Goal: Task Accomplishment & Management: Manage account settings

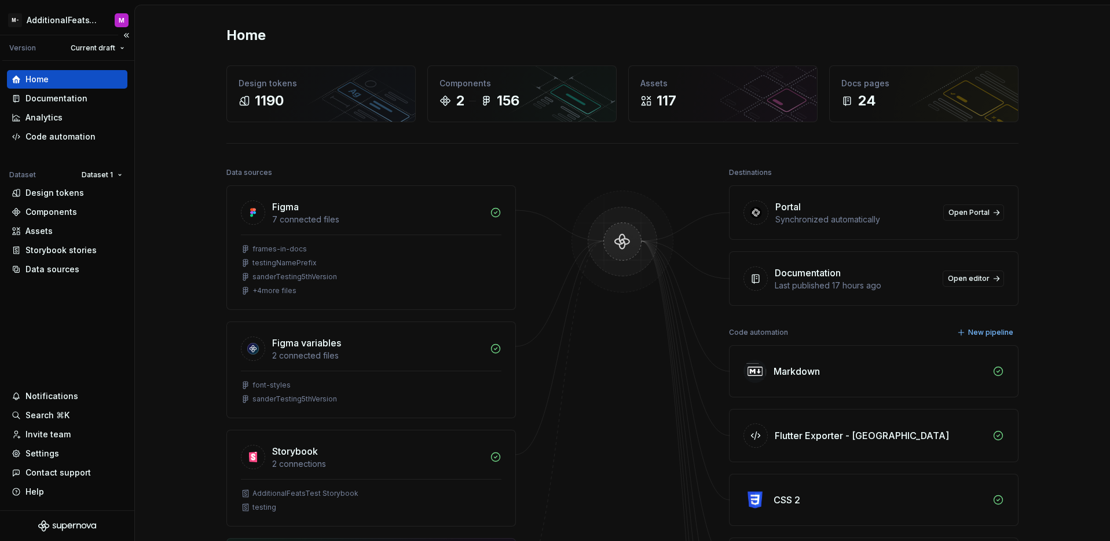
click at [67, 364] on div "Home Documentation Analytics Code automation Dataset Dataset 1 Design tokens Co…" at bounding box center [67, 285] width 134 height 449
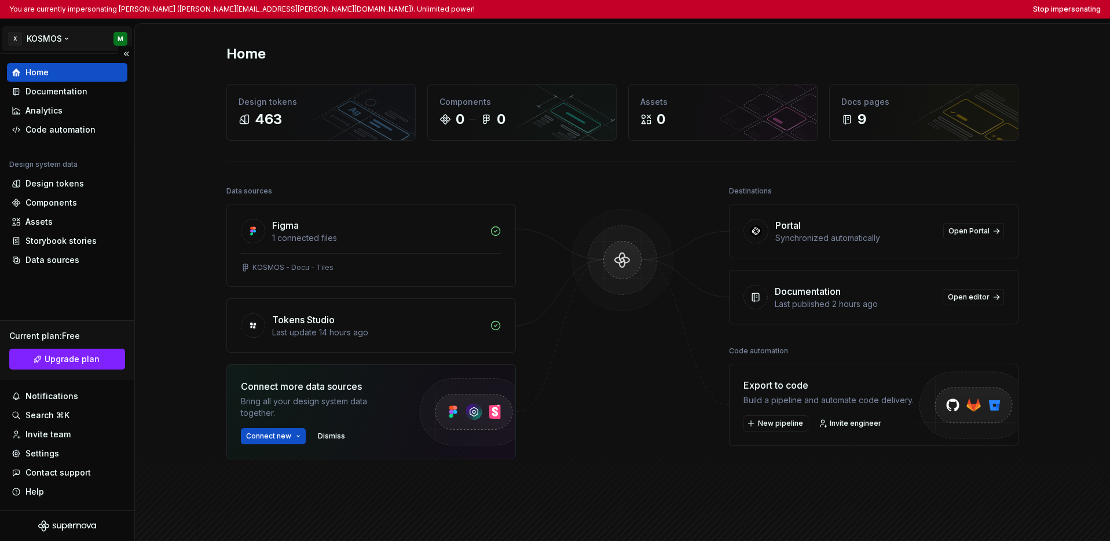
click at [54, 39] on html "You are currently impersonating Mario (mario.prikasky@xxxl.digital). Unlimited …" at bounding box center [555, 270] width 1110 height 541
click at [35, 297] on html "You are currently impersonating Mario (mario.prikasky@xxxl.digital). Unlimited …" at bounding box center [555, 270] width 1110 height 541
click at [59, 94] on div "Documentation" at bounding box center [56, 92] width 62 height 12
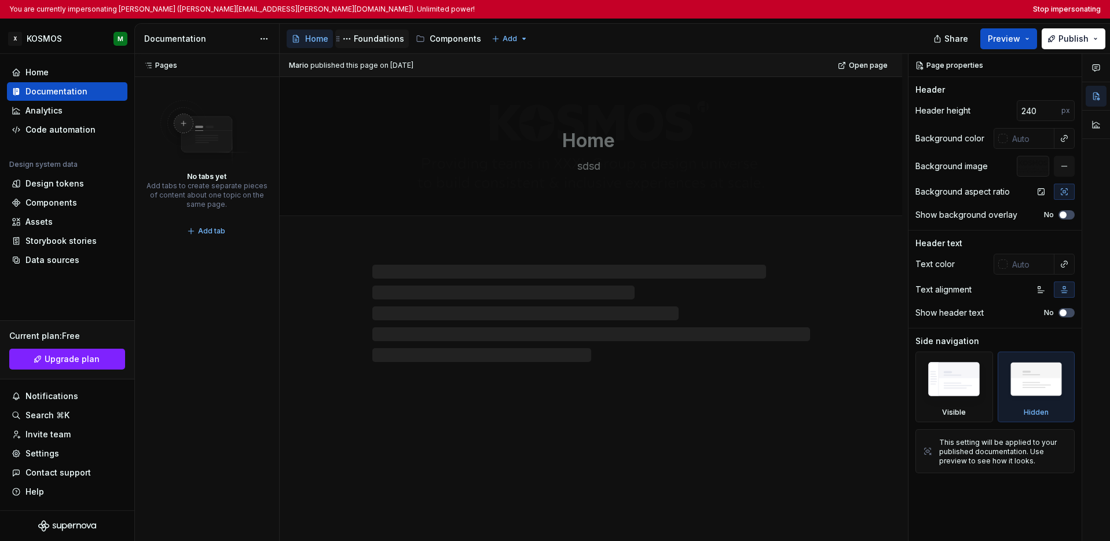
click at [367, 41] on div "Foundations" at bounding box center [379, 39] width 50 height 12
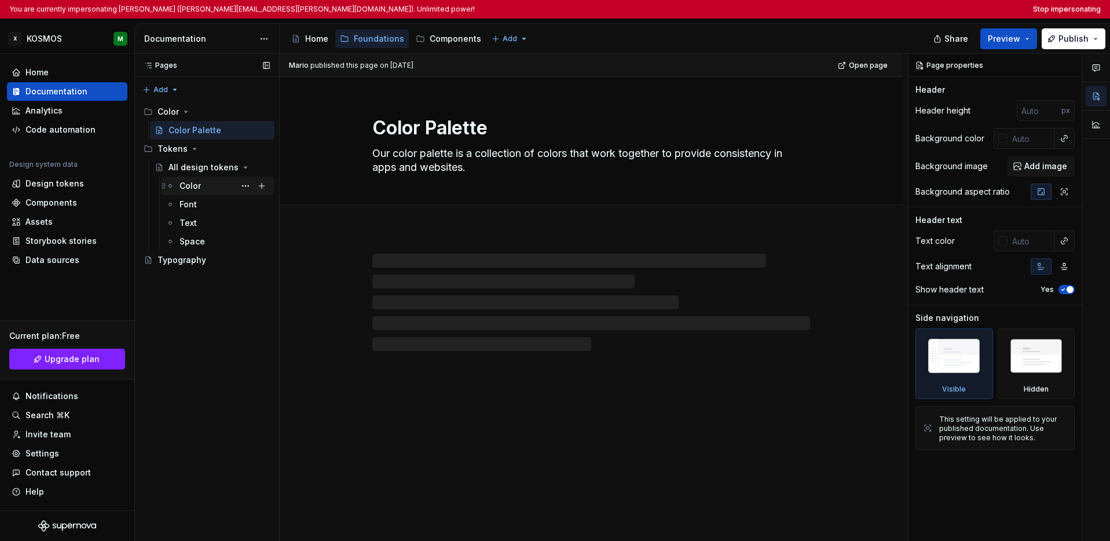
click at [189, 186] on div "Color" at bounding box center [190, 186] width 21 height 12
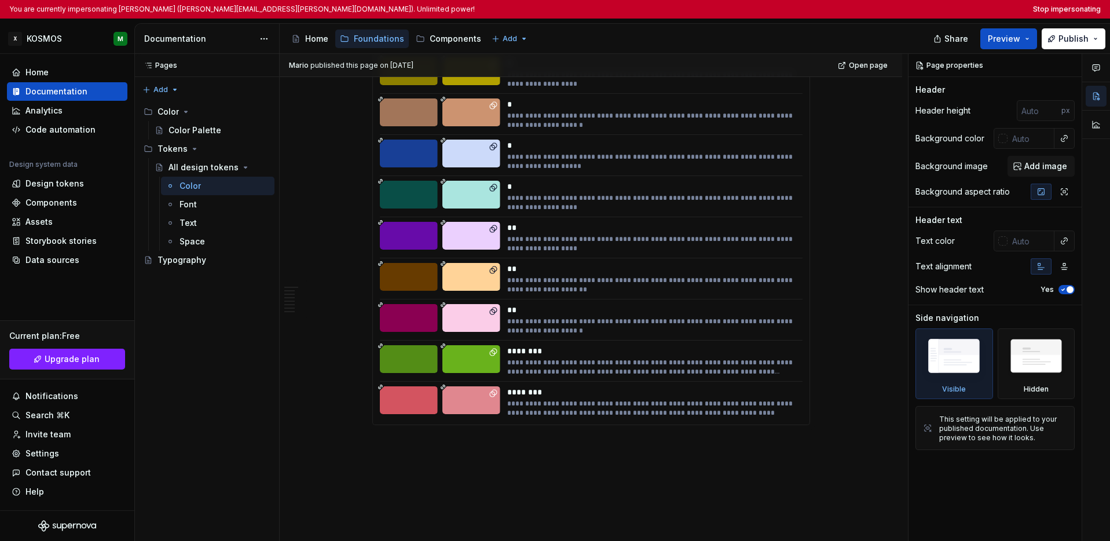
scroll to position [4399, 0]
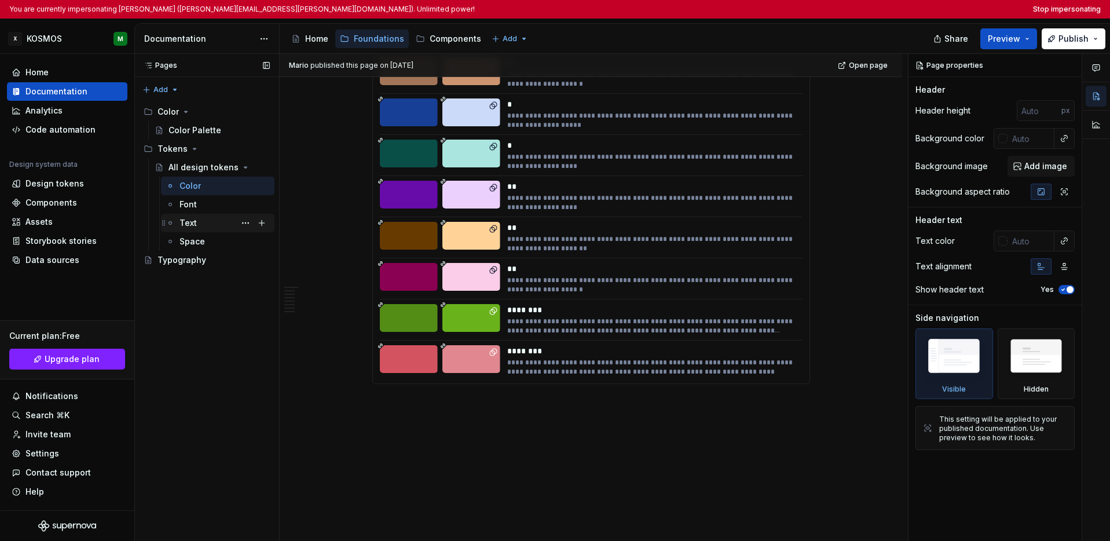
click at [192, 220] on div "Text" at bounding box center [188, 223] width 17 height 12
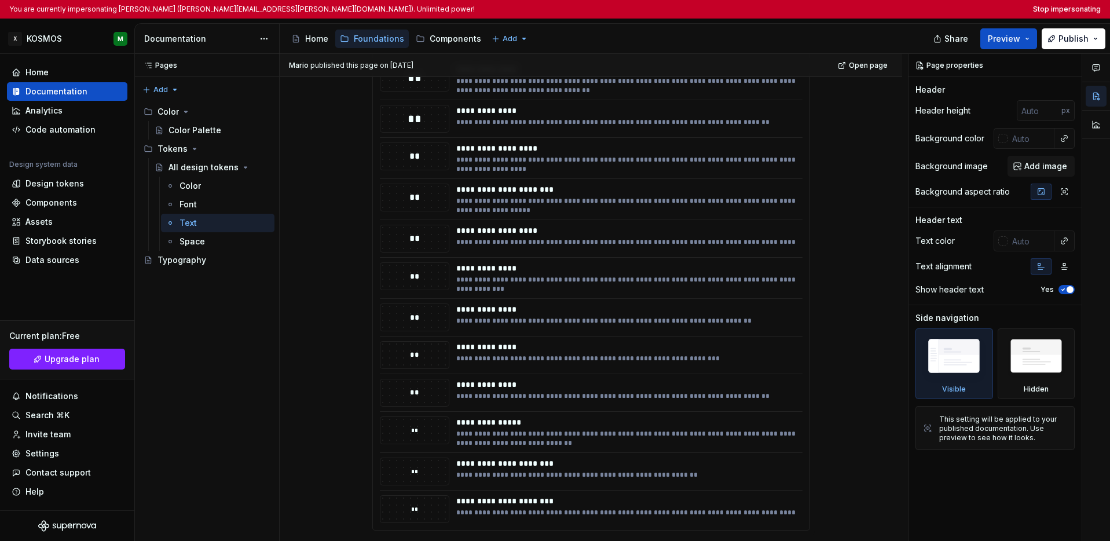
scroll to position [564, 0]
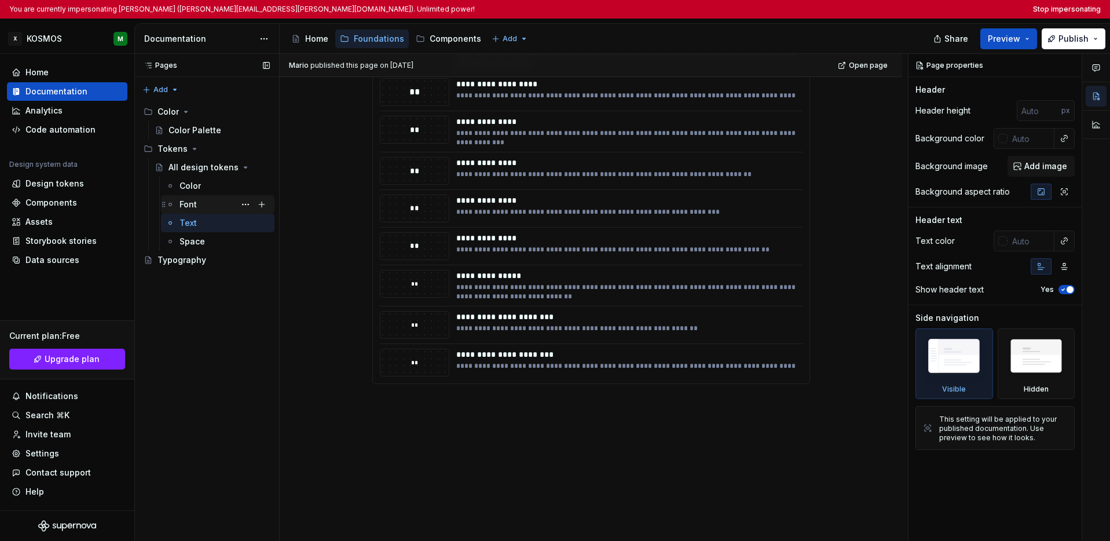
click at [200, 204] on div "Font" at bounding box center [225, 204] width 90 height 16
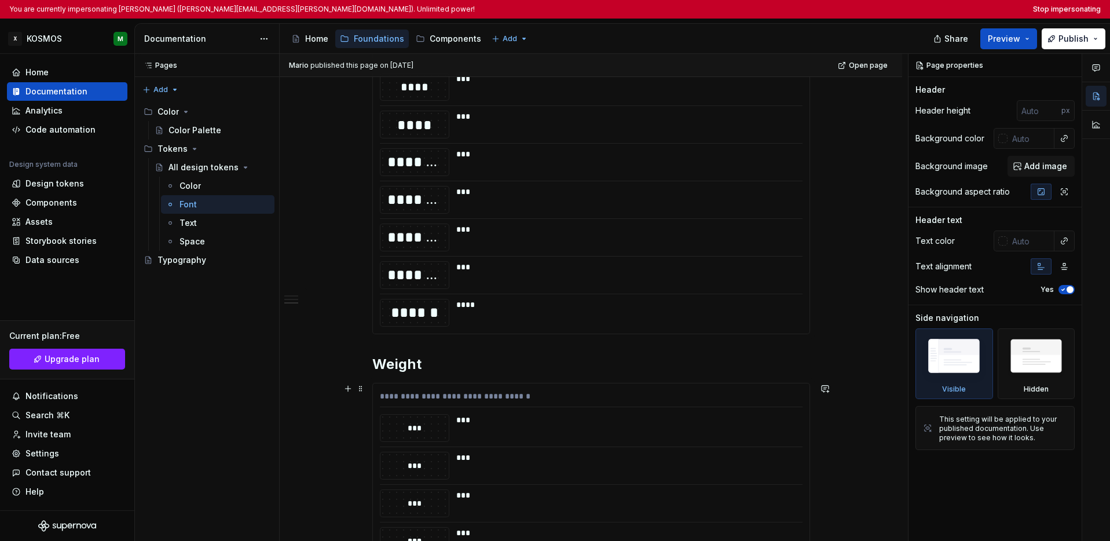
scroll to position [715, 0]
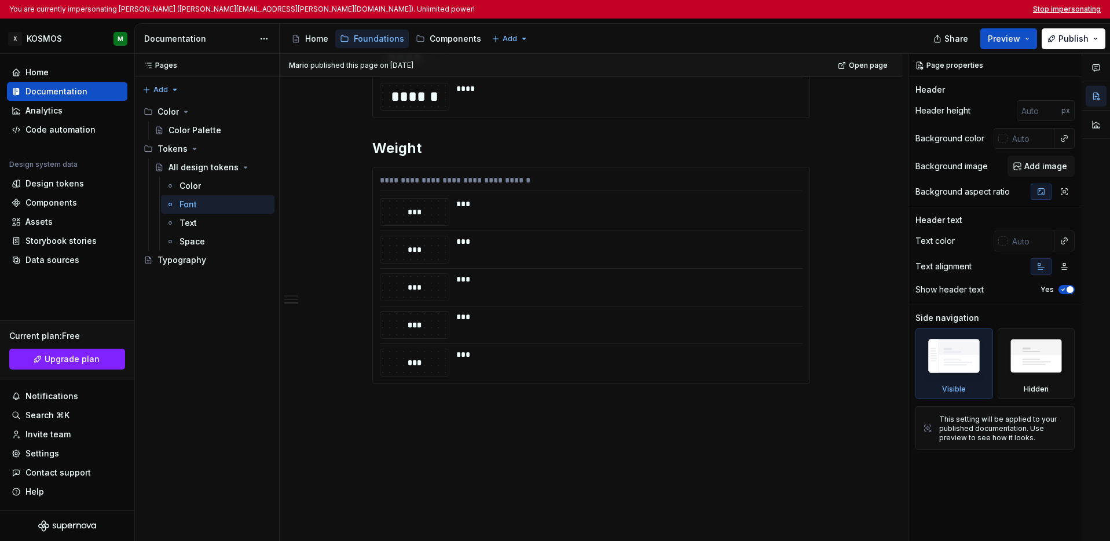
type textarea "*"
click at [880, 8] on button "Stop impersonating" at bounding box center [1067, 9] width 68 height 9
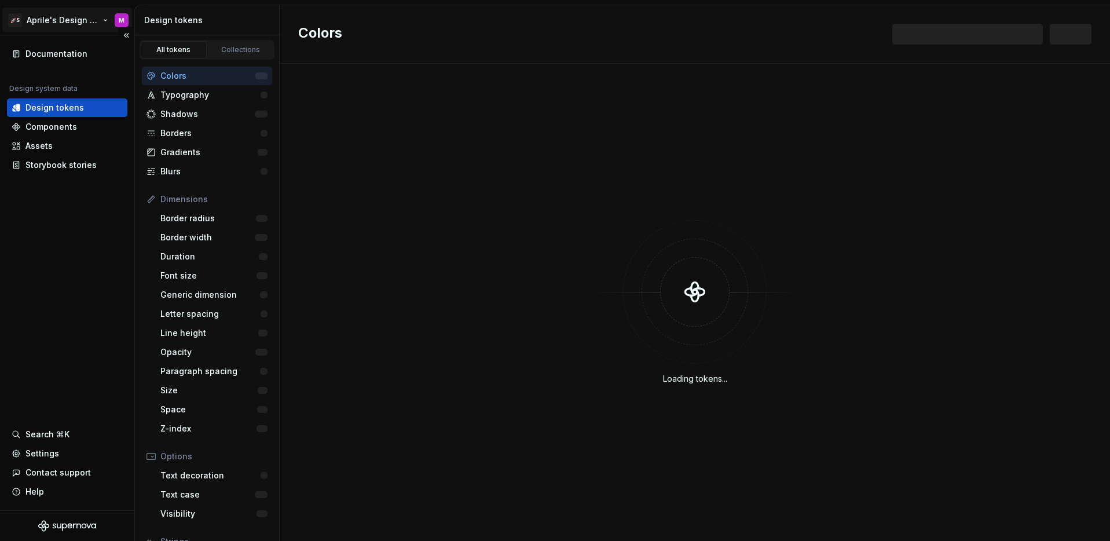
click at [52, 26] on html "🚀S Aprile's Design System M Documentation Design system data Design tokens Comp…" at bounding box center [555, 270] width 1110 height 541
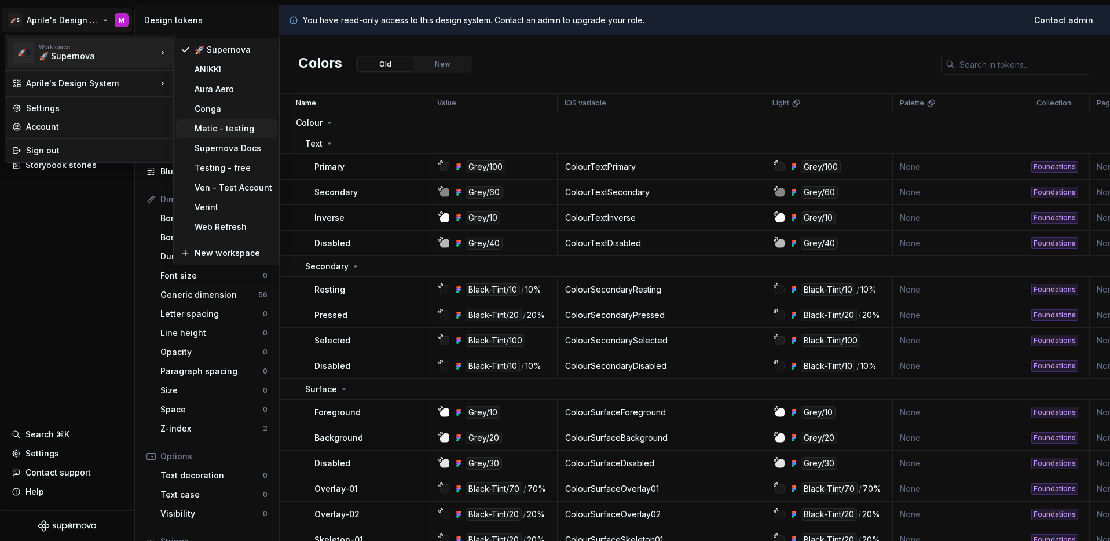
click at [255, 130] on div "Matic - testing" at bounding box center [234, 129] width 78 height 12
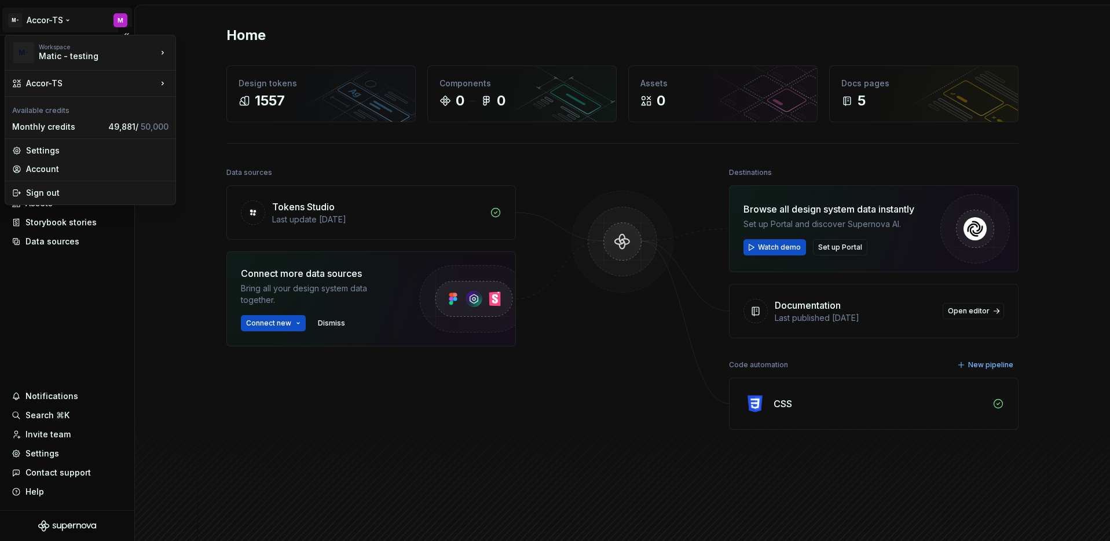
click at [52, 19] on html "M- Accor-TS M Home Documentation Analytics Code automation Design system data D…" at bounding box center [555, 270] width 1110 height 541
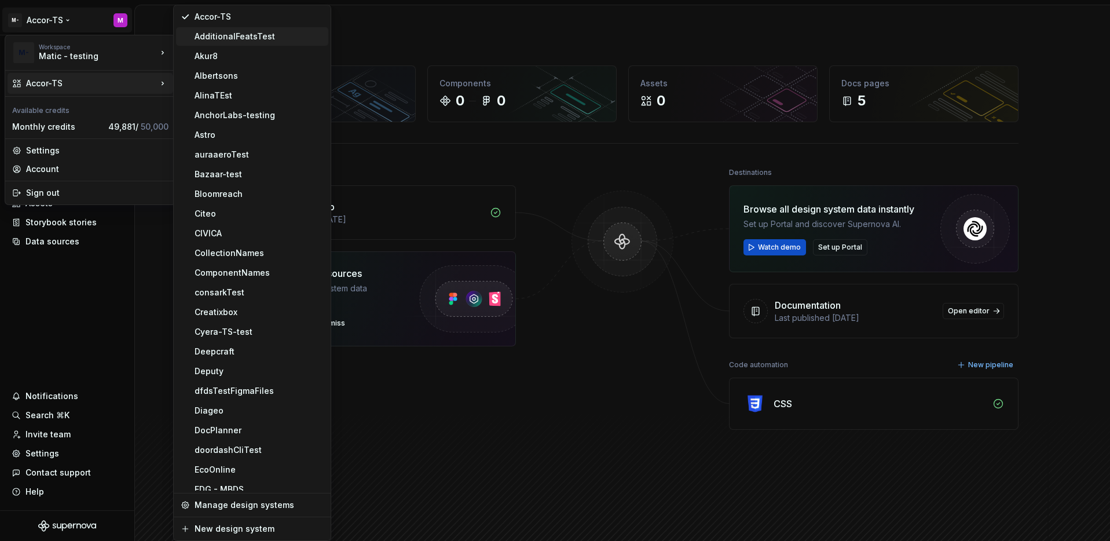
click at [212, 40] on div "AdditionalFeatsTest" at bounding box center [259, 37] width 129 height 12
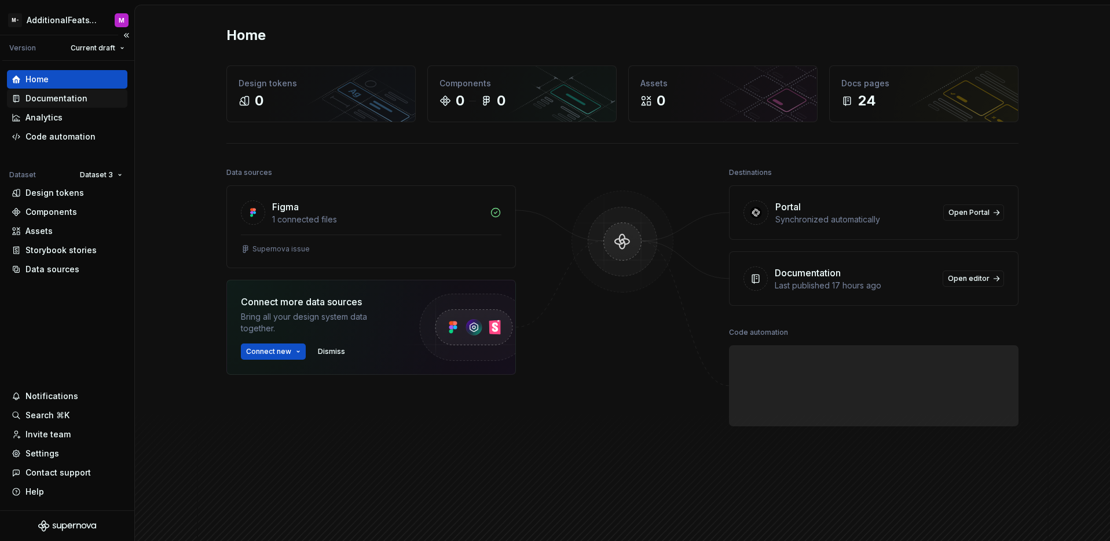
click at [78, 107] on div "Documentation" at bounding box center [67, 98] width 120 height 19
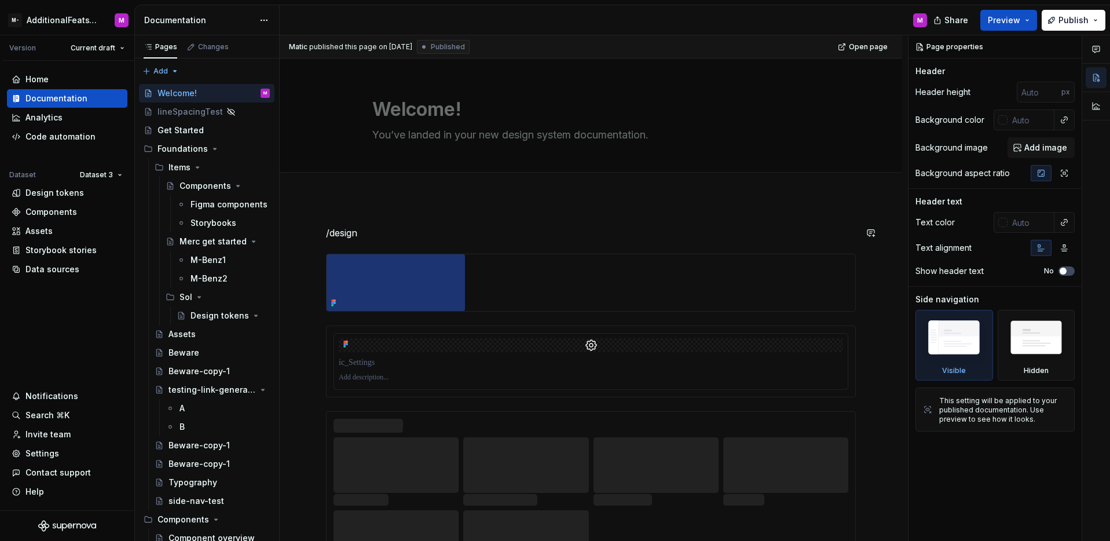
drag, startPoint x: 384, startPoint y: 269, endPoint x: 330, endPoint y: 222, distance: 71.9
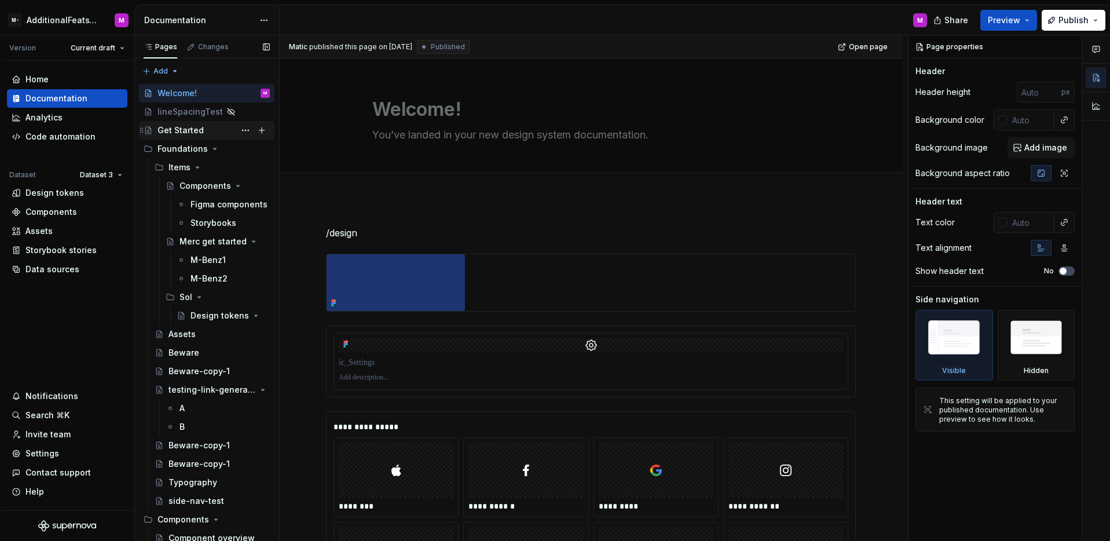
click at [219, 131] on div "Get Started" at bounding box center [214, 130] width 112 height 16
click at [192, 136] on div "Get Started" at bounding box center [214, 130] width 112 height 16
click at [199, 129] on div "Get Started" at bounding box center [181, 131] width 46 height 12
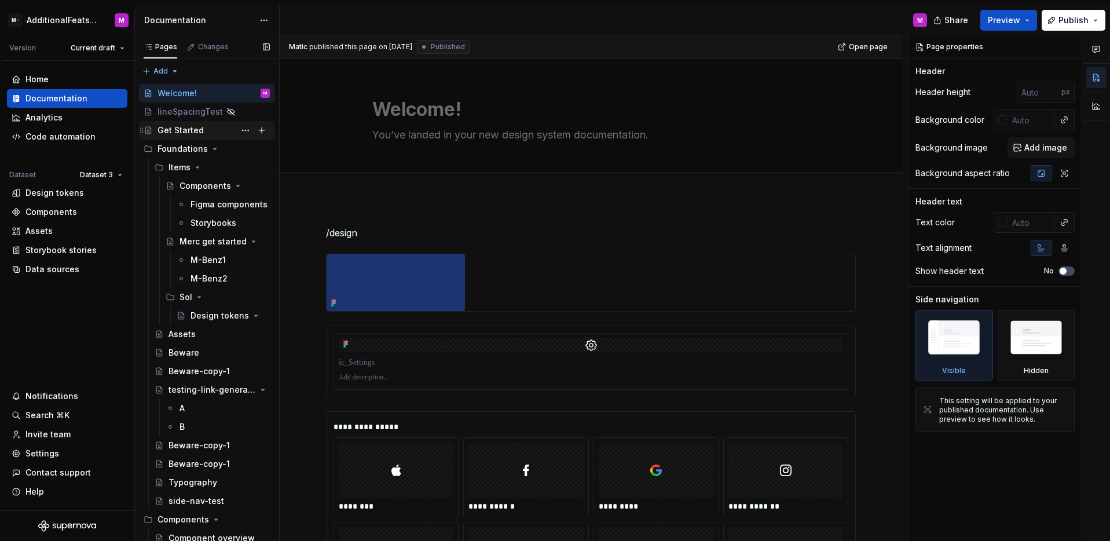
click at [199, 129] on div "Get Started" at bounding box center [181, 131] width 46 height 12
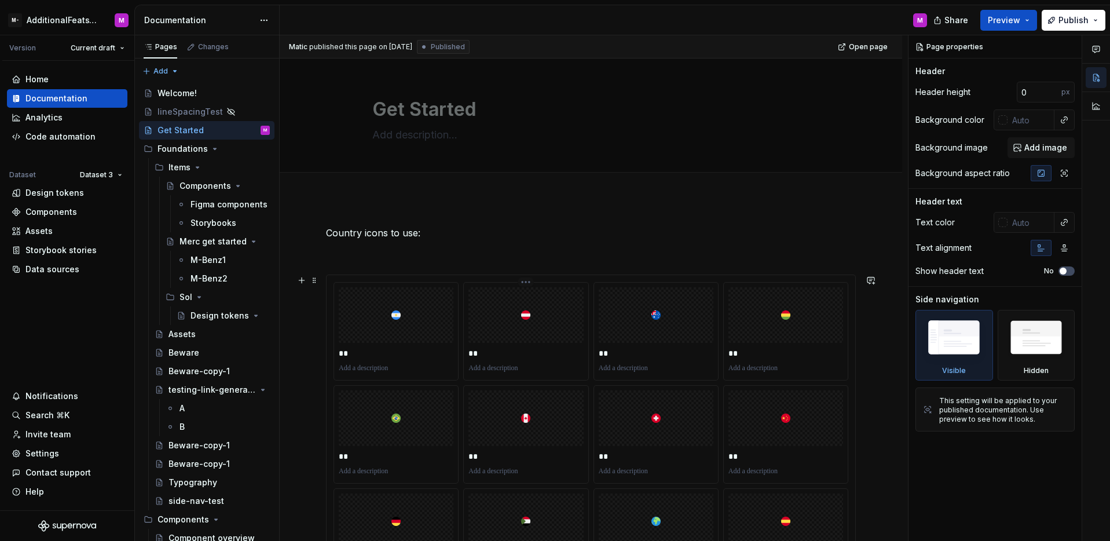
scroll to position [162, 0]
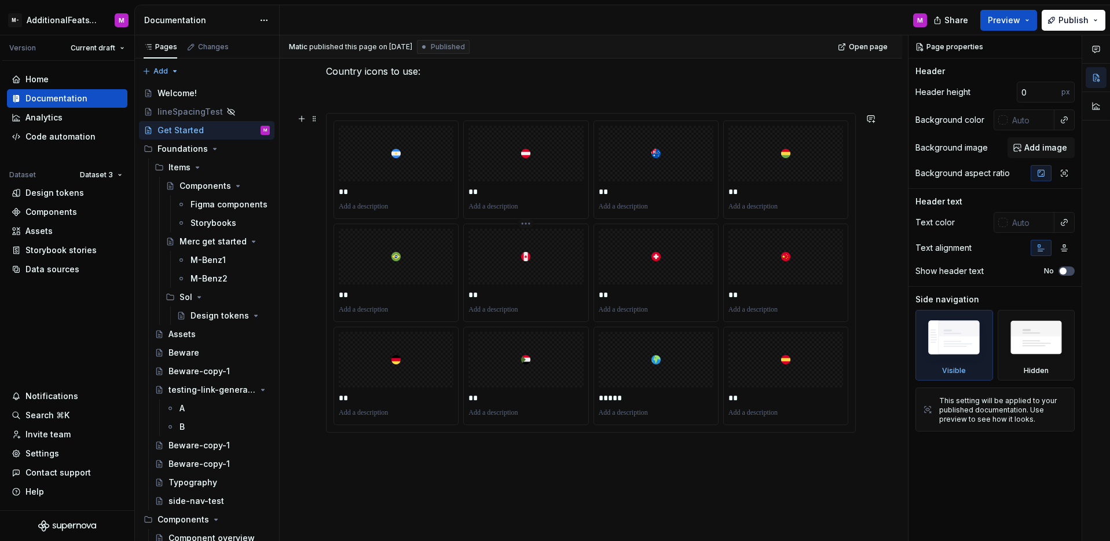
click at [561, 294] on p "**" at bounding box center [526, 295] width 115 height 12
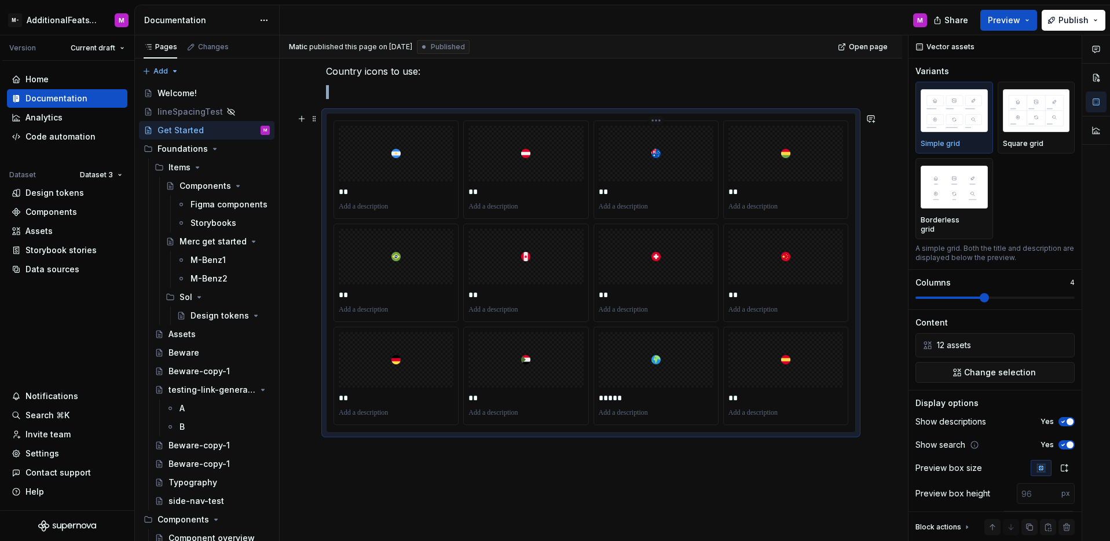
click at [715, 122] on div "**" at bounding box center [656, 169] width 124 height 97
click at [719, 116] on div "** ** ** ** ** ** ** ** ** ** ***** **" at bounding box center [591, 273] width 529 height 319
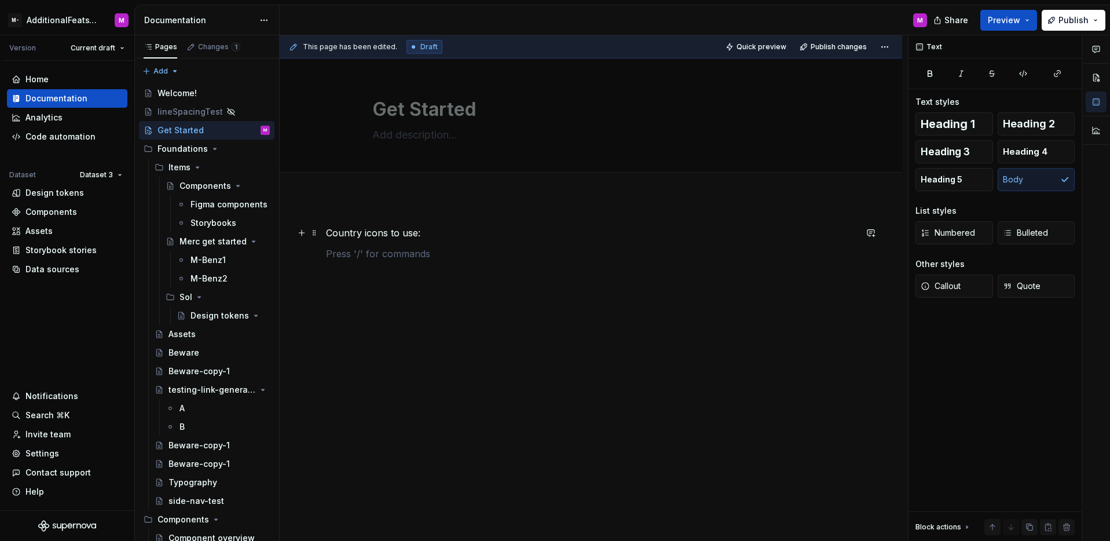
type textarea "*"
click at [396, 255] on p at bounding box center [591, 254] width 530 height 14
drag, startPoint x: 367, startPoint y: 251, endPoint x: 301, endPoint y: 225, distance: 71.0
click at [301, 225] on div "Country icons to use:" at bounding box center [591, 322] width 623 height 248
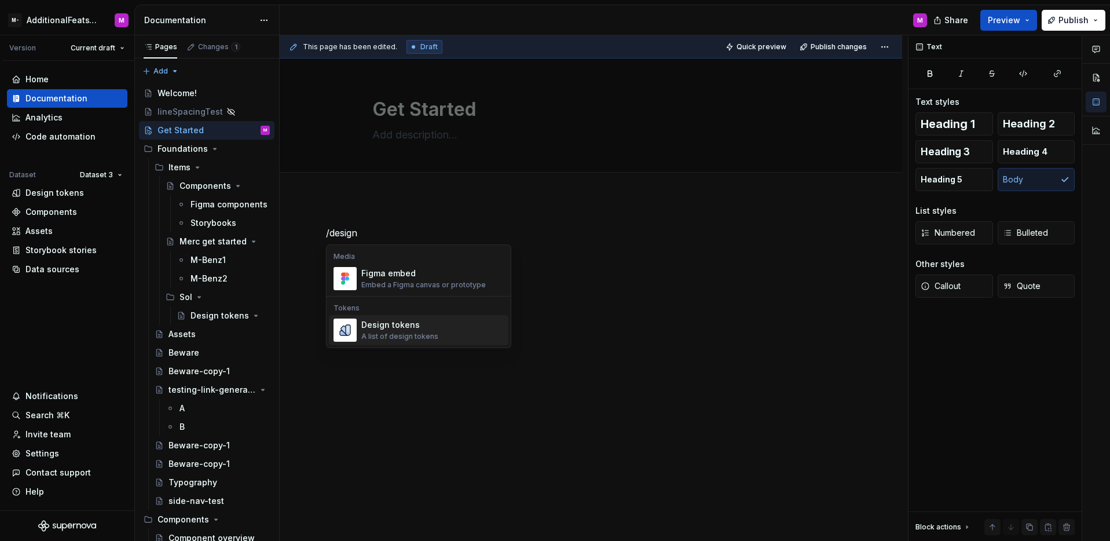
click at [388, 343] on span "Design tokens A list of design tokens" at bounding box center [419, 330] width 180 height 30
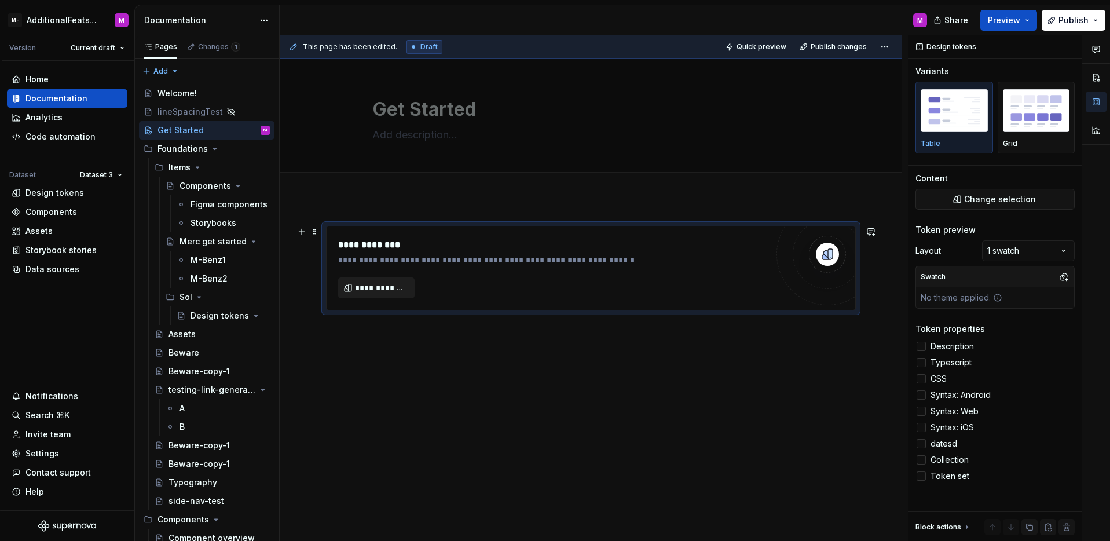
click at [386, 285] on span "**********" at bounding box center [381, 288] width 52 height 12
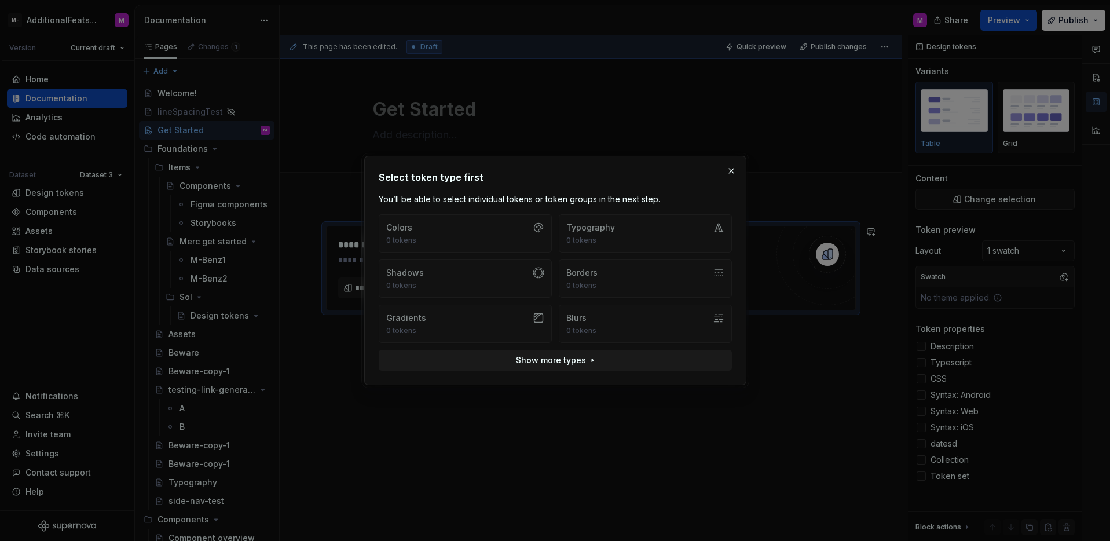
click at [465, 231] on div "Colors 0 tokens Typography 0 tokens Shadows 0 tokens Borders 0 tokens Gradients…" at bounding box center [555, 278] width 353 height 129
click at [728, 173] on button "button" at bounding box center [731, 171] width 16 height 16
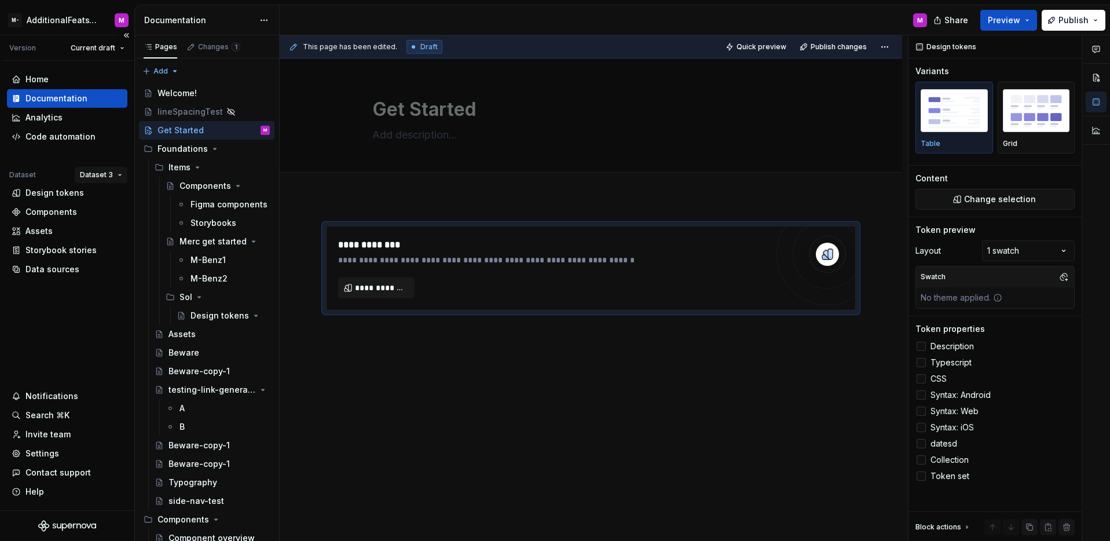
click at [103, 167] on html "M- AdditionalFeatsTest M Version Current draft Home Documentation Analytics Cod…" at bounding box center [555, 270] width 1110 height 541
click at [104, 196] on div "Dataset 1" at bounding box center [134, 198] width 75 height 12
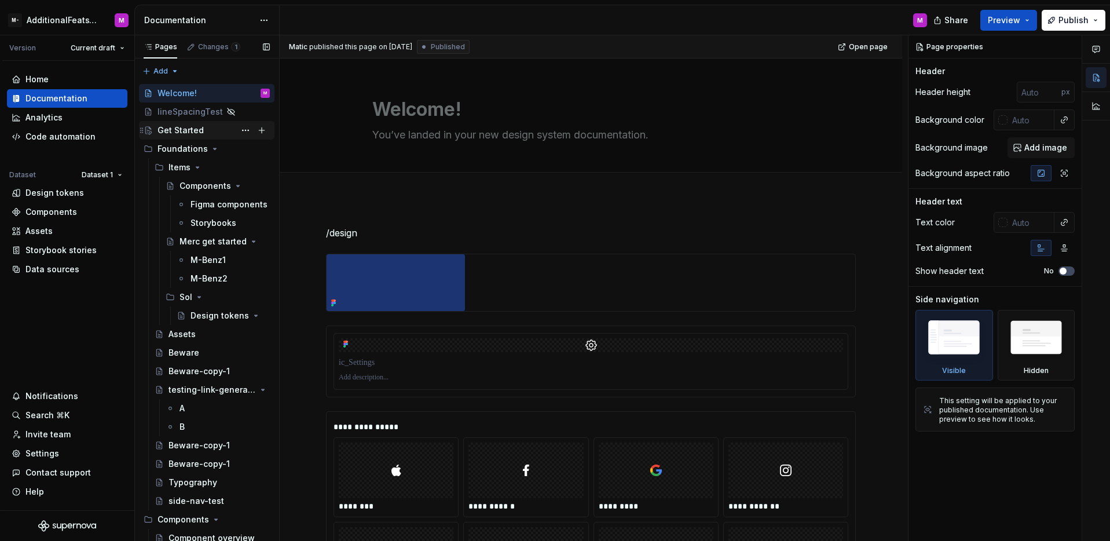
click at [193, 132] on div "Get Started" at bounding box center [181, 131] width 46 height 12
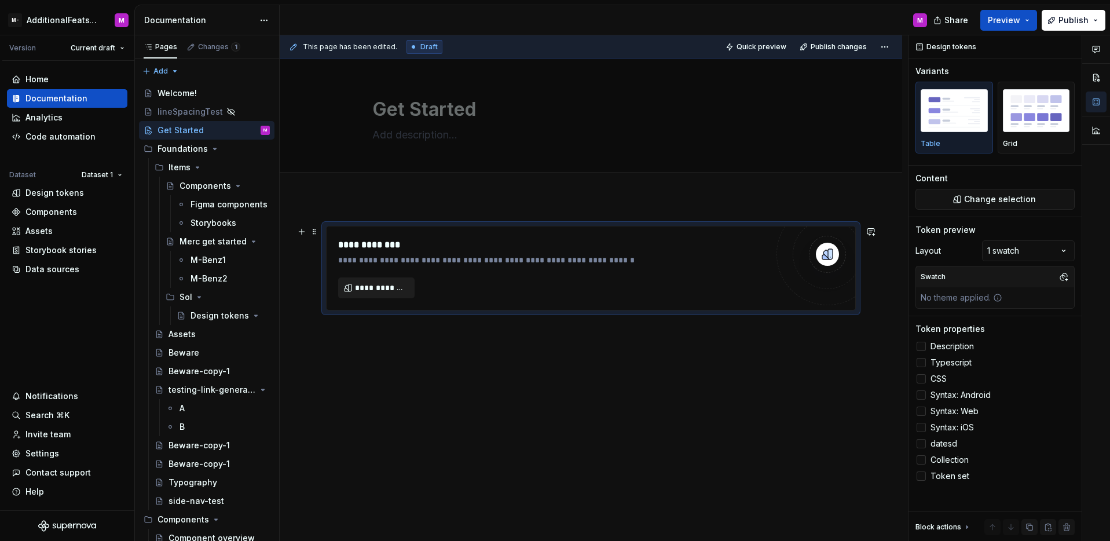
click at [383, 289] on span "**********" at bounding box center [381, 288] width 52 height 12
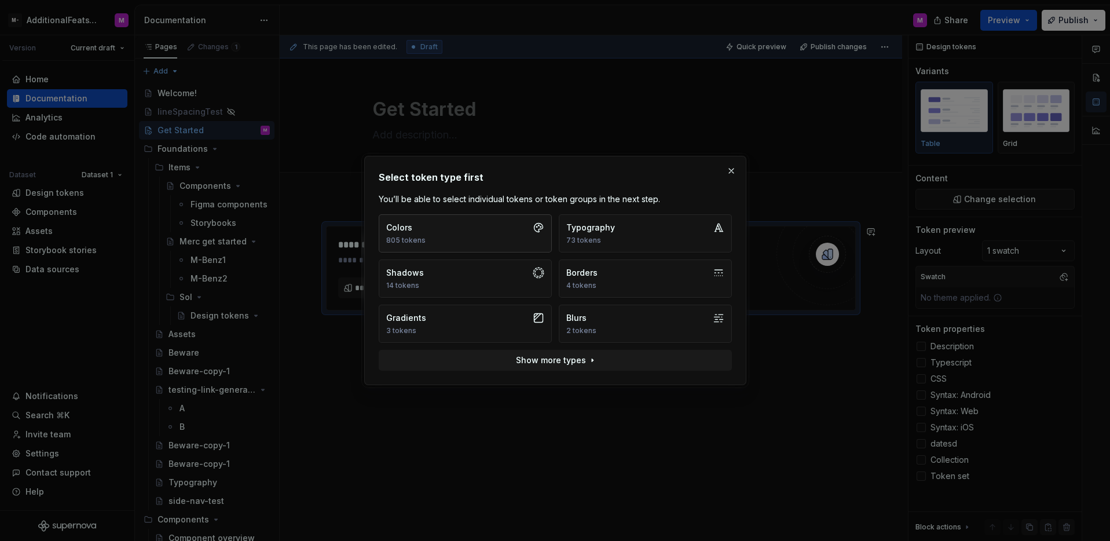
click at [429, 236] on button "Colors 805 tokens" at bounding box center [465, 233] width 173 height 38
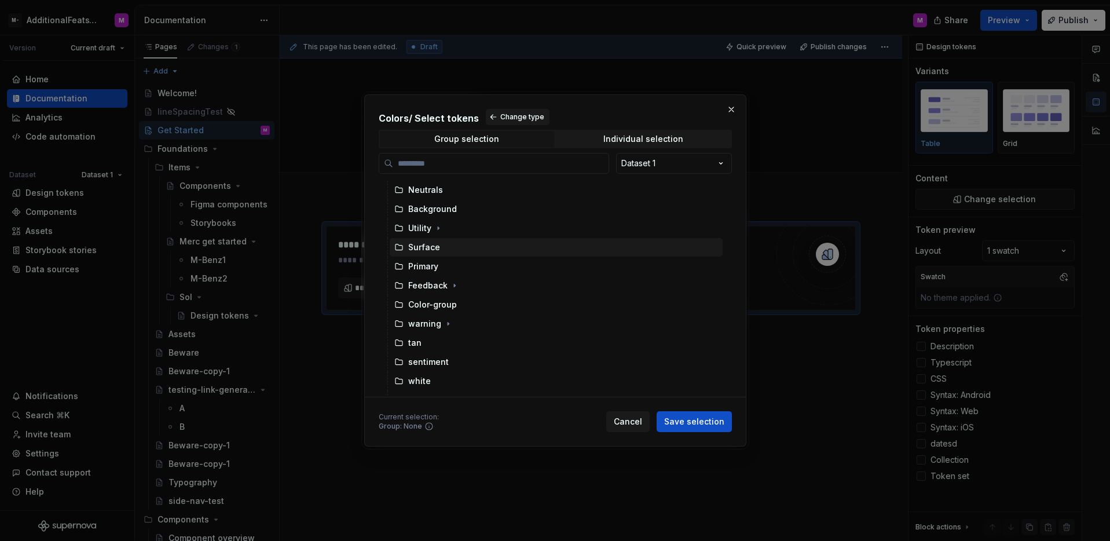
scroll to position [86, 0]
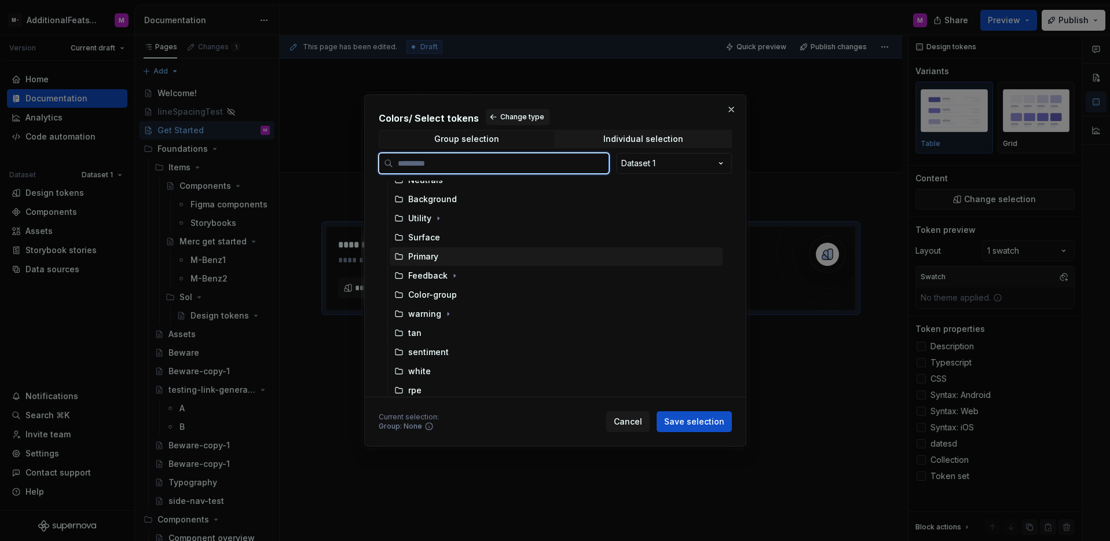
click at [451, 257] on div "Primary" at bounding box center [556, 256] width 333 height 19
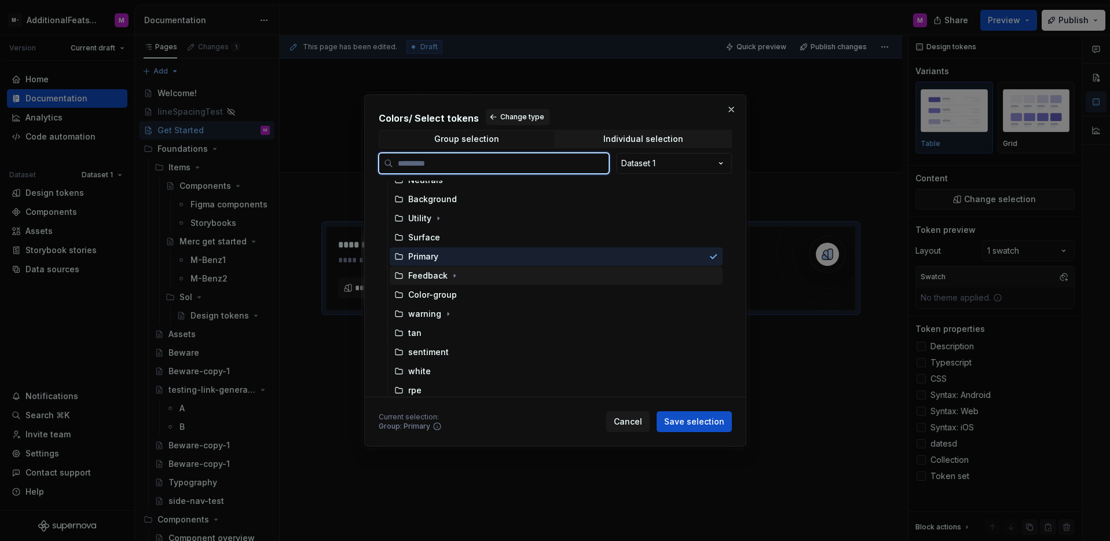
click at [452, 269] on div "Feedback" at bounding box center [556, 275] width 333 height 19
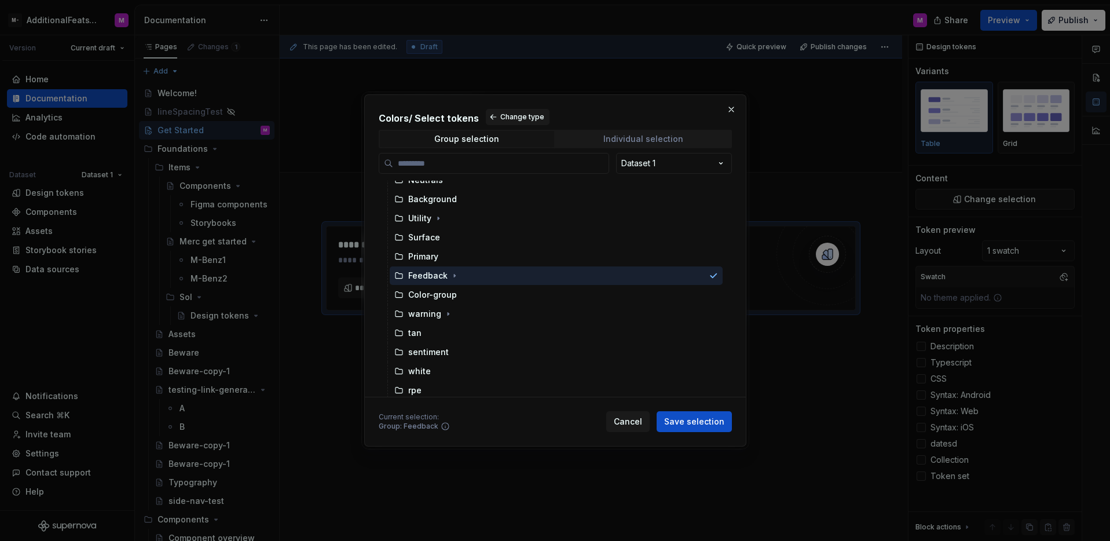
click at [634, 144] on span "Individual selection" at bounding box center [644, 139] width 174 height 16
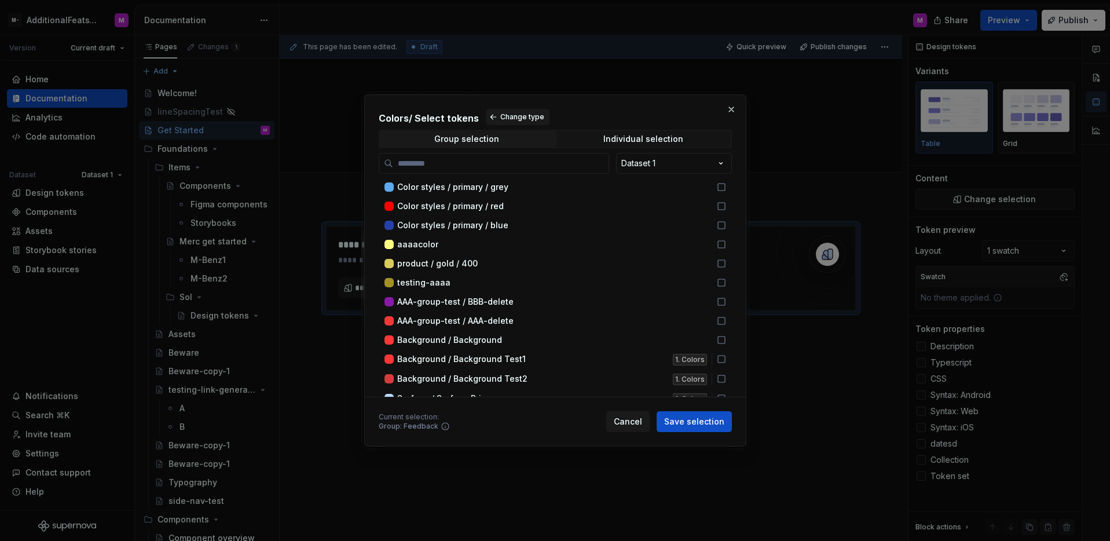
scroll to position [8959, 0]
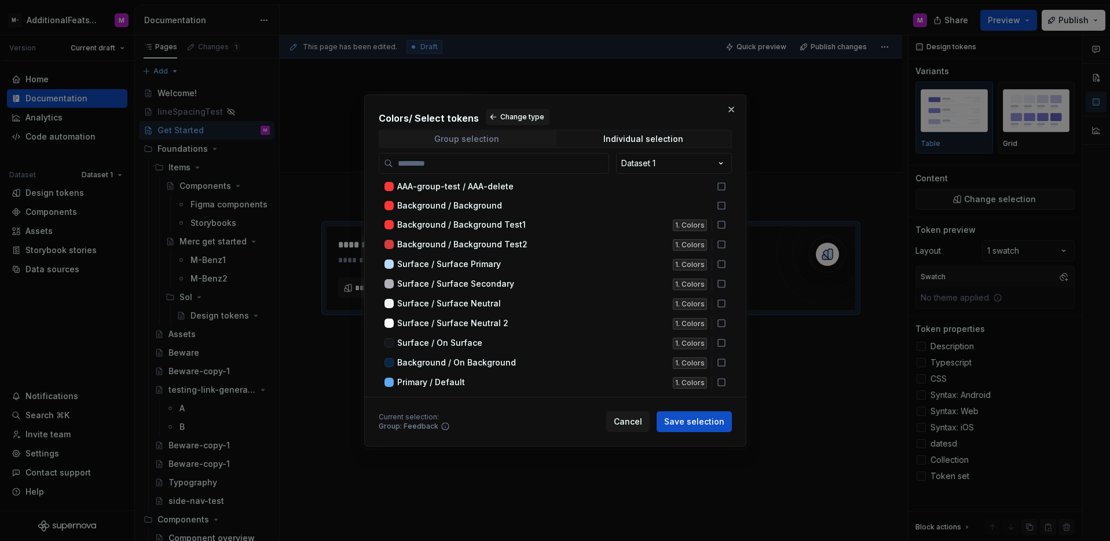
click at [452, 131] on span "Group selection" at bounding box center [467, 139] width 174 height 16
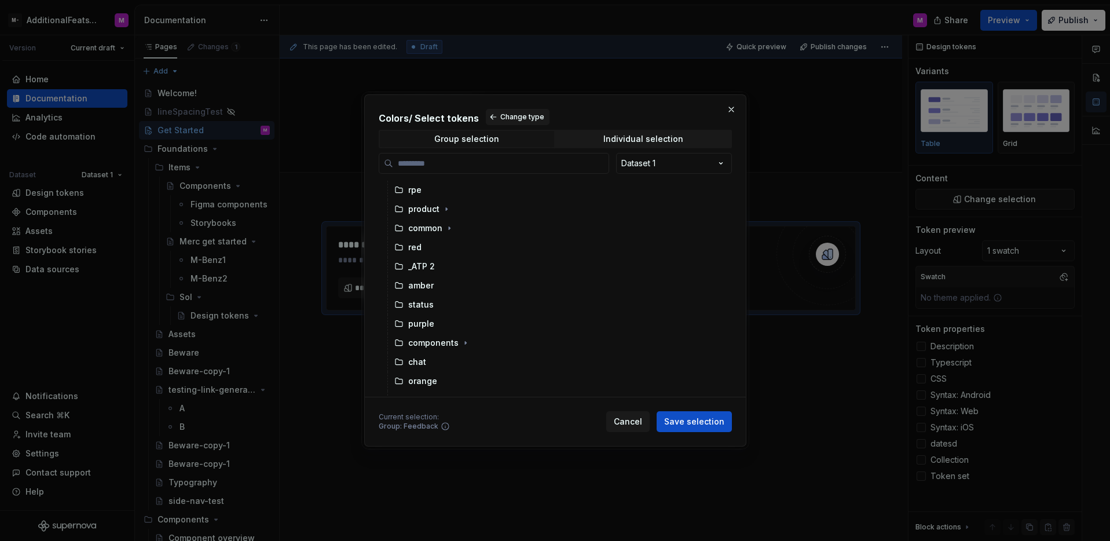
scroll to position [302, 0]
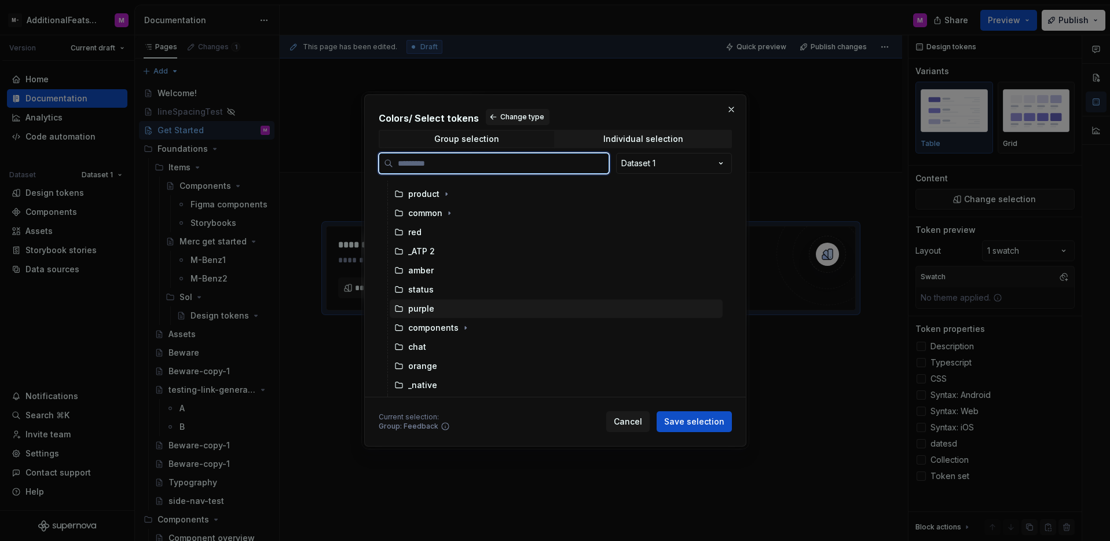
click at [431, 306] on div "purple" at bounding box center [421, 309] width 26 height 12
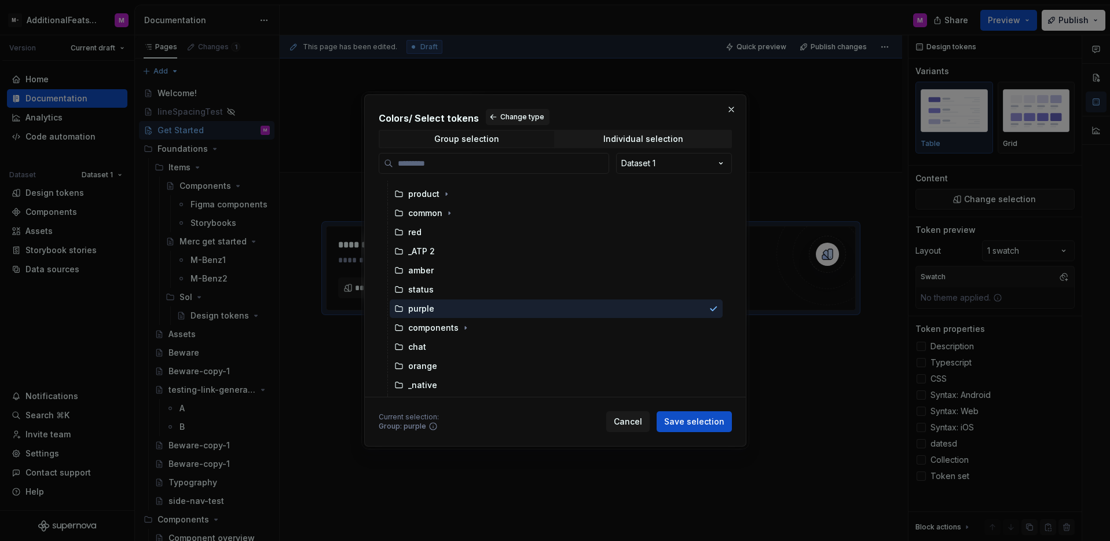
click at [685, 408] on div "Current selection : Group: purple Cancel Save selection" at bounding box center [555, 419] width 353 height 25
click at [686, 414] on button "Save selection" at bounding box center [694, 421] width 75 height 21
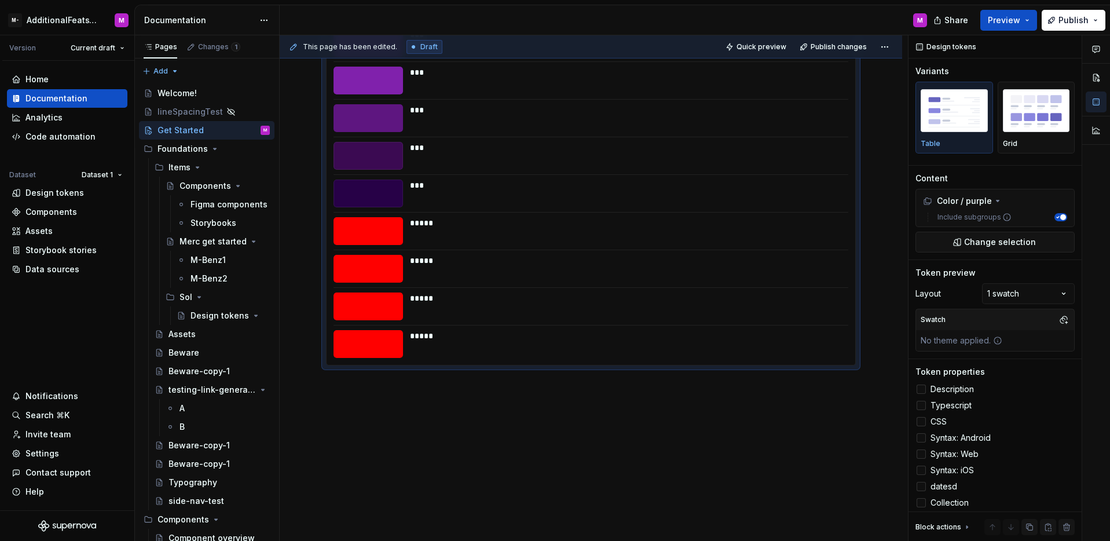
scroll to position [118, 0]
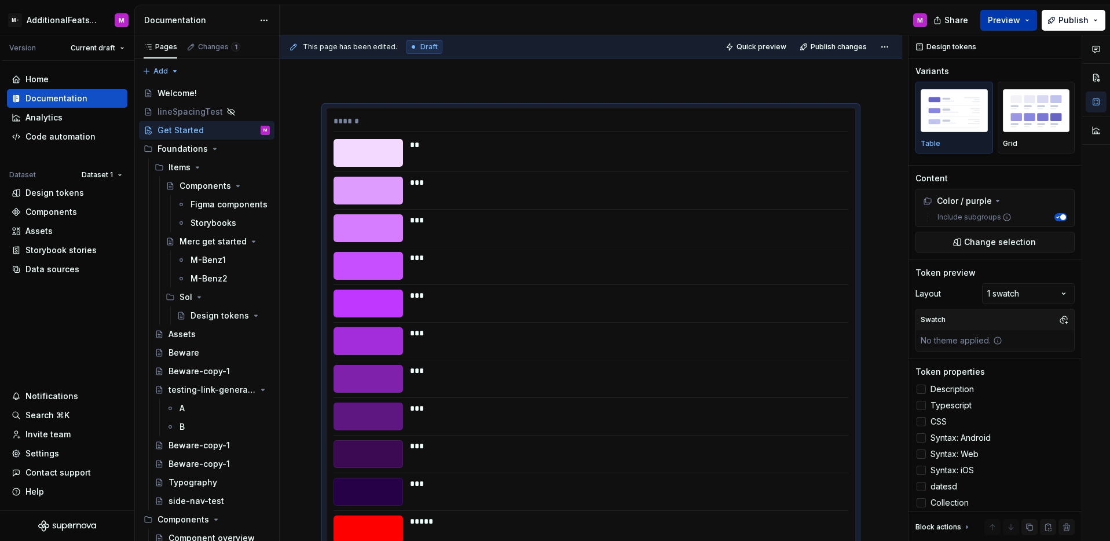
click at [1005, 27] on button "Preview" at bounding box center [1009, 20] width 57 height 21
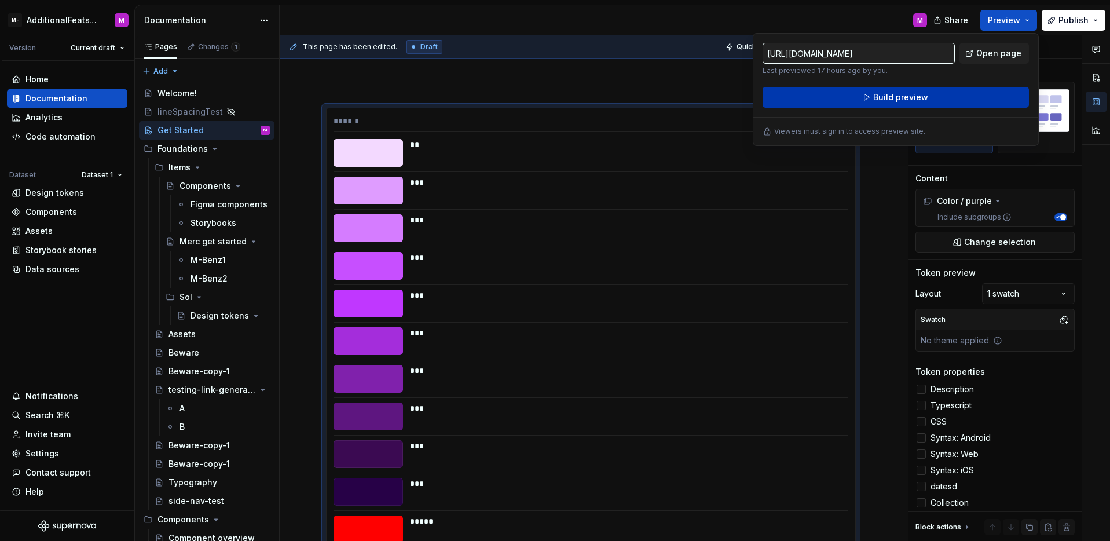
click at [896, 100] on span "Build preview" at bounding box center [900, 98] width 55 height 12
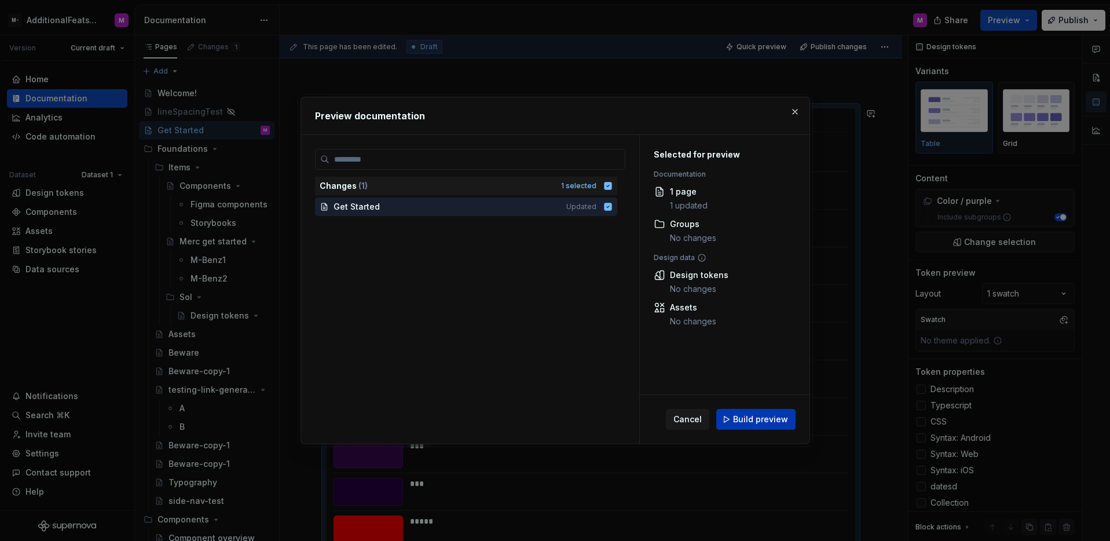
click at [744, 419] on span "Build preview" at bounding box center [760, 420] width 55 height 12
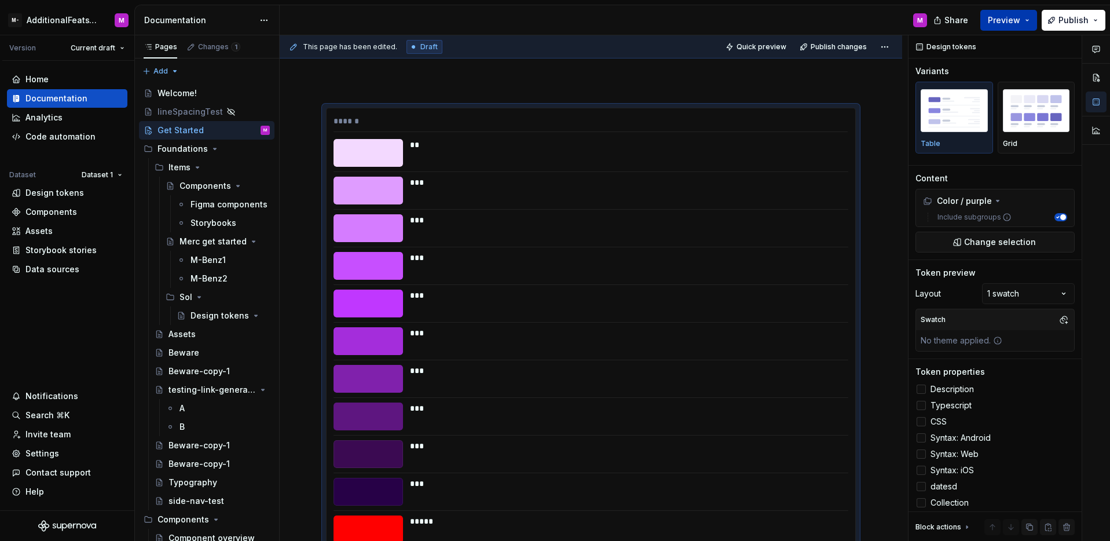
click at [996, 20] on span "Preview" at bounding box center [1004, 20] width 32 height 12
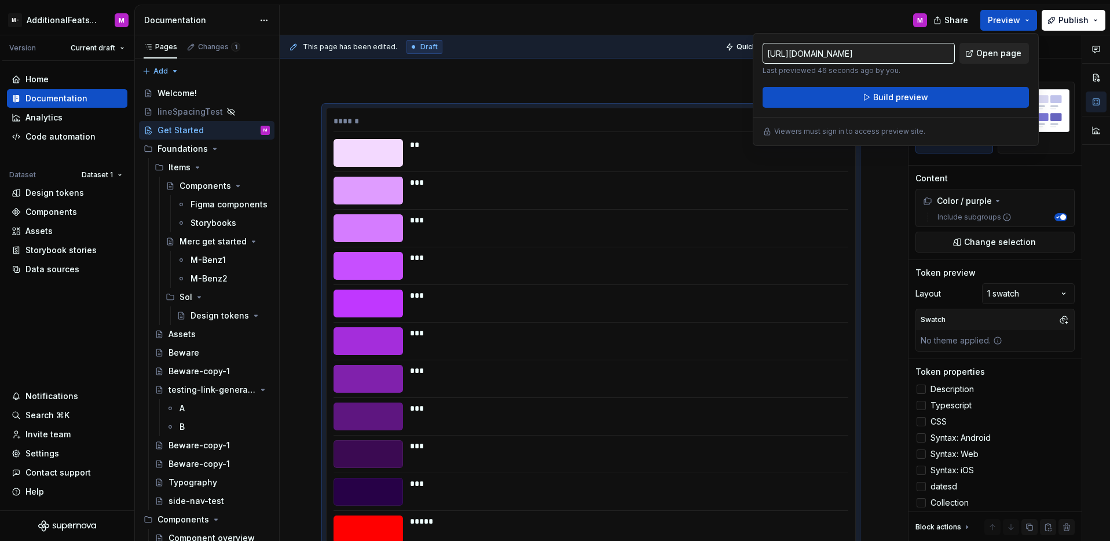
click at [995, 55] on span "Open page" at bounding box center [998, 53] width 45 height 12
click at [462, 252] on div "***" at bounding box center [625, 258] width 431 height 12
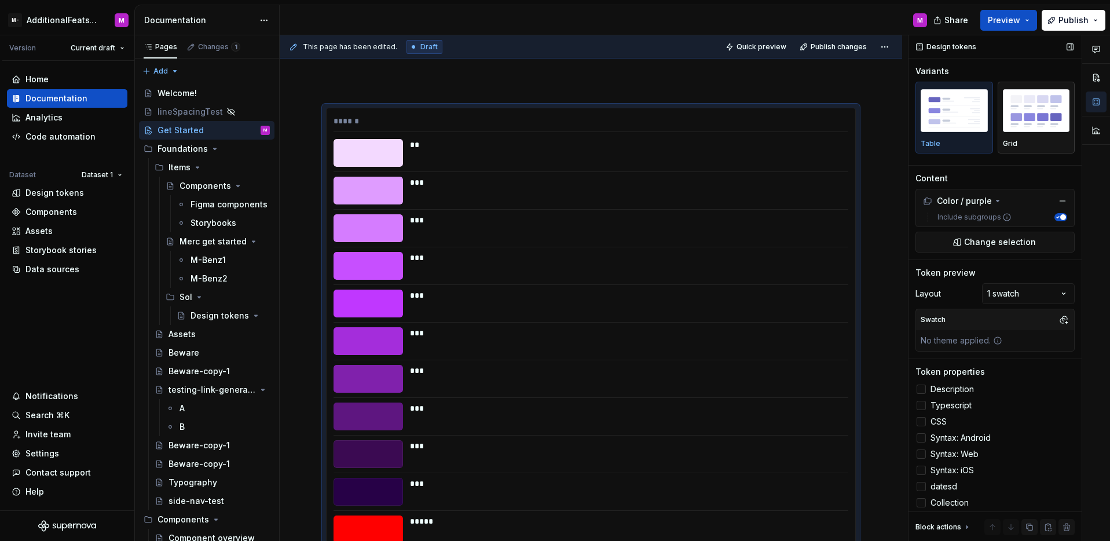
click at [1019, 134] on div "Grid" at bounding box center [1036, 117] width 67 height 61
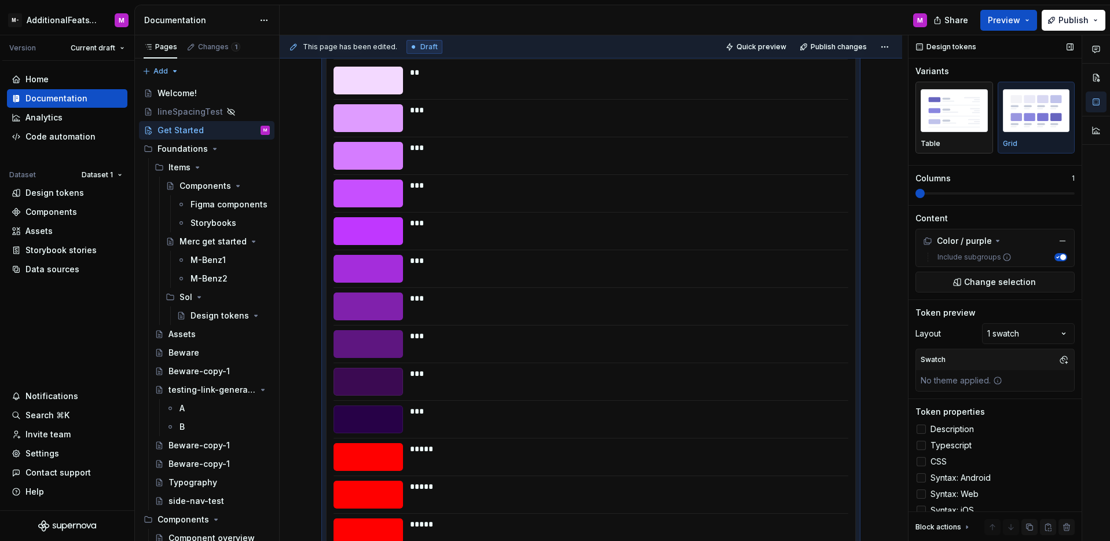
click at [976, 130] on img "button" at bounding box center [954, 110] width 67 height 42
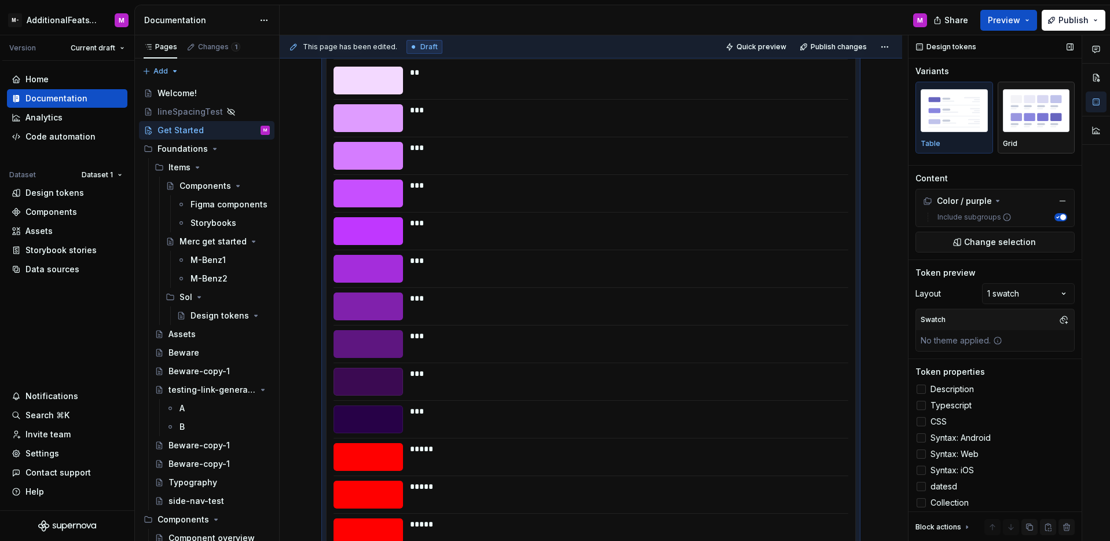
click at [1023, 131] on div "button" at bounding box center [1036, 110] width 67 height 47
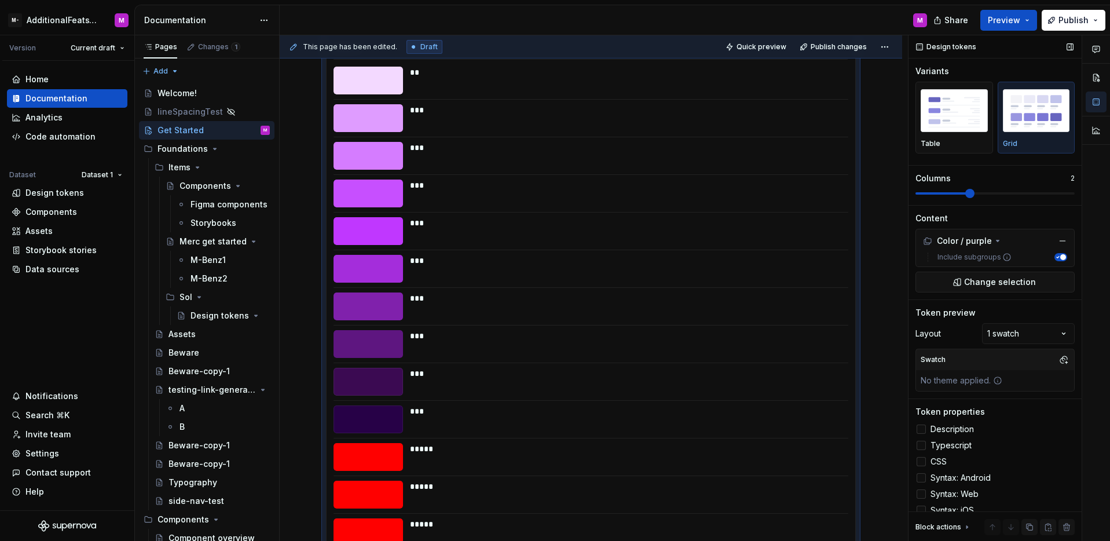
click at [965, 193] on span at bounding box center [969, 193] width 9 height 9
click at [996, 24] on span "Preview" at bounding box center [1004, 20] width 32 height 12
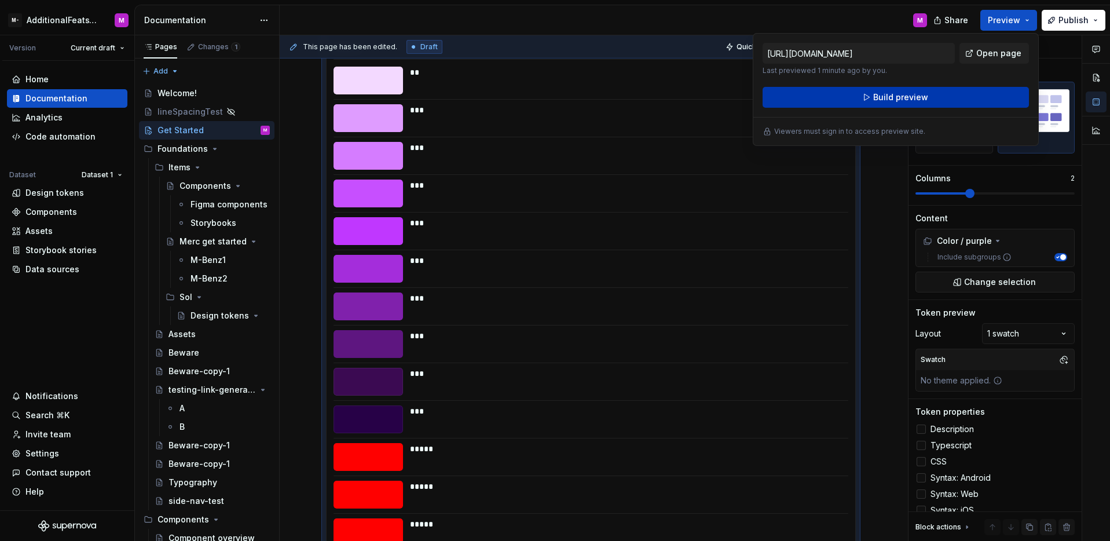
click at [952, 91] on button "Build preview" at bounding box center [896, 97] width 266 height 21
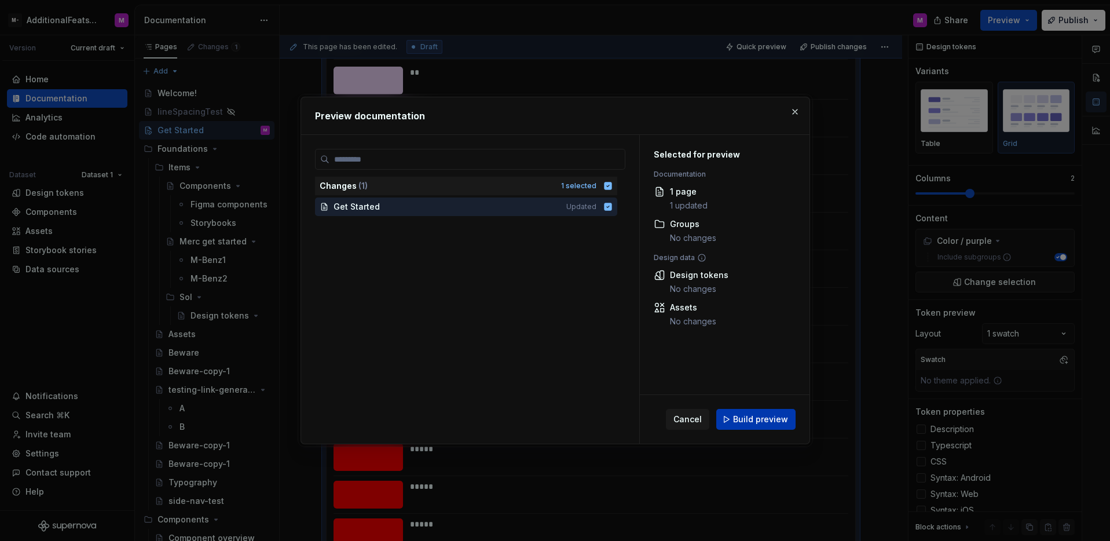
click at [736, 411] on button "Build preview" at bounding box center [755, 419] width 79 height 21
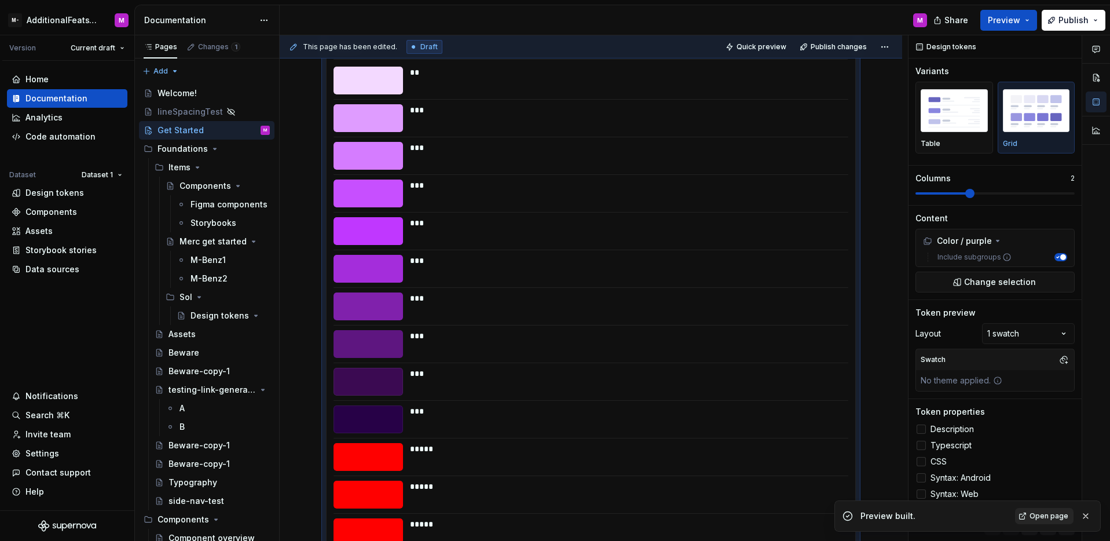
click at [1037, 514] on span "Open page" at bounding box center [1049, 515] width 39 height 9
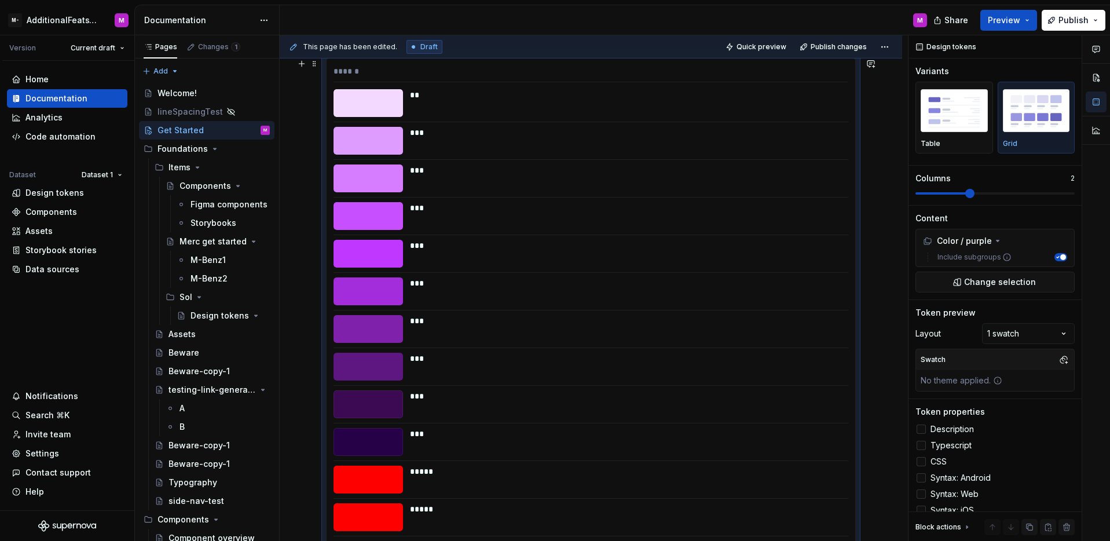
scroll to position [122, 0]
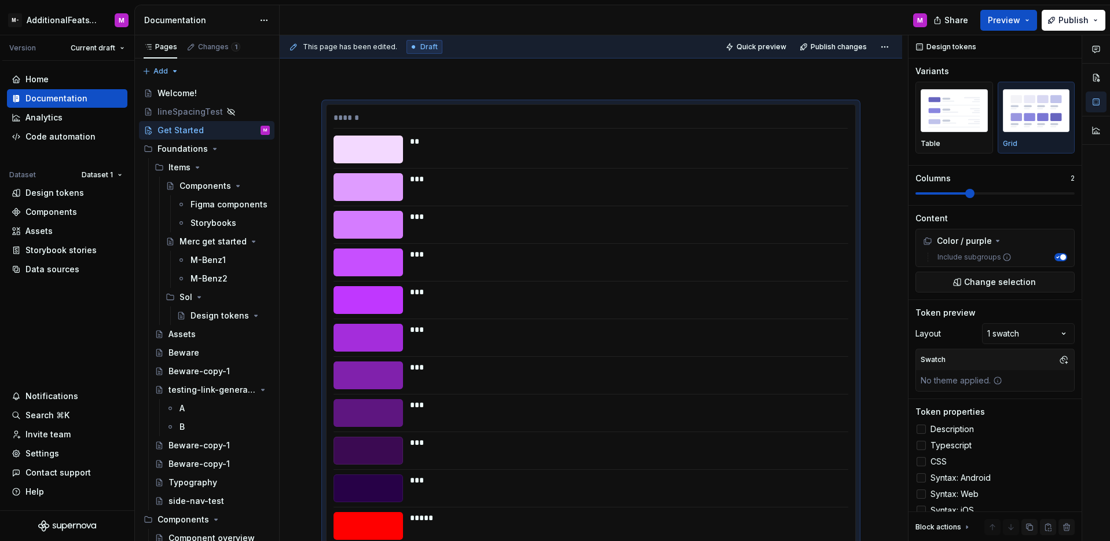
type textarea "*"
click at [519, 220] on div "***" at bounding box center [625, 217] width 431 height 12
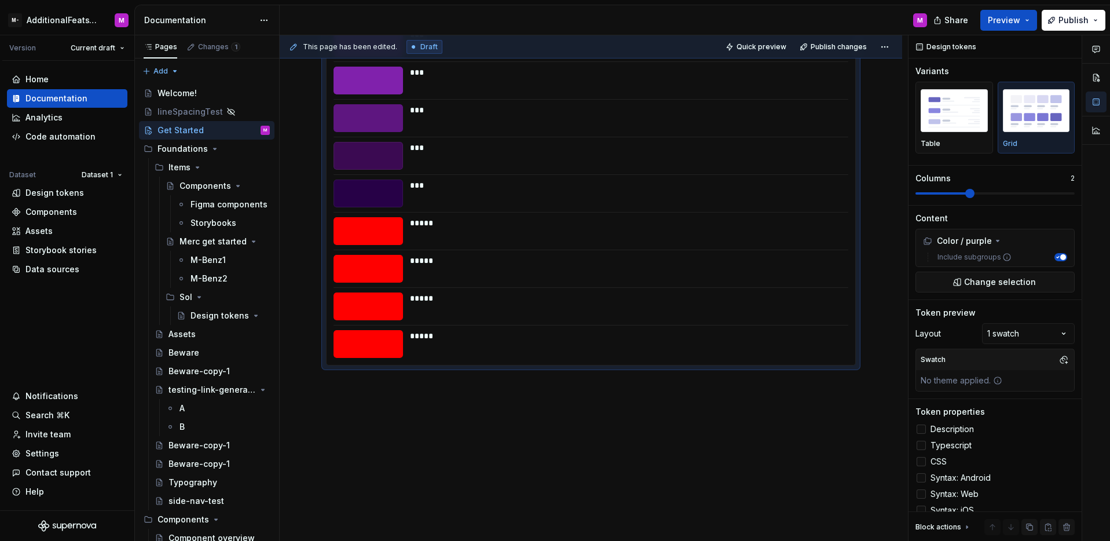
scroll to position [0, 0]
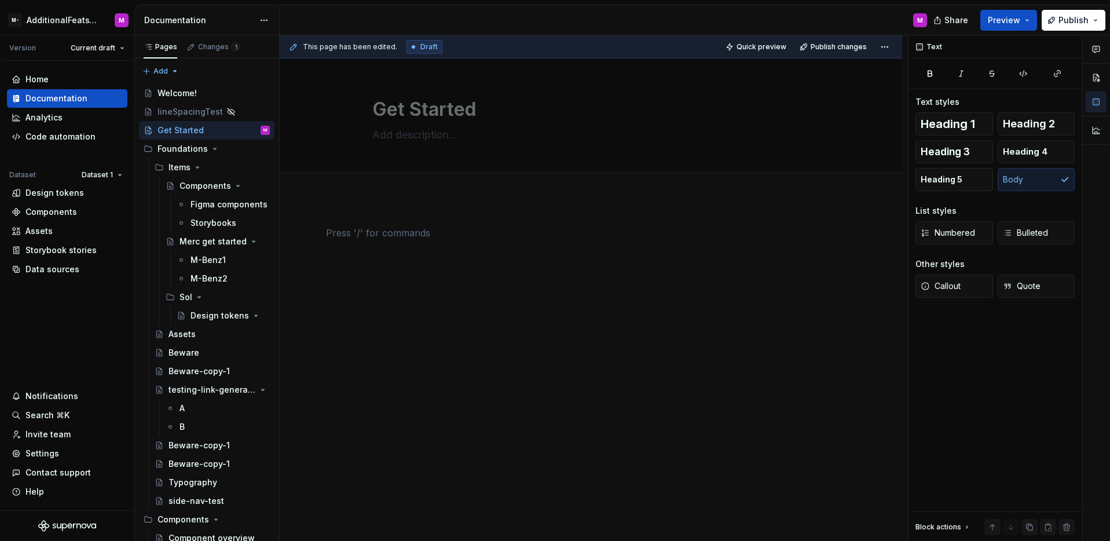
click at [458, 265] on div at bounding box center [591, 248] width 530 height 44
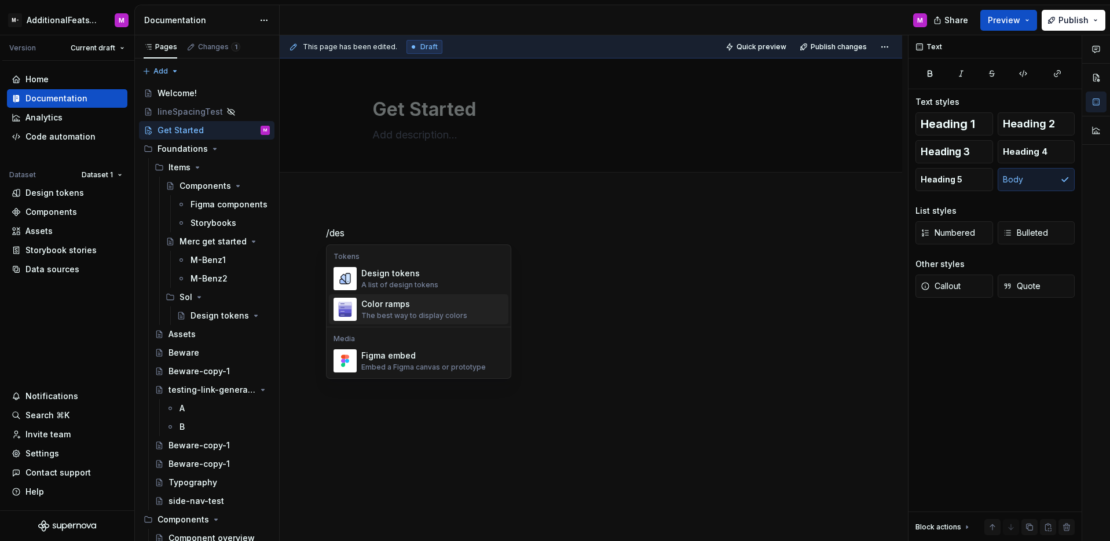
click at [426, 310] on div "Color ramps The best way to display colors" at bounding box center [414, 309] width 106 height 22
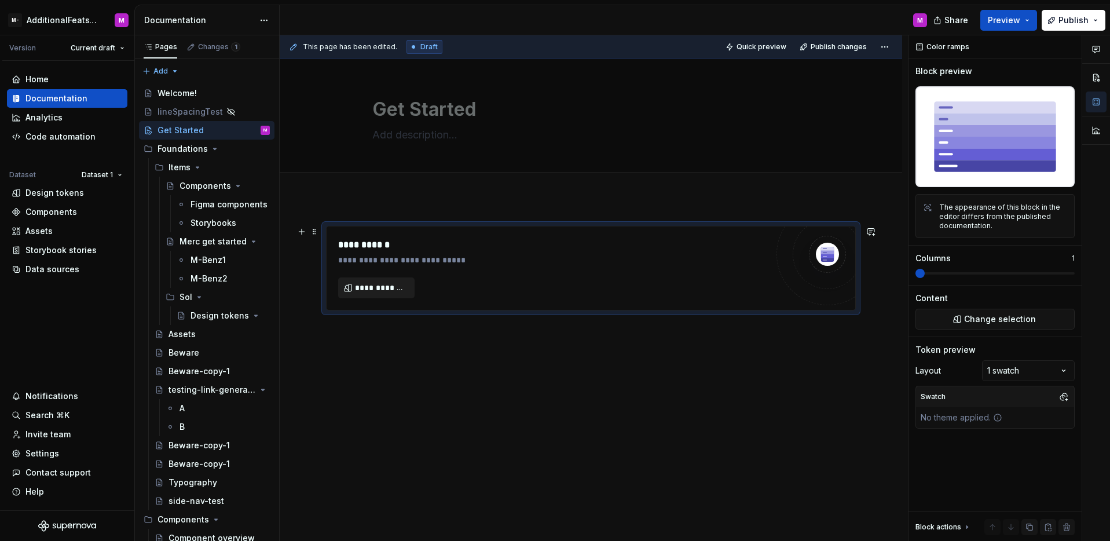
click at [380, 286] on span "**********" at bounding box center [381, 288] width 52 height 12
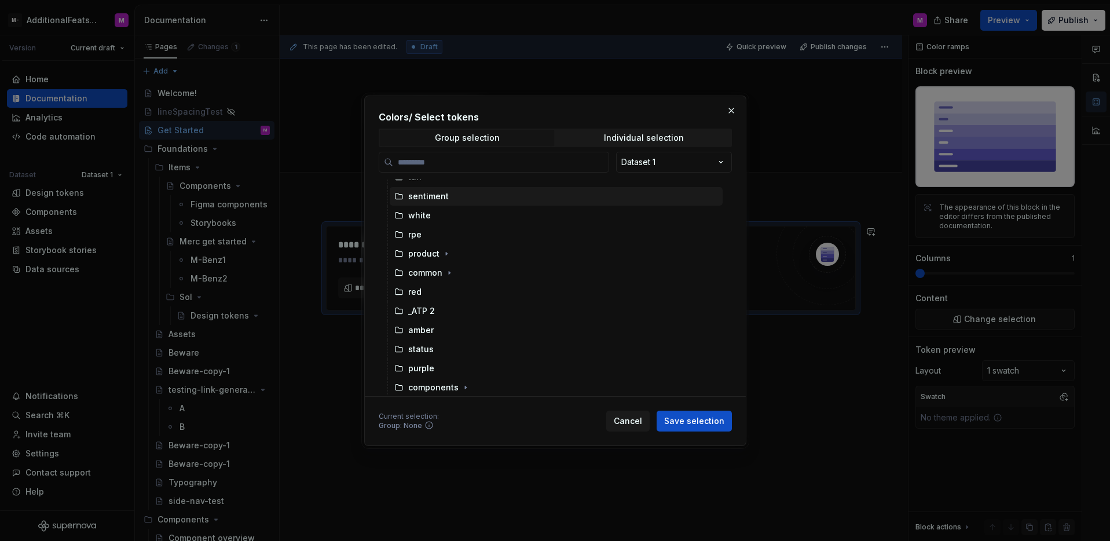
scroll to position [226, 0]
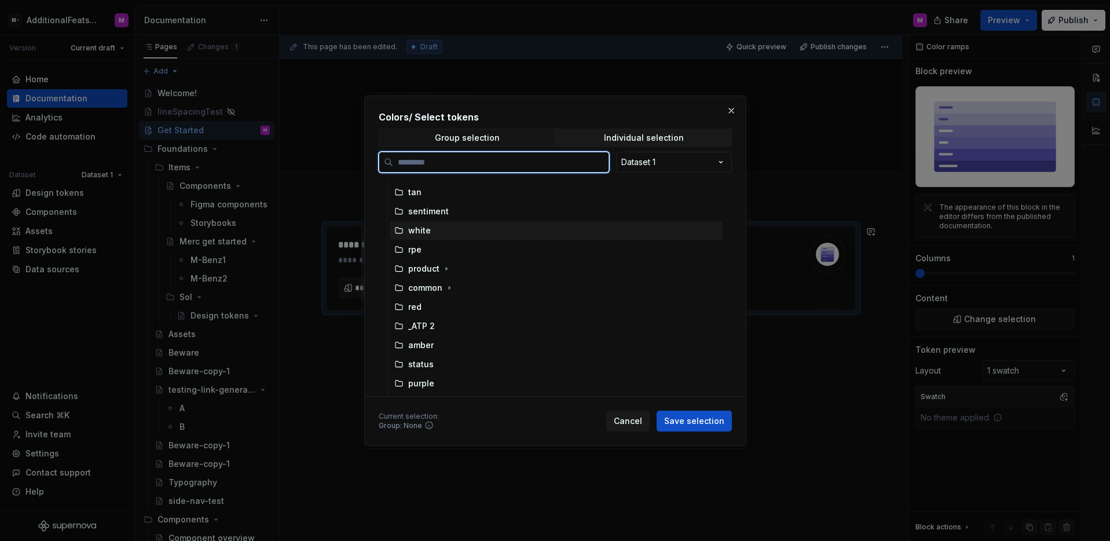
click at [450, 228] on div "white" at bounding box center [556, 230] width 333 height 19
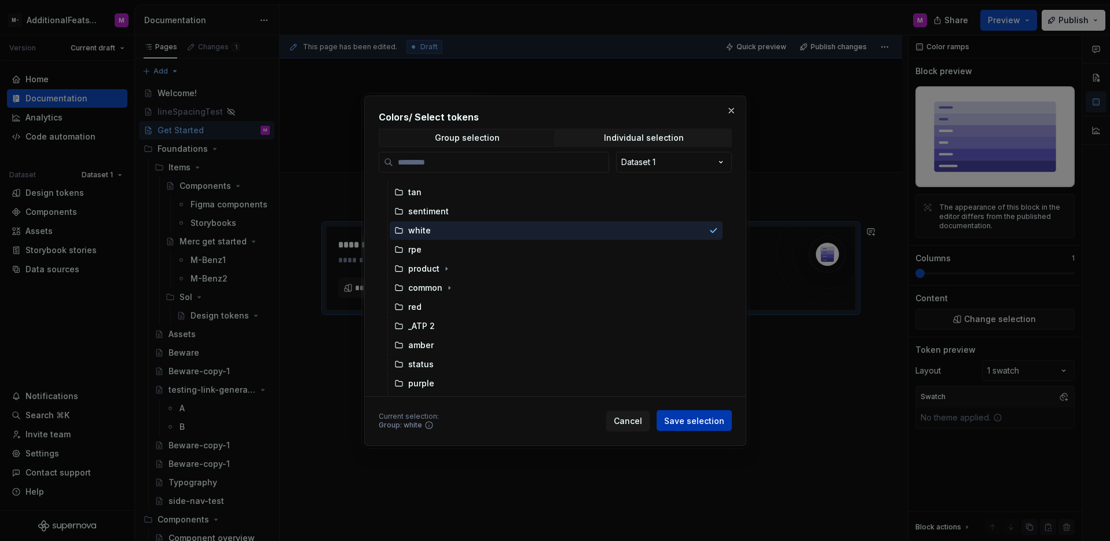
click at [685, 424] on span "Save selection" at bounding box center [694, 421] width 60 height 12
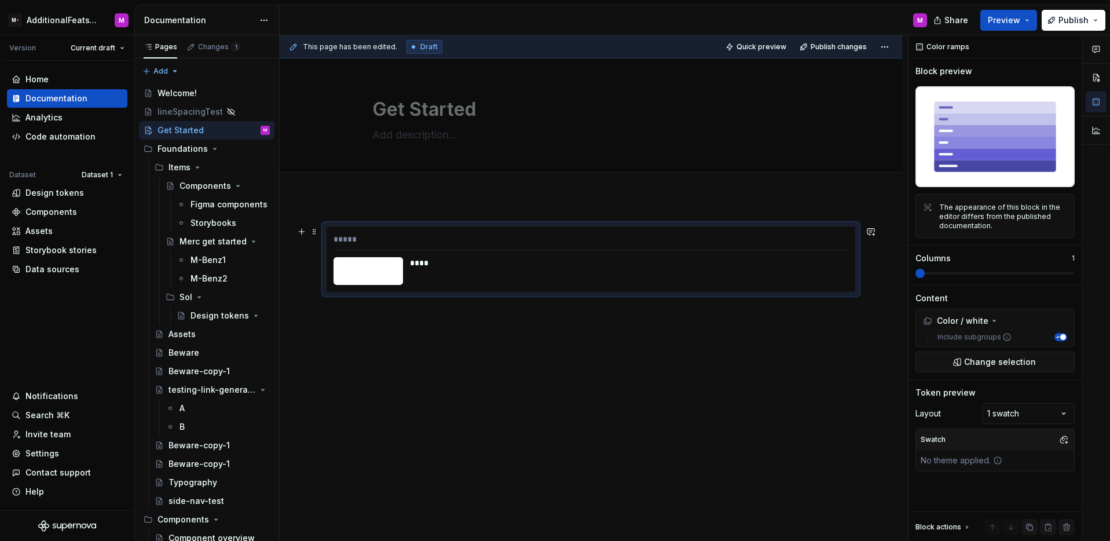
click at [756, 284] on div "****" at bounding box center [625, 271] width 431 height 28
click at [978, 360] on span "Change selection" at bounding box center [1000, 362] width 72 height 12
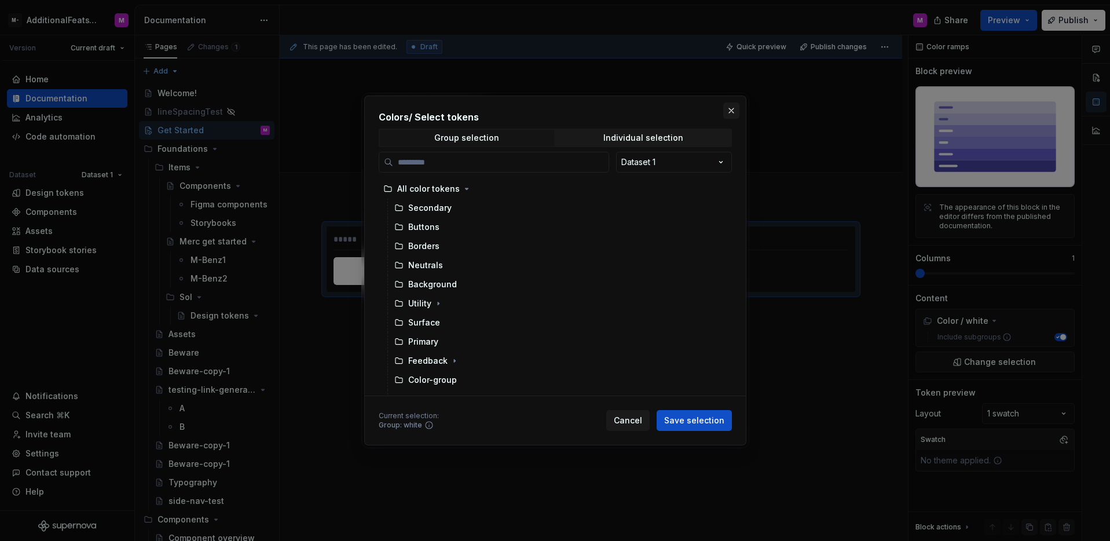
click at [732, 115] on button "button" at bounding box center [731, 111] width 16 height 16
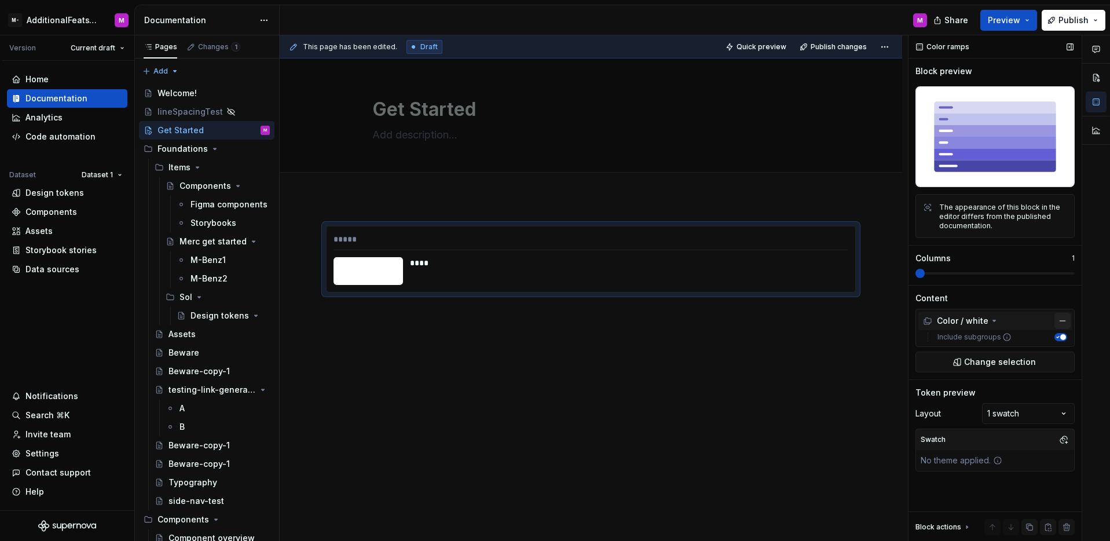
click at [1065, 320] on button "button" at bounding box center [1063, 321] width 16 height 16
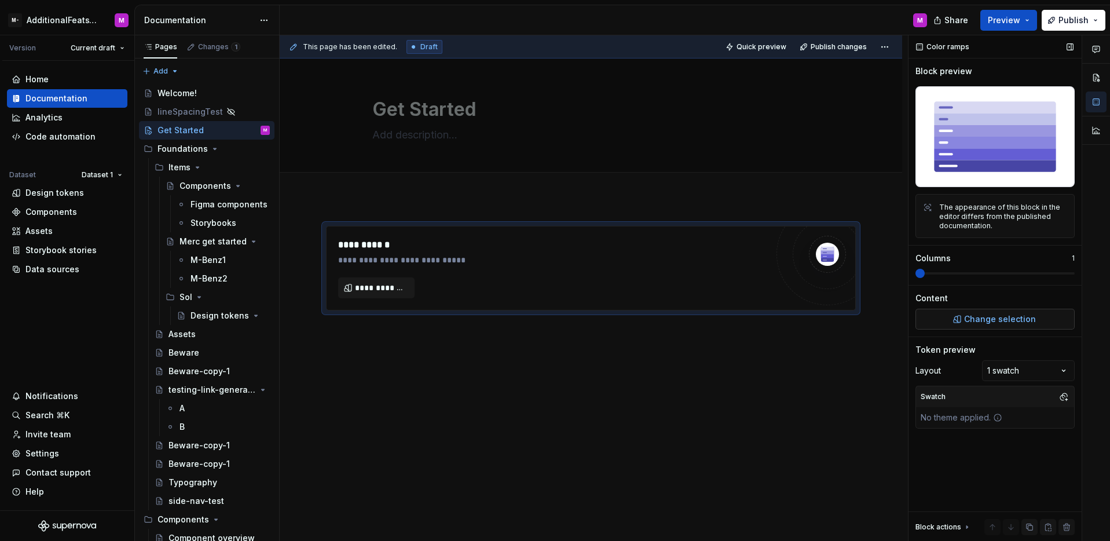
click at [966, 324] on span "Change selection" at bounding box center [1000, 319] width 72 height 12
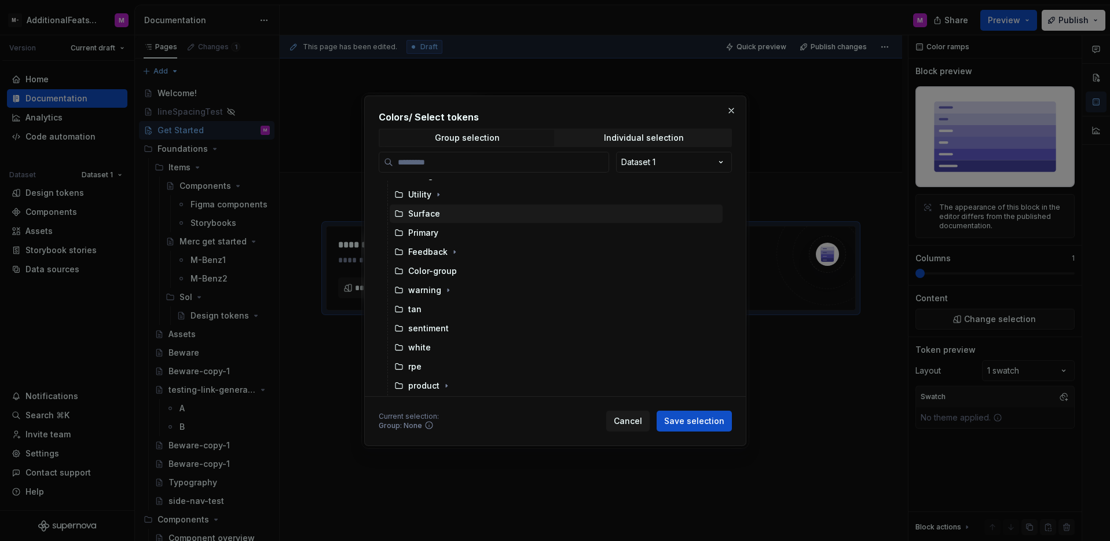
scroll to position [141, 0]
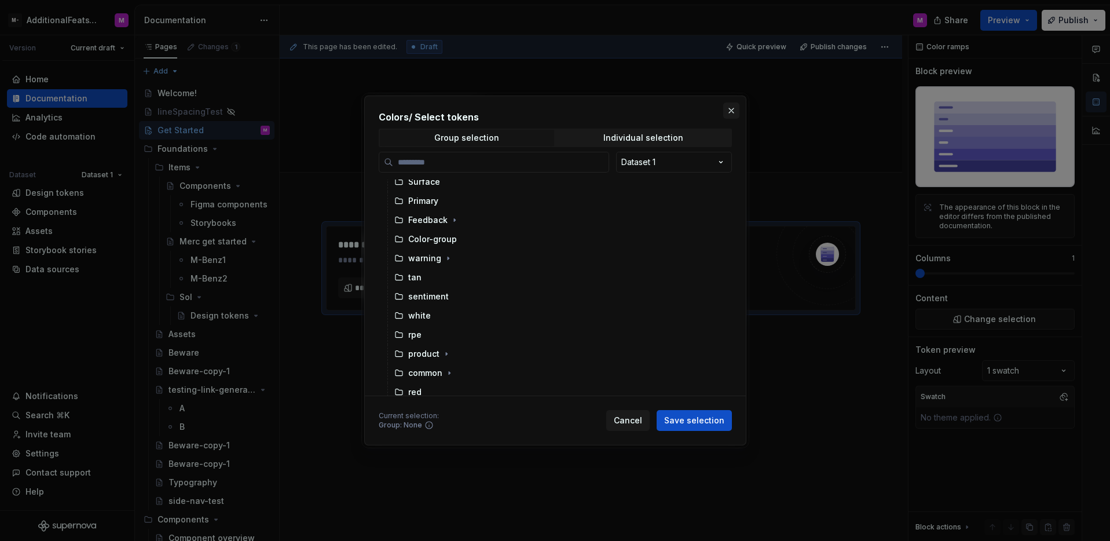
click at [735, 107] on button "button" at bounding box center [731, 111] width 16 height 16
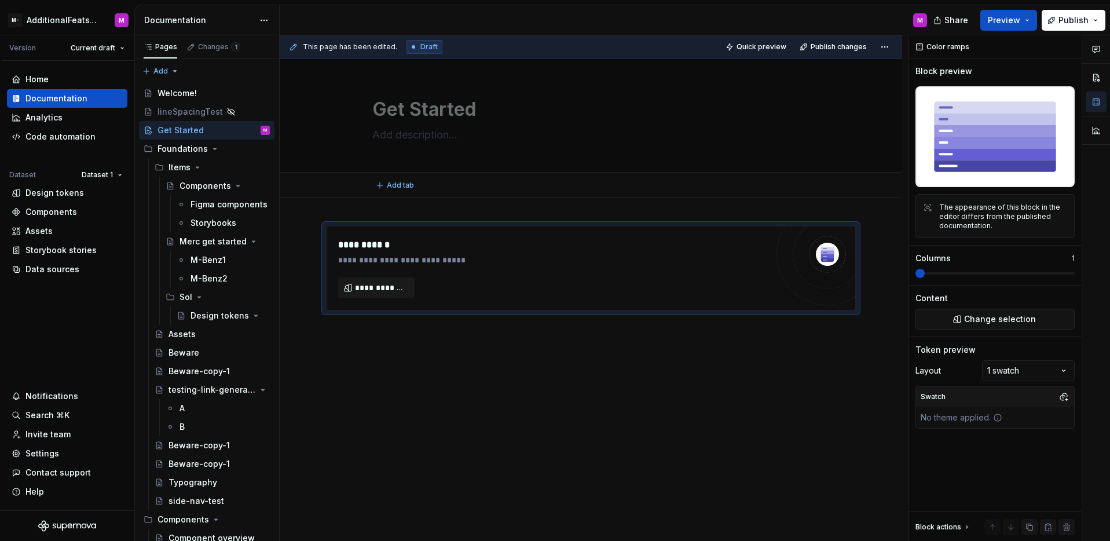
type textarea "*"
click at [376, 283] on span "**********" at bounding box center [381, 288] width 52 height 12
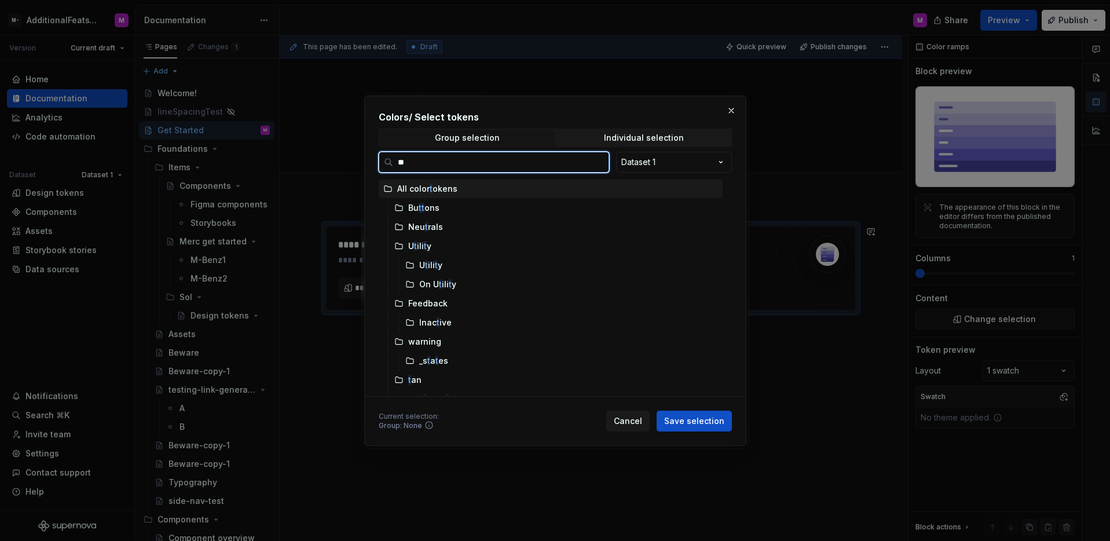
type input "***"
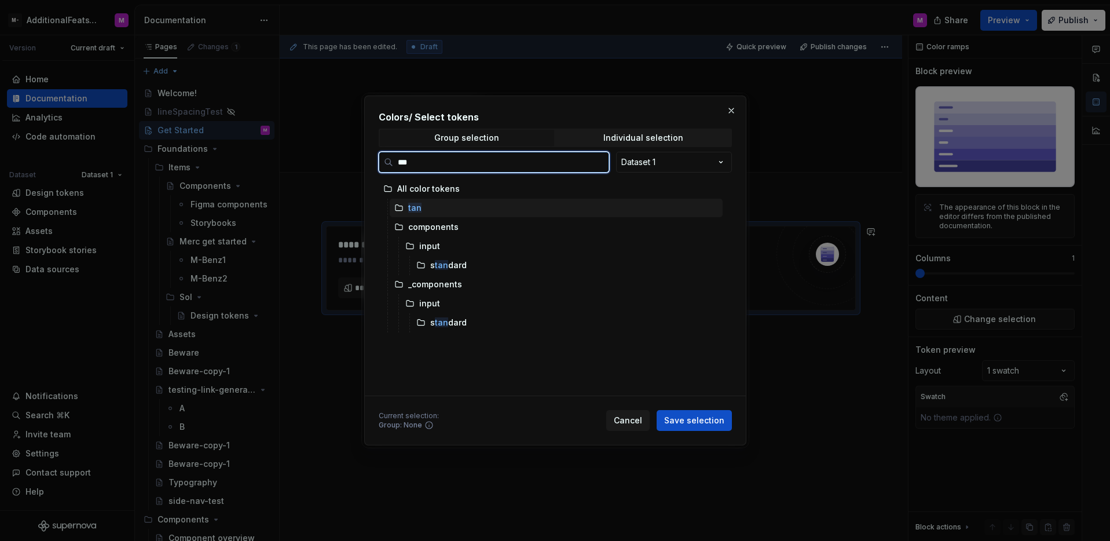
click at [425, 213] on div "tan" at bounding box center [556, 208] width 333 height 19
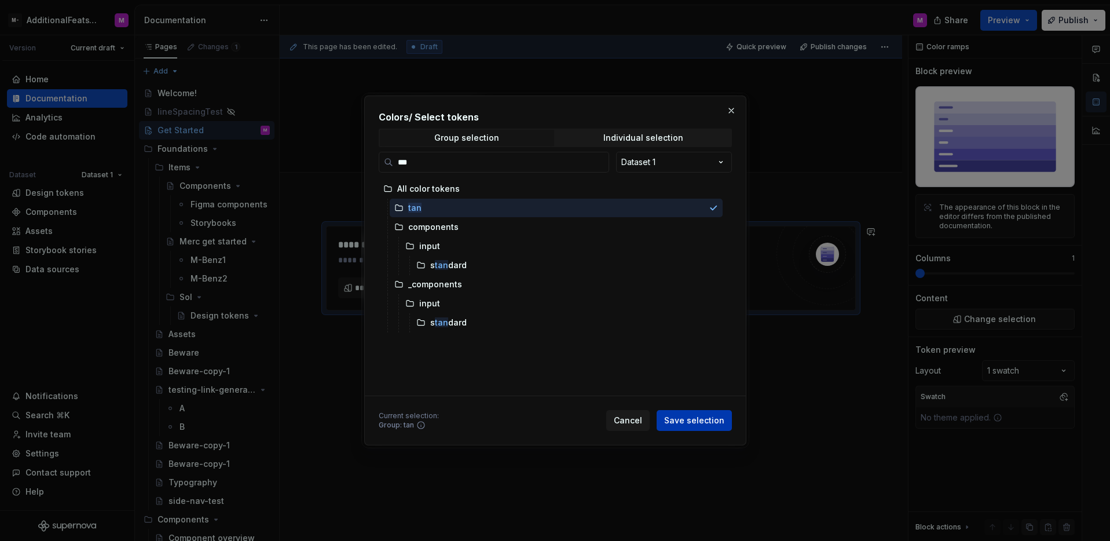
click at [707, 422] on span "Save selection" at bounding box center [694, 421] width 60 height 12
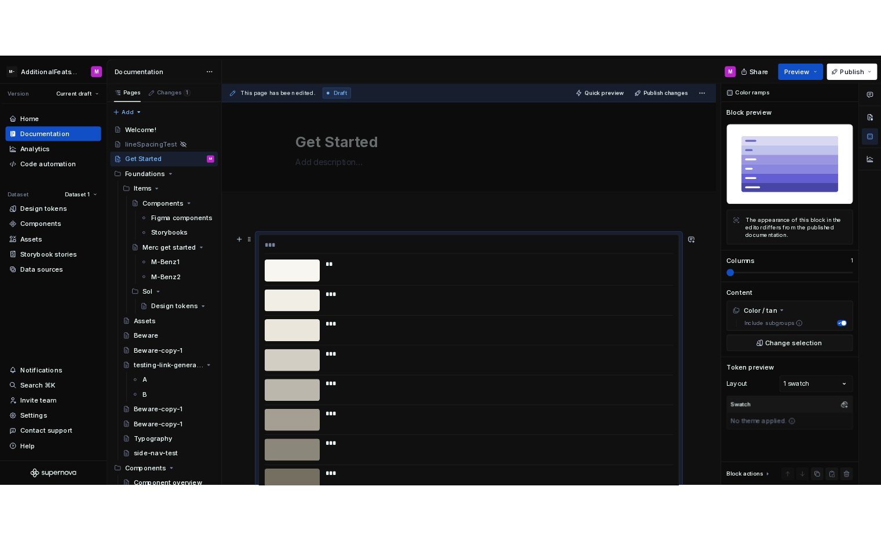
scroll to position [7, 0]
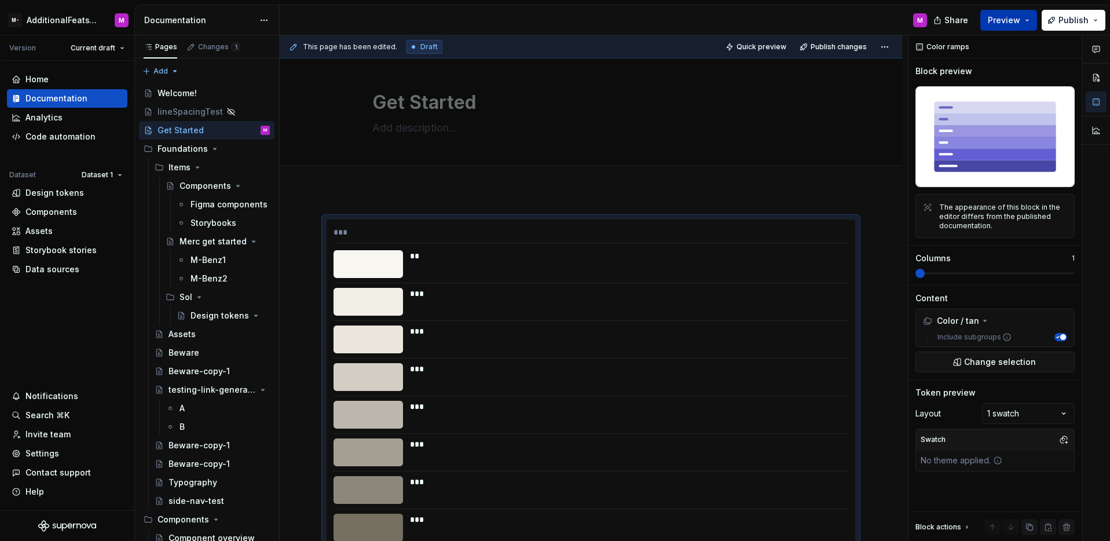
click at [1003, 20] on span "Preview" at bounding box center [1004, 20] width 32 height 12
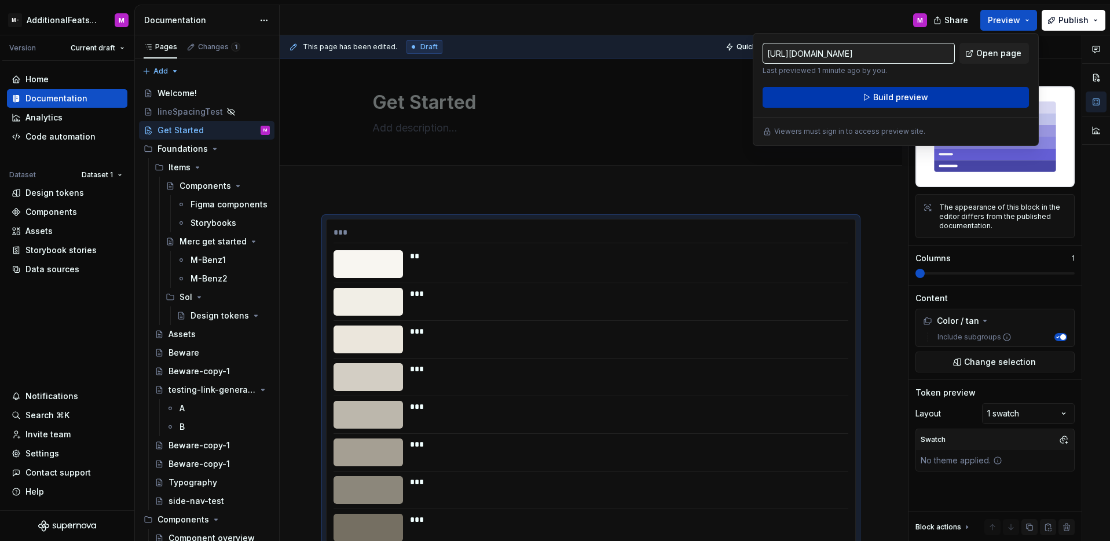
click at [932, 87] on button "Build preview" at bounding box center [896, 97] width 266 height 21
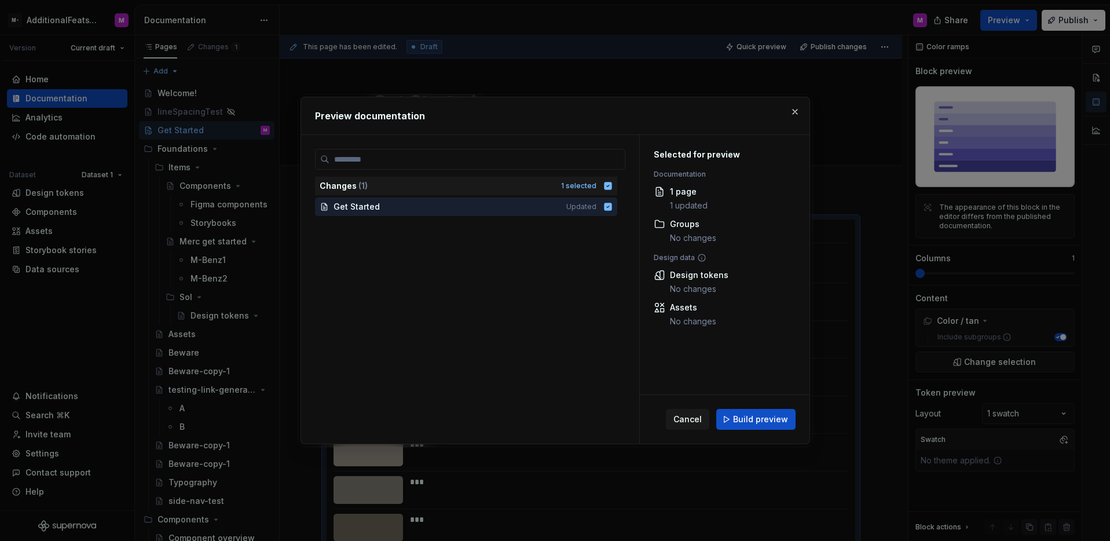
click at [750, 408] on div "Cancel Build preview" at bounding box center [725, 419] width 170 height 49
click at [751, 409] on button "Build preview" at bounding box center [755, 419] width 79 height 21
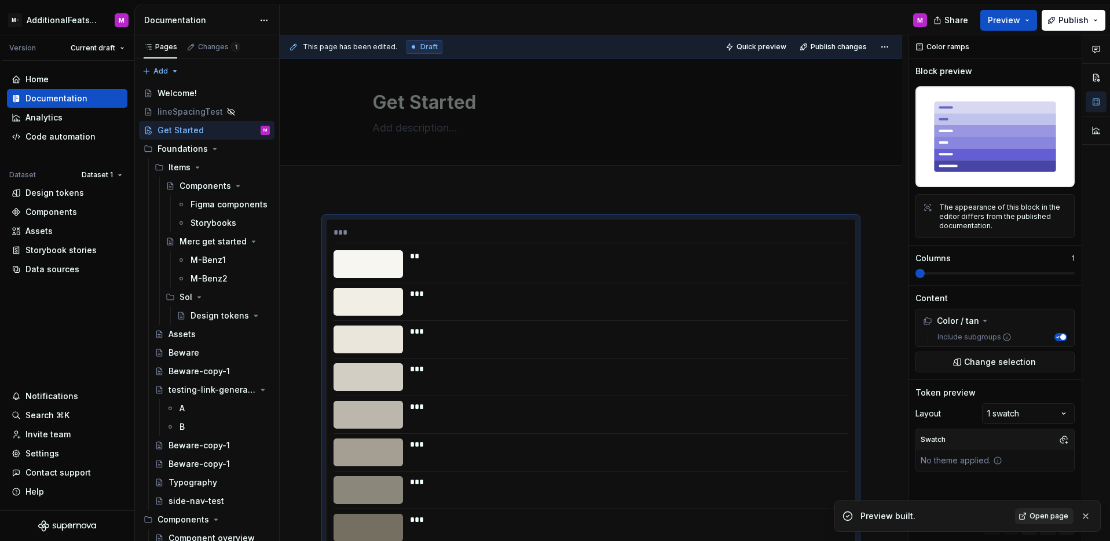
click at [1048, 520] on span "Open page" at bounding box center [1049, 515] width 39 height 9
click at [63, 303] on div "Home Documentation Analytics Code automation Dataset Dataset 1 Design tokens Co…" at bounding box center [67, 285] width 134 height 449
type textarea "*"
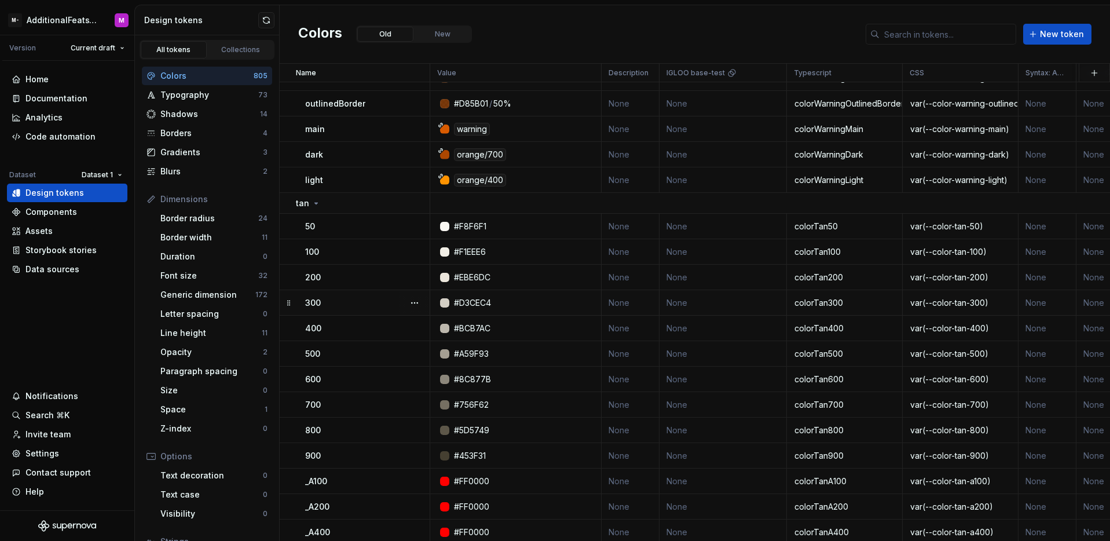
scroll to position [2688, 0]
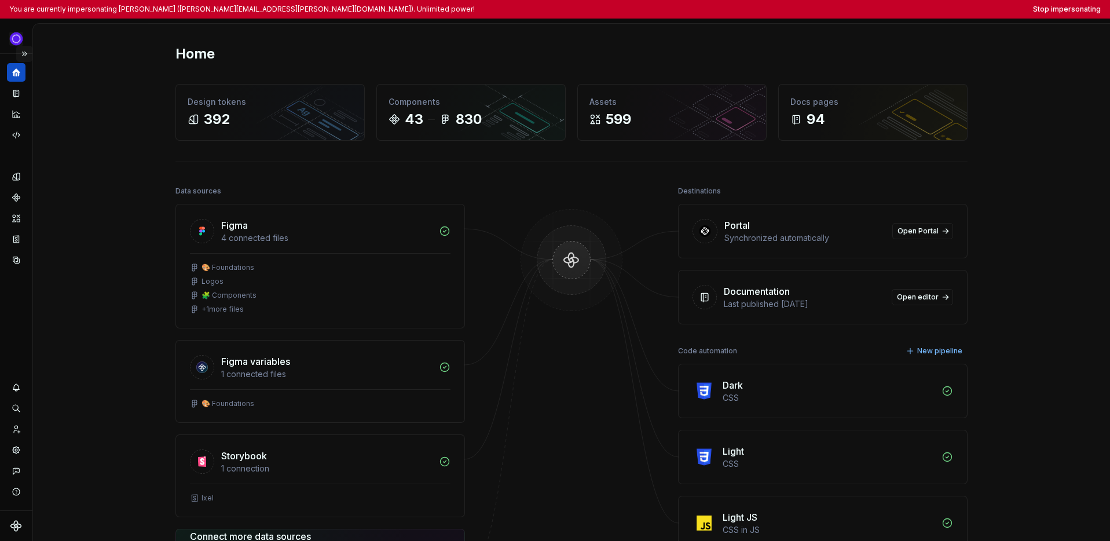
click at [25, 57] on button "Expand sidebar" at bounding box center [24, 54] width 16 height 16
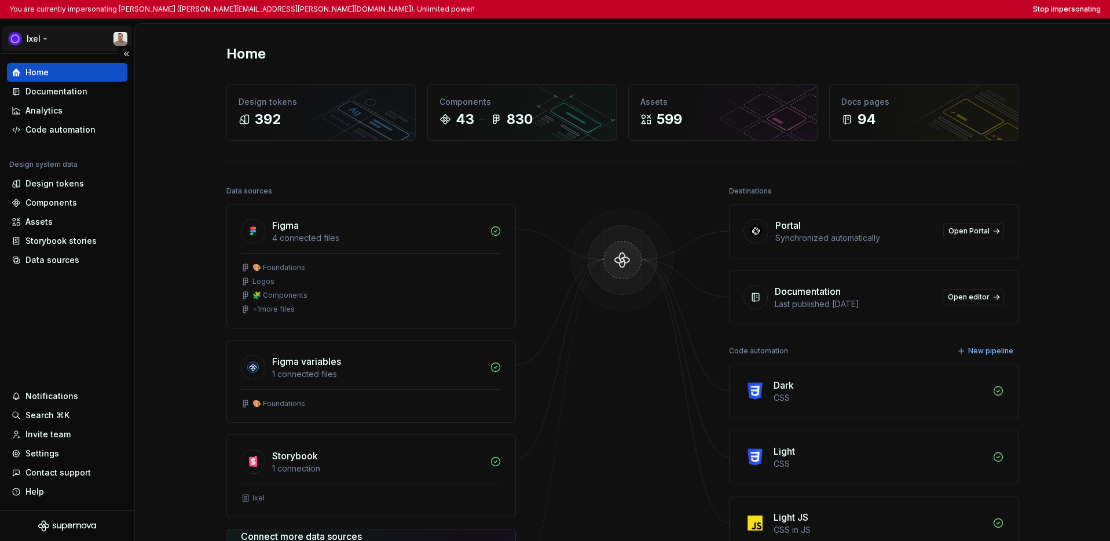
click at [37, 41] on html "You are currently impersonating Alberto Roldán (alberto.roldan@onum.com). Unlim…" at bounding box center [555, 270] width 1110 height 541
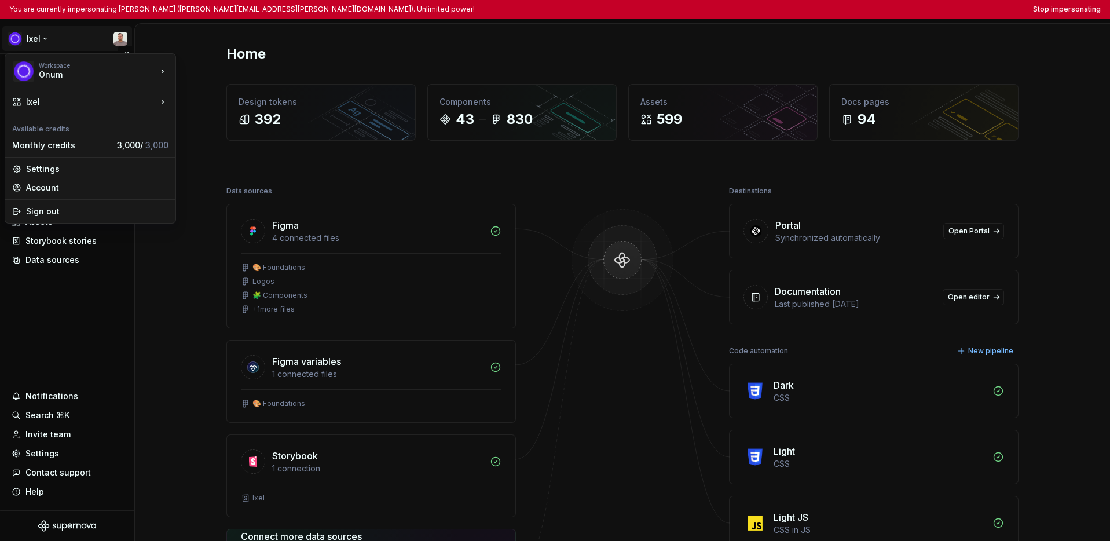
click at [57, 299] on html "You are currently impersonating Alberto Roldán (alberto.roldan@onum.com). Unlim…" at bounding box center [555, 270] width 1110 height 541
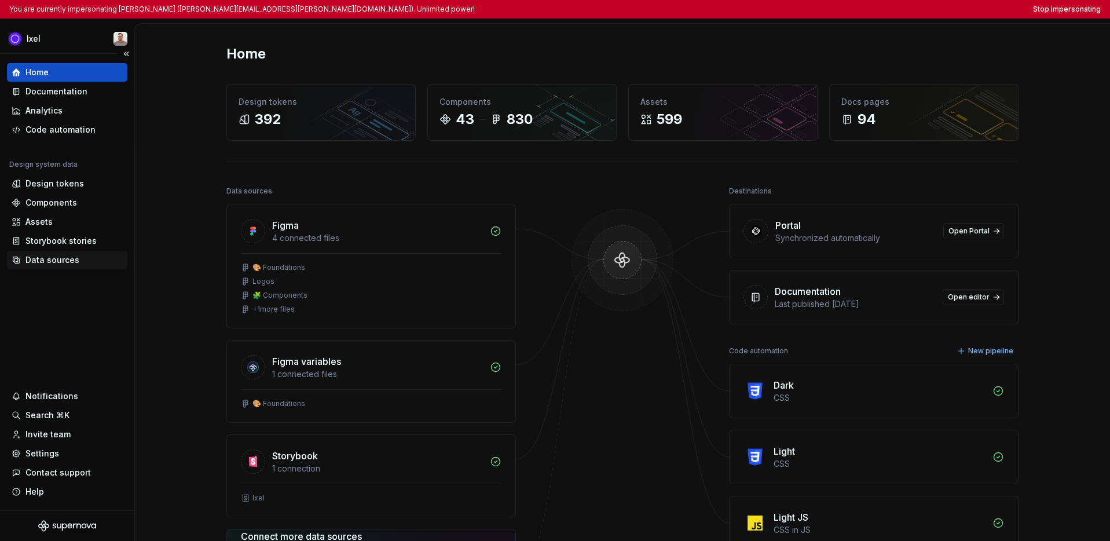
click at [53, 268] on div "Data sources" at bounding box center [67, 260] width 120 height 19
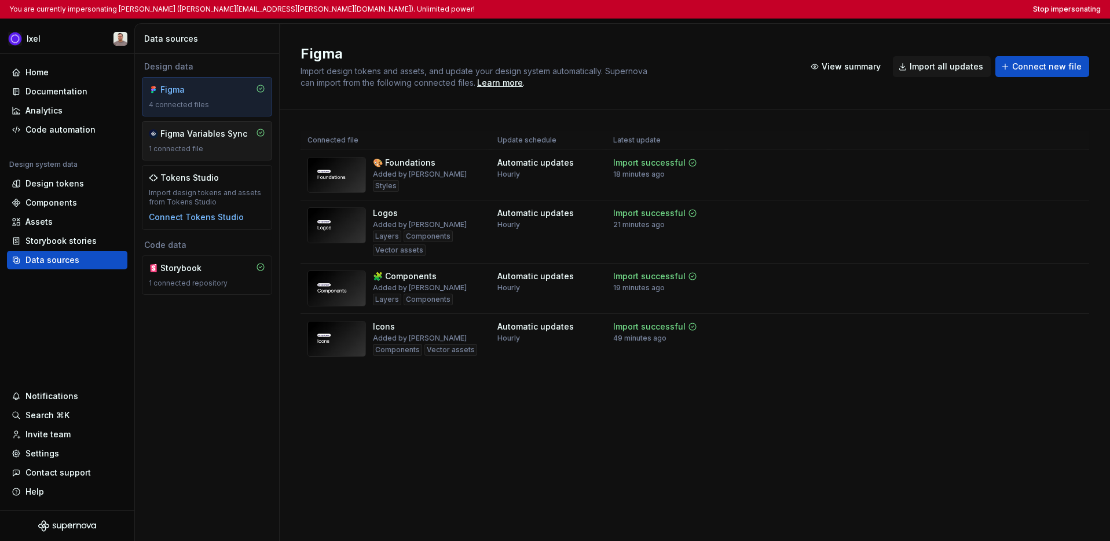
click at [174, 142] on div "Figma Variables Sync 1 connected file" at bounding box center [207, 140] width 116 height 25
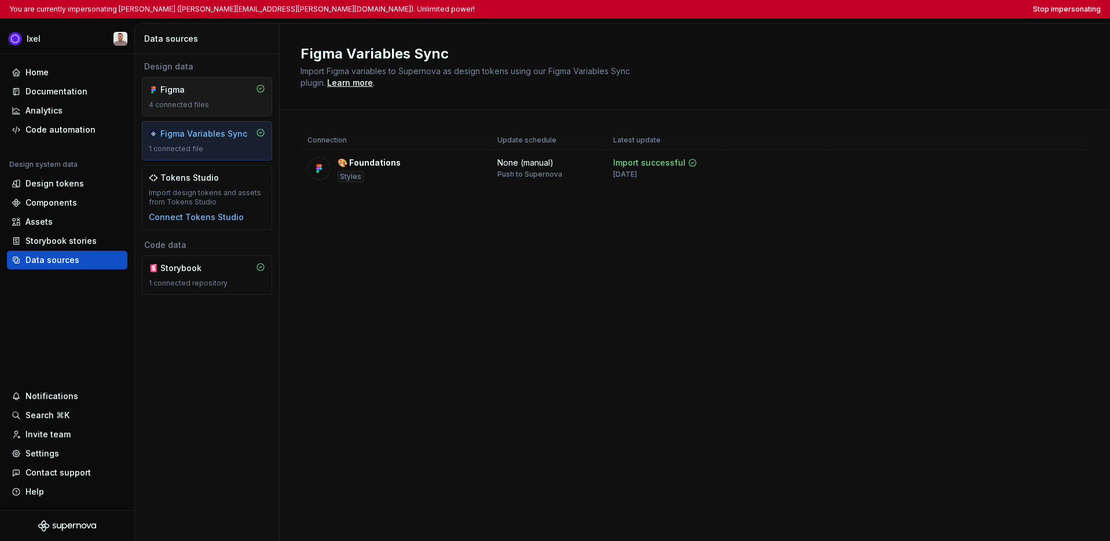
click at [177, 104] on div "4 connected files" at bounding box center [207, 104] width 116 height 9
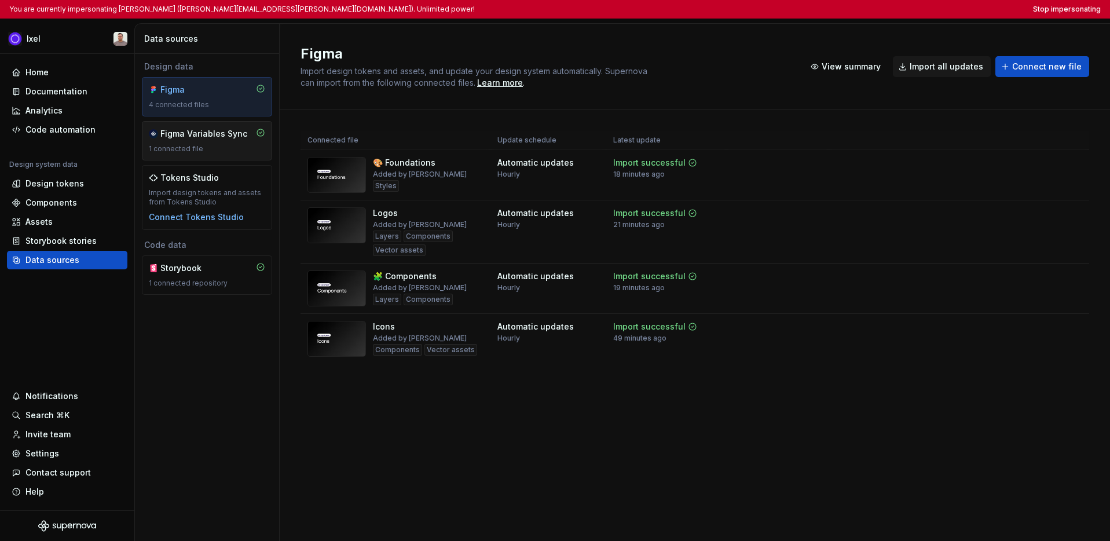
click at [204, 147] on div "1 connected file" at bounding box center [207, 148] width 116 height 9
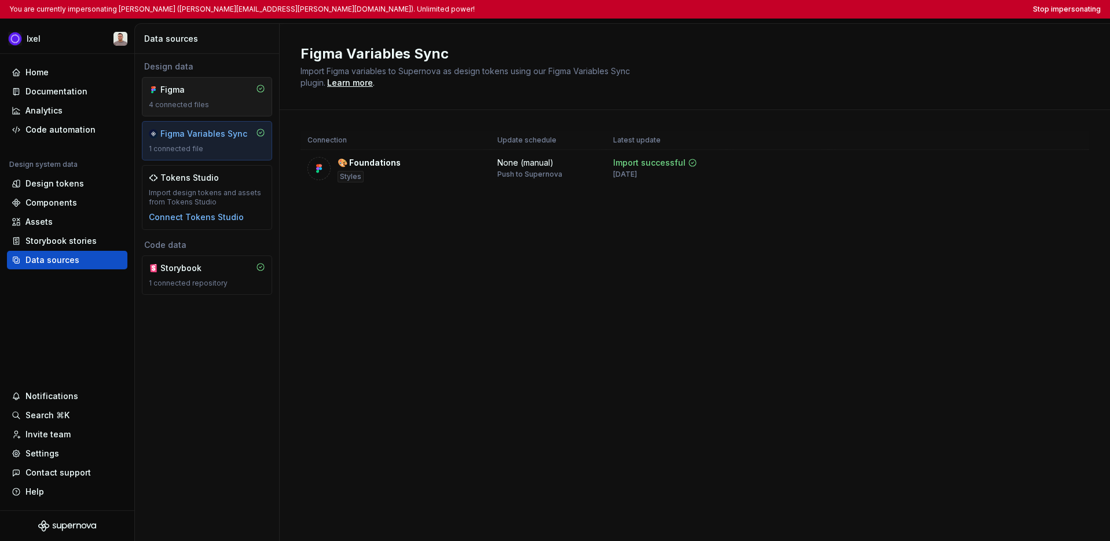
click at [220, 107] on div "4 connected files" at bounding box center [207, 104] width 116 height 9
click at [214, 104] on div "4 connected files" at bounding box center [207, 104] width 116 height 9
click at [261, 367] on div "Design data Figma 4 connected files Figma Variables Sync 1 connected file Token…" at bounding box center [207, 297] width 144 height 487
click at [223, 87] on div "Figma" at bounding box center [207, 90] width 116 height 12
click at [222, 102] on div "4 connected files" at bounding box center [207, 104] width 116 height 9
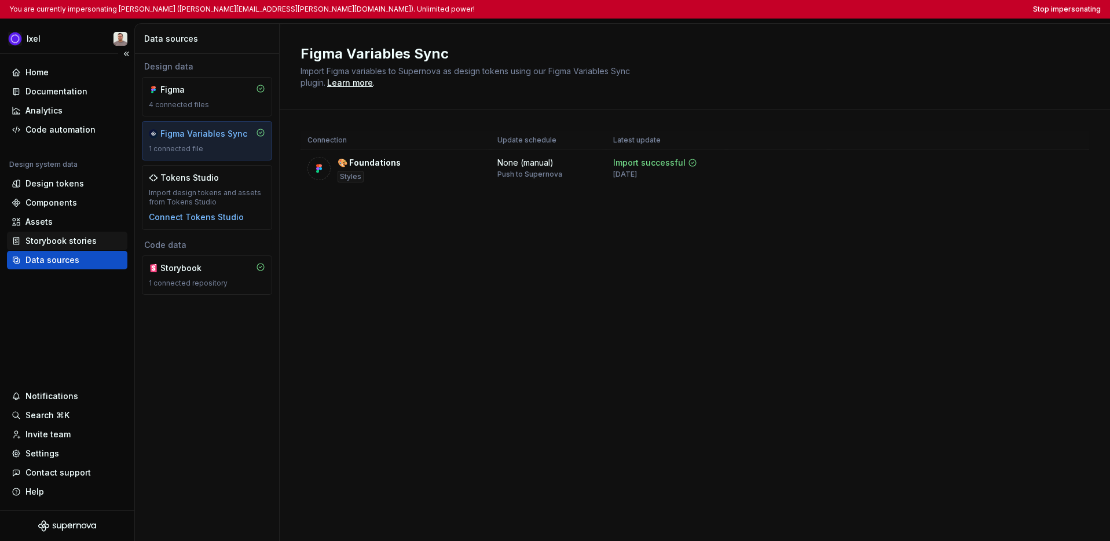
click at [54, 236] on div "Storybook stories" at bounding box center [60, 241] width 71 height 12
click at [75, 244] on div "Storybook stories" at bounding box center [60, 241] width 71 height 12
click at [73, 261] on div "Data sources" at bounding box center [52, 260] width 54 height 12
click at [428, 338] on div "Figma Variables Sync Import Figma variables to Supernova as design tokens using…" at bounding box center [695, 282] width 831 height 517
click at [65, 238] on div "Storybook stories" at bounding box center [60, 241] width 71 height 12
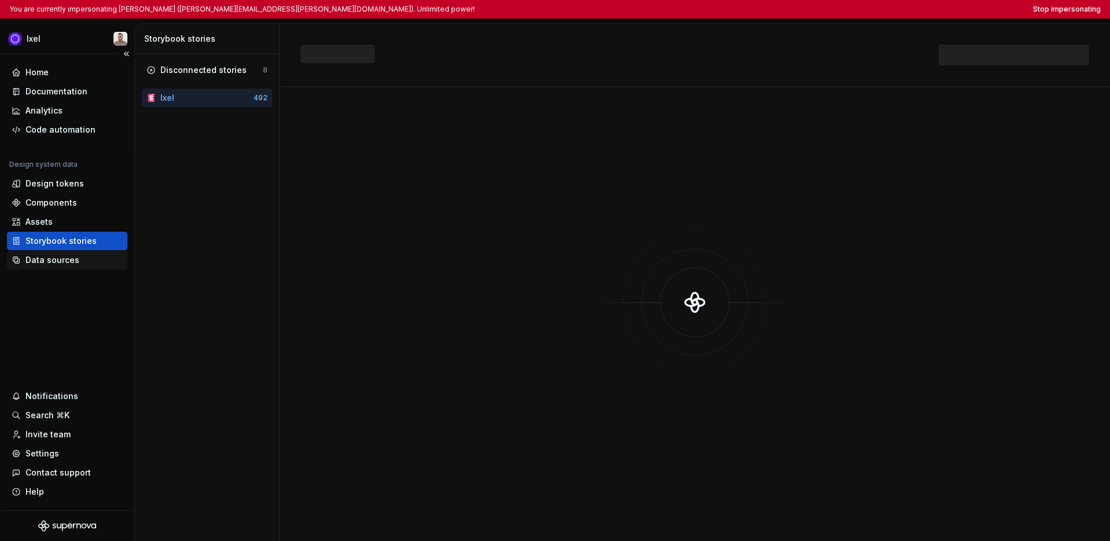
click at [69, 255] on div "Data sources" at bounding box center [52, 260] width 54 height 12
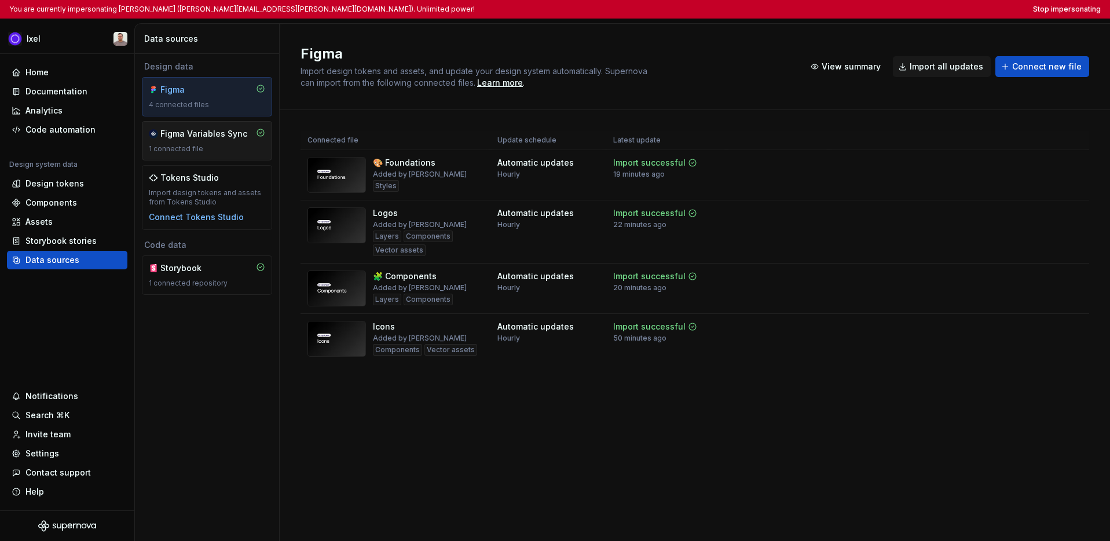
click at [221, 148] on div "1 connected file" at bounding box center [207, 148] width 116 height 9
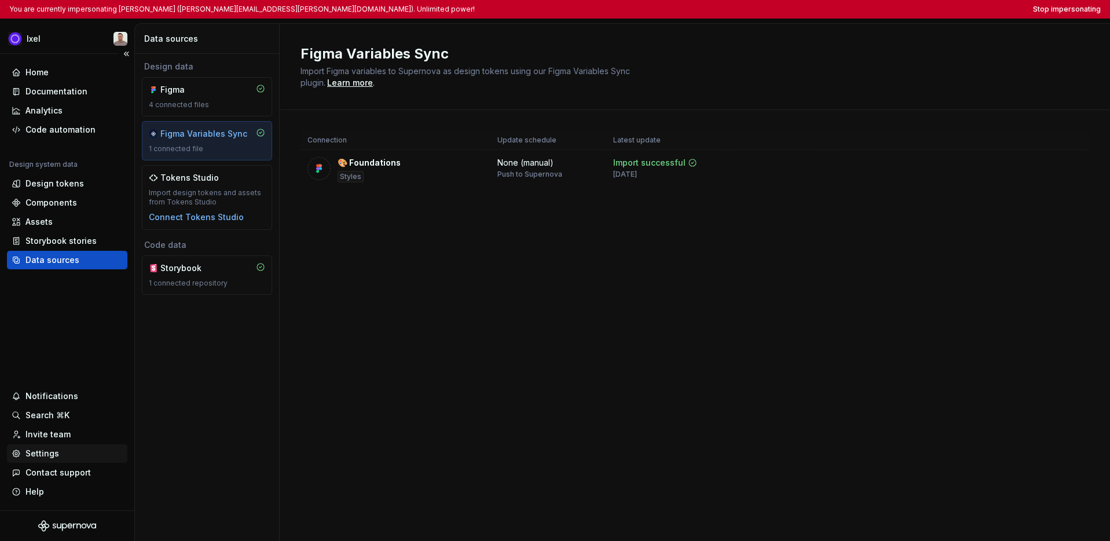
click at [57, 455] on div "Settings" at bounding box center [67, 454] width 111 height 12
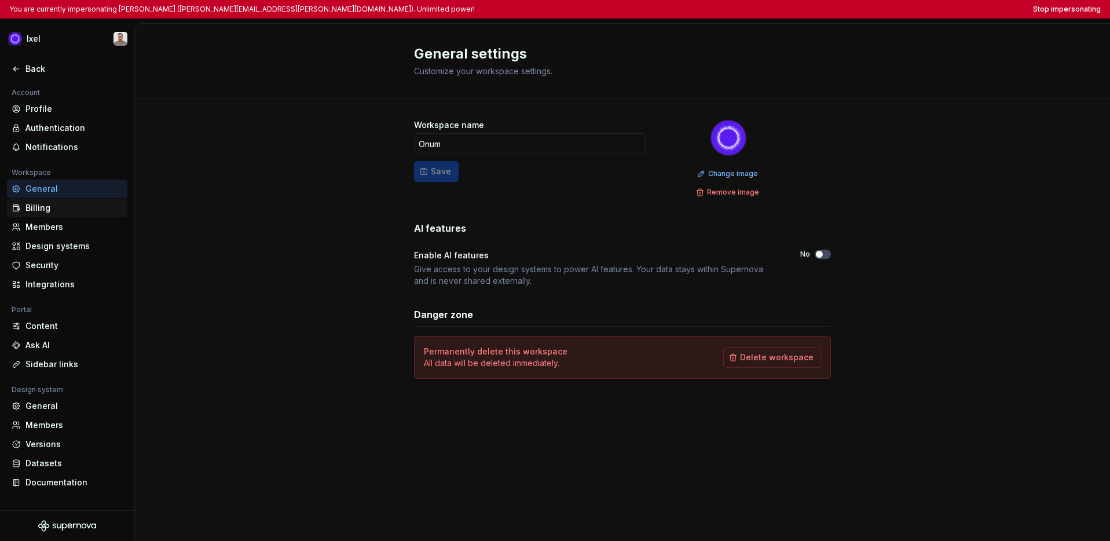
click at [63, 200] on div "Billing" at bounding box center [67, 208] width 120 height 19
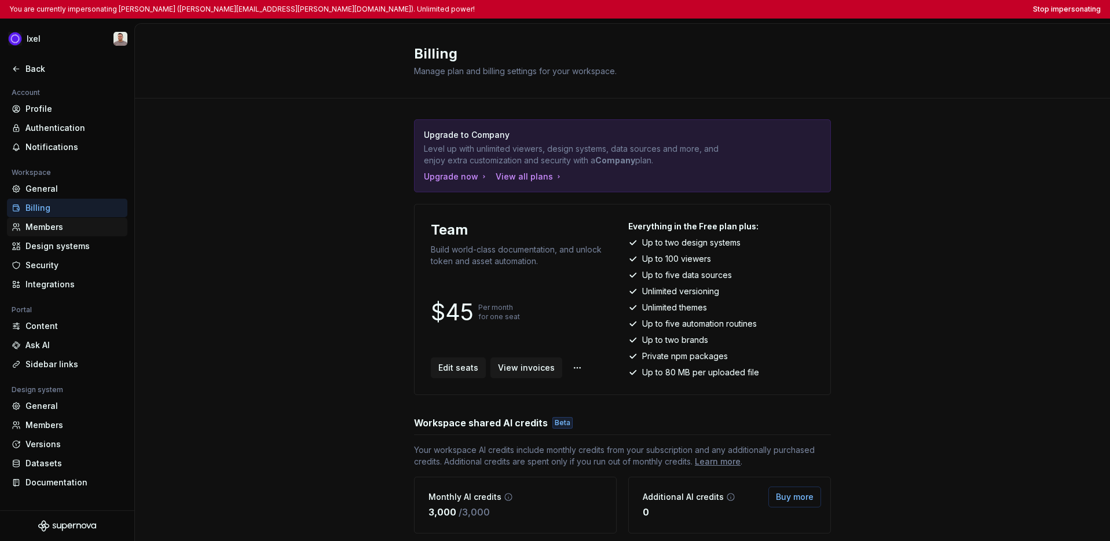
click at [64, 225] on div "Members" at bounding box center [73, 227] width 97 height 12
click at [61, 228] on div "Members" at bounding box center [73, 227] width 97 height 12
click at [67, 213] on div "Billing" at bounding box center [73, 208] width 97 height 12
click at [59, 230] on div "Members" at bounding box center [73, 227] width 97 height 12
click at [61, 211] on div "Billing" at bounding box center [73, 208] width 97 height 12
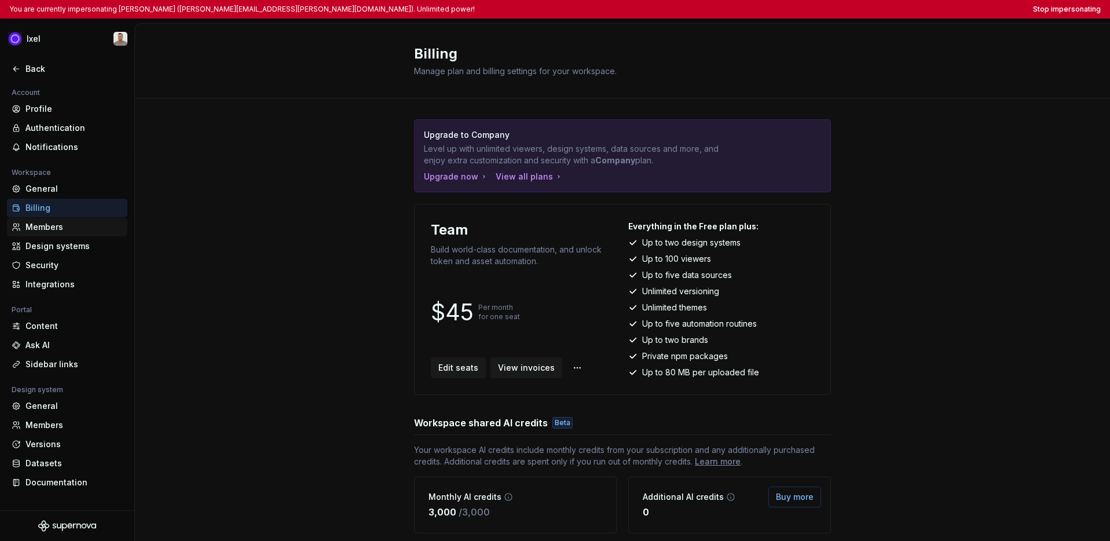
click at [58, 228] on div "Members" at bounding box center [73, 227] width 97 height 12
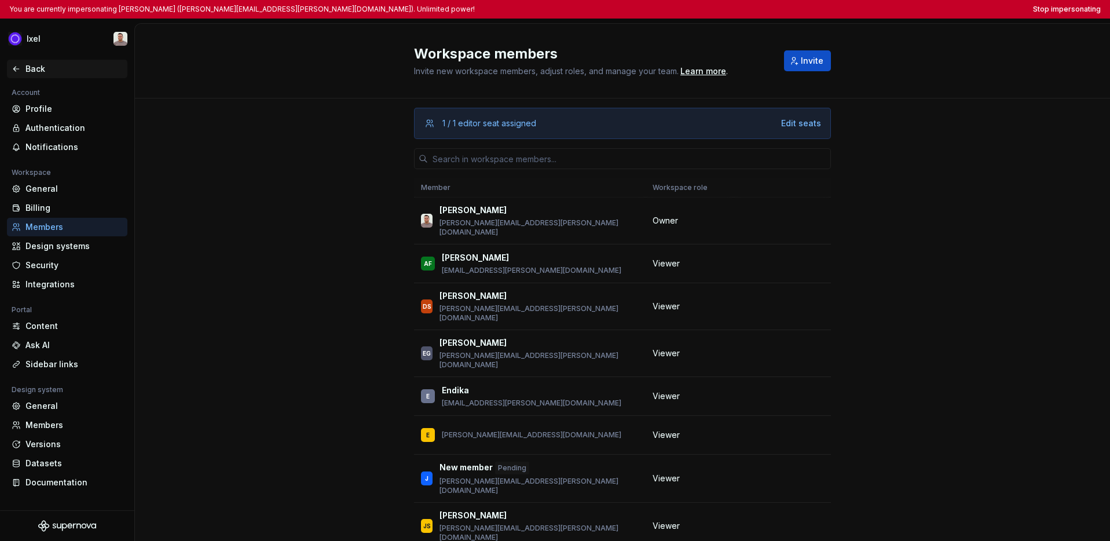
click at [38, 68] on div "Back" at bounding box center [73, 69] width 97 height 12
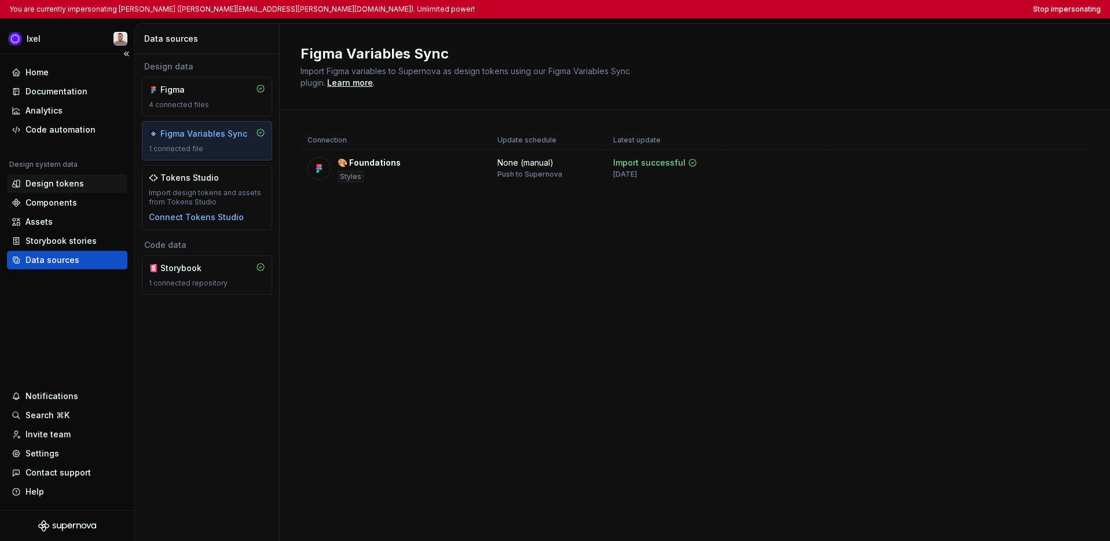
click at [56, 185] on div "Design tokens" at bounding box center [54, 184] width 58 height 12
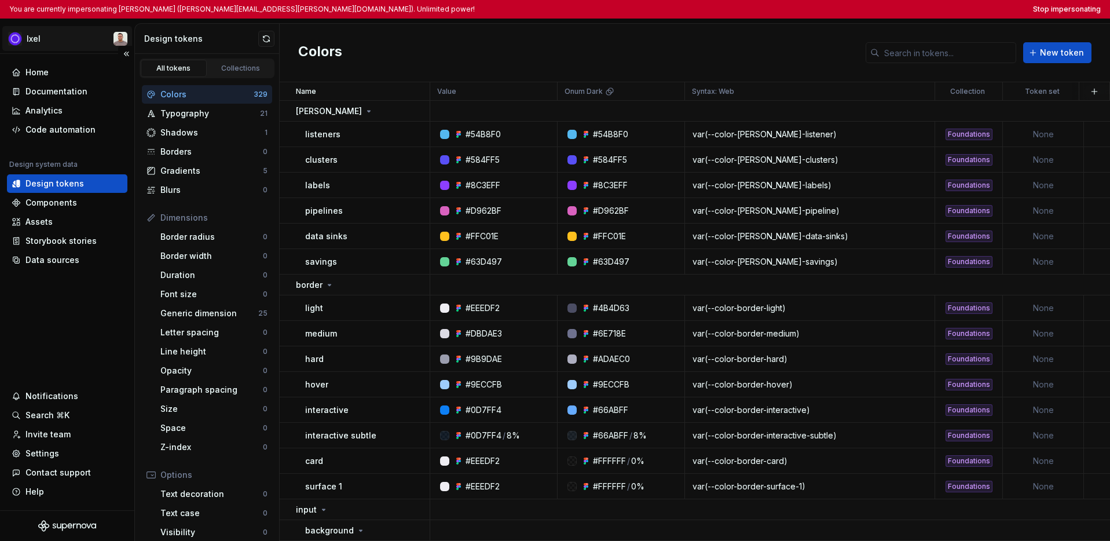
click at [36, 45] on html "You are currently impersonating Alberto Roldán (alberto.roldan@onum.com). Unlim…" at bounding box center [555, 270] width 1110 height 541
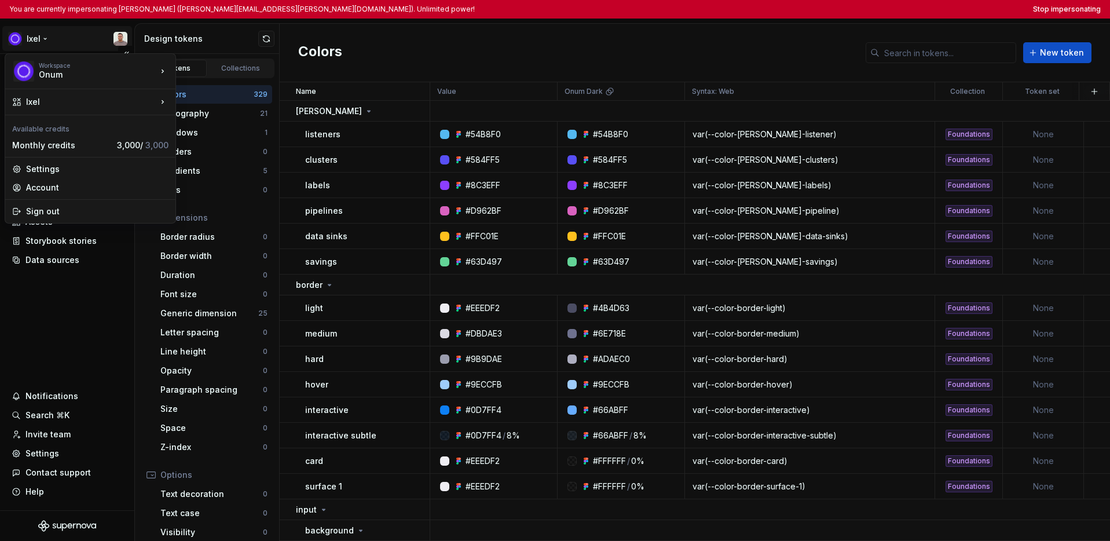
click at [41, 297] on html "You are currently impersonating Alberto Roldán (alberto.roldan@onum.com). Unlim…" at bounding box center [555, 270] width 1110 height 541
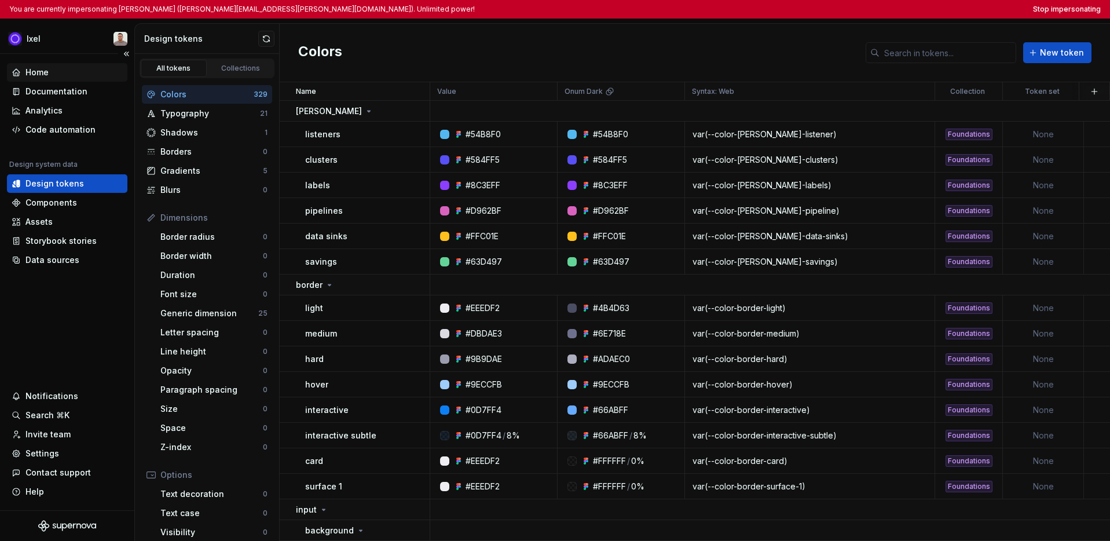
click at [70, 76] on div "Home" at bounding box center [67, 73] width 111 height 12
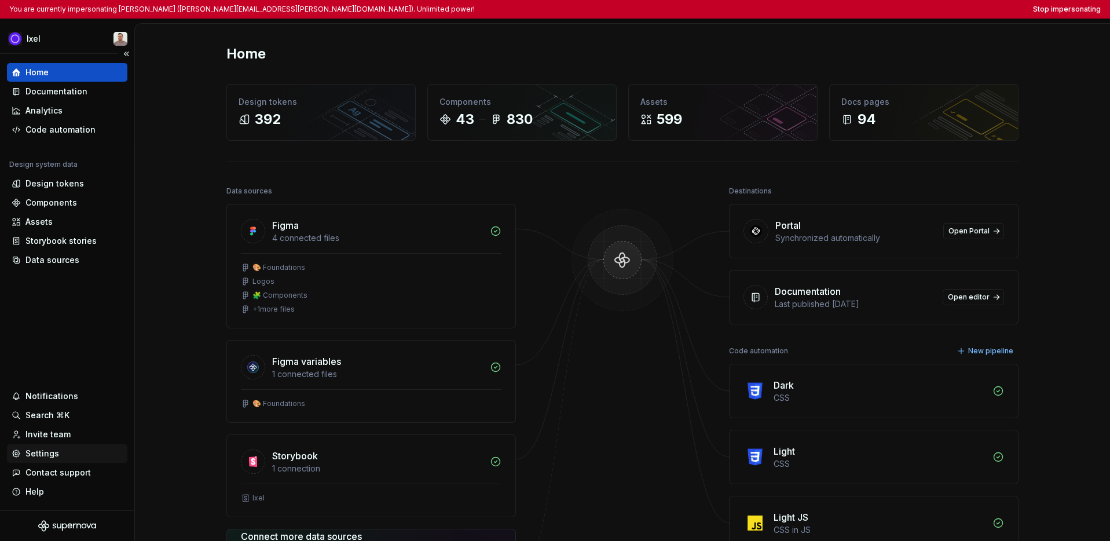
click at [52, 452] on div "Settings" at bounding box center [42, 454] width 34 height 12
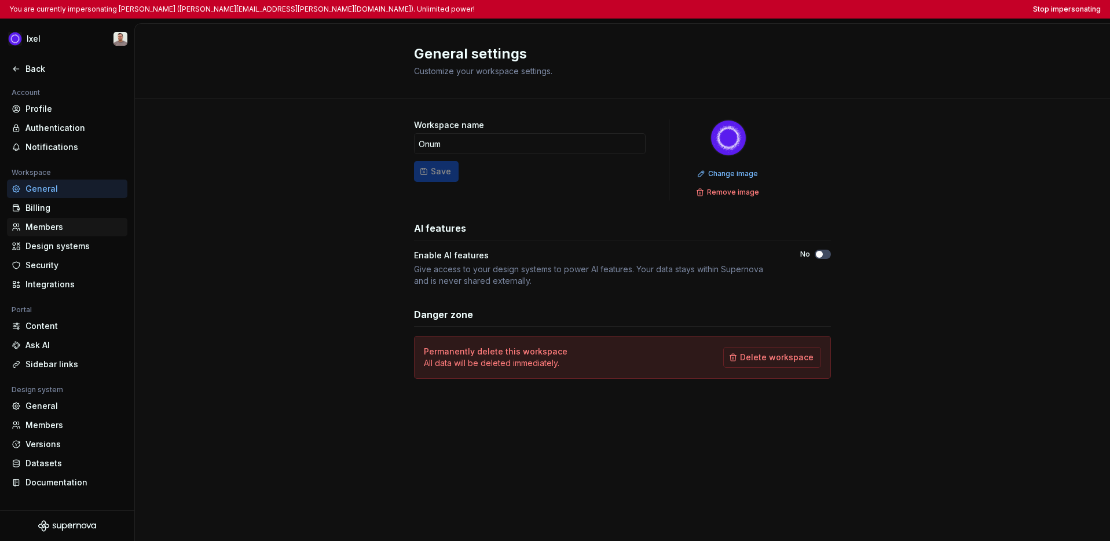
click at [64, 229] on div "Members" at bounding box center [73, 227] width 97 height 12
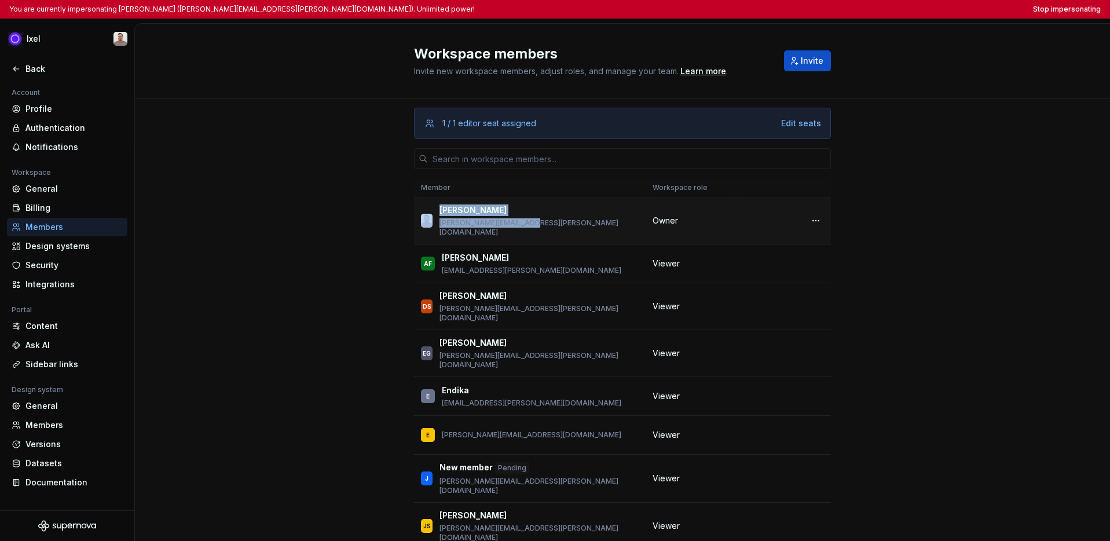
drag, startPoint x: 527, startPoint y: 222, endPoint x: 431, endPoint y: 220, distance: 95.6
click at [431, 220] on div "Alberto Roldán alberto.roldan@onum.com" at bounding box center [530, 220] width 218 height 32
click at [20, 71] on icon at bounding box center [16, 68] width 9 height 9
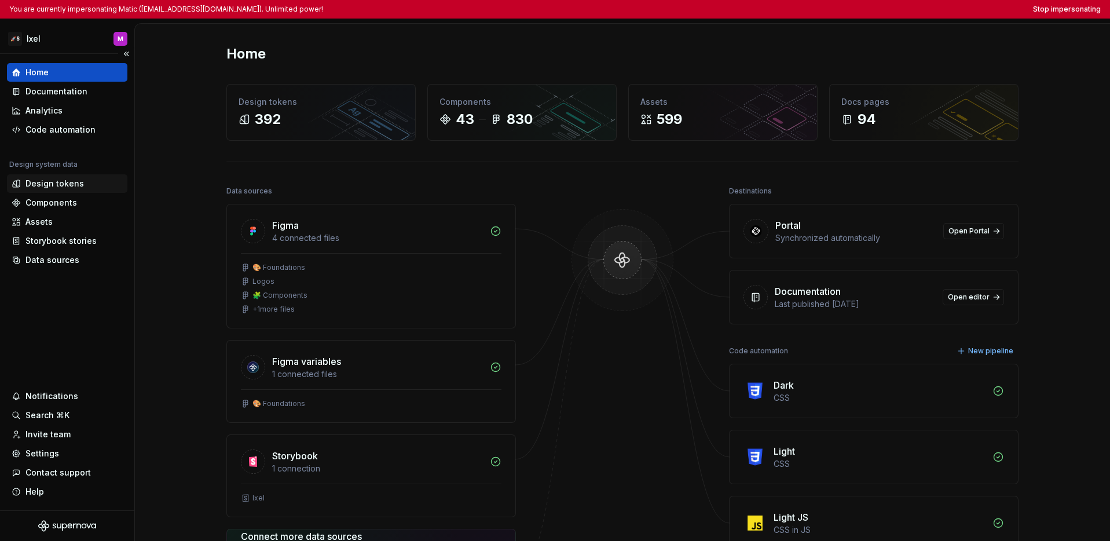
click at [71, 186] on div "Design tokens" at bounding box center [54, 184] width 58 height 12
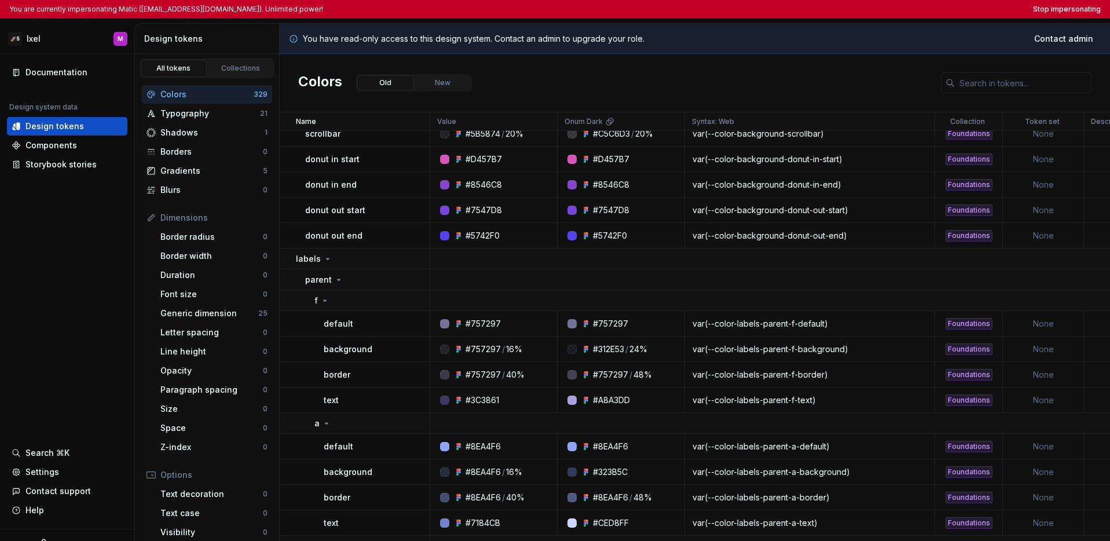
scroll to position [2992, 0]
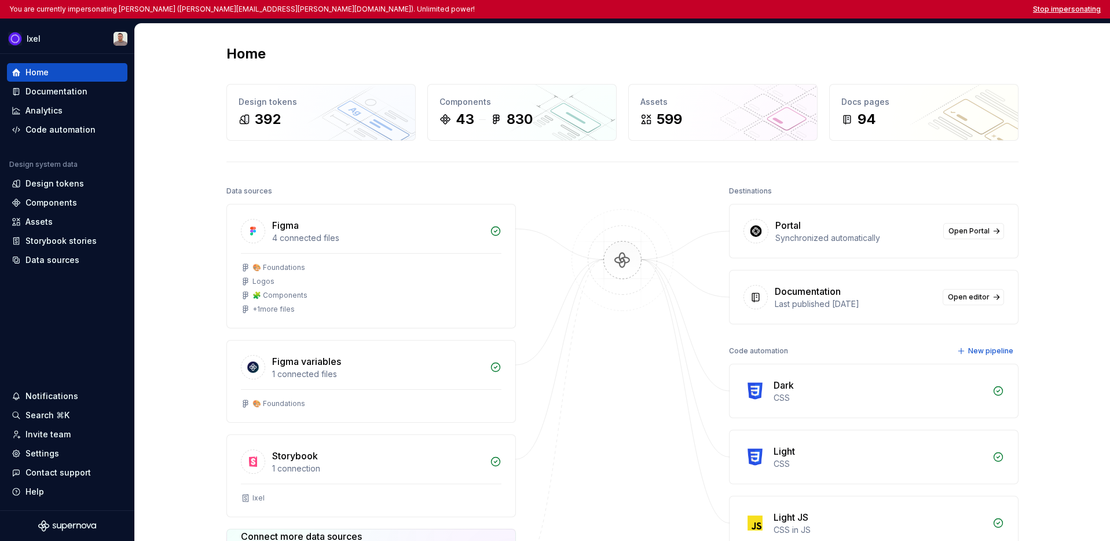
click at [1062, 10] on button "Stop impersonating" at bounding box center [1067, 9] width 68 height 9
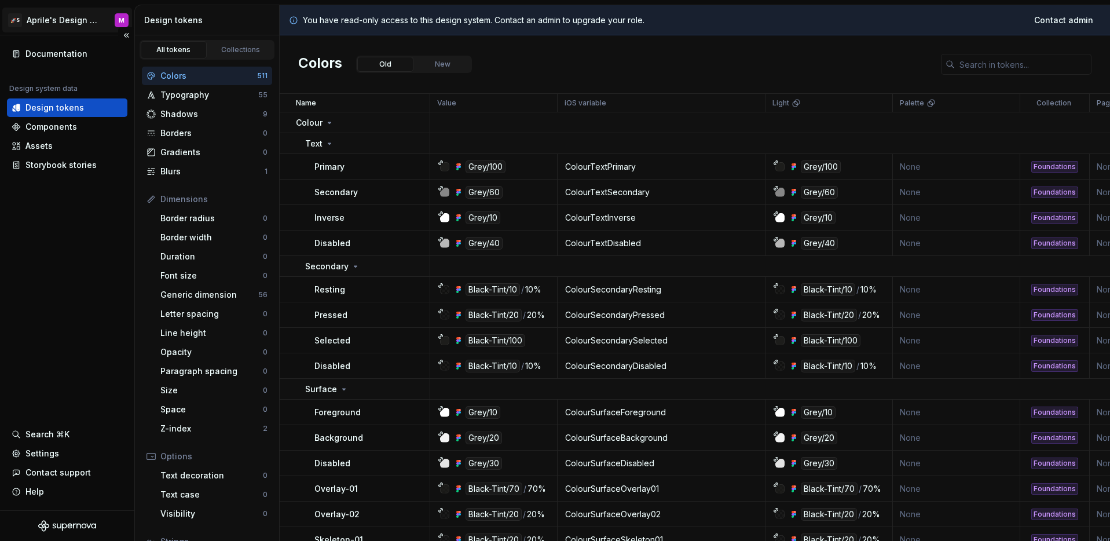
click at [65, 25] on html "🚀S Aprile's Design System M Documentation Design system data Design tokens Comp…" at bounding box center [555, 270] width 1110 height 541
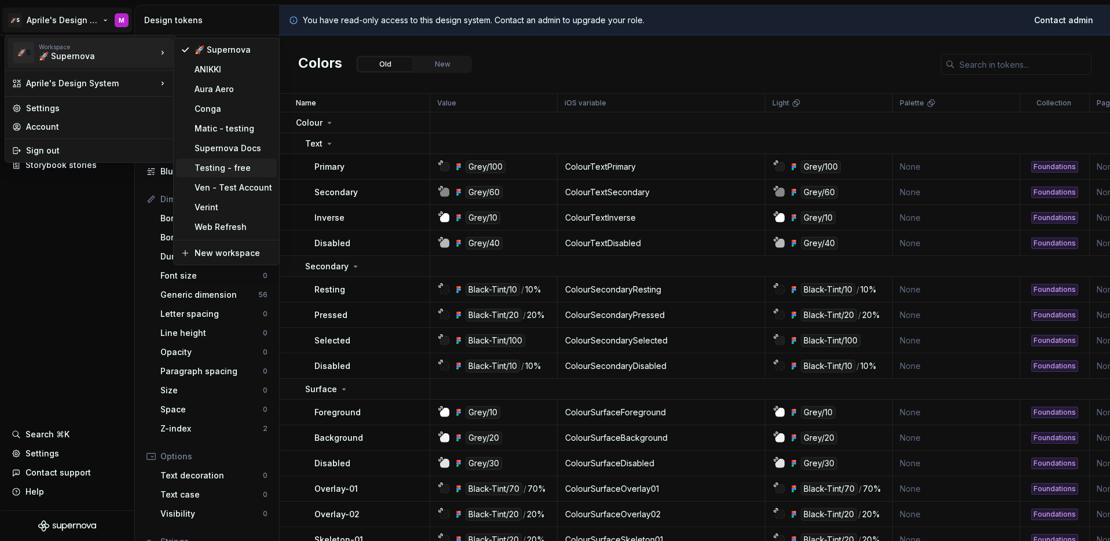
click at [220, 167] on div "Testing - free" at bounding box center [234, 168] width 78 height 12
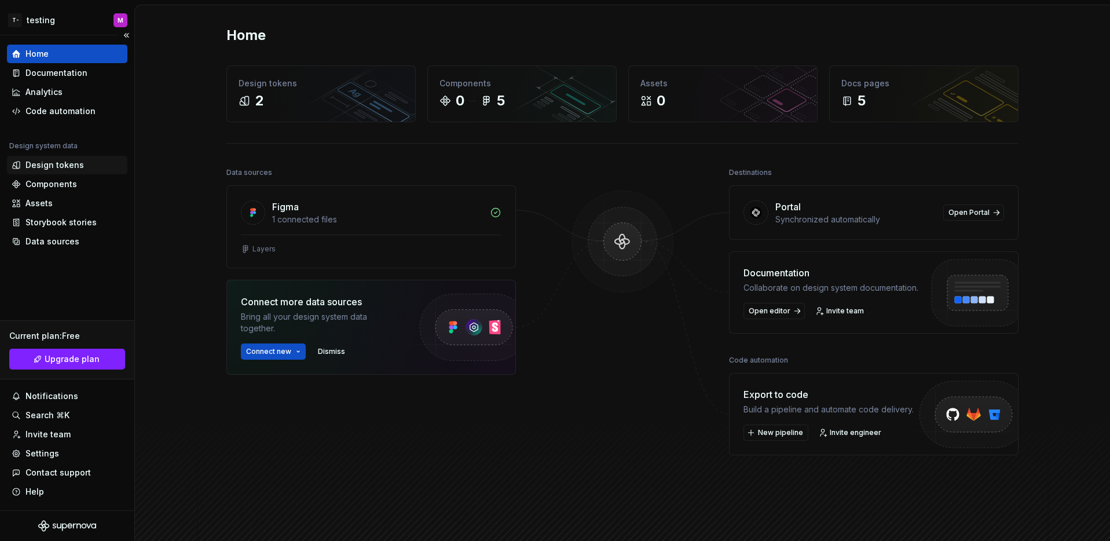
click at [61, 166] on div "Design tokens" at bounding box center [54, 165] width 58 height 12
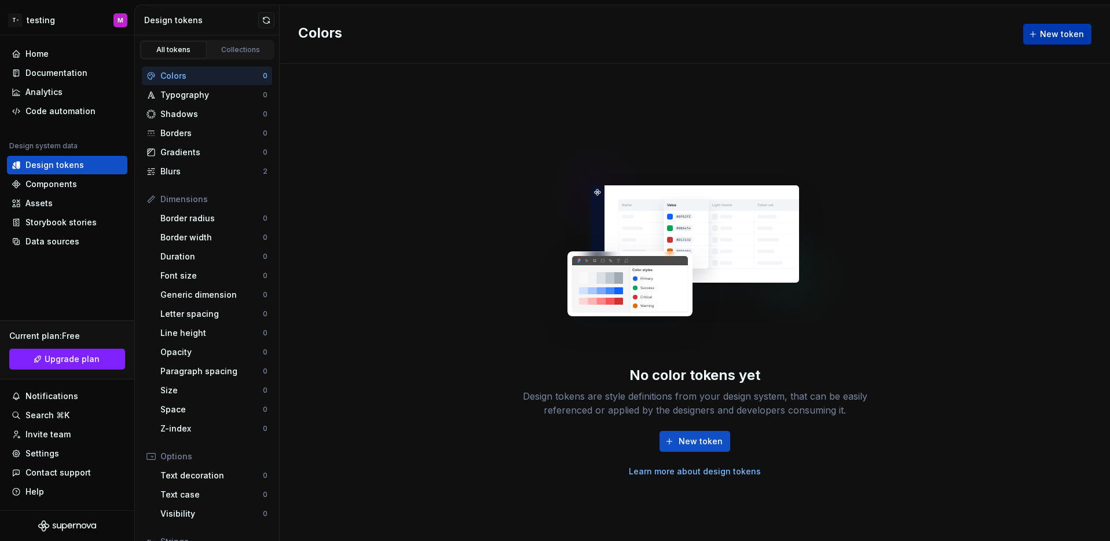
click at [1052, 38] on span "New token" at bounding box center [1062, 34] width 44 height 12
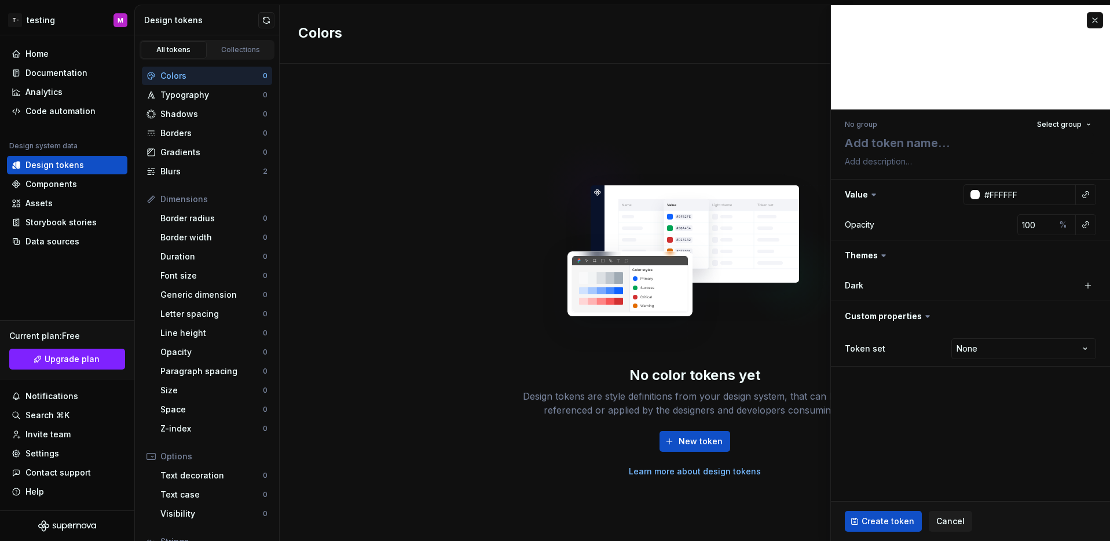
type textarea "*"
type textarea "A"
type textarea "*"
type textarea "AA"
type textarea "*"
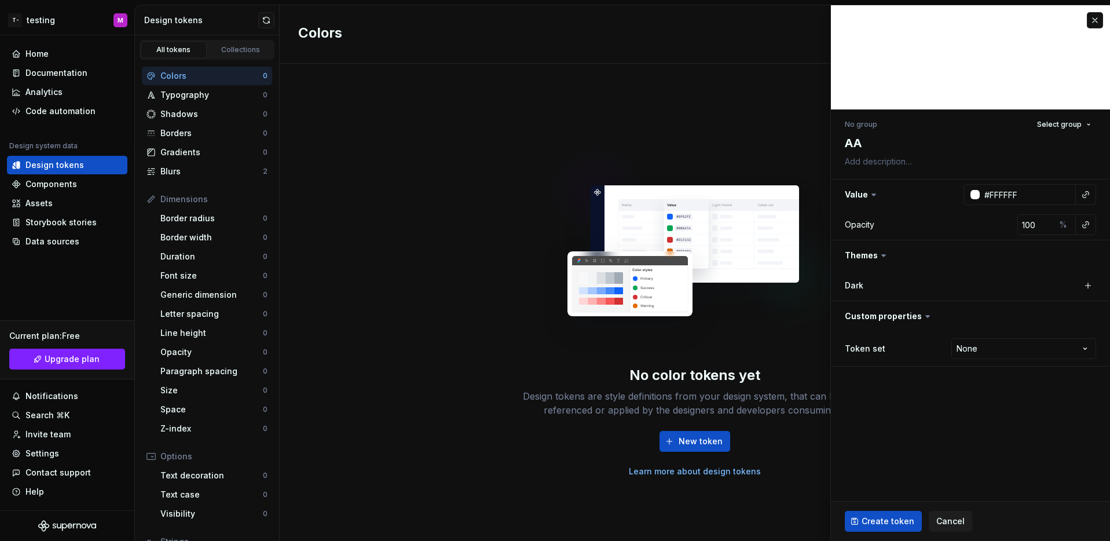
type textarea "AAA"
type textarea "*"
type textarea "AAAA"
type textarea "*"
type textarea "AAAAA"
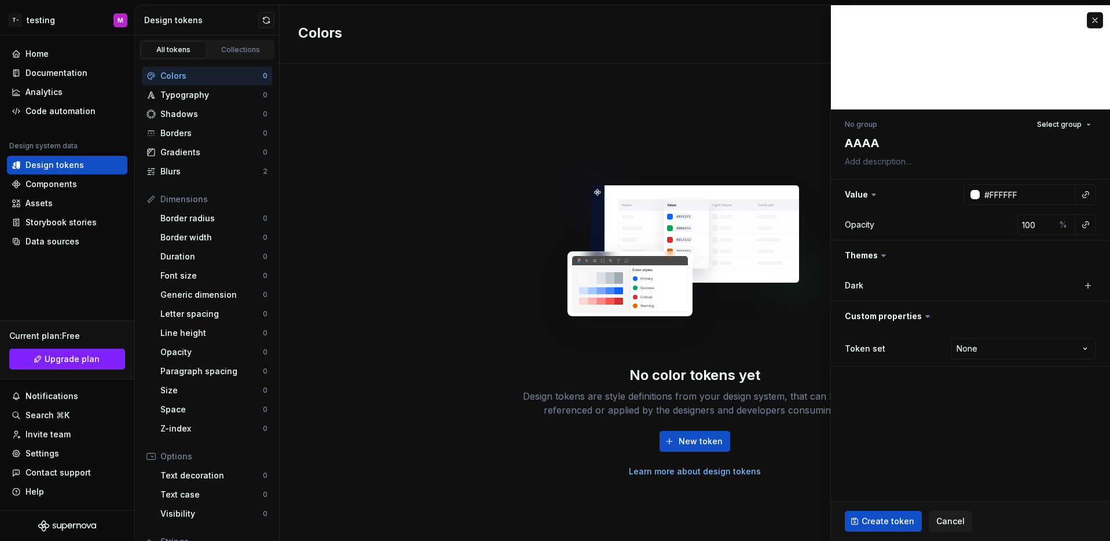
type textarea "*"
type textarea "AAAAA"
click at [884, 516] on span "Create token" at bounding box center [888, 521] width 53 height 12
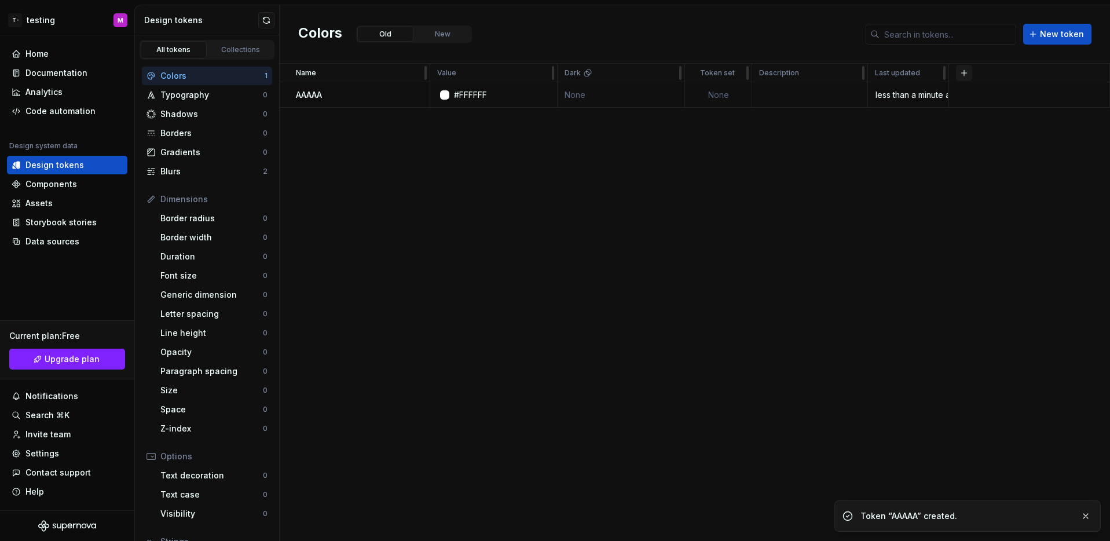
click at [964, 69] on button "button" at bounding box center [964, 73] width 16 height 16
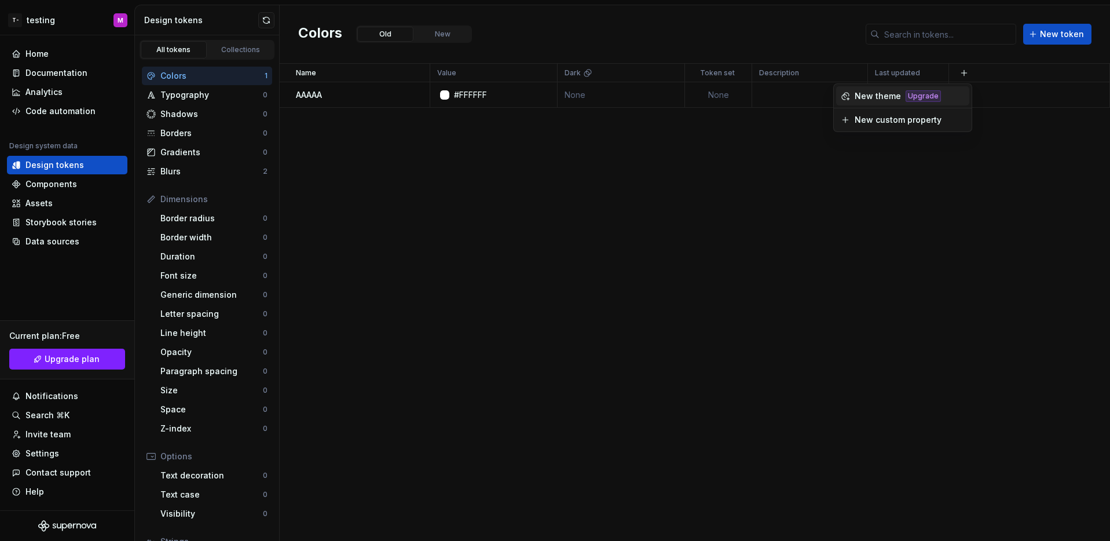
click at [887, 97] on div "New theme" at bounding box center [878, 96] width 46 height 12
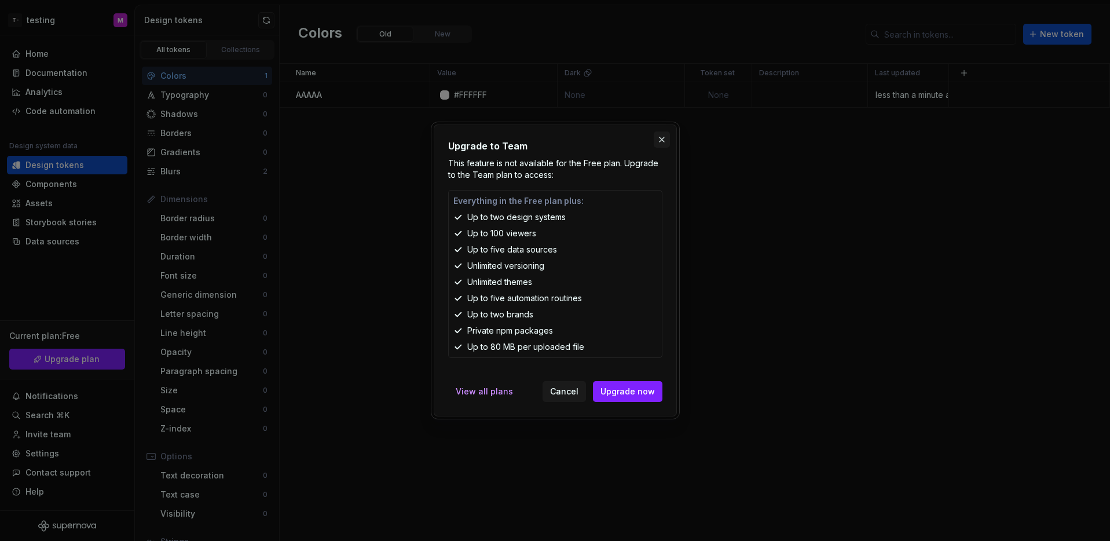
click at [664, 136] on button "button" at bounding box center [662, 139] width 16 height 16
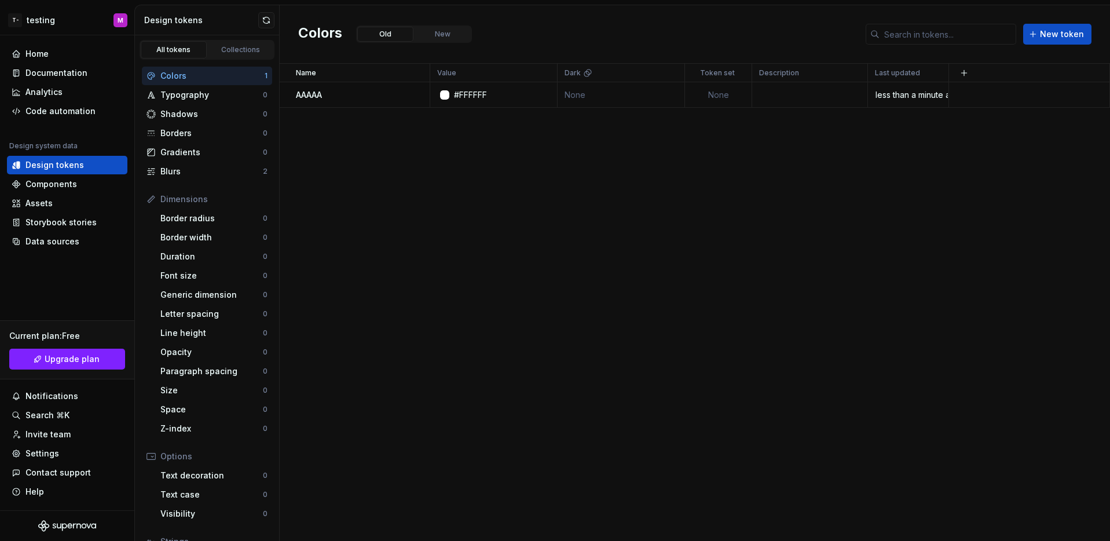
click at [751, 162] on div "Name Value Dark Token set Description Last updated AAAAA #FFFFFF None None less…" at bounding box center [695, 302] width 831 height 477
click at [628, 95] on td "None" at bounding box center [621, 94] width 127 height 25
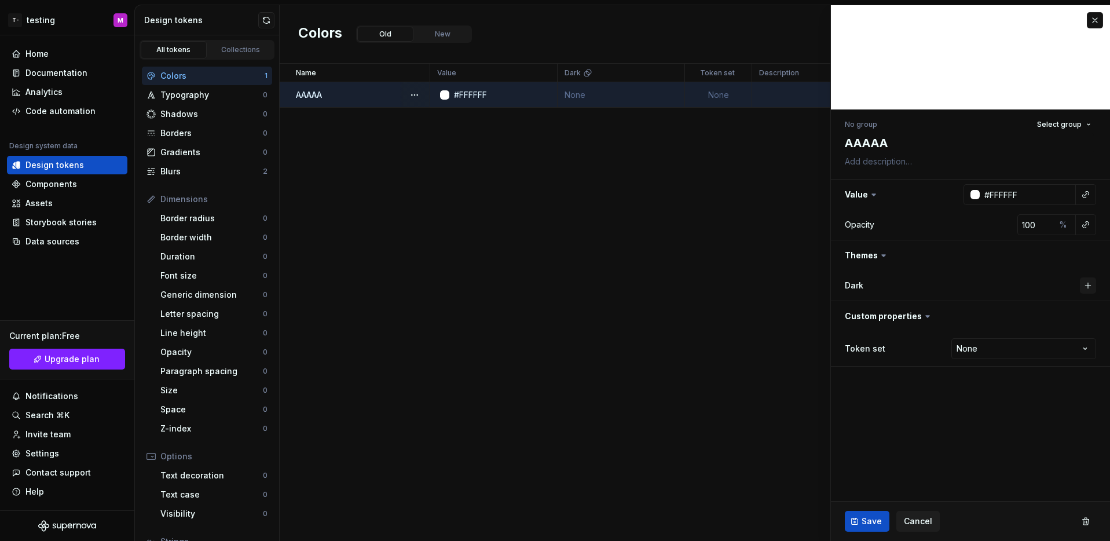
click at [1088, 281] on button "button" at bounding box center [1088, 285] width 16 height 16
click at [863, 517] on span "Save" at bounding box center [872, 521] width 20 height 12
type textarea "*"
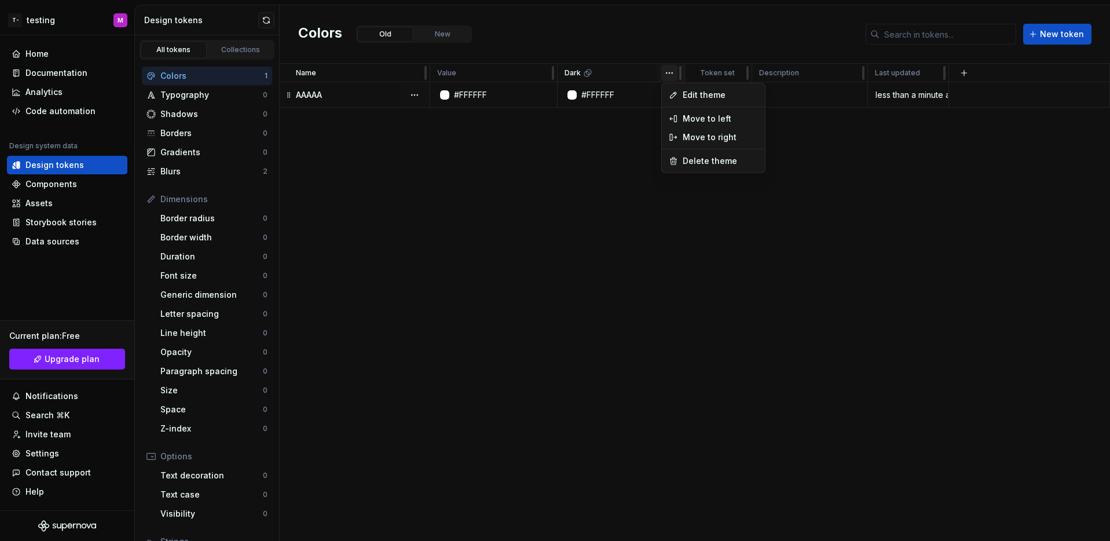
click at [667, 77] on html "T- testing M Home Documentation Analytics Code automation Design system data De…" at bounding box center [555, 270] width 1110 height 541
click at [695, 97] on span "Edit theme" at bounding box center [720, 96] width 75 height 12
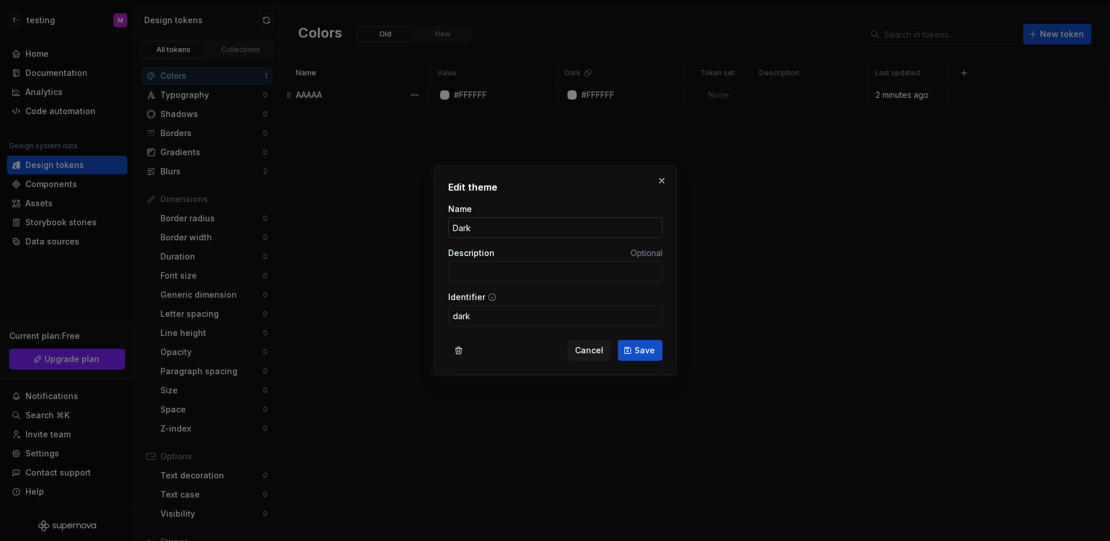
click at [502, 230] on input "Dark" at bounding box center [555, 227] width 214 height 21
click at [502, 231] on input "Dark" at bounding box center [555, 227] width 214 height 21
click at [478, 226] on input "themecietob2b" at bounding box center [555, 227] width 214 height 21
type input "theme-cietob2b"
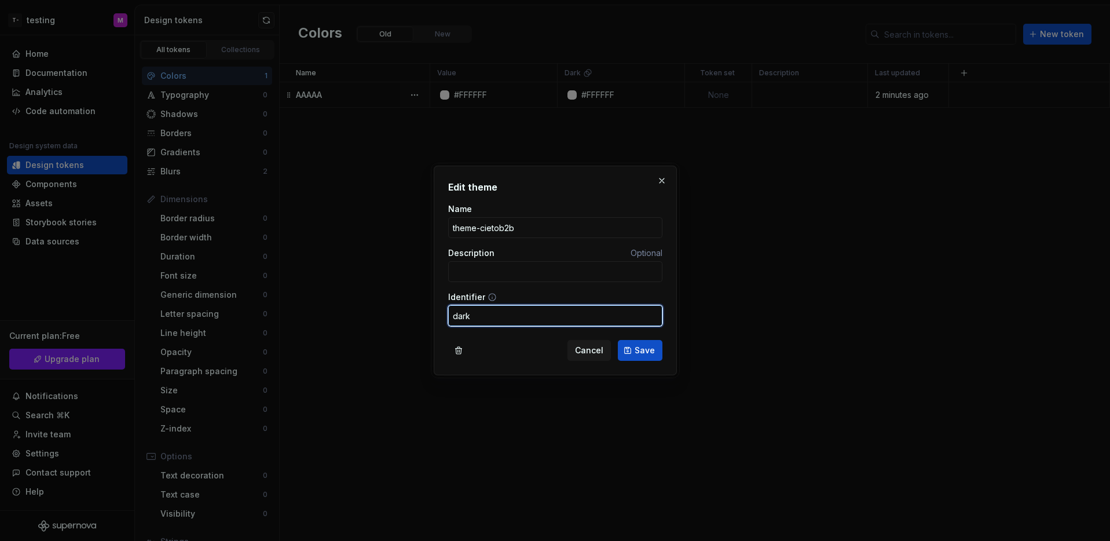
drag, startPoint x: 488, startPoint y: 314, endPoint x: 437, endPoint y: 314, distance: 51.5
click at [437, 314] on div "Edit theme Name theme-cietob2b Description Optional Identifier dark Cancel Save" at bounding box center [555, 271] width 243 height 210
click at [551, 229] on input "theme-cietob2b" at bounding box center [555, 227] width 214 height 21
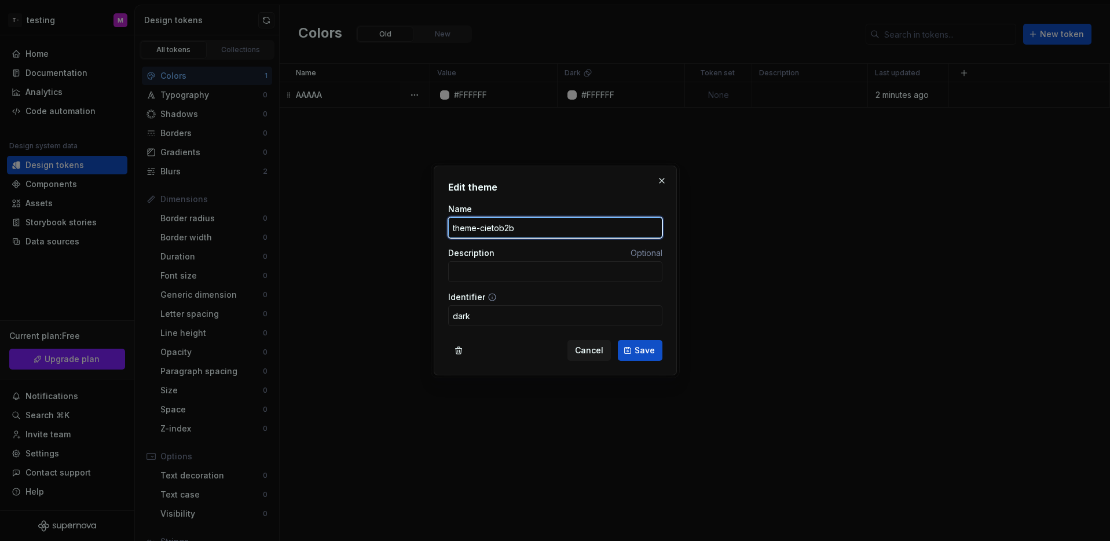
click at [551, 229] on input "theme-cietob2b" at bounding box center [555, 227] width 214 height 21
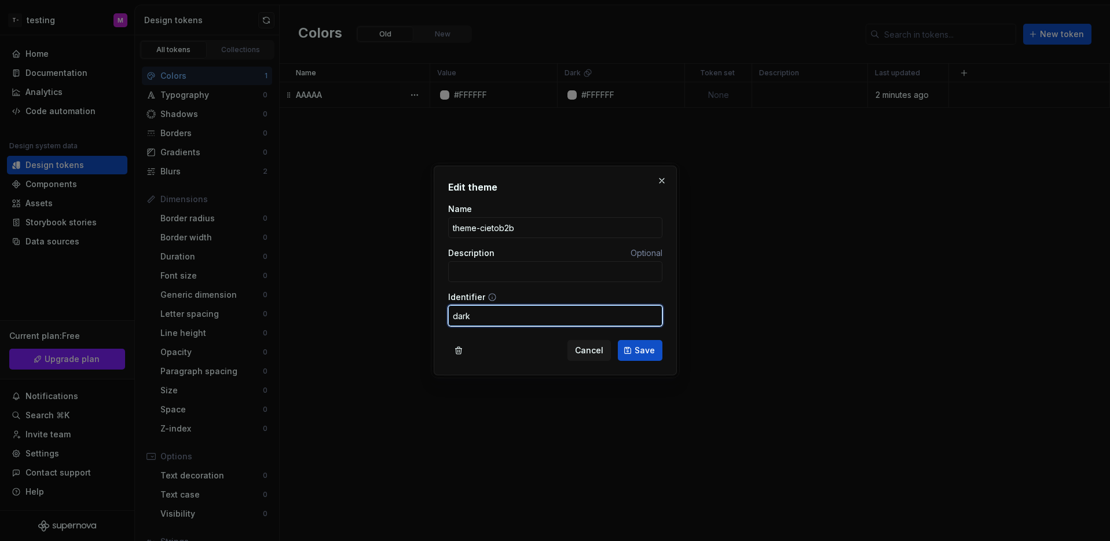
drag, startPoint x: 484, startPoint y: 317, endPoint x: 423, endPoint y: 314, distance: 61.5
click at [423, 314] on div "Edit theme Name theme-cietob2b Description Optional Identifier dark Cancel Save" at bounding box center [555, 270] width 1110 height 541
paste input "theme-cietob2b"
type input "theme-cietob2b"
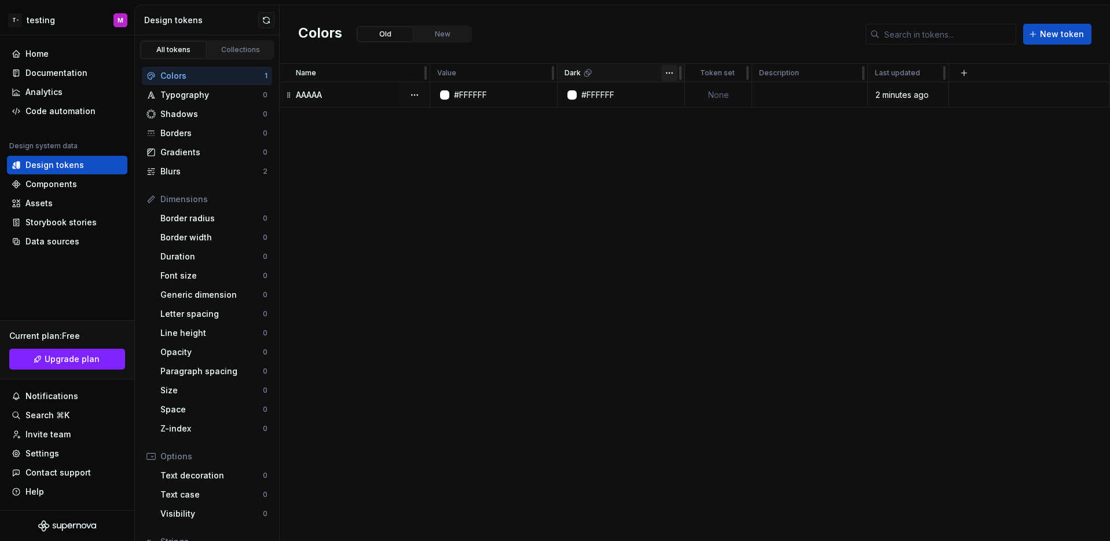
click at [666, 74] on html "T- testing M Home Documentation Analytics Code automation Design system data De…" at bounding box center [555, 270] width 1110 height 541
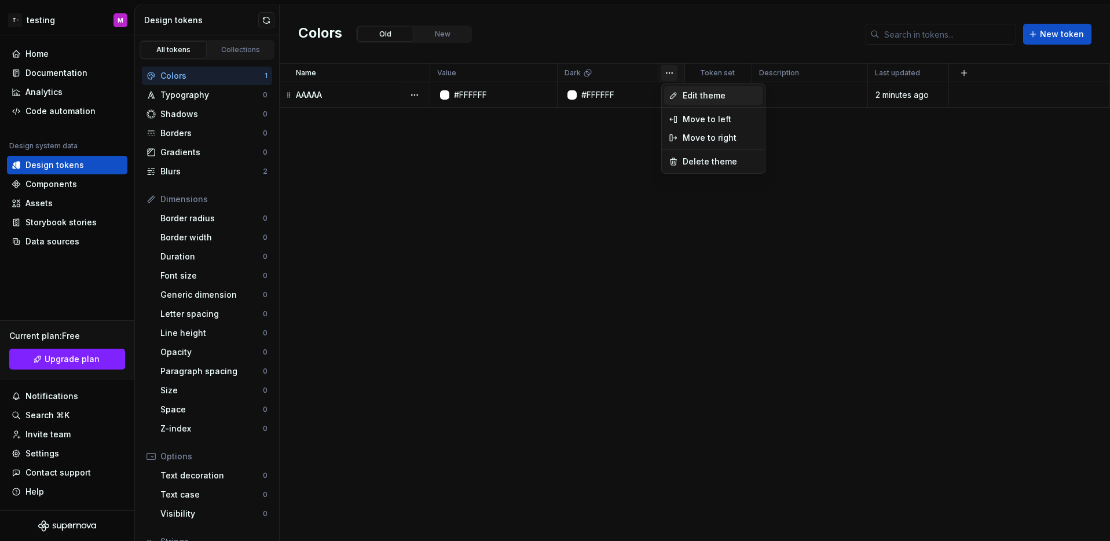
click at [683, 99] on span "Edit theme" at bounding box center [720, 96] width 75 height 12
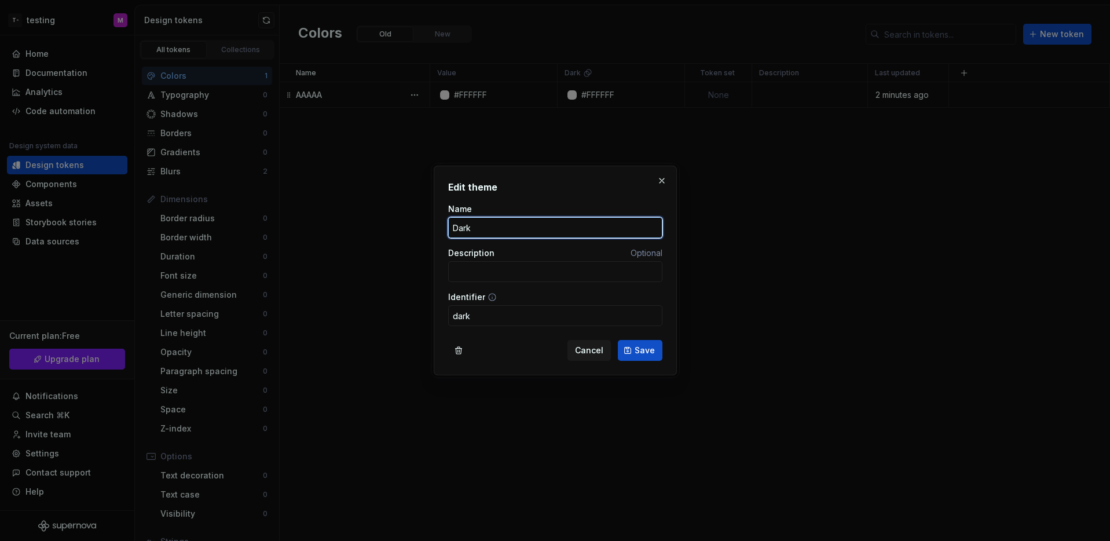
drag, startPoint x: 495, startPoint y: 231, endPoint x: 392, endPoint y: 229, distance: 102.5
click at [392, 229] on div "Edit theme Name Dark Description Optional Identifier dark Cancel Save" at bounding box center [555, 270] width 1110 height 541
paste input "theme-cietob2b"
type input "theme-cietob2b"
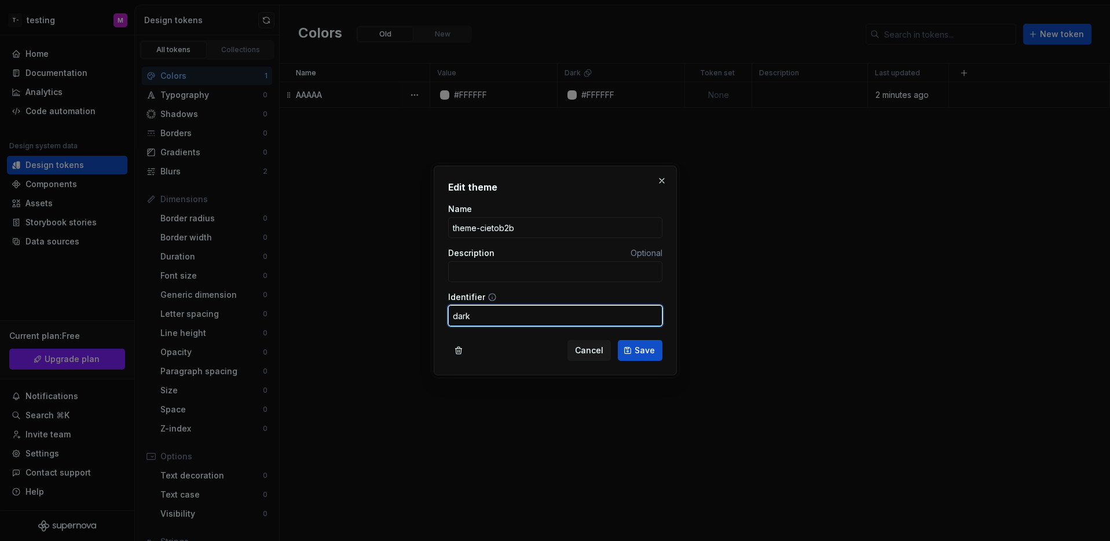
drag, startPoint x: 480, startPoint y: 319, endPoint x: 418, endPoint y: 317, distance: 61.4
click at [412, 314] on div "Edit theme Name theme-cietob2b Description Optional Identifier dark Cancel Save" at bounding box center [555, 270] width 1110 height 541
paste input "theme-cietob2b"
click at [643, 348] on span "Save" at bounding box center [645, 351] width 20 height 12
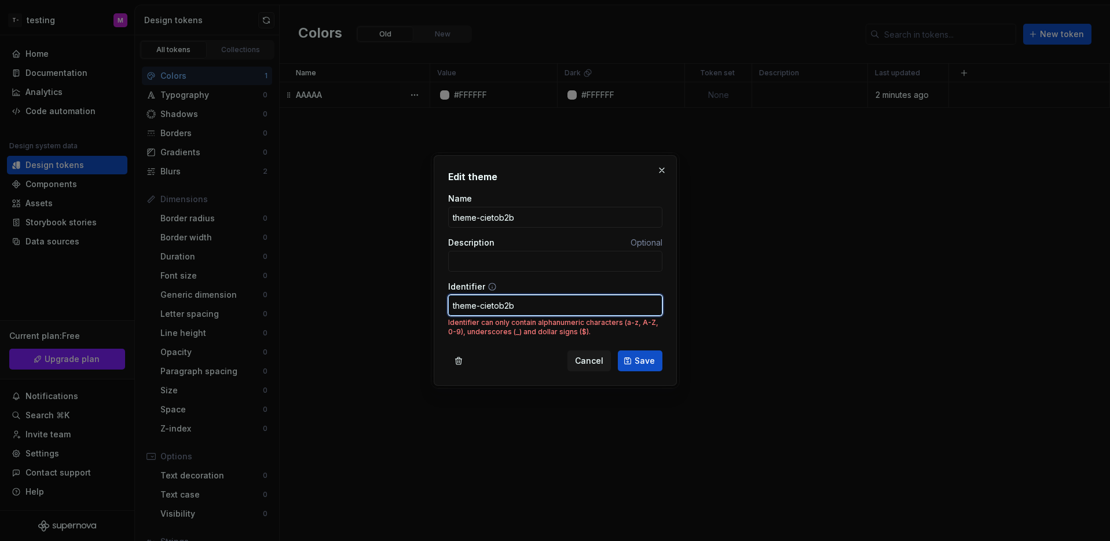
click at [479, 305] on input "theme-cietob2b" at bounding box center [555, 305] width 214 height 21
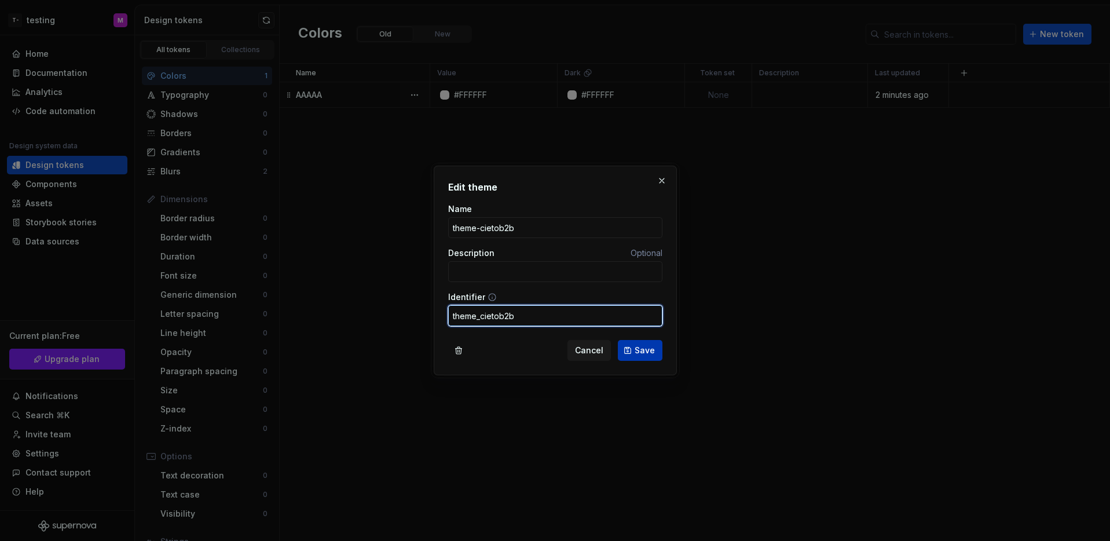
type input "theme_cietob2b"
click at [651, 353] on span "Save" at bounding box center [645, 351] width 20 height 12
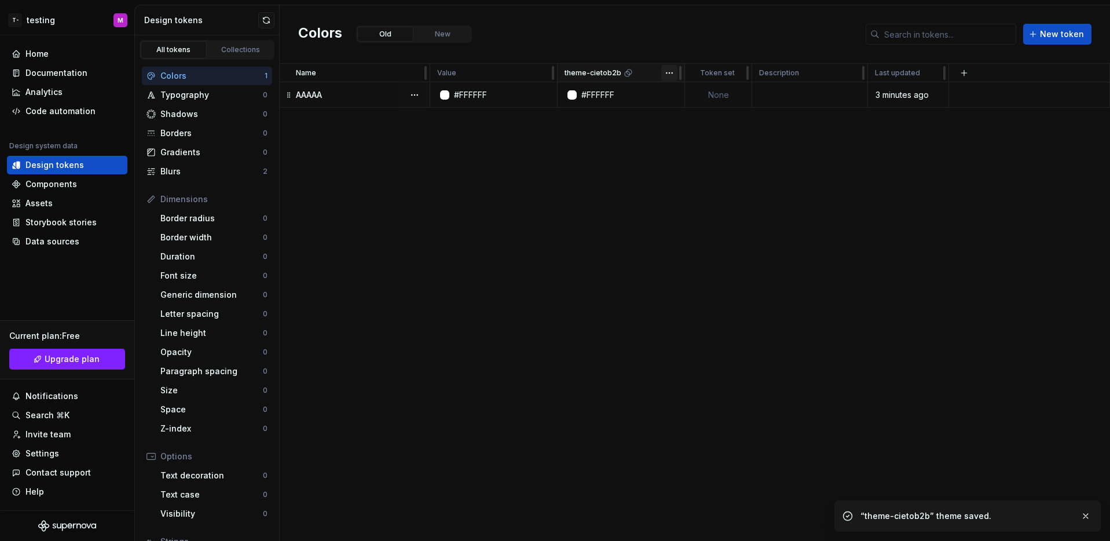
click at [667, 72] on html "T- testing M Home Documentation Analytics Code automation Design system data De…" at bounding box center [555, 270] width 1110 height 541
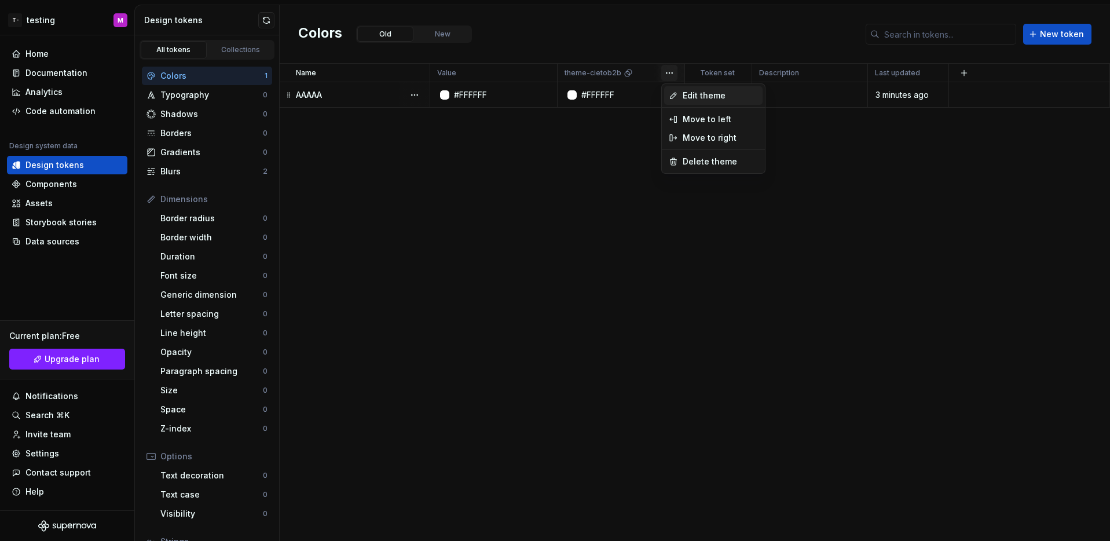
click at [681, 98] on div "Edit theme" at bounding box center [713, 95] width 98 height 19
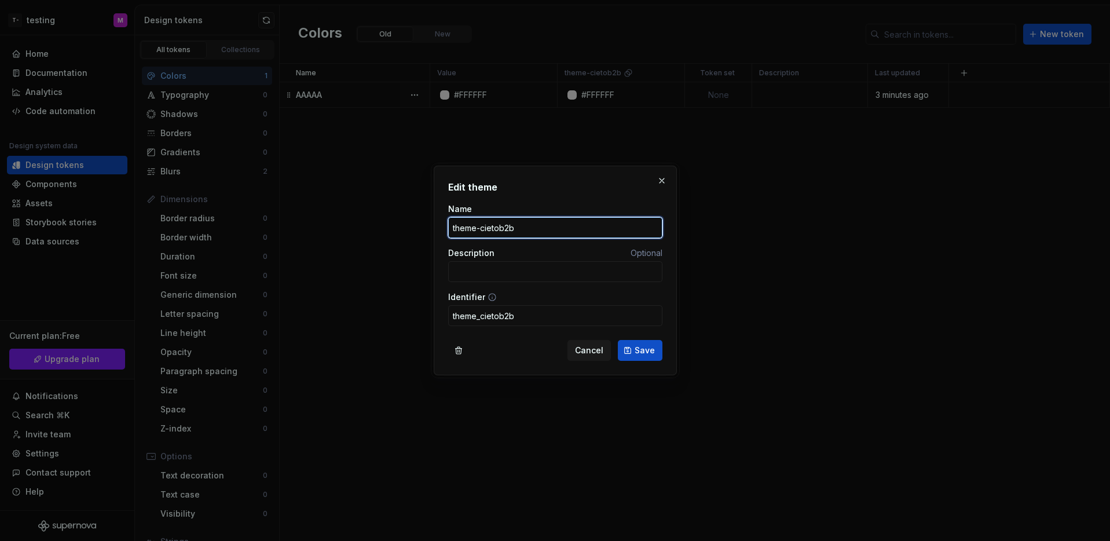
drag, startPoint x: 497, startPoint y: 228, endPoint x: 487, endPoint y: 229, distance: 10.6
click at [487, 229] on input "theme-cietob2b" at bounding box center [555, 227] width 214 height 21
drag, startPoint x: 522, startPoint y: 226, endPoint x: 439, endPoint y: 222, distance: 83.5
click at [439, 222] on div "Edit theme Name theme-citeob2b Description Optional Identifier theme_cietob2b C…" at bounding box center [555, 271] width 243 height 210
type input "theme-citeob2b"
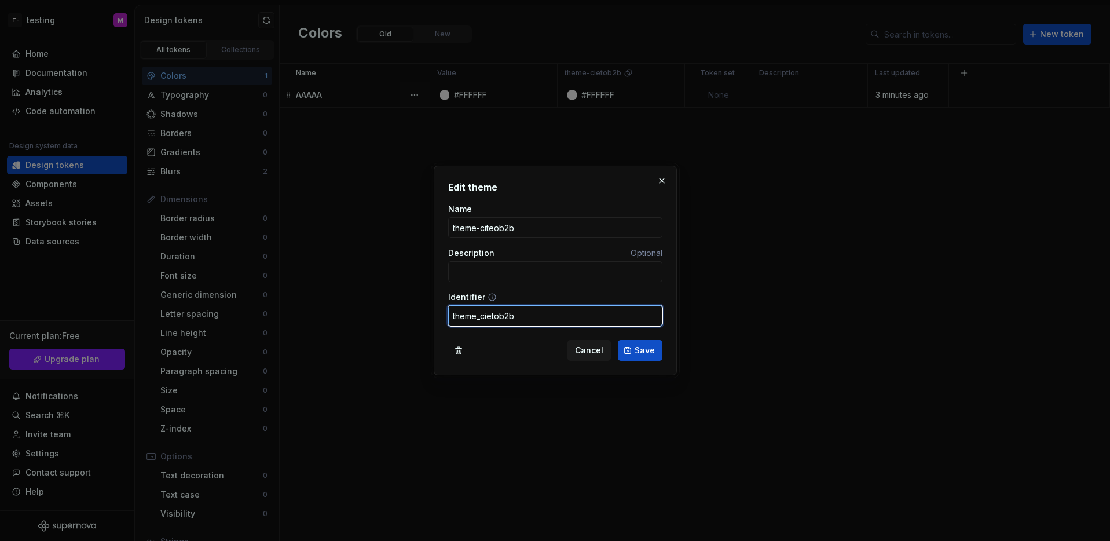
drag, startPoint x: 498, startPoint y: 315, endPoint x: 488, endPoint y: 316, distance: 10.4
click at [488, 316] on input "theme_cietob2b" at bounding box center [555, 315] width 214 height 21
click at [603, 315] on input "theme_citeob2b" at bounding box center [555, 315] width 214 height 21
type input "theme_citeob2b"
click at [643, 350] on span "Save" at bounding box center [645, 351] width 20 height 12
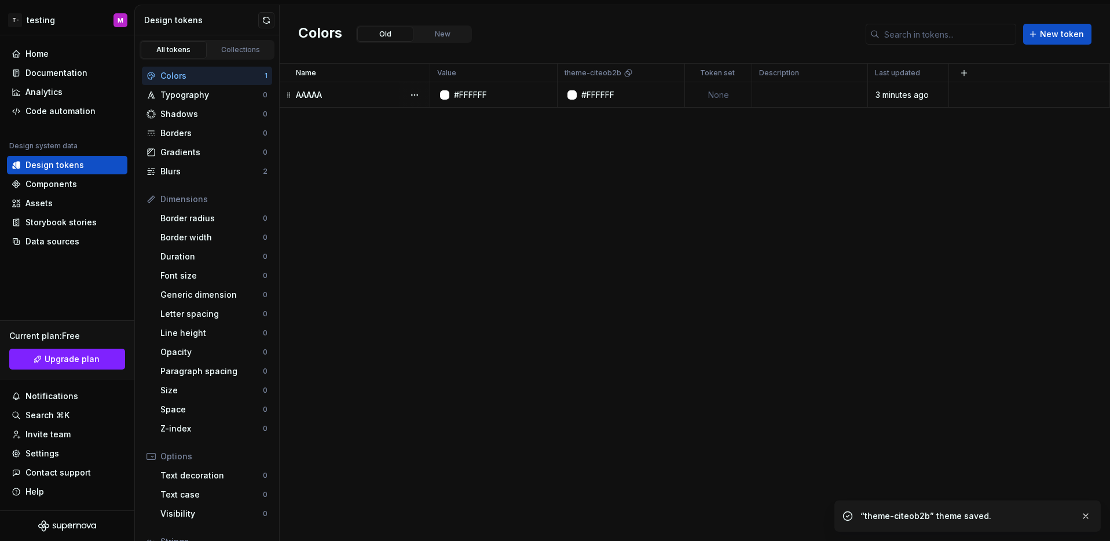
click at [695, 346] on div "Name Value theme-citeob2b Token set Description Last updated AAAAA #FFFFFF #FFF…" at bounding box center [695, 302] width 831 height 477
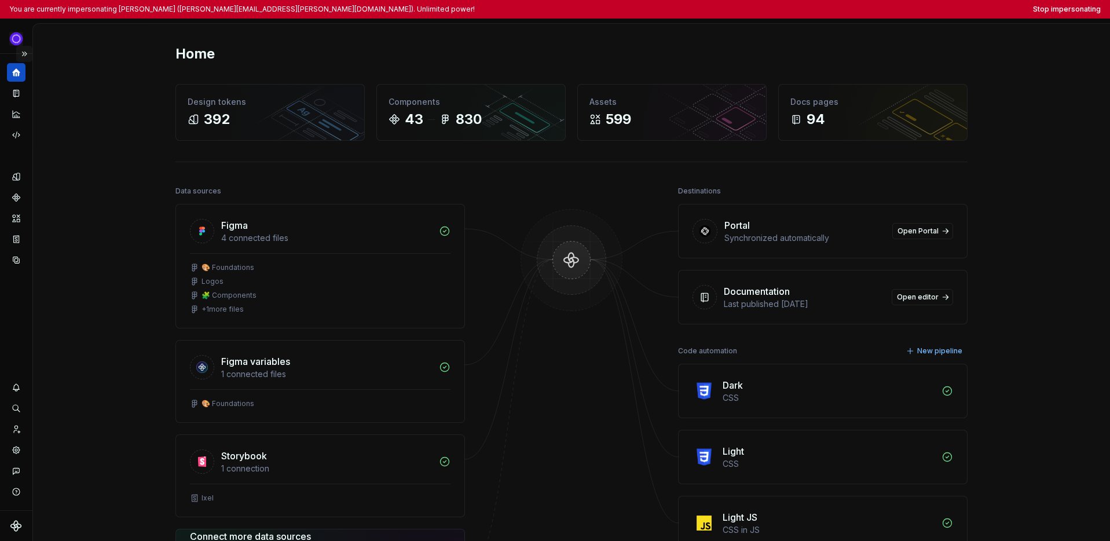
click at [23, 56] on button "Expand sidebar" at bounding box center [24, 54] width 16 height 16
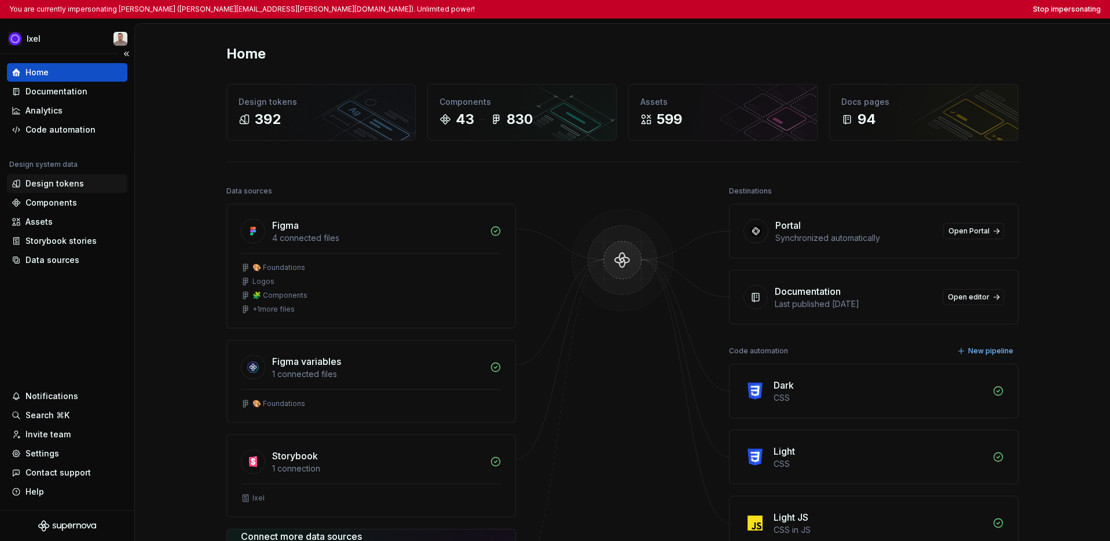
click at [56, 186] on div "Design tokens" at bounding box center [54, 184] width 58 height 12
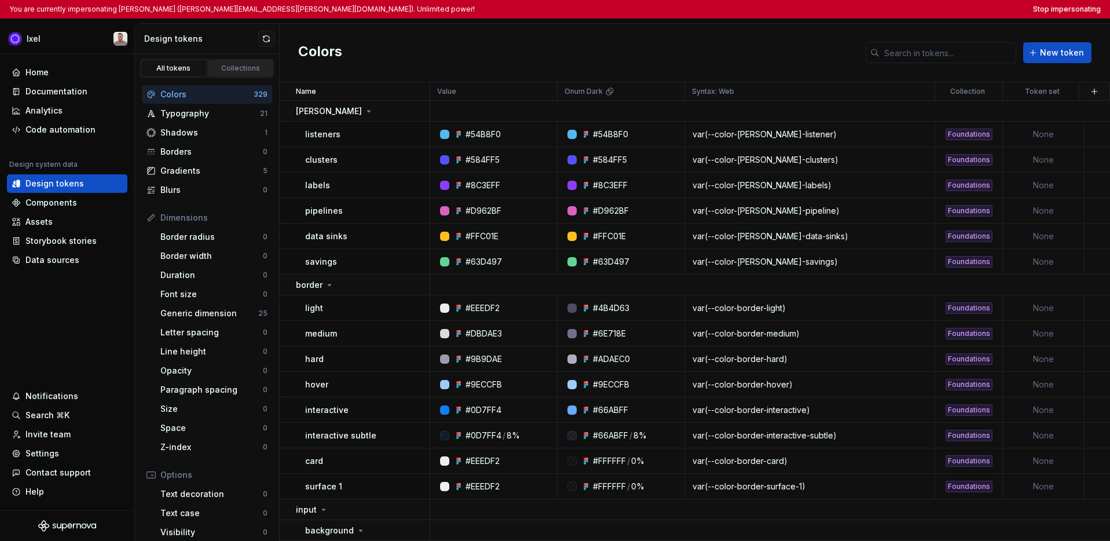
click at [233, 68] on div "Collections" at bounding box center [241, 68] width 58 height 9
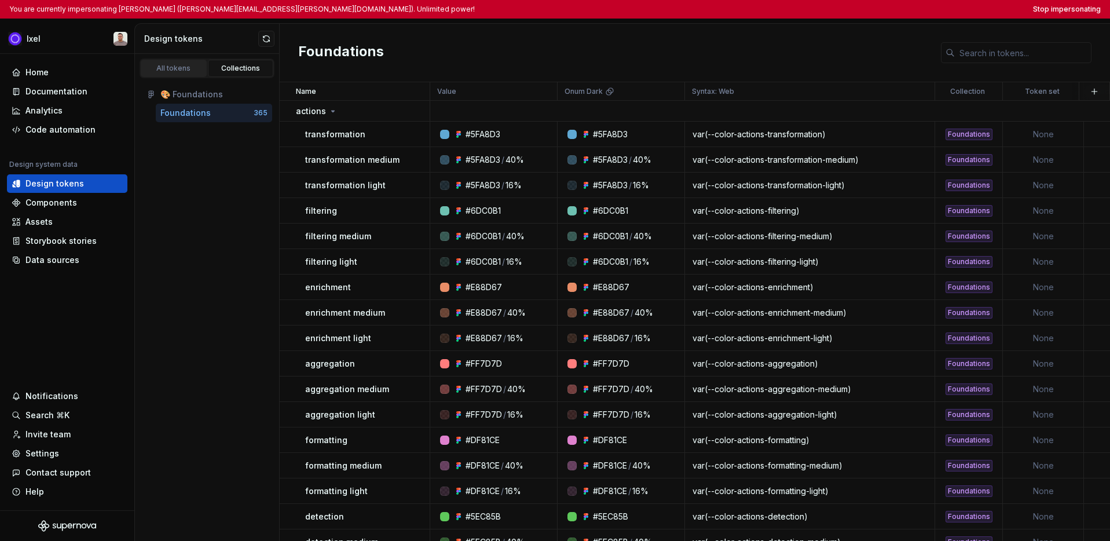
click at [169, 70] on div "All tokens" at bounding box center [174, 68] width 58 height 9
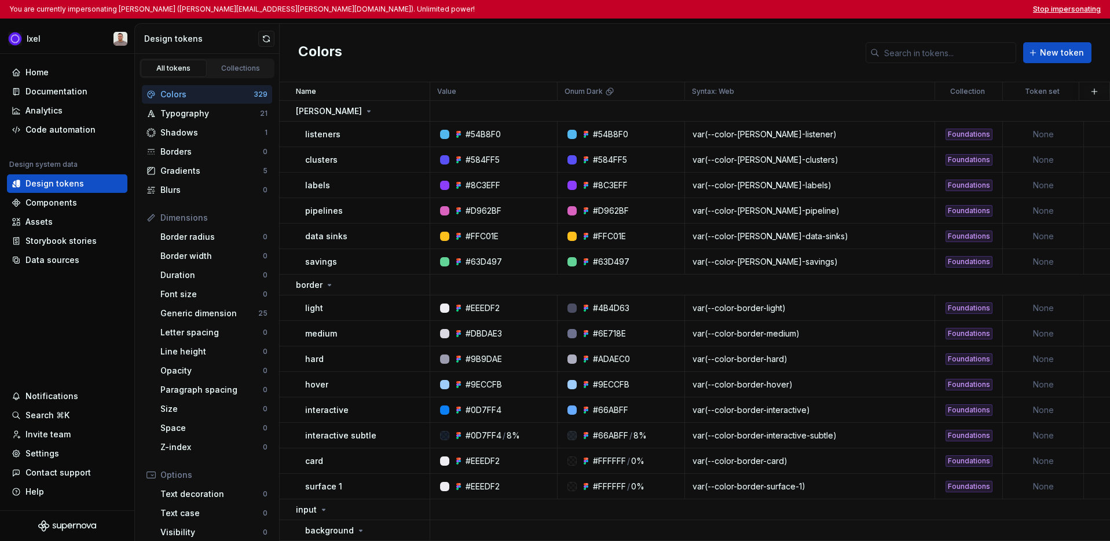
click at [880, 10] on button "Stop impersonating" at bounding box center [1067, 9] width 68 height 9
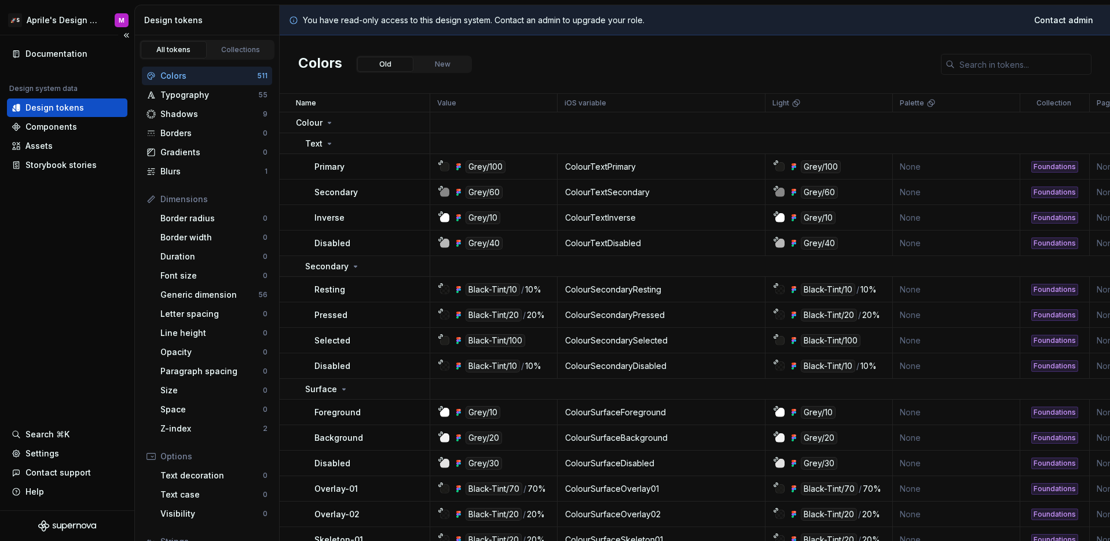
click at [75, 234] on div "Documentation Design system data Design tokens Components Assets Storybook stor…" at bounding box center [67, 272] width 134 height 475
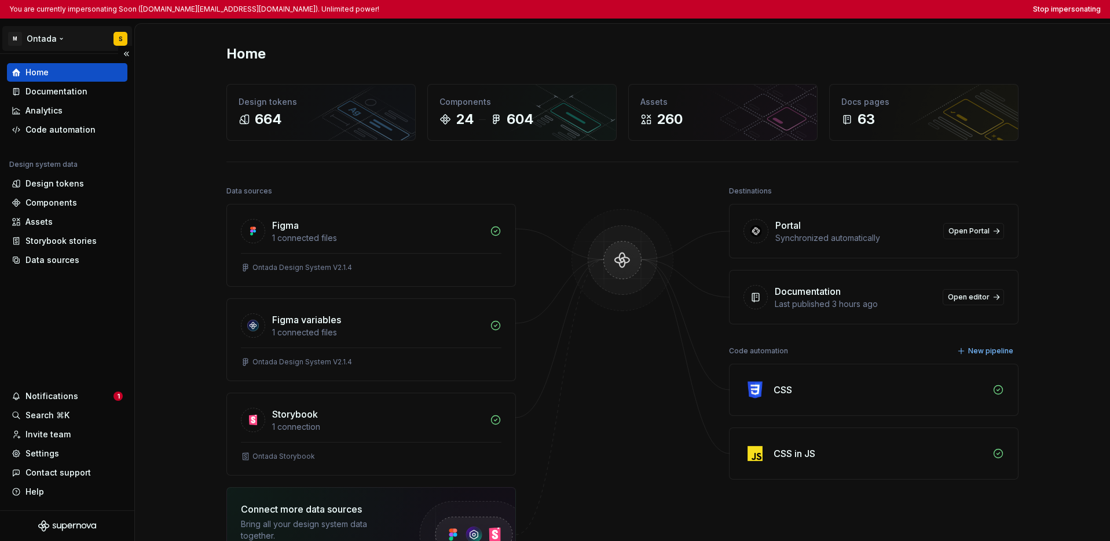
click at [53, 40] on html "You are currently impersonating Soon ([DOMAIN_NAME][EMAIL_ADDRESS][DOMAIN_NAME]…" at bounding box center [555, 270] width 1110 height 541
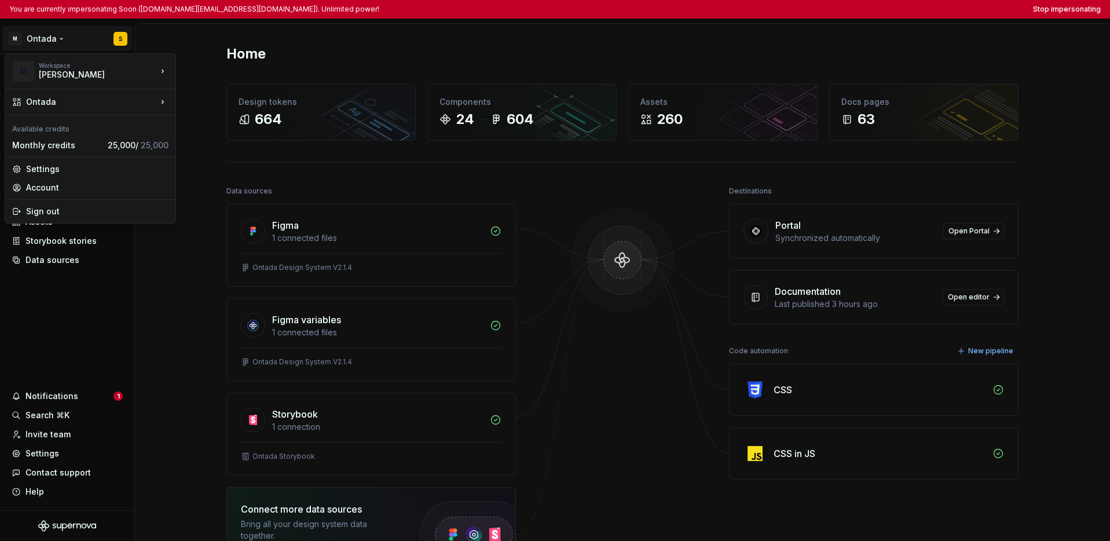
click at [60, 286] on html "You are currently impersonating Soon ([DOMAIN_NAME][EMAIL_ADDRESS][DOMAIN_NAME]…" at bounding box center [555, 270] width 1110 height 541
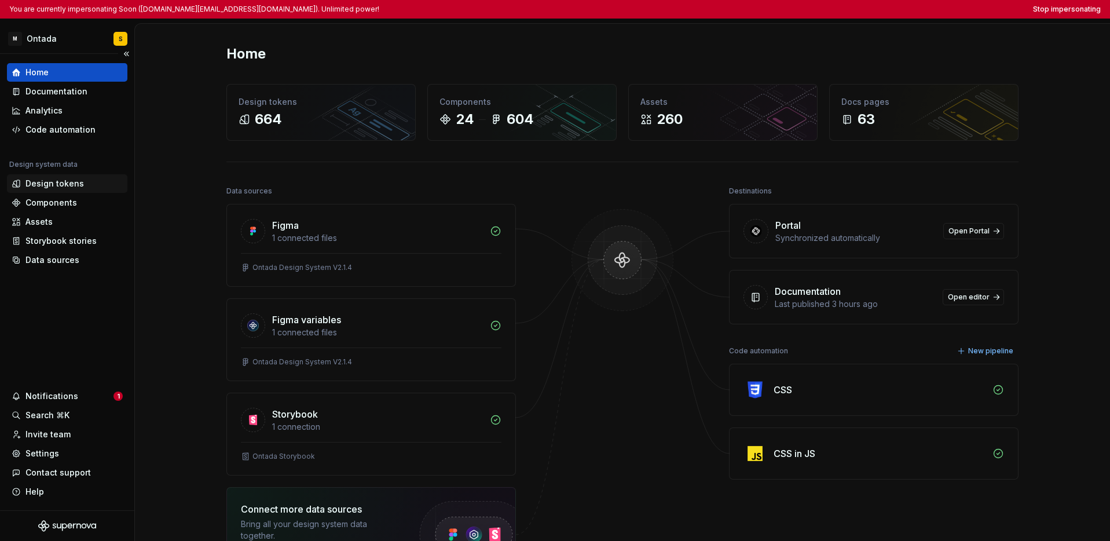
click at [58, 186] on div "Design tokens" at bounding box center [54, 184] width 58 height 12
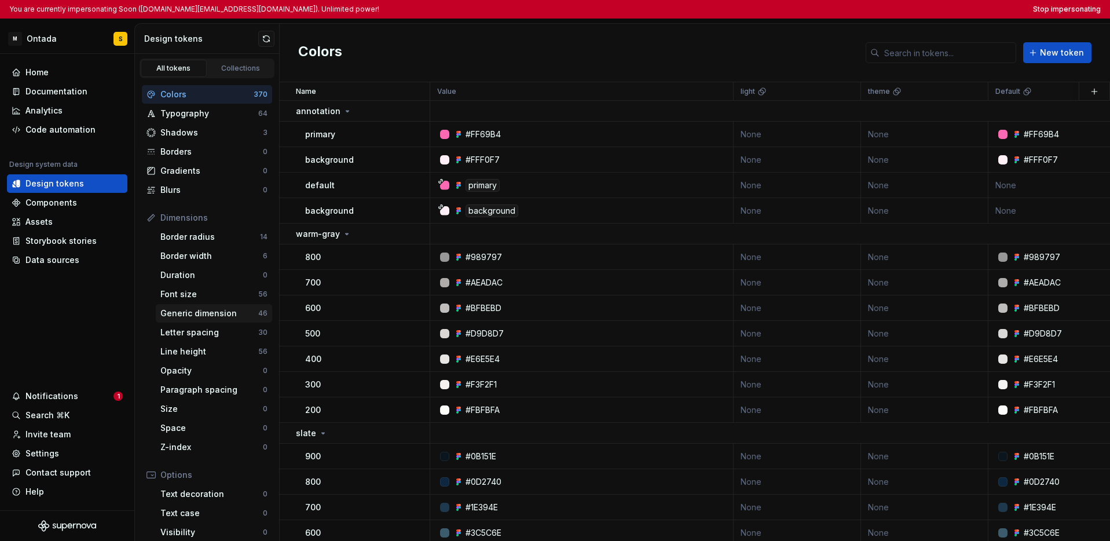
click at [224, 313] on div "Generic dimension" at bounding box center [209, 314] width 98 height 12
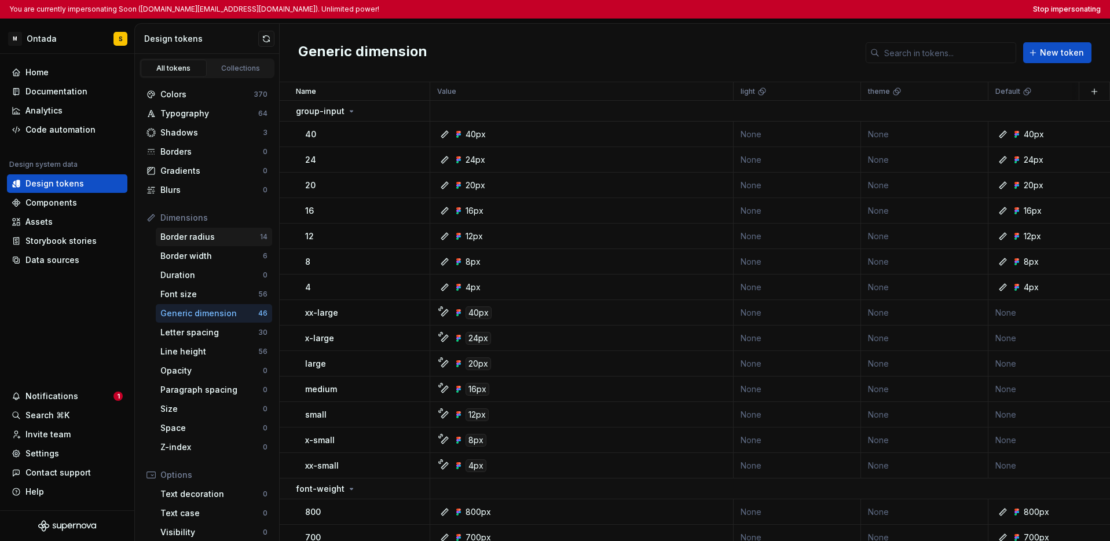
click at [223, 240] on div "Border radius" at bounding box center [210, 237] width 100 height 12
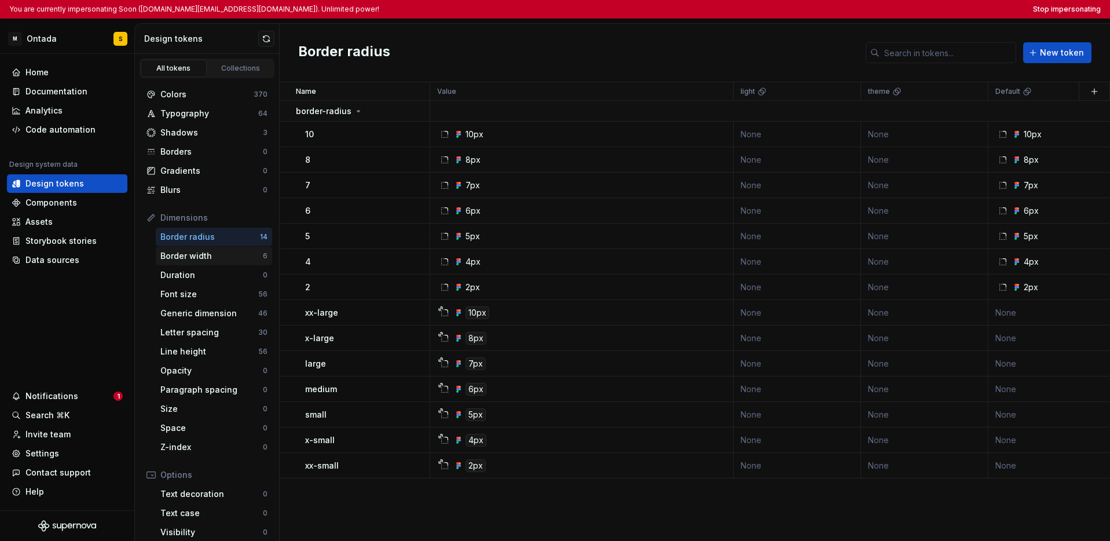
click at [222, 254] on div "Border width" at bounding box center [211, 256] width 103 height 12
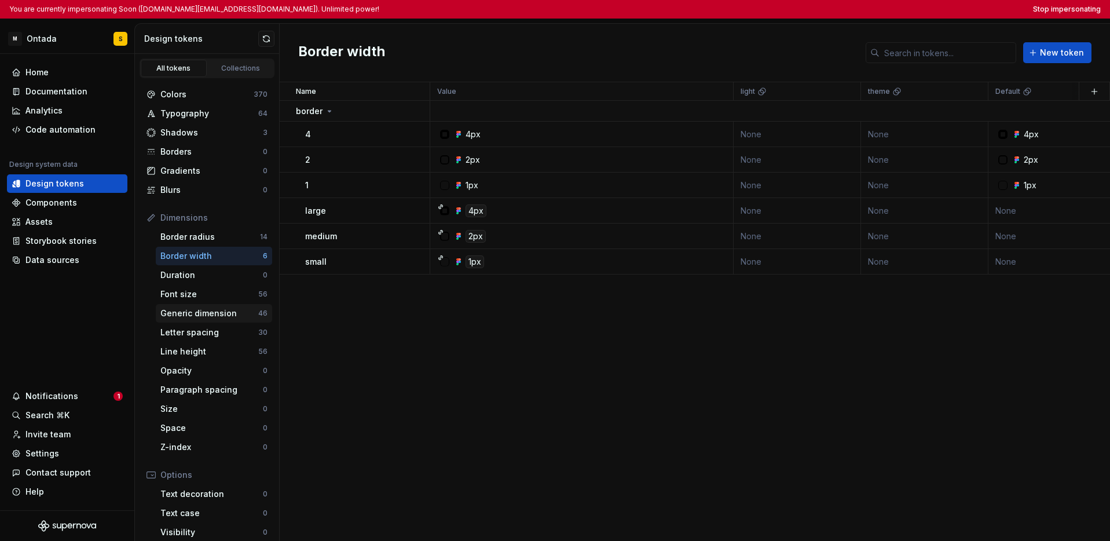
click at [222, 319] on div "Generic dimension" at bounding box center [209, 314] width 98 height 12
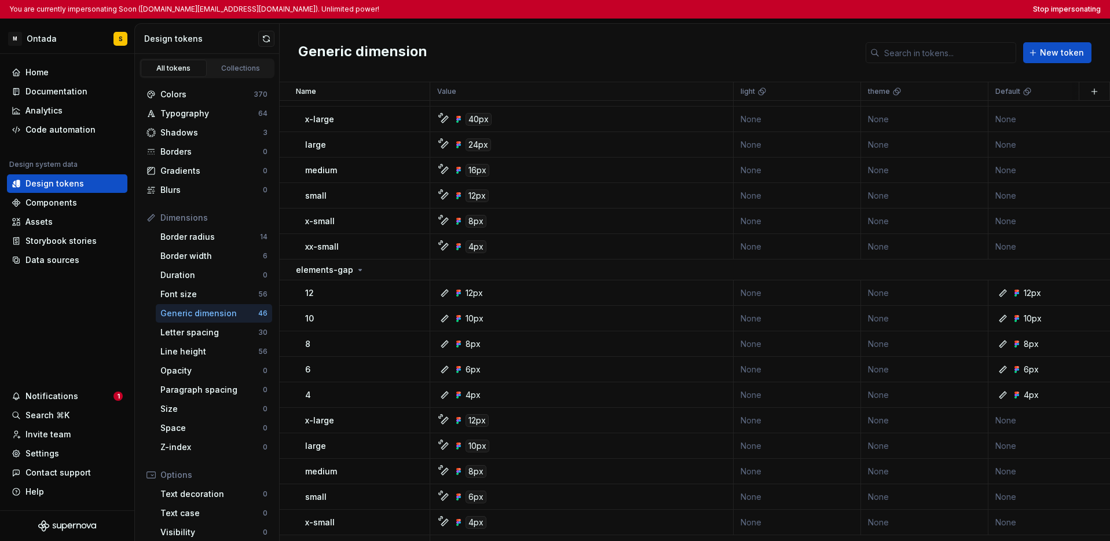
scroll to position [1030, 0]
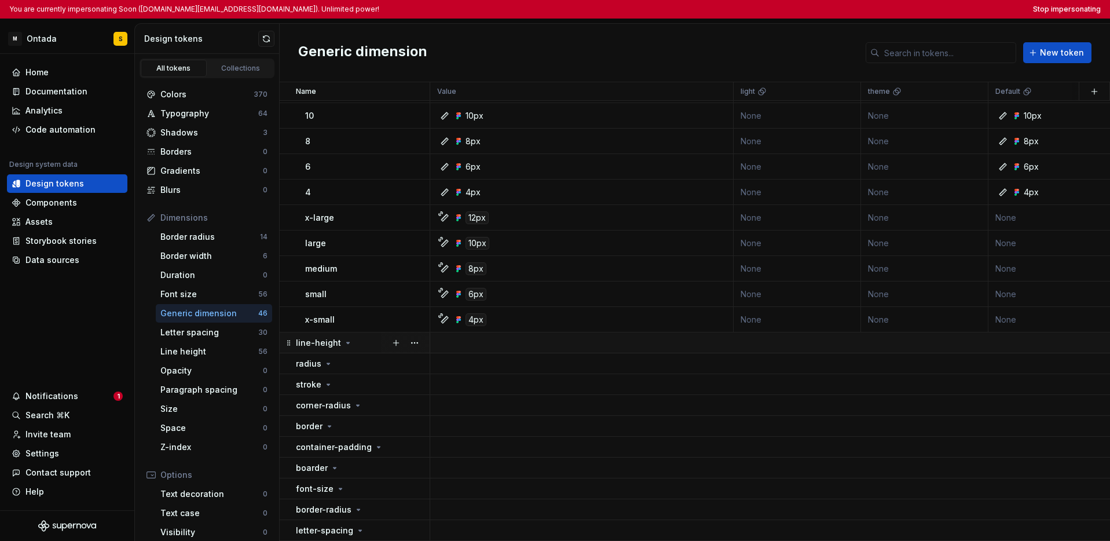
click at [352, 341] on div "line-height" at bounding box center [362, 343] width 133 height 12
click at [331, 359] on icon at bounding box center [328, 363] width 9 height 9
click at [330, 380] on icon at bounding box center [328, 384] width 9 height 9
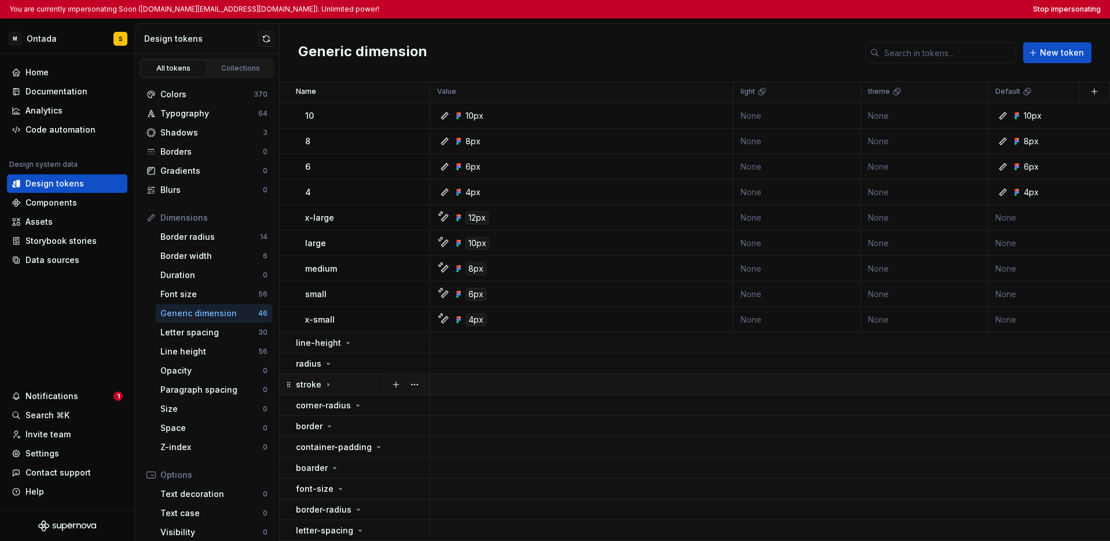
click at [330, 380] on icon at bounding box center [328, 384] width 9 height 9
click at [334, 400] on p "corner-radius" at bounding box center [323, 406] width 55 height 12
click at [332, 422] on icon at bounding box center [329, 426] width 9 height 9
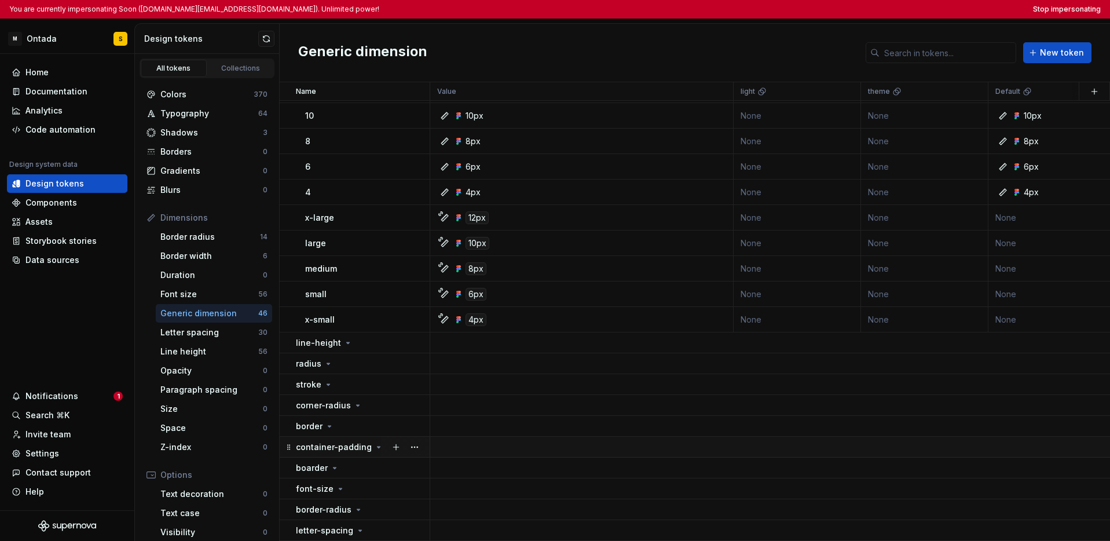
click at [339, 441] on p "container-padding" at bounding box center [334, 447] width 76 height 12
click at [336, 463] on icon at bounding box center [334, 467] width 9 height 9
click at [340, 484] on icon at bounding box center [340, 488] width 9 height 9
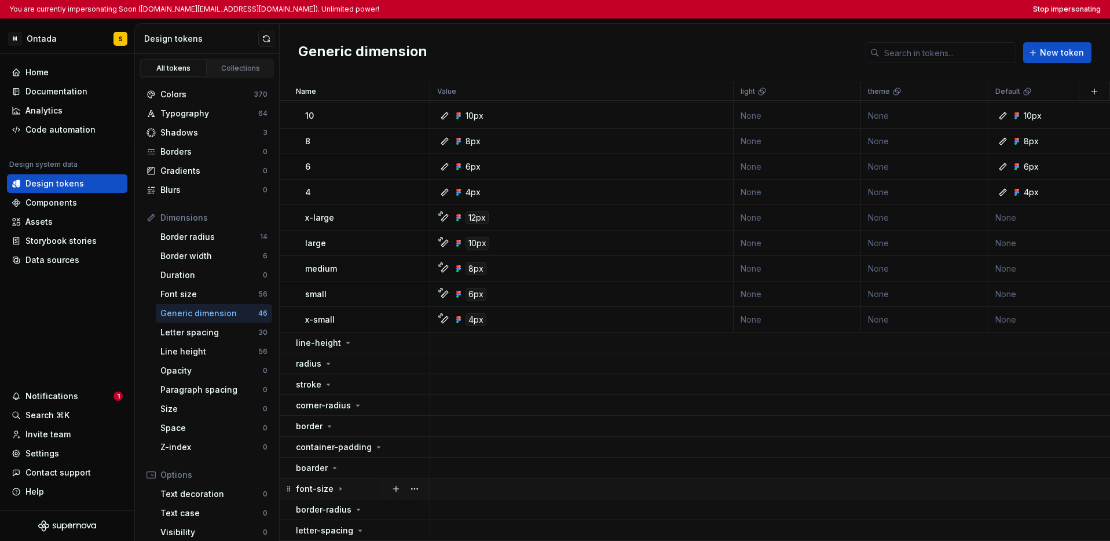
click at [340, 484] on icon at bounding box center [340, 488] width 9 height 9
click at [350, 505] on div "border-radius" at bounding box center [329, 510] width 67 height 12
click at [352, 525] on div "letter-spacing" at bounding box center [330, 531] width 69 height 12
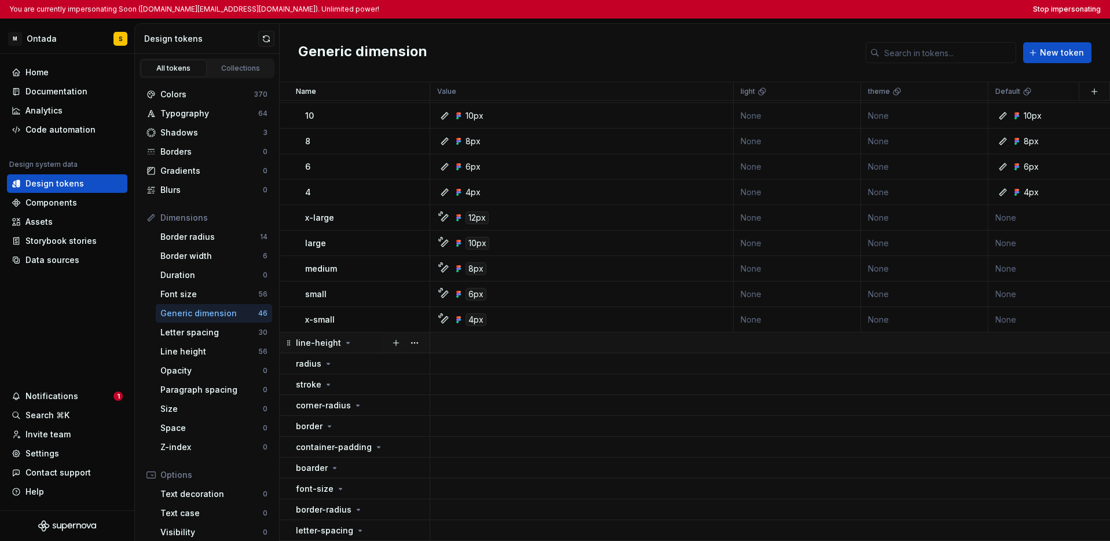
click at [347, 338] on icon at bounding box center [347, 342] width 9 height 9
click at [416, 335] on button "button" at bounding box center [415, 343] width 16 height 16
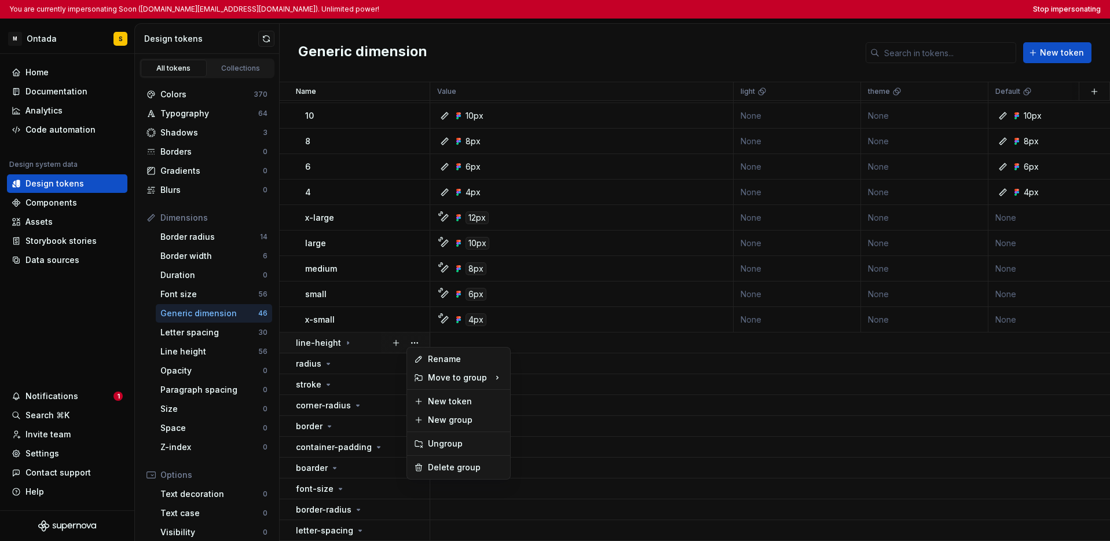
click at [363, 356] on html "You are currently impersonating Soon (soohun.kim@mckesson.com). Unlimited power…" at bounding box center [555, 270] width 1110 height 541
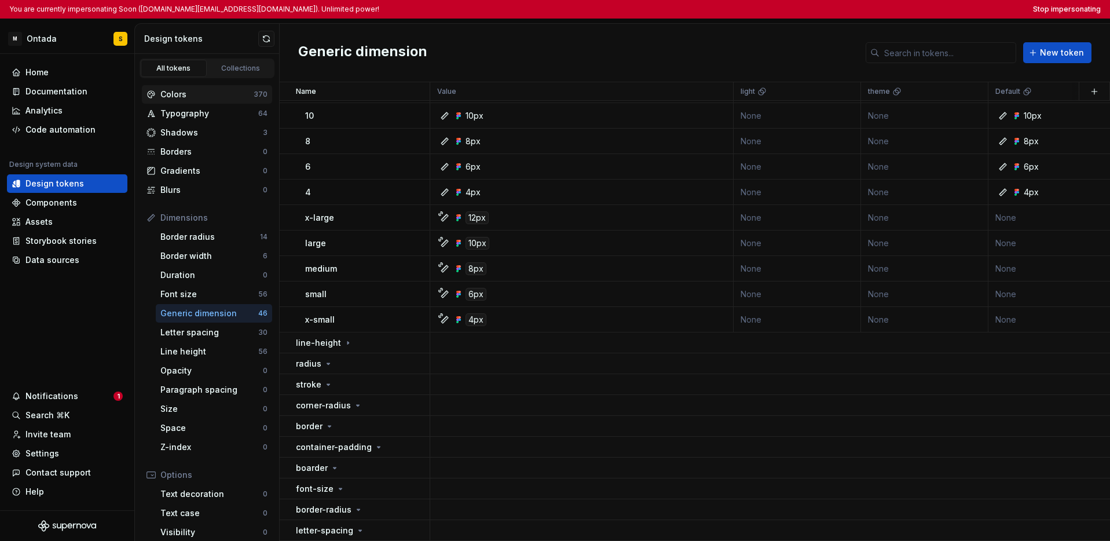
click at [222, 92] on div "Colors" at bounding box center [206, 95] width 93 height 12
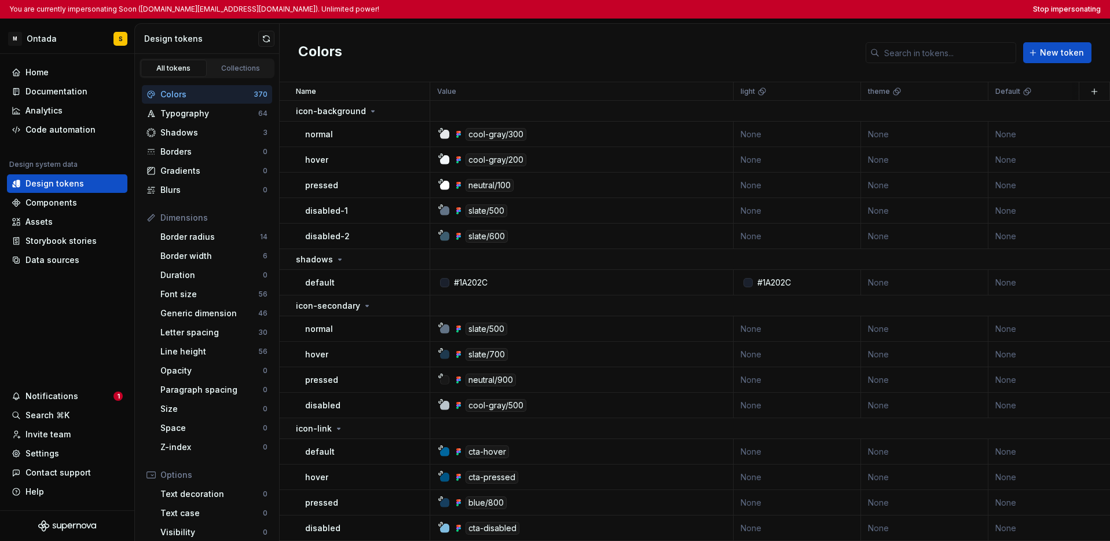
scroll to position [9683, 0]
click at [49, 41] on html "You are currently impersonating Soon (soohun.kim@mckesson.com). Unlimited power…" at bounding box center [555, 270] width 1110 height 541
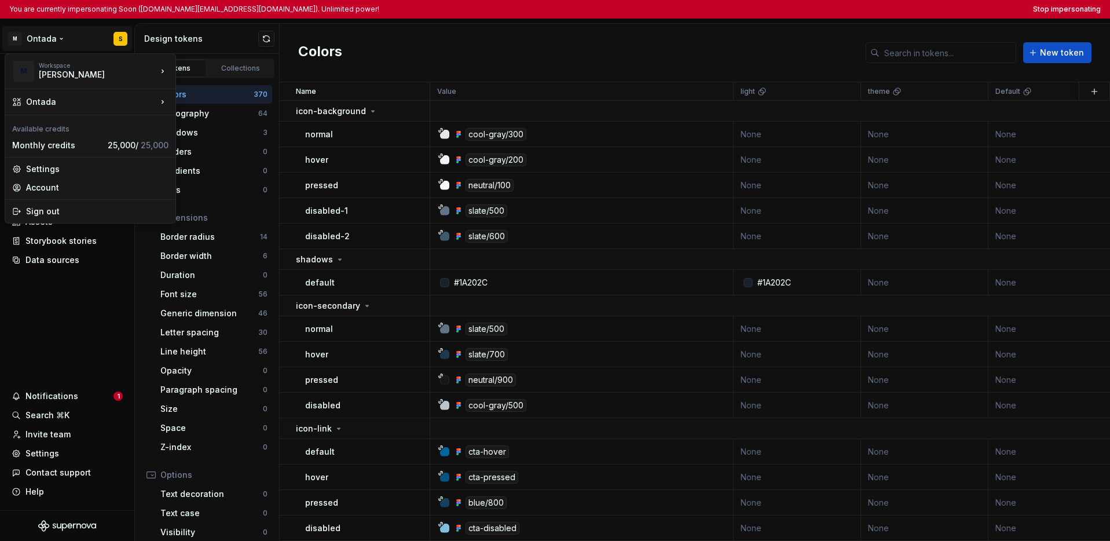
click at [67, 298] on html "You are currently impersonating Soon (soohun.kim@mckesson.com). Unlimited power…" at bounding box center [555, 270] width 1110 height 541
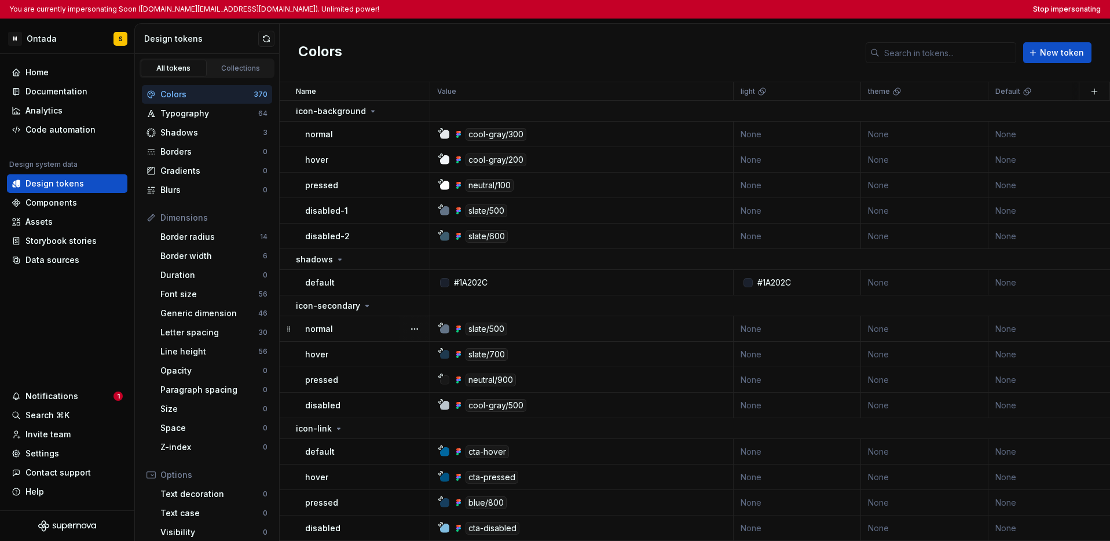
scroll to position [8, 0]
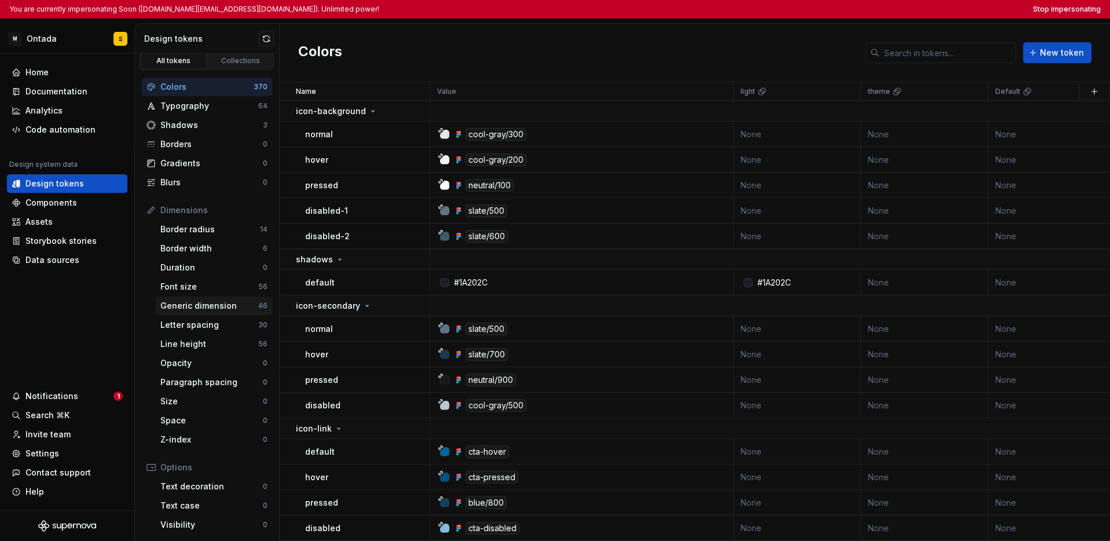
click at [211, 310] on div "Generic dimension" at bounding box center [209, 306] width 98 height 12
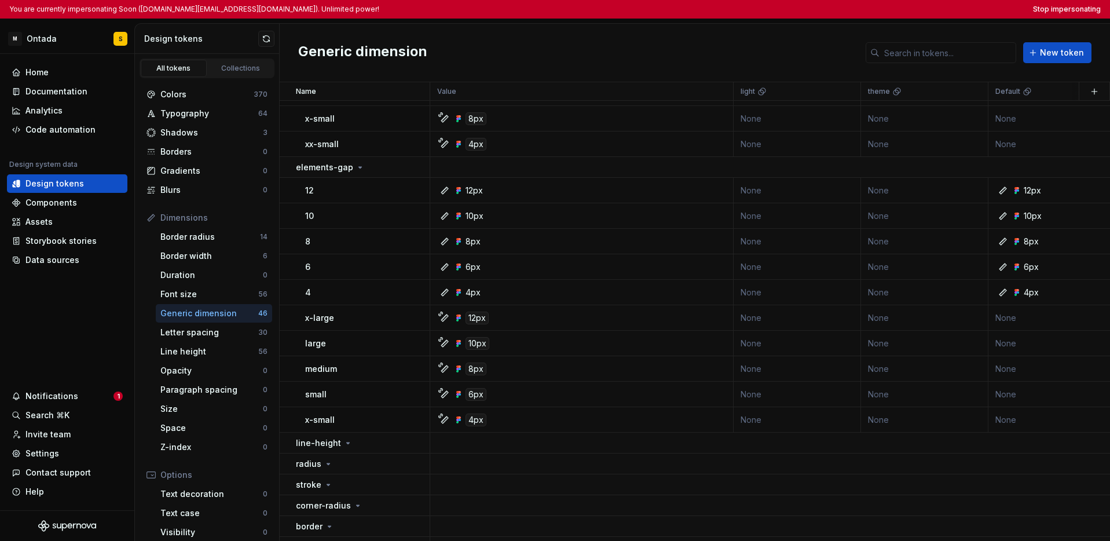
scroll to position [939, 0]
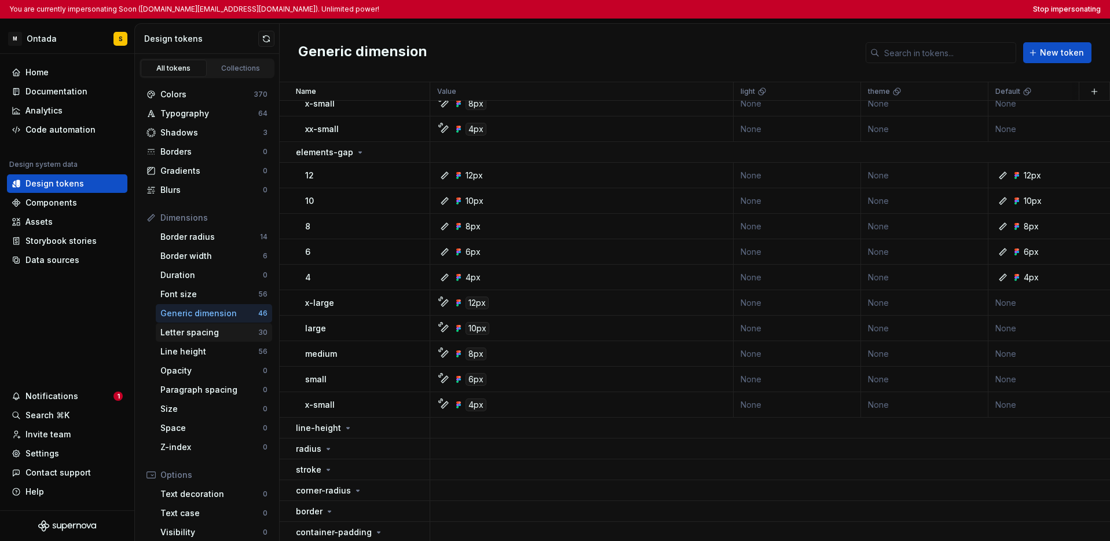
click at [228, 335] on div "Letter spacing" at bounding box center [209, 333] width 98 height 12
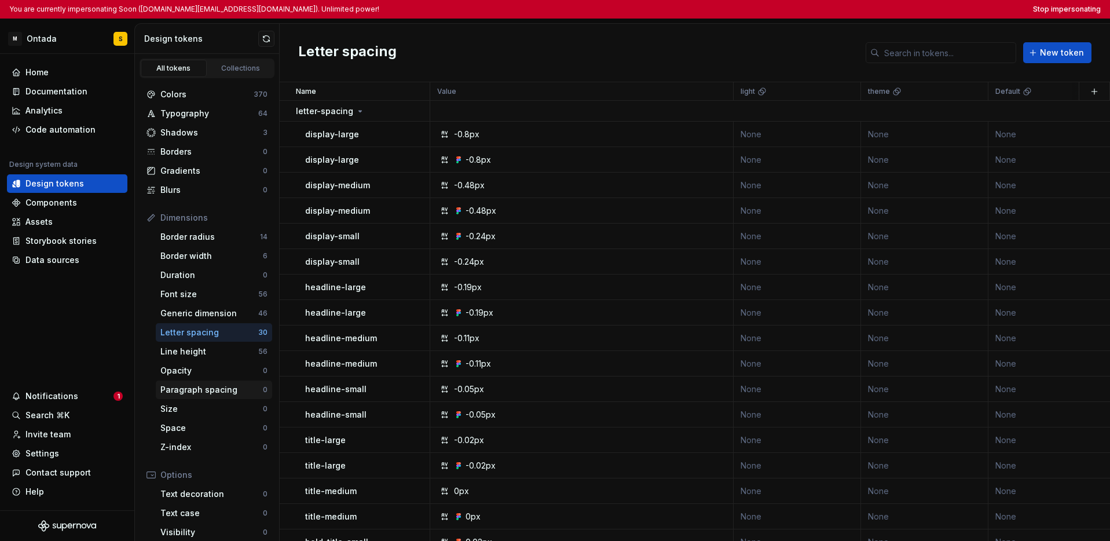
scroll to position [112, 0]
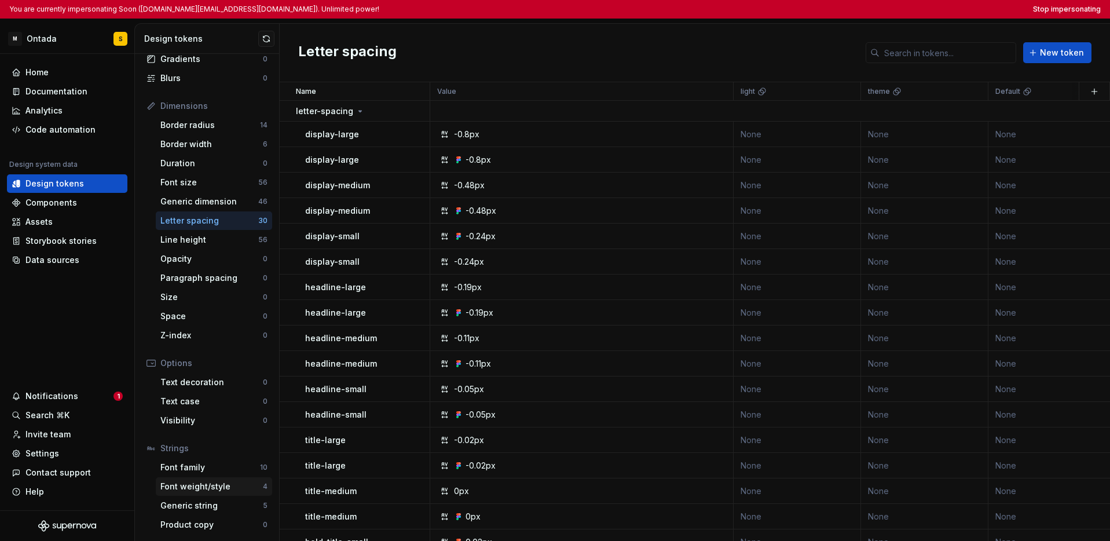
click at [208, 489] on div "Font weight/style" at bounding box center [211, 487] width 103 height 12
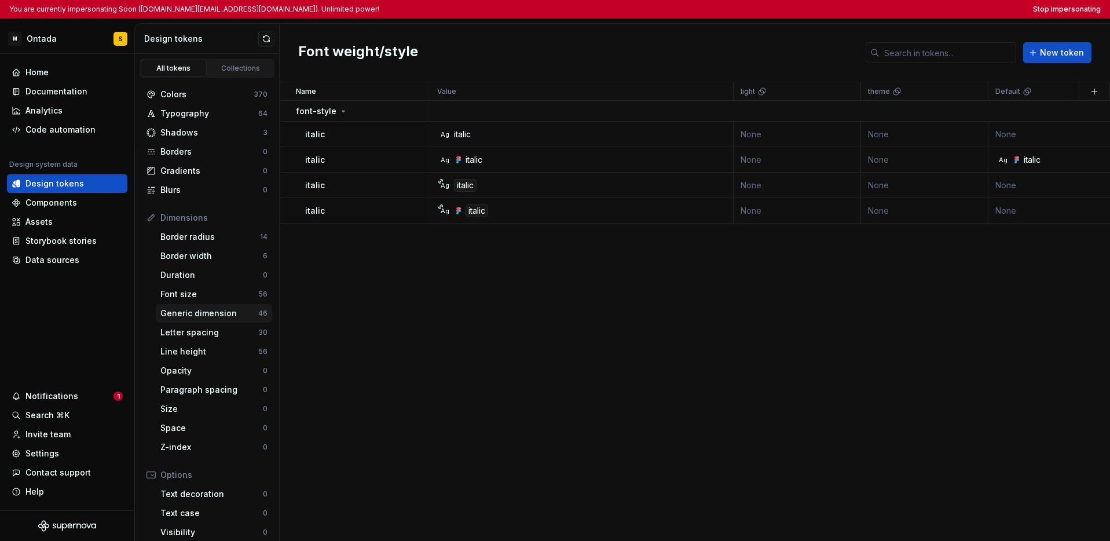
click at [217, 316] on div "Generic dimension" at bounding box center [209, 314] width 98 height 12
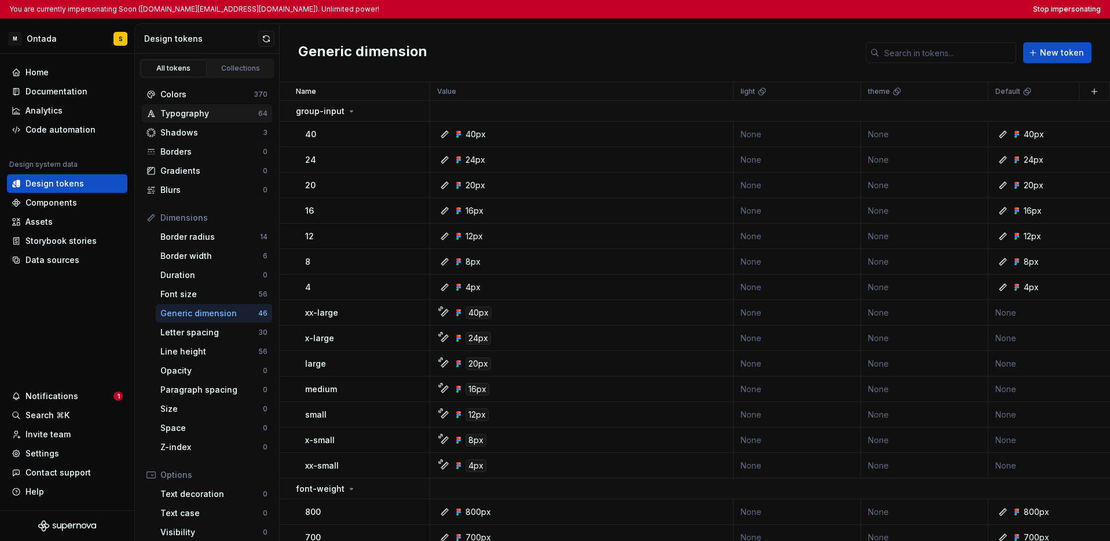
click at [232, 112] on div "Typography" at bounding box center [209, 114] width 98 height 12
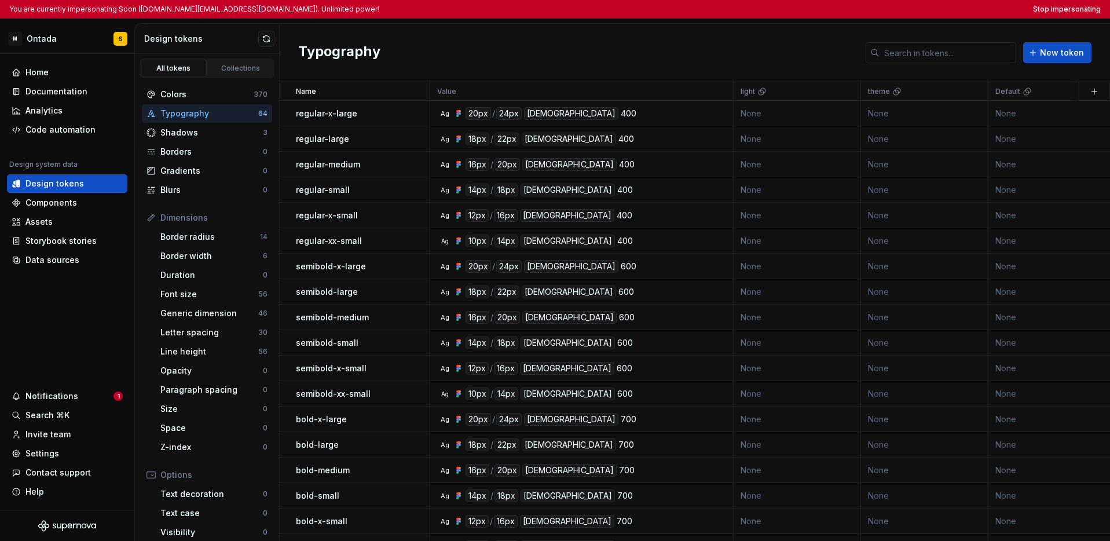
scroll to position [112, 0]
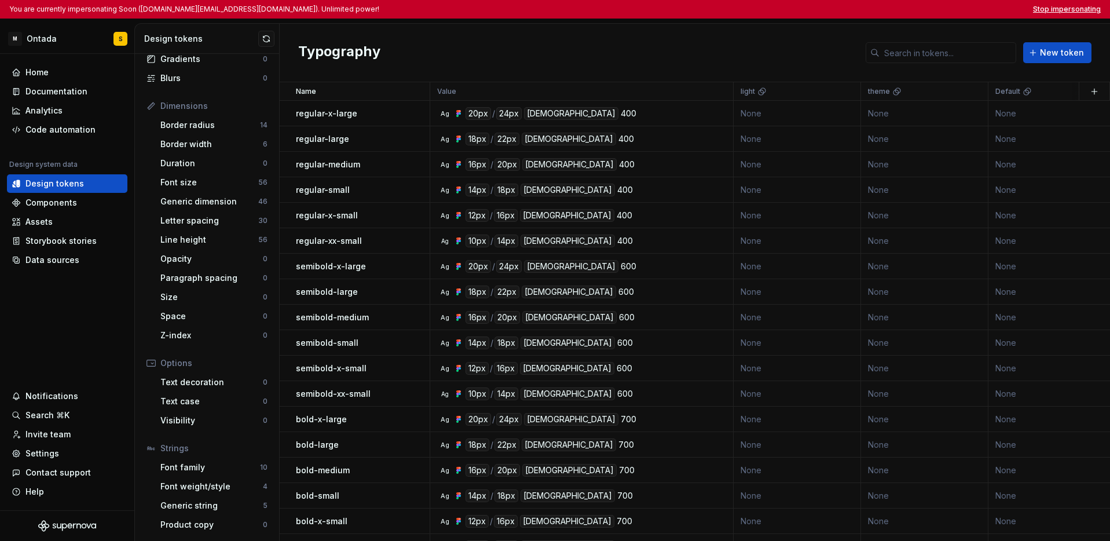
click at [880, 6] on button "Stop impersonating" at bounding box center [1067, 9] width 68 height 9
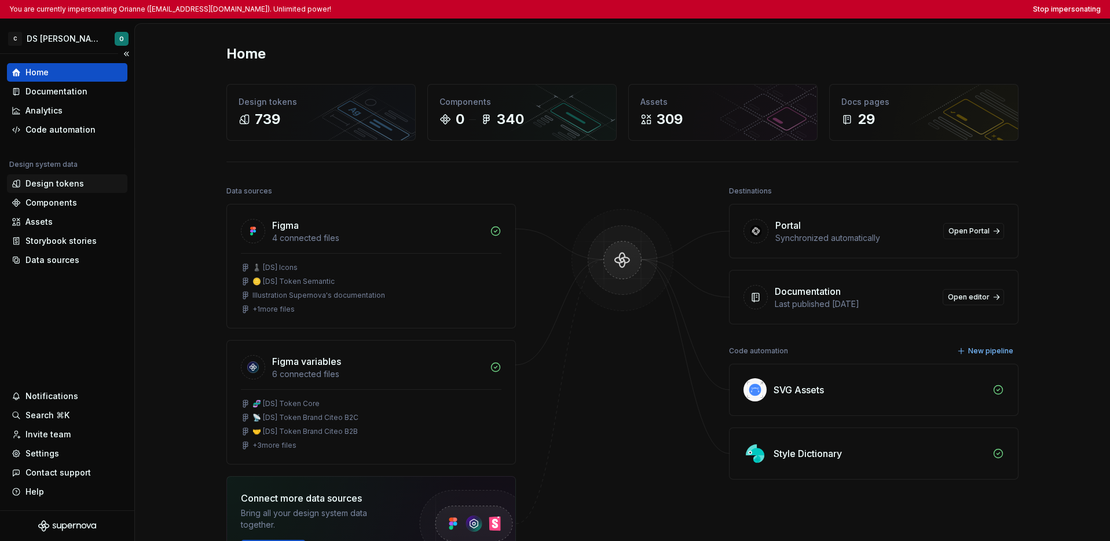
click at [71, 187] on div "Design tokens" at bounding box center [54, 184] width 58 height 12
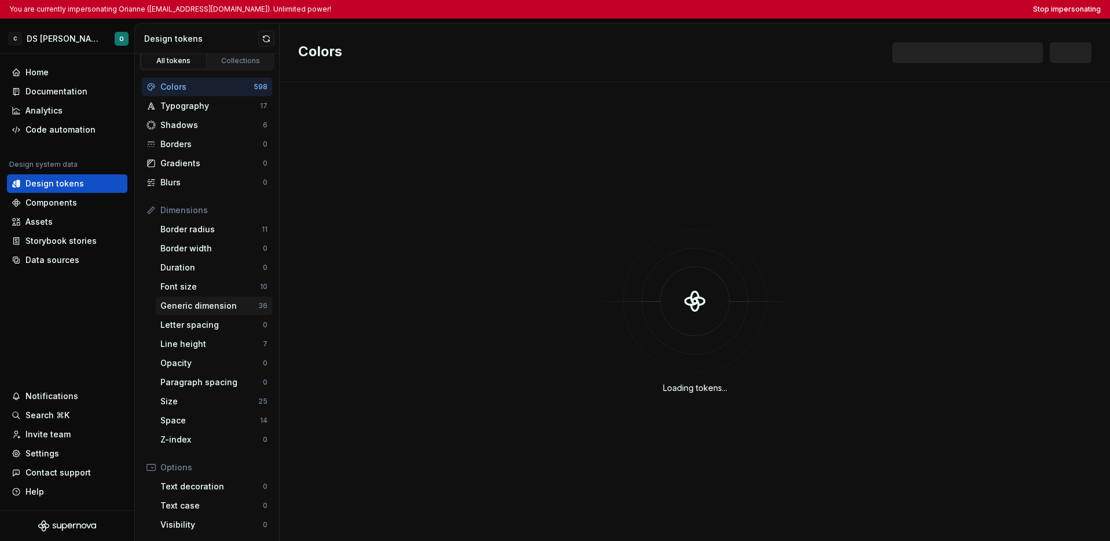
scroll to position [15, 0]
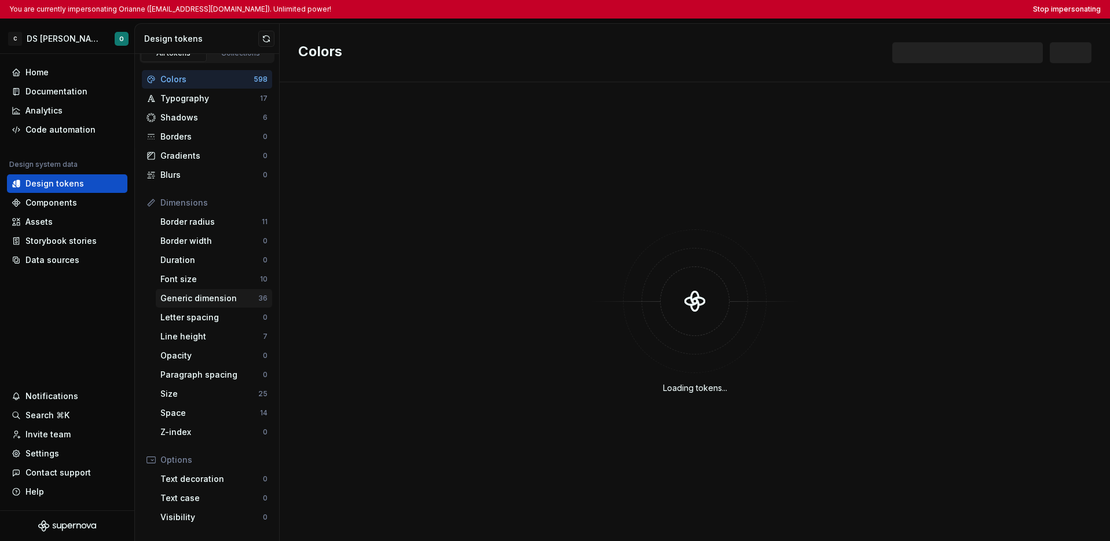
click at [225, 297] on div "Generic dimension" at bounding box center [209, 298] width 98 height 12
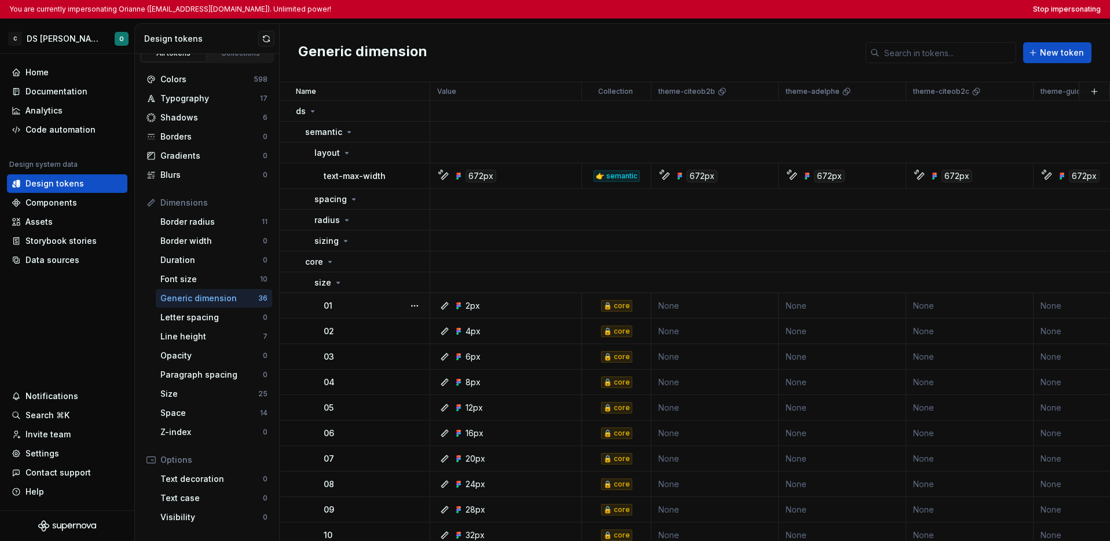
click at [351, 305] on div "01" at bounding box center [376, 306] width 105 height 12
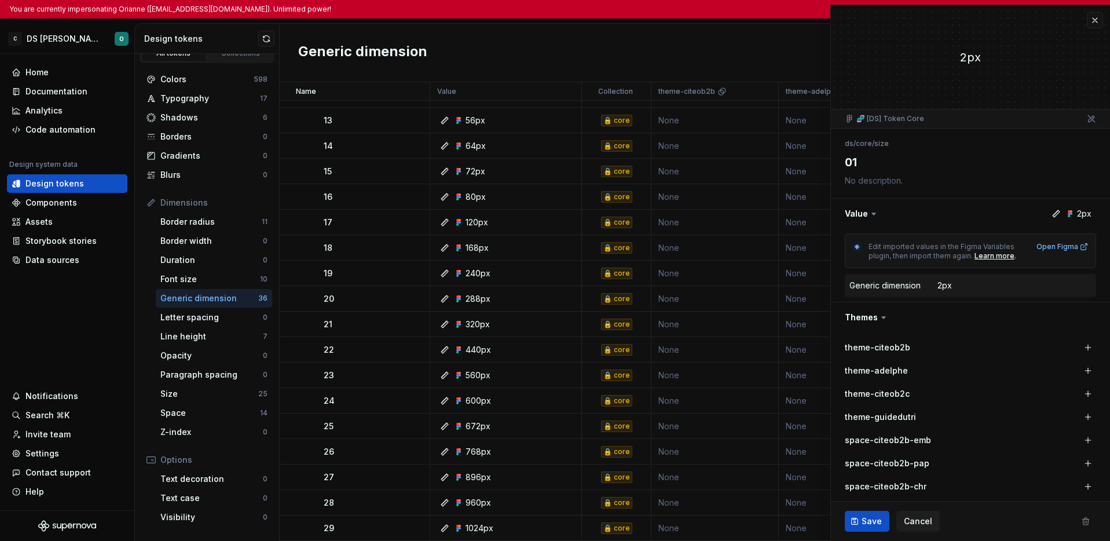
scroll to position [734, 0]
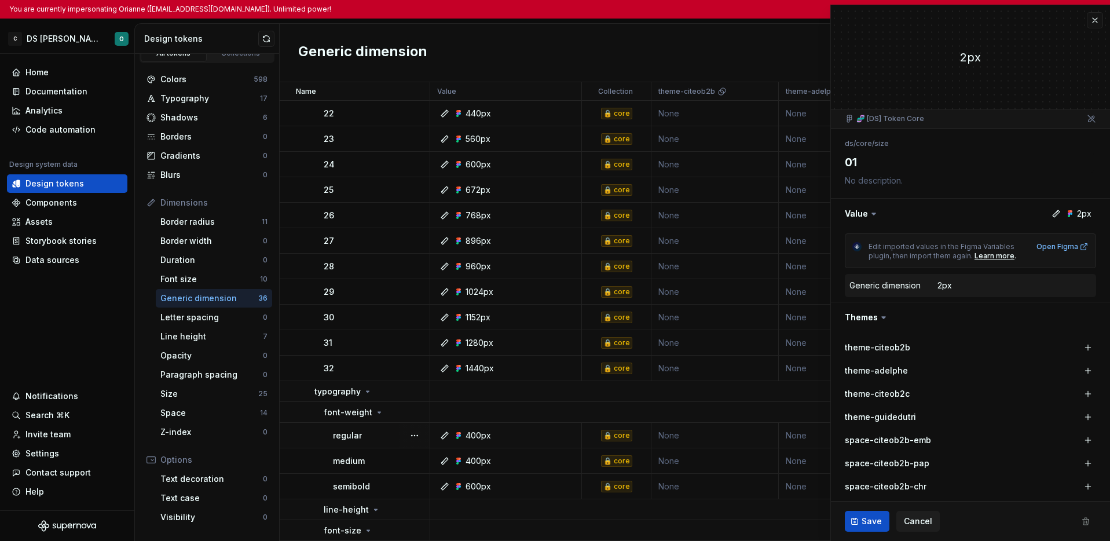
click at [381, 430] on div "regular" at bounding box center [381, 436] width 96 height 12
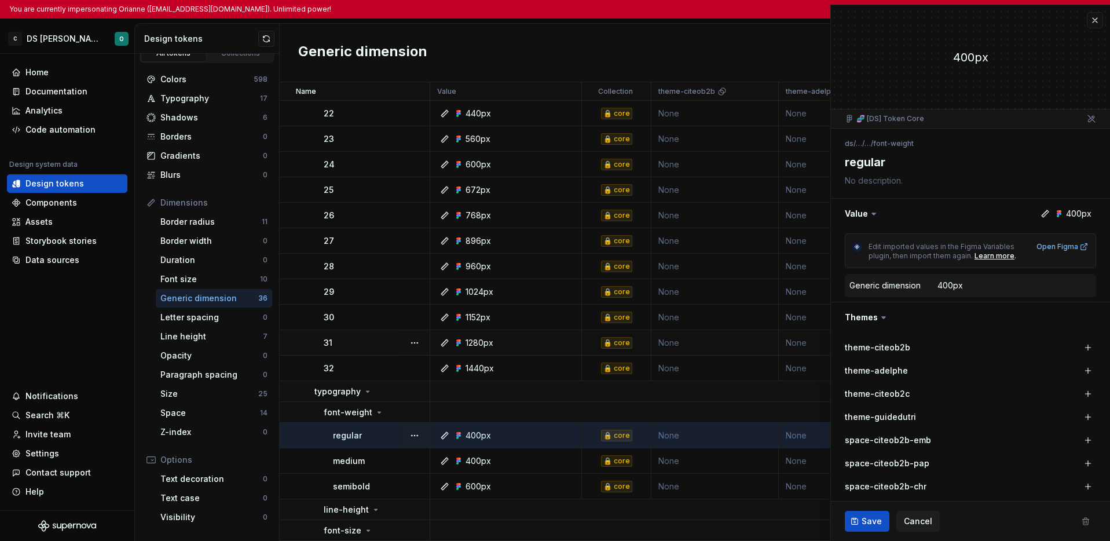
scroll to position [112, 0]
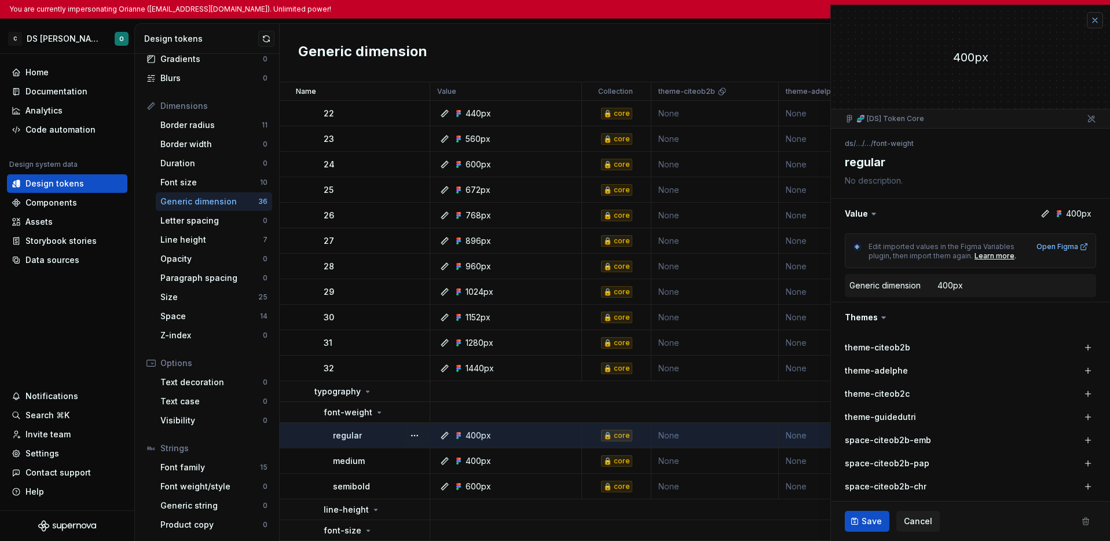
type textarea "*"
click at [880, 22] on button "button" at bounding box center [1095, 20] width 16 height 16
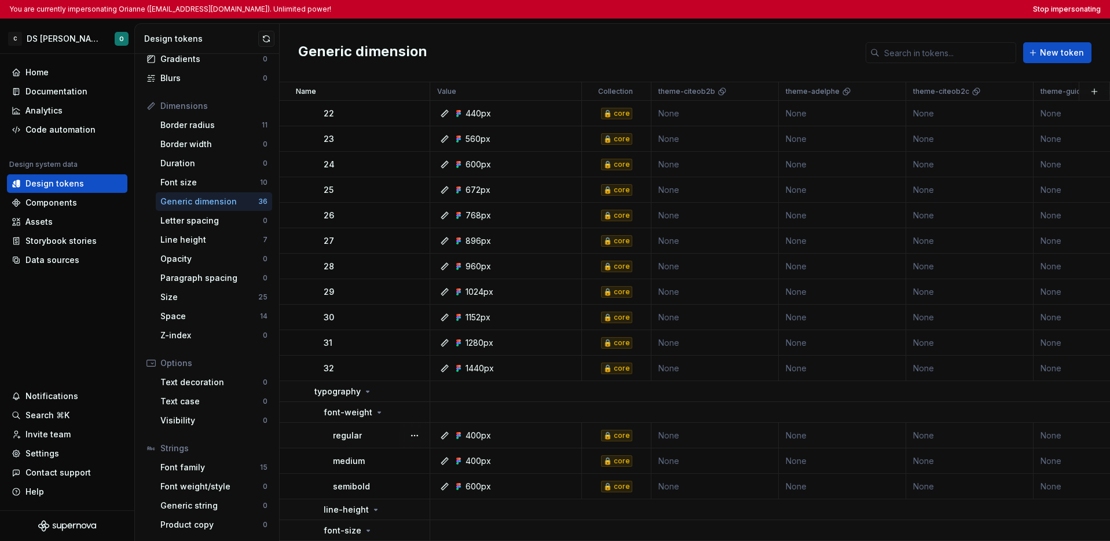
click at [771, 52] on div "Generic dimension New token" at bounding box center [695, 53] width 831 height 58
click at [880, 9] on button "Stop impersonating" at bounding box center [1067, 9] width 68 height 9
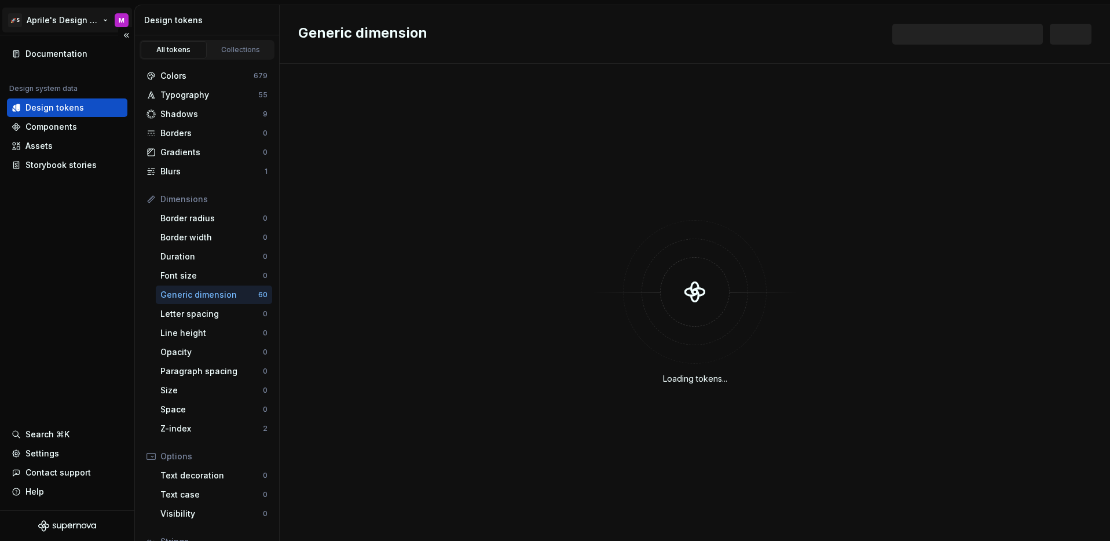
click at [64, 30] on html "🚀S Aprile's Design System M Documentation Design system data Design tokens Comp…" at bounding box center [555, 270] width 1110 height 541
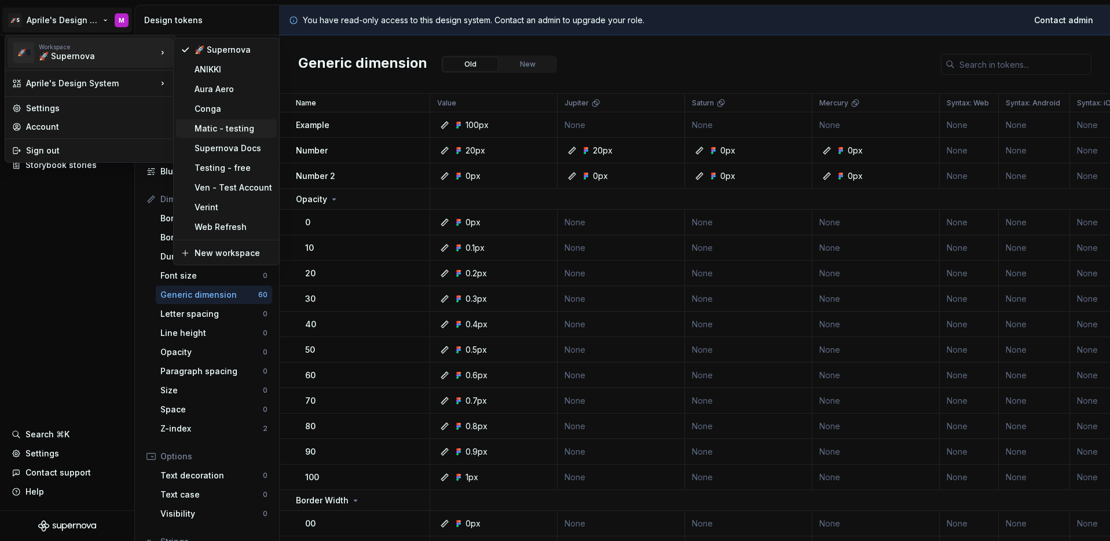
click at [222, 133] on div "Matic - testing" at bounding box center [234, 129] width 78 height 12
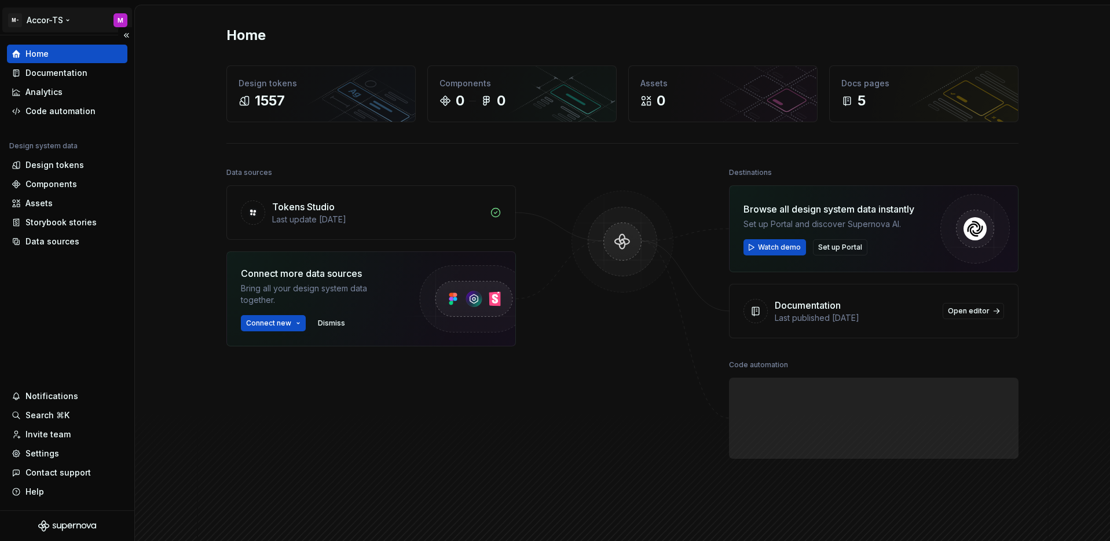
click at [60, 19] on html "M- Accor-TS M Home Documentation Analytics Code automation Design system data D…" at bounding box center [555, 270] width 1110 height 541
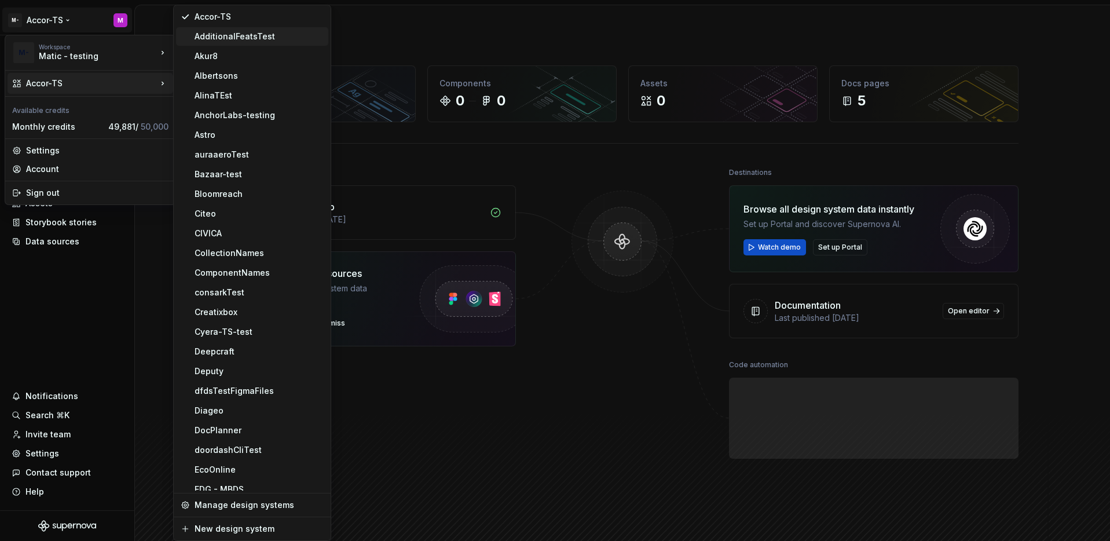
click at [215, 38] on div "AdditionalFeatsTest" at bounding box center [259, 37] width 129 height 12
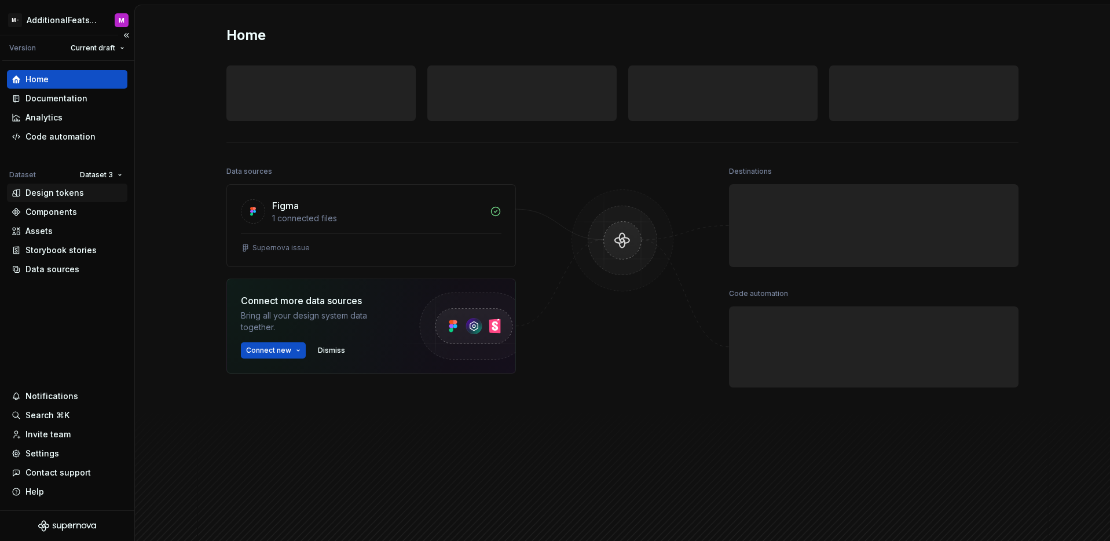
click at [75, 196] on div "Design tokens" at bounding box center [54, 193] width 58 height 12
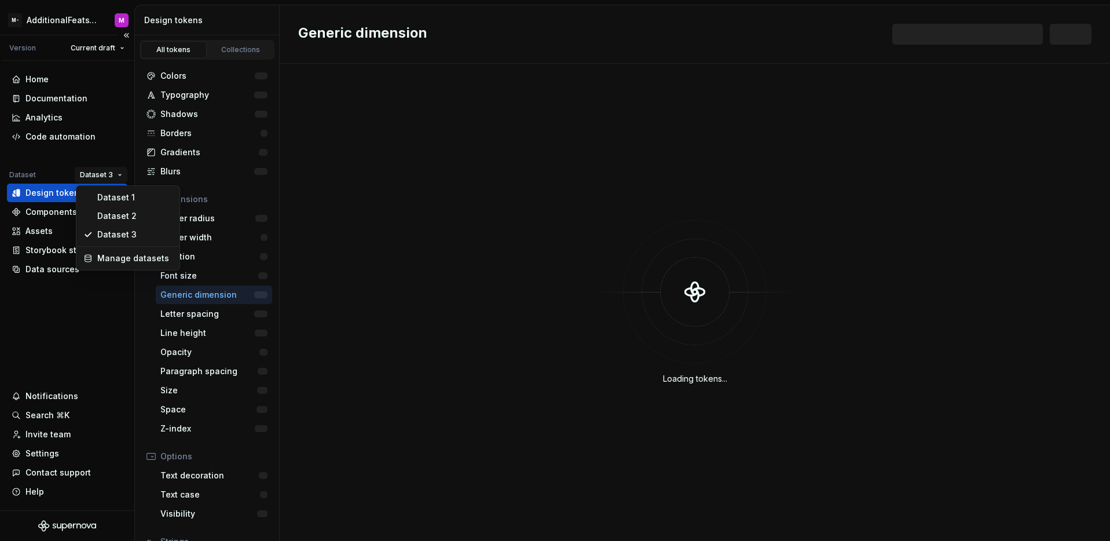
click at [96, 177] on html "M- AdditionalFeatsTest M Version Current draft Home Documentation Analytics Cod…" at bounding box center [555, 270] width 1110 height 541
click at [102, 194] on div "Dataset 1" at bounding box center [134, 198] width 75 height 12
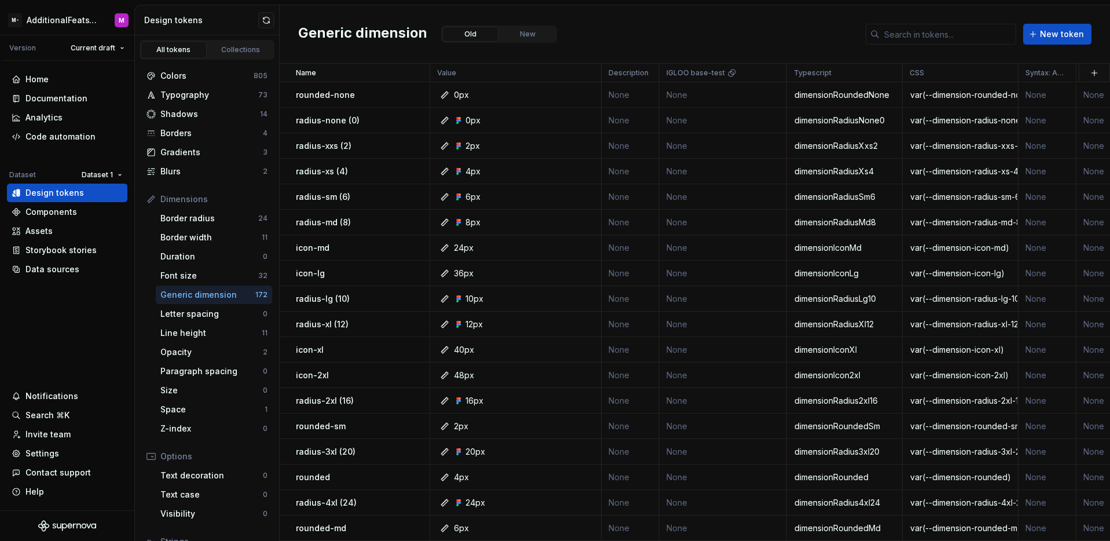
scroll to position [93, 0]
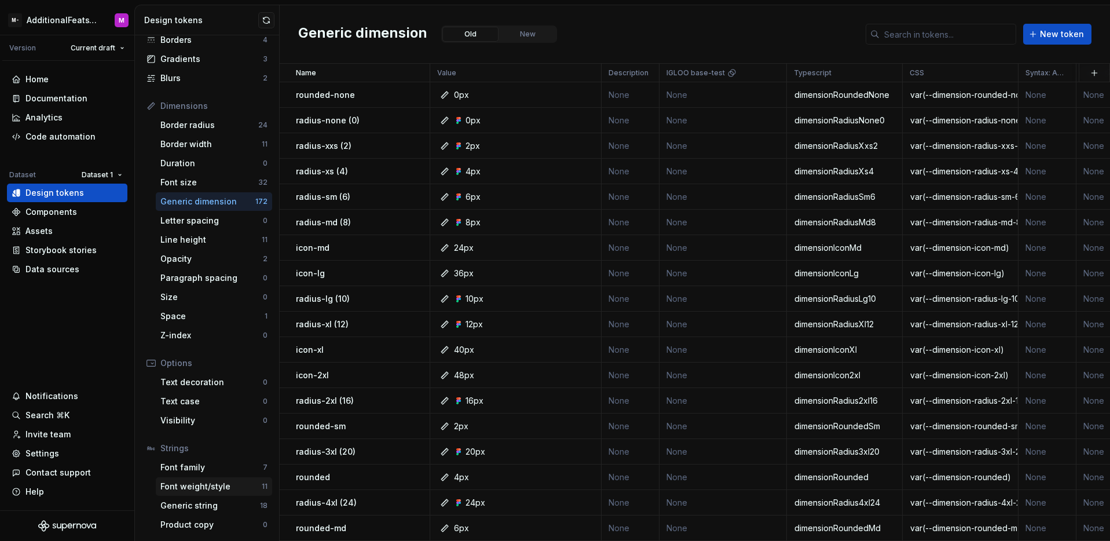
click at [224, 483] on div "Font weight/style" at bounding box center [210, 487] width 101 height 12
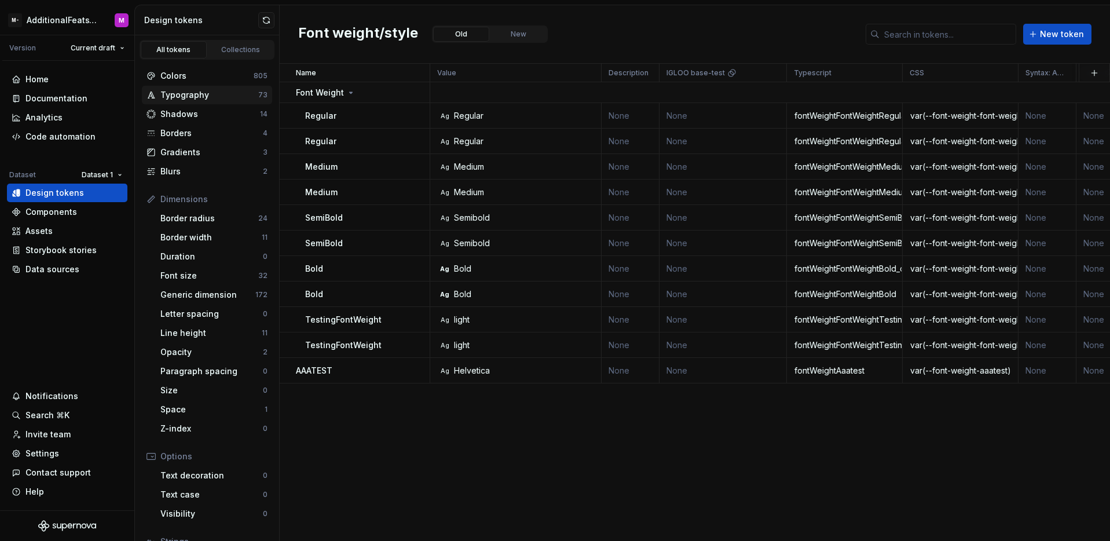
click at [207, 100] on div "Typography" at bounding box center [209, 95] width 98 height 12
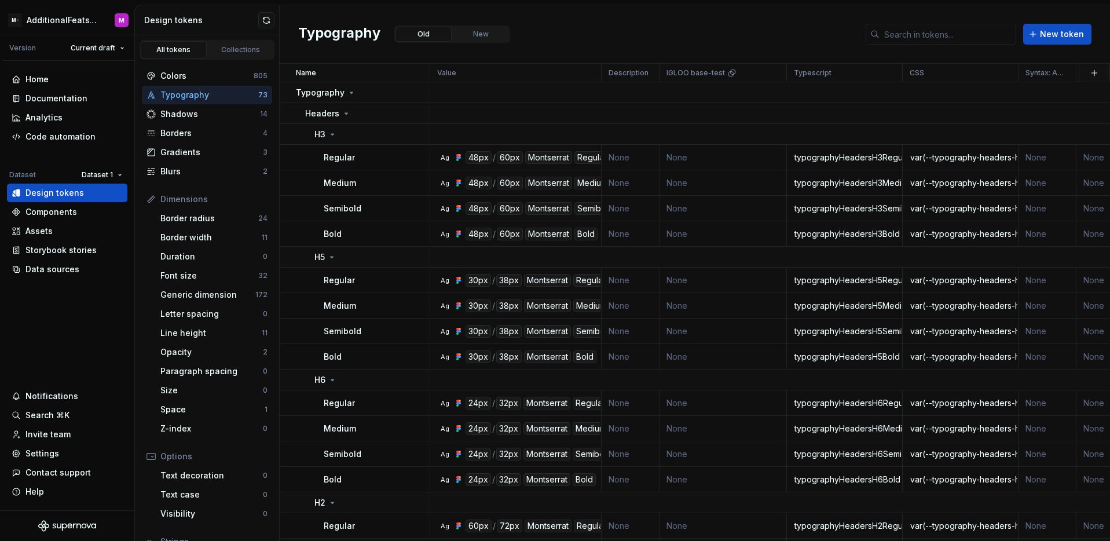
click at [547, 53] on div "Typography Old New New token" at bounding box center [695, 34] width 831 height 58
click at [584, 50] on div "Typography Old New New token" at bounding box center [695, 34] width 831 height 58
click at [611, 35] on div "Typography Old New New token" at bounding box center [695, 34] width 831 height 58
click at [574, 37] on div "Typography Old New New token" at bounding box center [695, 34] width 831 height 58
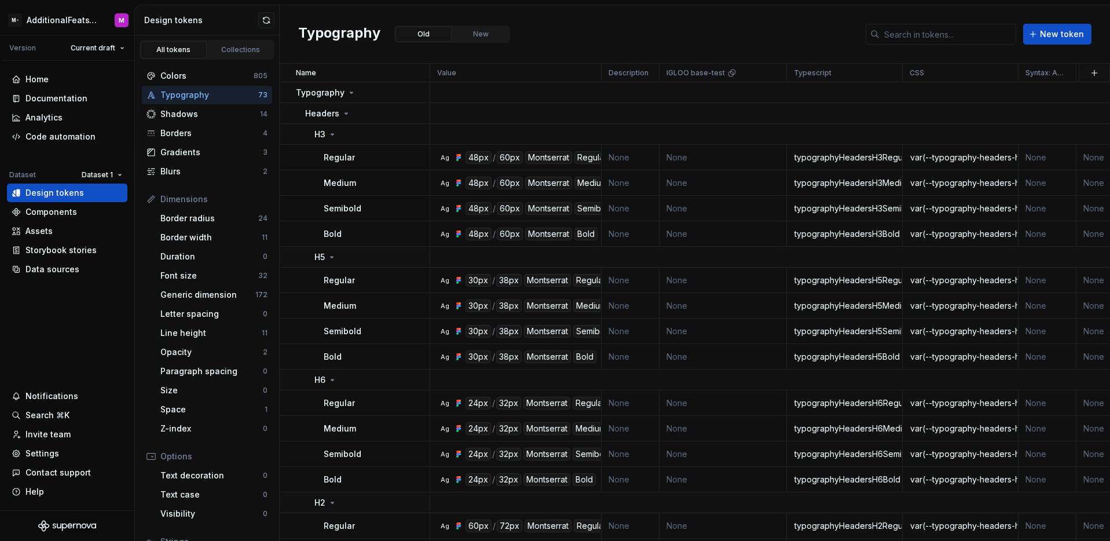
click at [574, 37] on div "Typography Old New New token" at bounding box center [695, 34] width 831 height 58
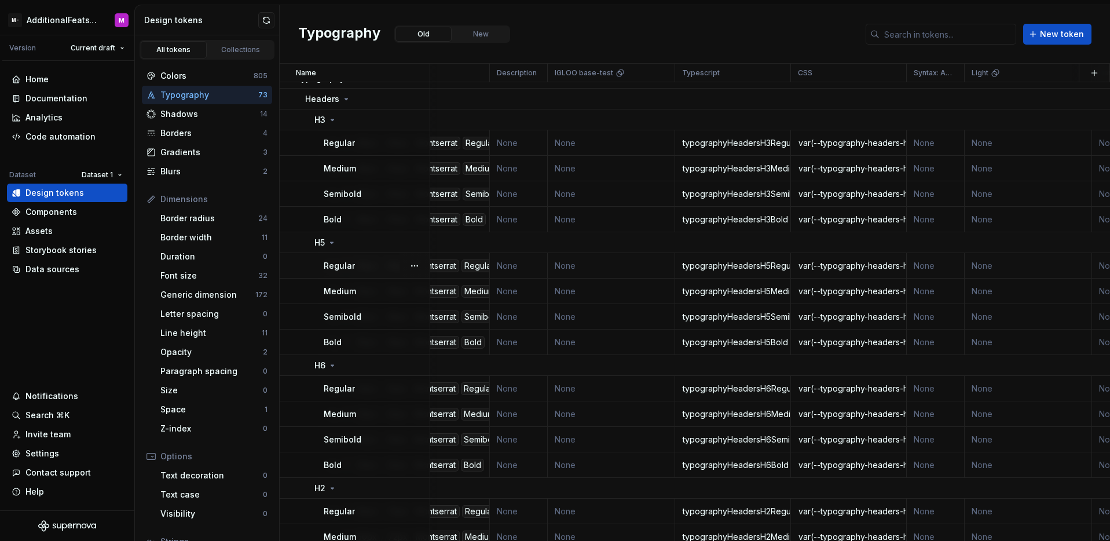
scroll to position [14, 0]
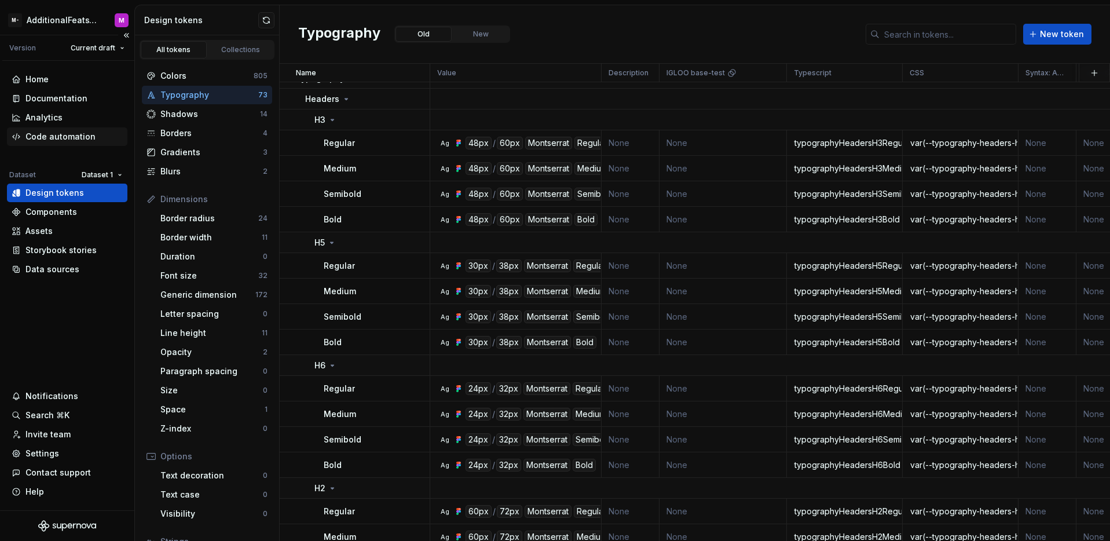
click at [57, 138] on div "Code automation" at bounding box center [60, 137] width 70 height 12
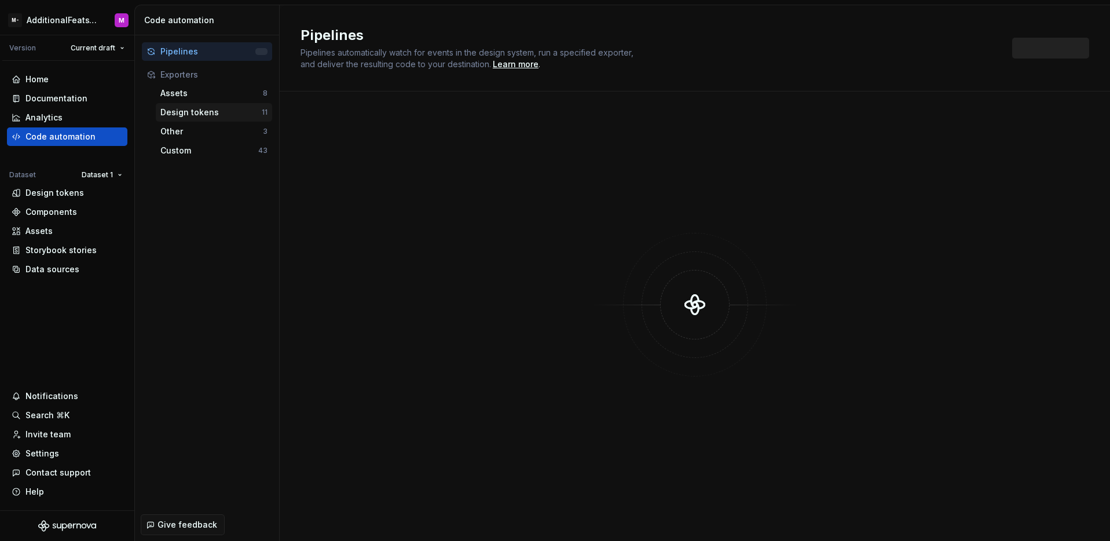
click at [200, 107] on div "Design tokens" at bounding box center [210, 113] width 101 height 12
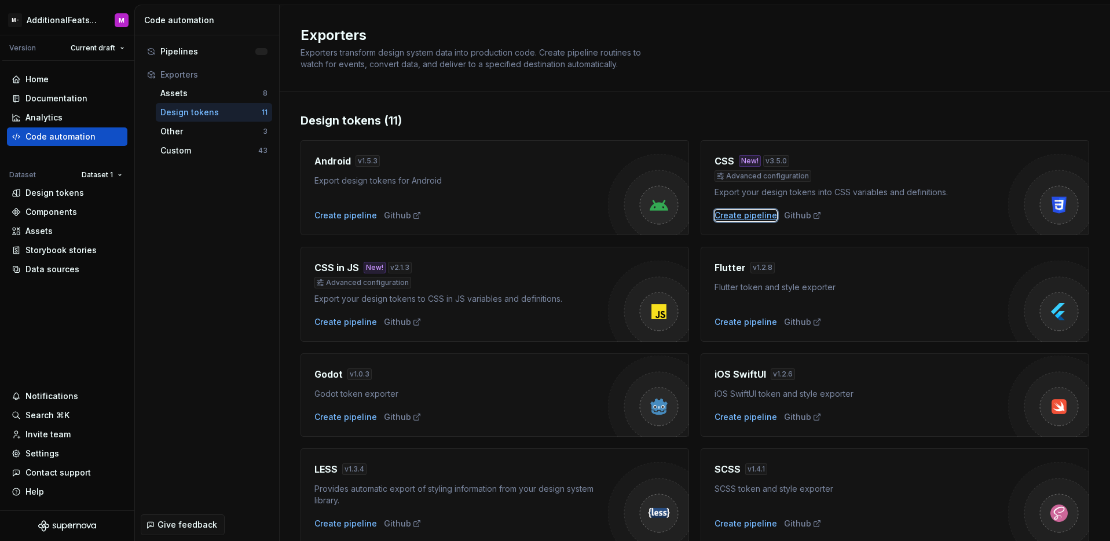
click at [736, 219] on div "Create pipeline" at bounding box center [746, 216] width 63 height 12
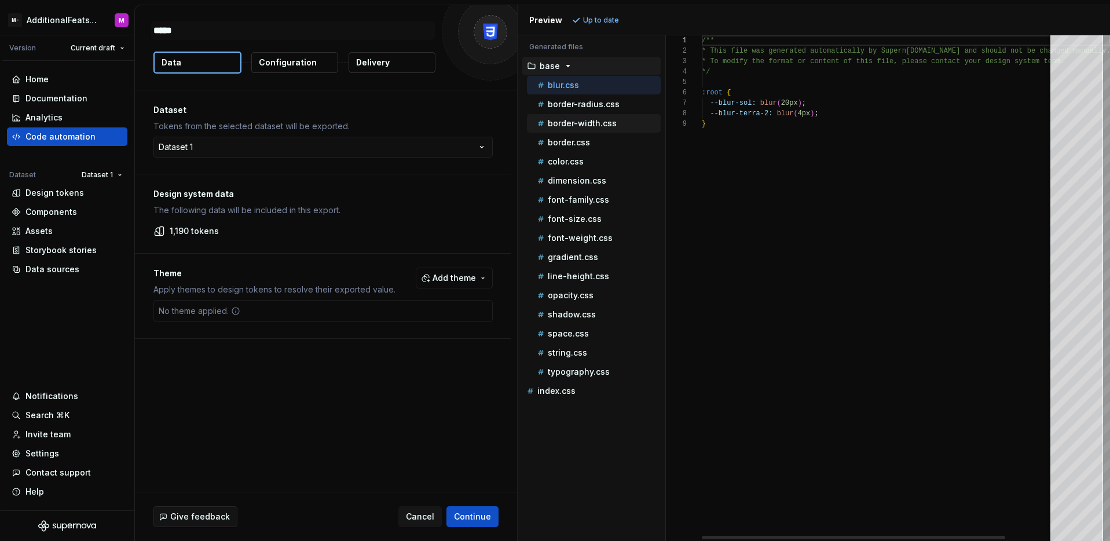
type textarea "*"
click at [581, 375] on p "typography.css" at bounding box center [579, 371] width 62 height 9
type textarea "**********"
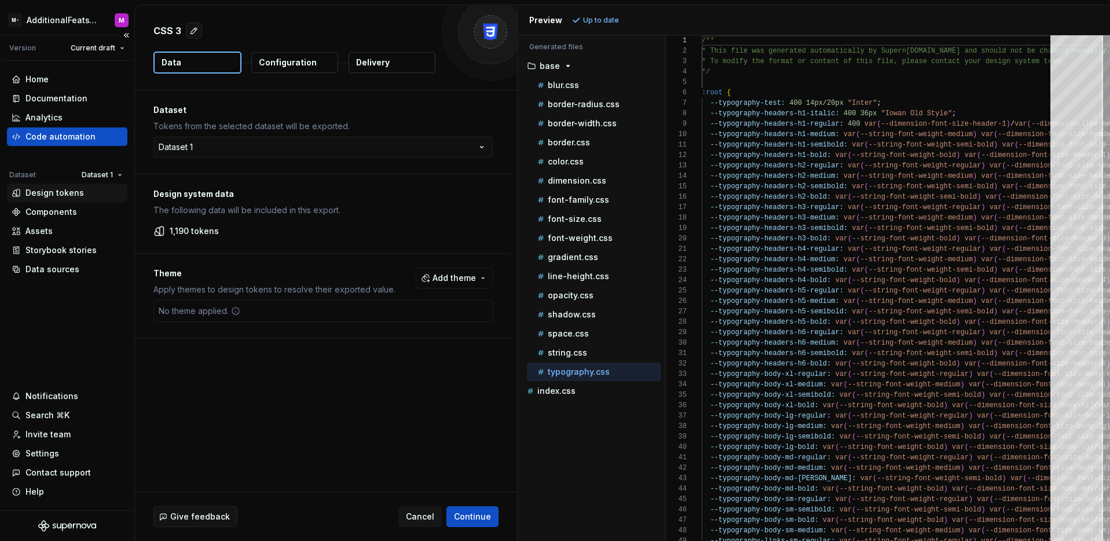
click at [56, 195] on div "Design tokens" at bounding box center [54, 193] width 58 height 12
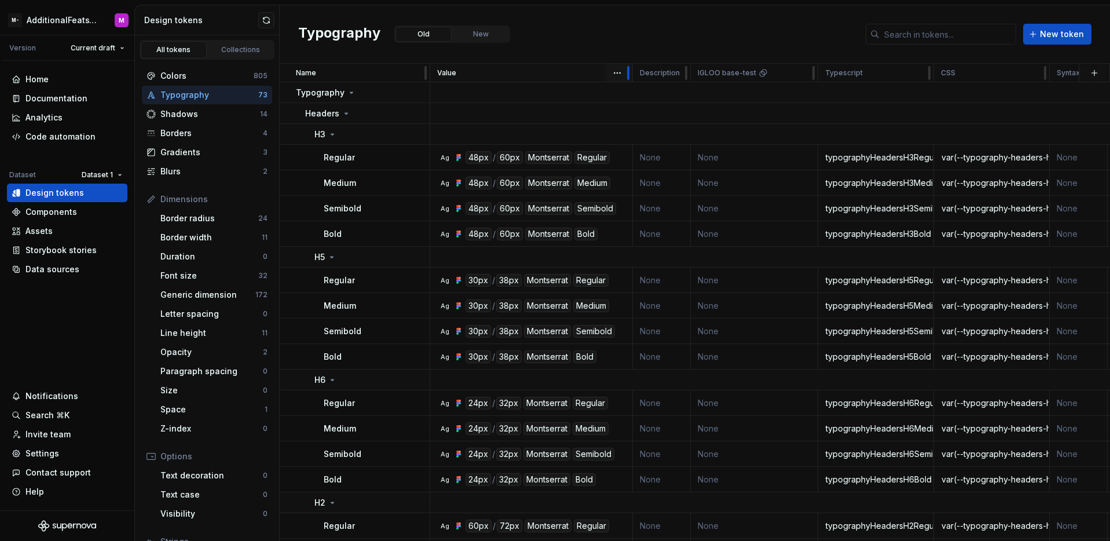
drag, startPoint x: 599, startPoint y: 72, endPoint x: 635, endPoint y: 65, distance: 36.6
click at [633, 65] on div at bounding box center [628, 73] width 9 height 19
click at [52, 136] on div "Code automation" at bounding box center [60, 137] width 70 height 12
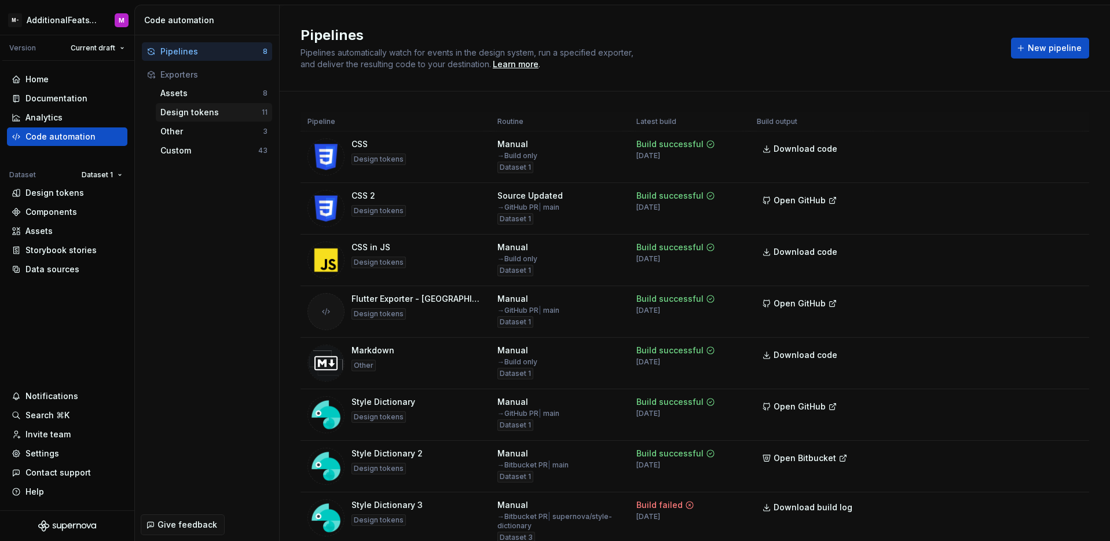
click at [205, 108] on div "Design tokens" at bounding box center [210, 113] width 101 height 12
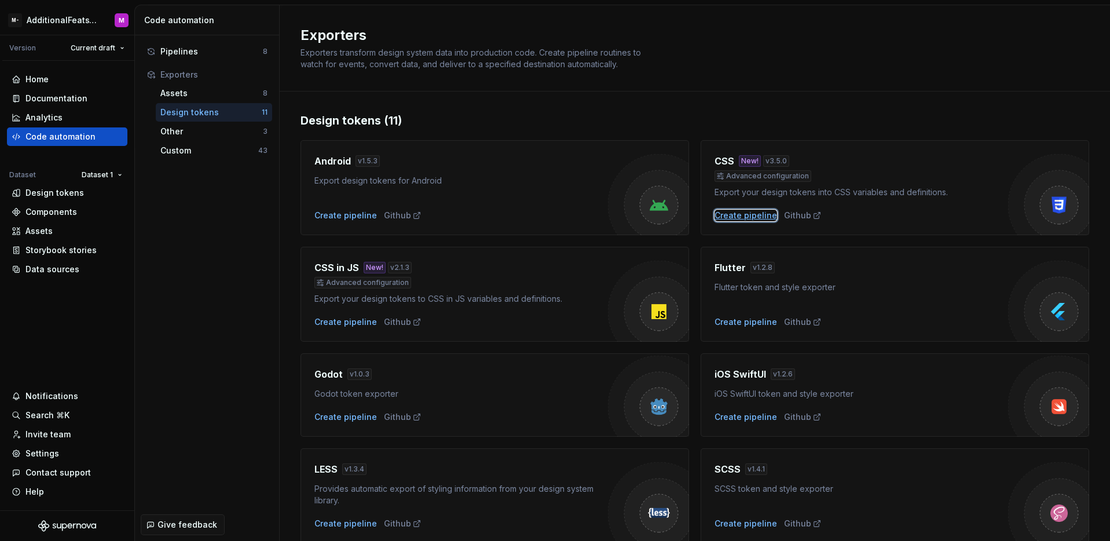
click at [752, 218] on div "Create pipeline" at bounding box center [746, 216] width 63 height 12
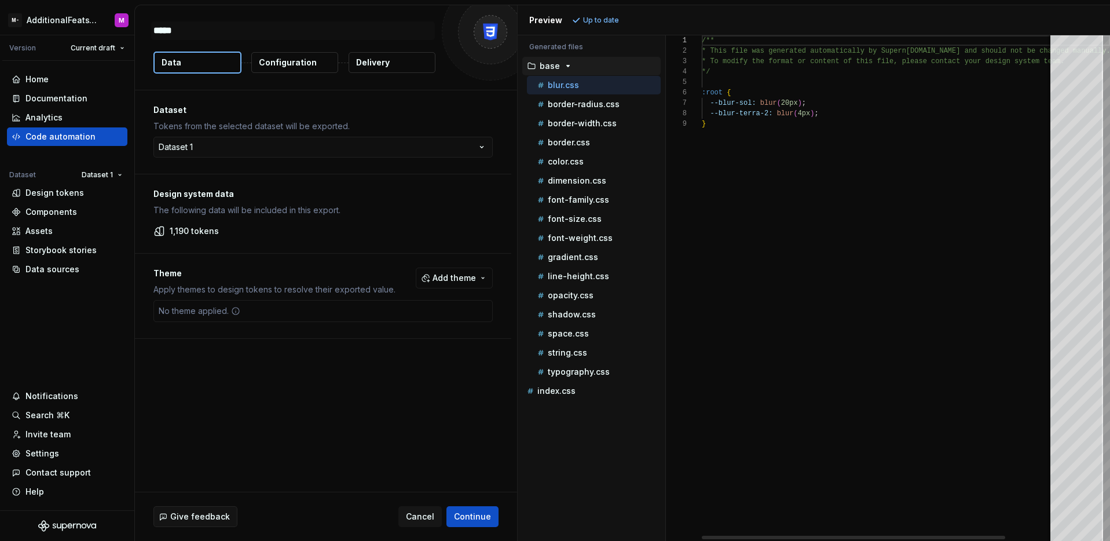
type textarea "*"
click at [581, 353] on p "string.css" at bounding box center [567, 352] width 39 height 9
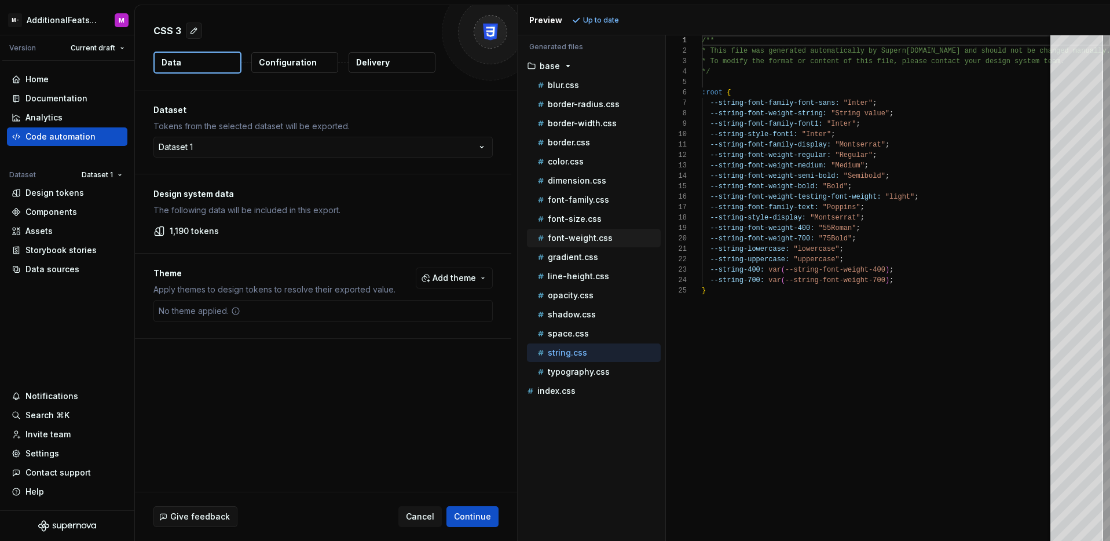
click at [587, 237] on p "font-weight.css" at bounding box center [580, 237] width 65 height 9
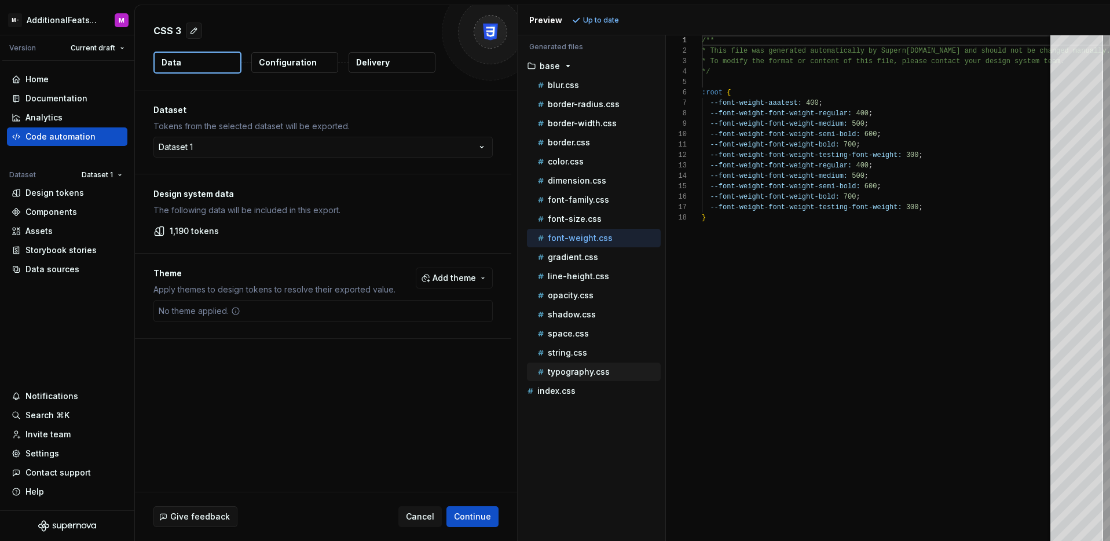
click at [590, 367] on p "typography.css" at bounding box center [579, 371] width 62 height 9
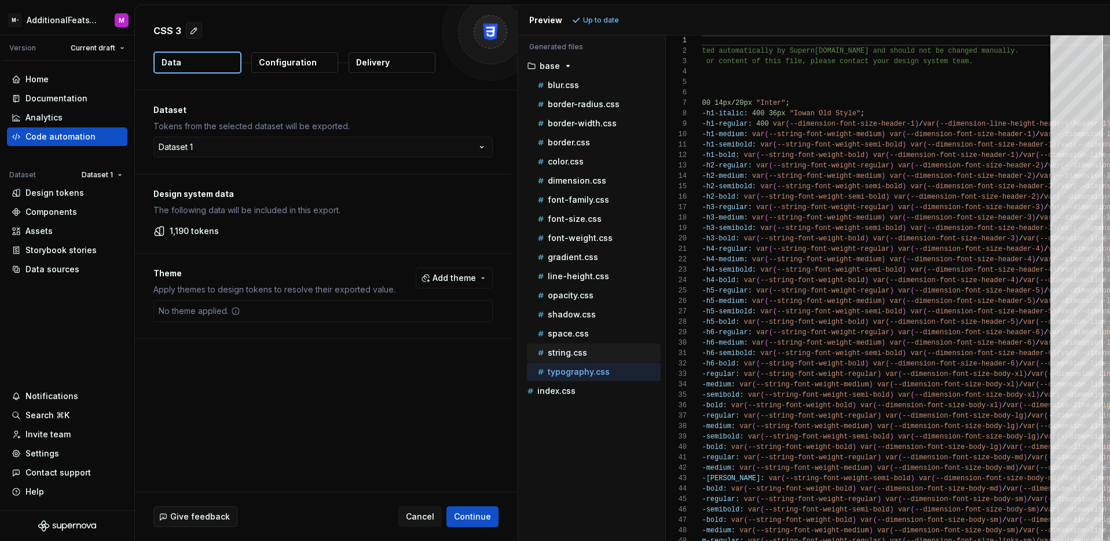
click at [559, 354] on p "string.css" at bounding box center [567, 352] width 39 height 9
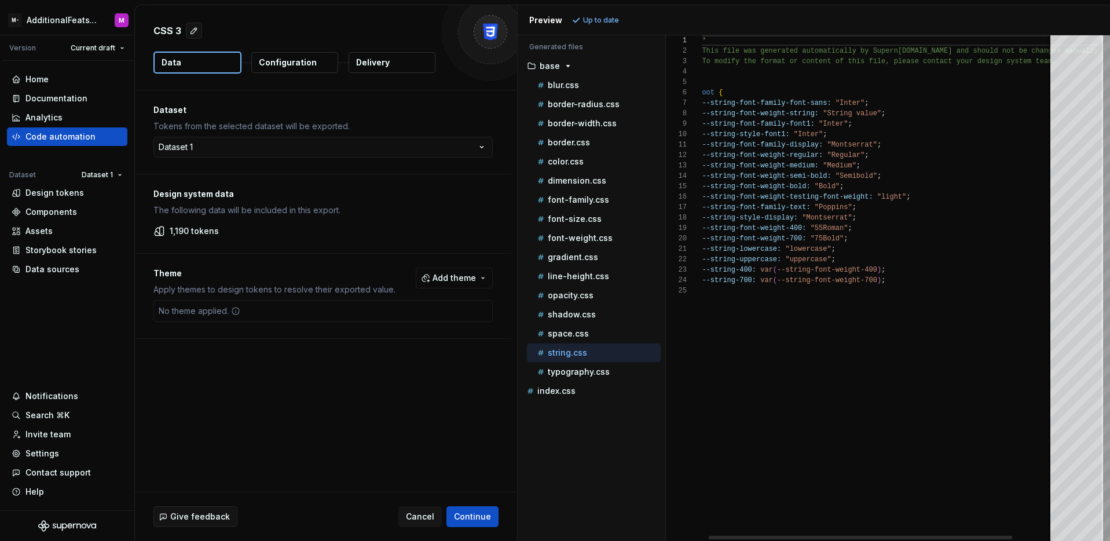
scroll to position [104, 0]
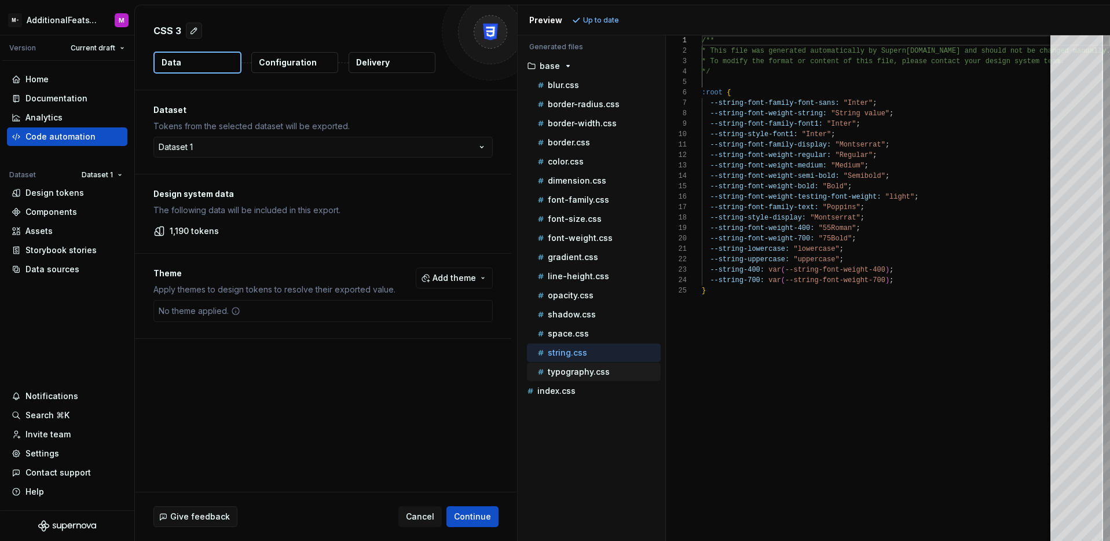
click at [579, 370] on p "typography.css" at bounding box center [579, 371] width 62 height 9
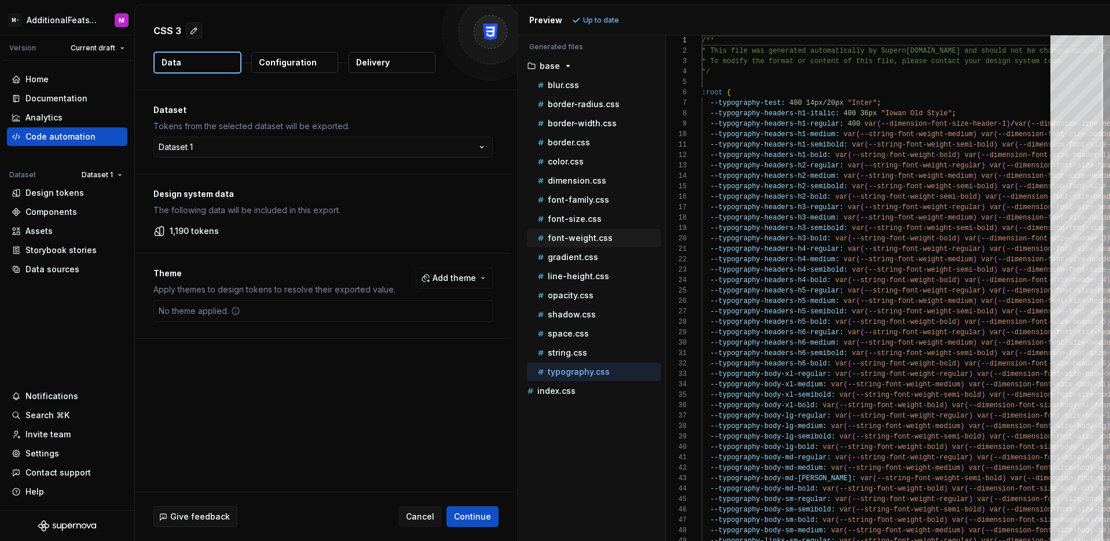
click at [578, 245] on div "font-weight.css" at bounding box center [594, 238] width 134 height 19
click at [579, 242] on p "font-weight.css" at bounding box center [580, 237] width 65 height 9
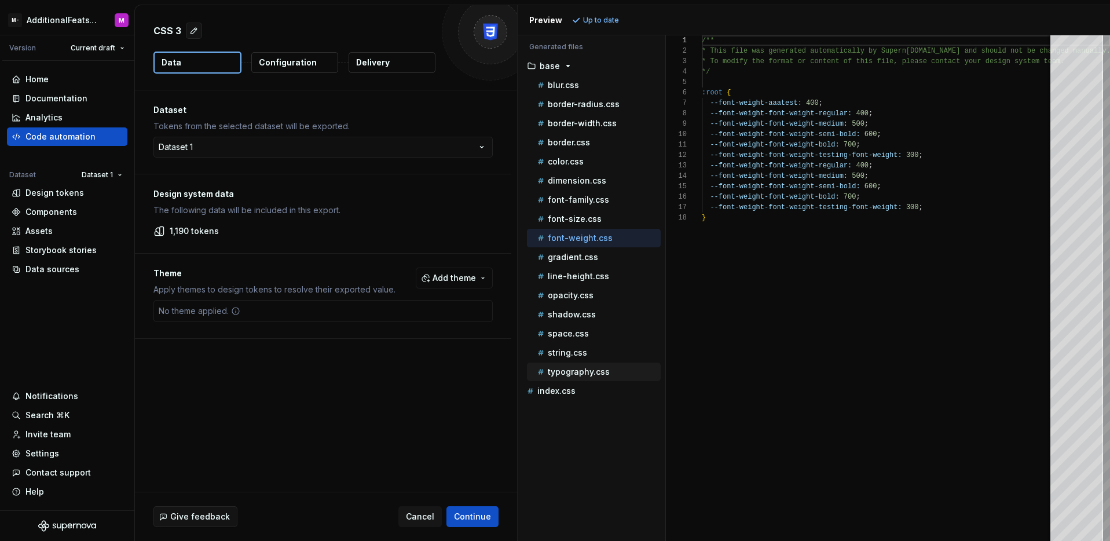
click at [588, 370] on p "typography.css" at bounding box center [579, 371] width 62 height 9
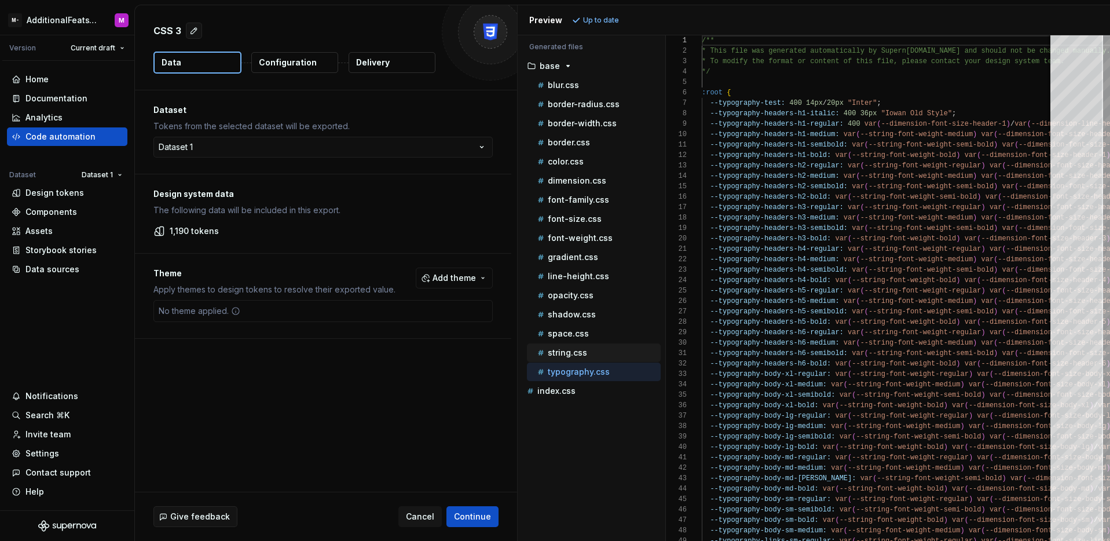
click at [574, 349] on p "string.css" at bounding box center [567, 352] width 39 height 9
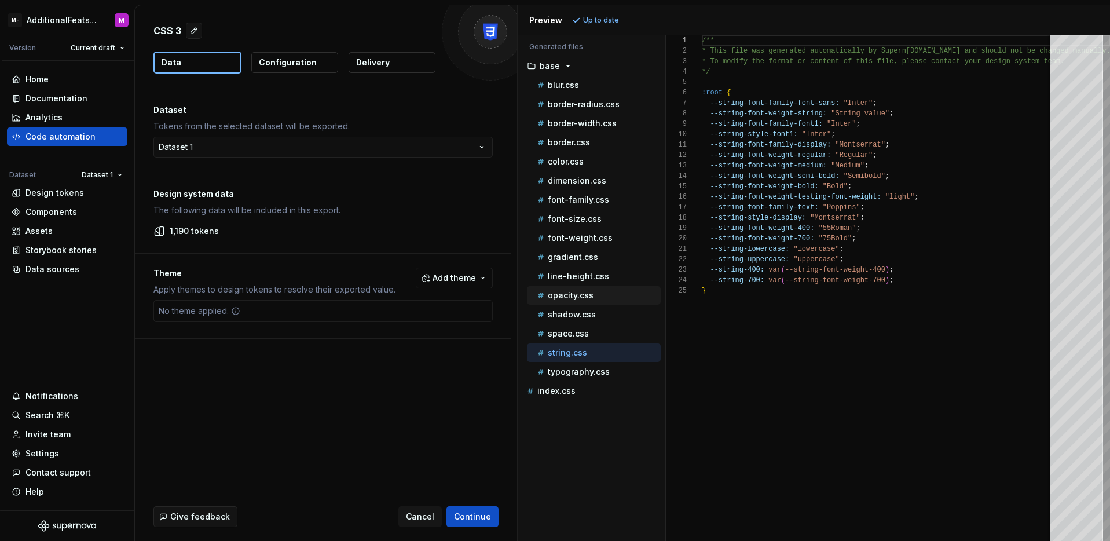
click at [576, 296] on p "opacity.css" at bounding box center [571, 295] width 46 height 9
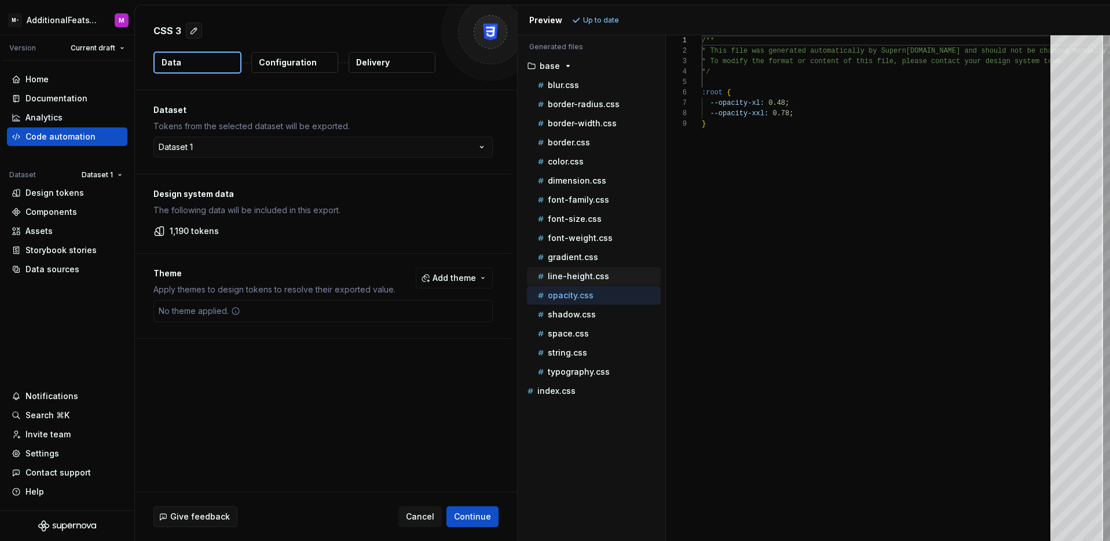
click at [579, 279] on p "line-height.css" at bounding box center [578, 276] width 61 height 9
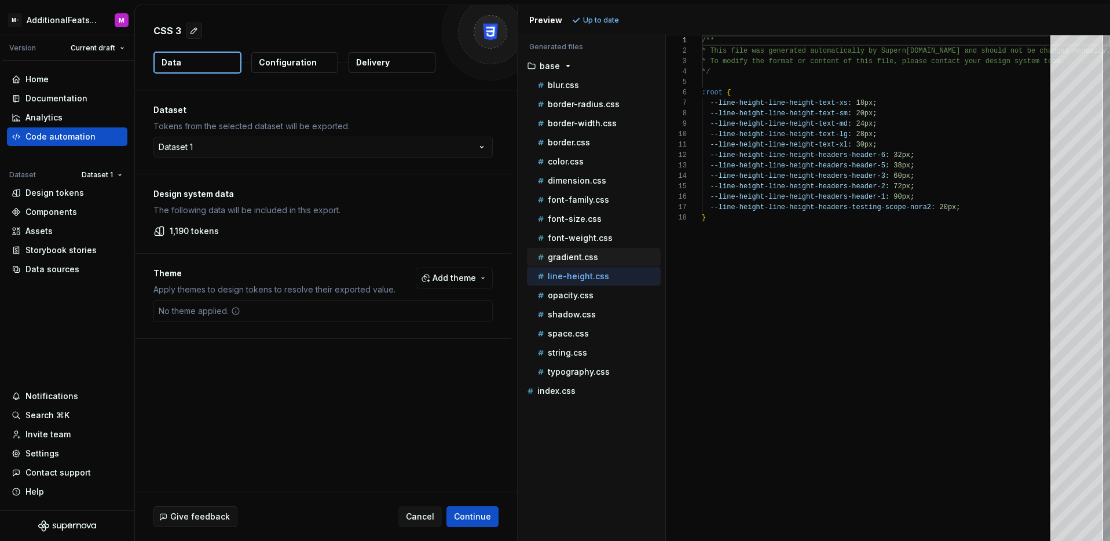
click at [578, 249] on div "gradient.css" at bounding box center [594, 257] width 134 height 19
click at [577, 245] on div "font-weight.css" at bounding box center [594, 238] width 134 height 19
click at [579, 242] on p "font-weight.css" at bounding box center [580, 237] width 65 height 9
type textarea "**********"
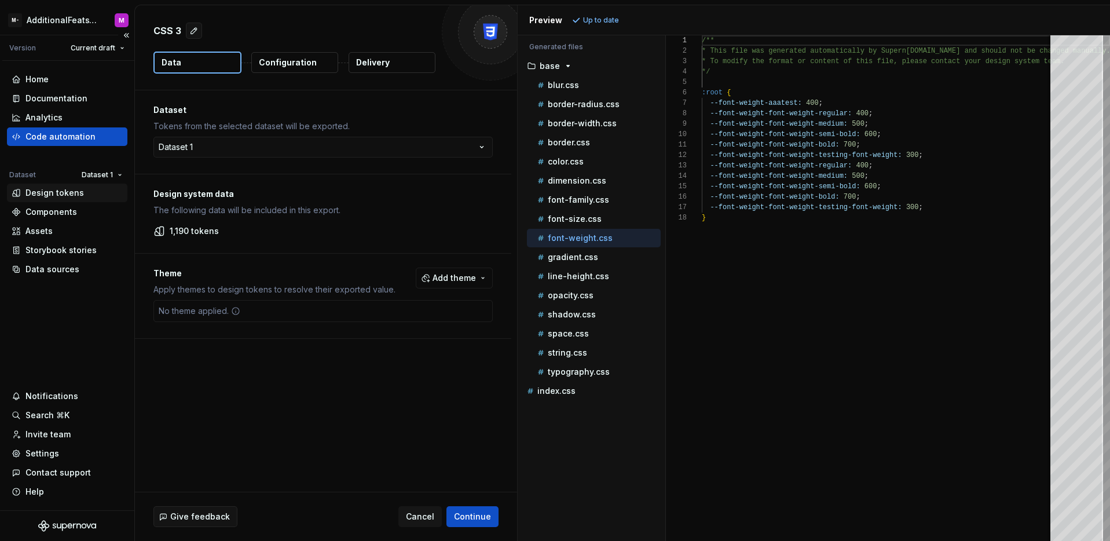
click at [76, 198] on div "Design tokens" at bounding box center [54, 193] width 58 height 12
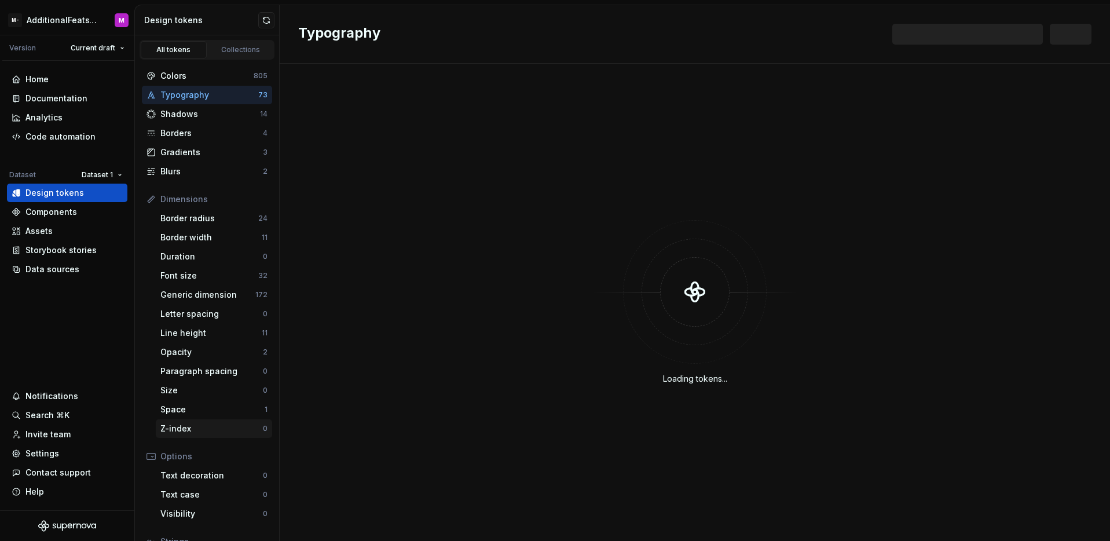
scroll to position [93, 0]
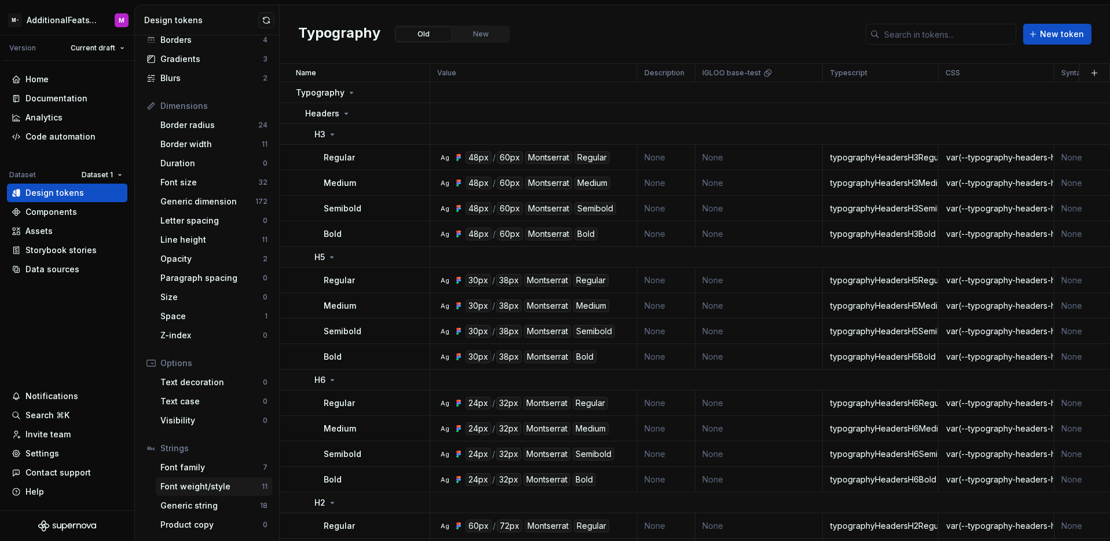
click at [232, 485] on div "Font weight/style" at bounding box center [210, 487] width 101 height 12
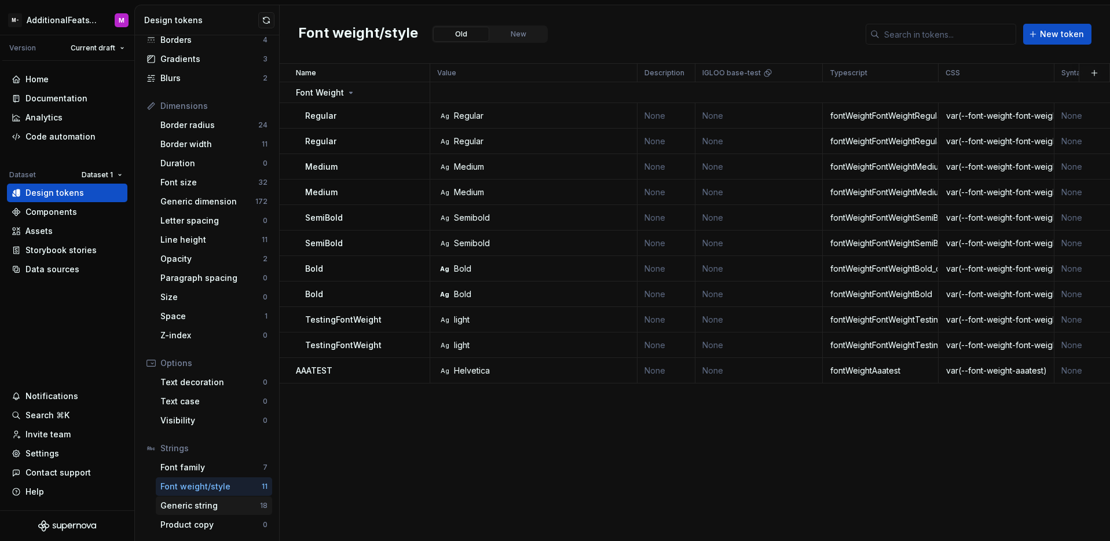
click at [213, 511] on div "Generic string" at bounding box center [210, 506] width 100 height 12
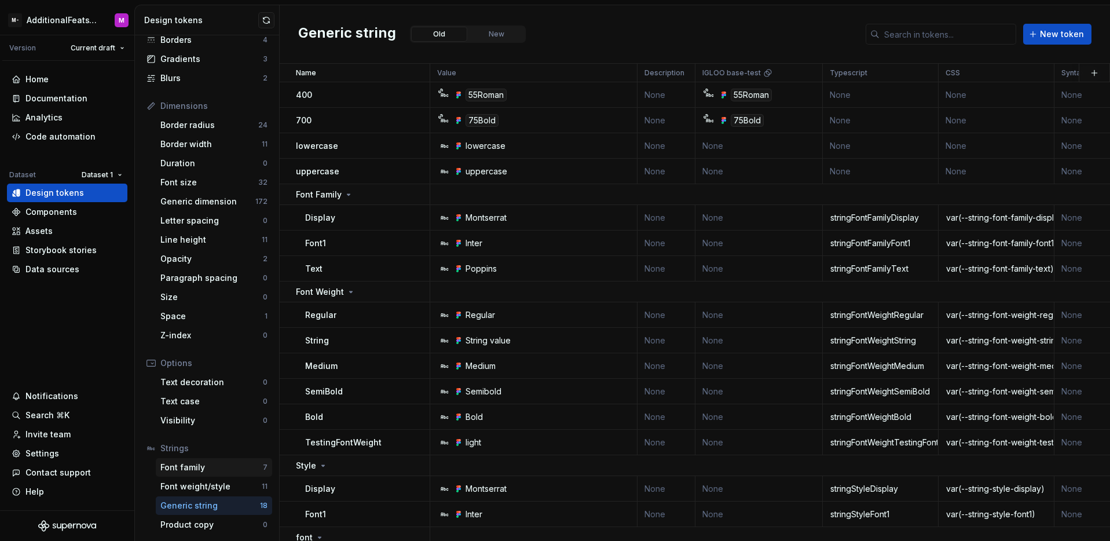
click at [198, 472] on div "Font family" at bounding box center [211, 468] width 103 height 12
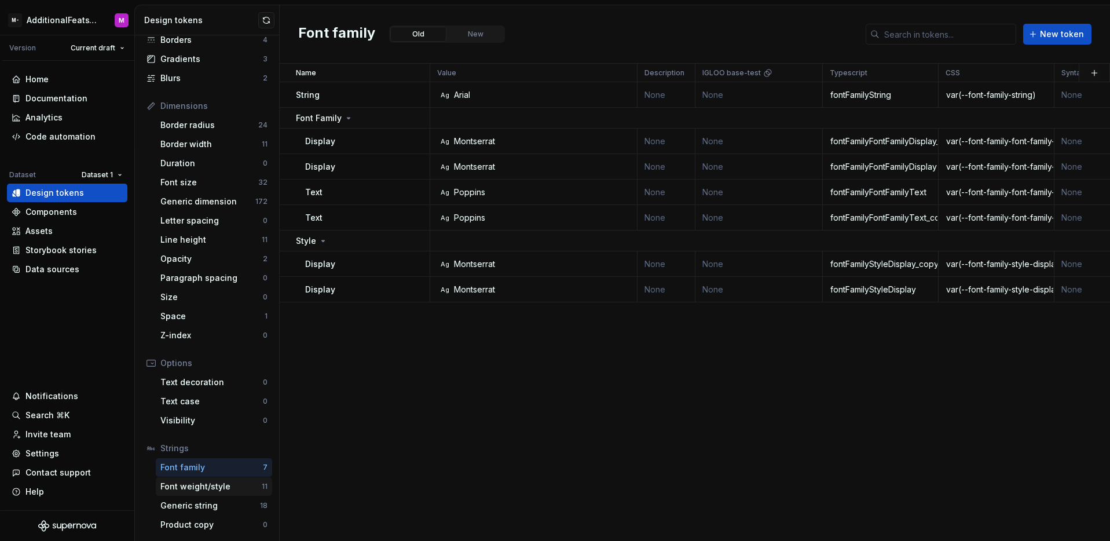
click at [206, 488] on div "Font weight/style" at bounding box center [210, 487] width 101 height 12
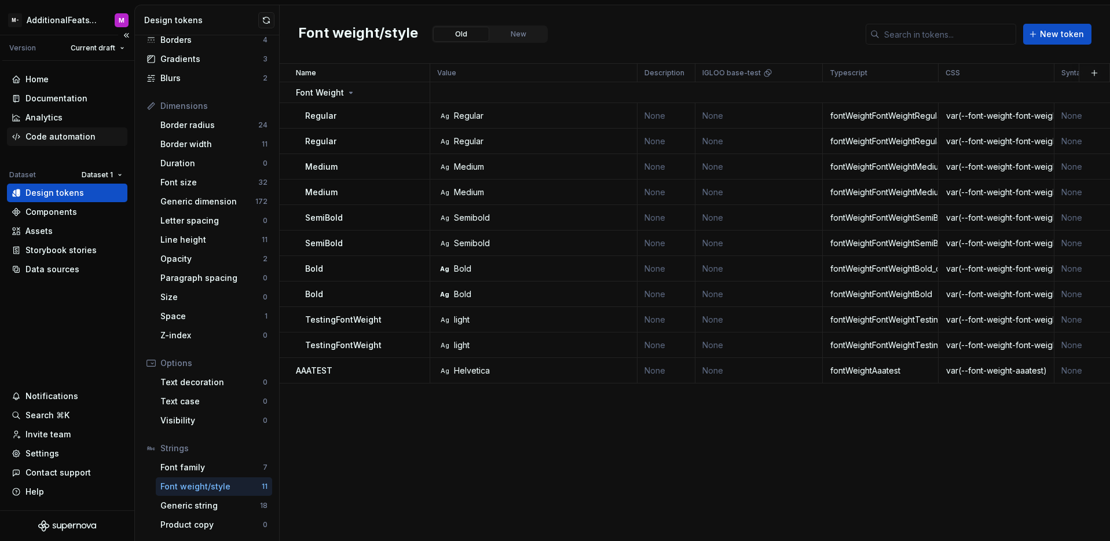
click at [62, 142] on div "Code automation" at bounding box center [60, 137] width 70 height 12
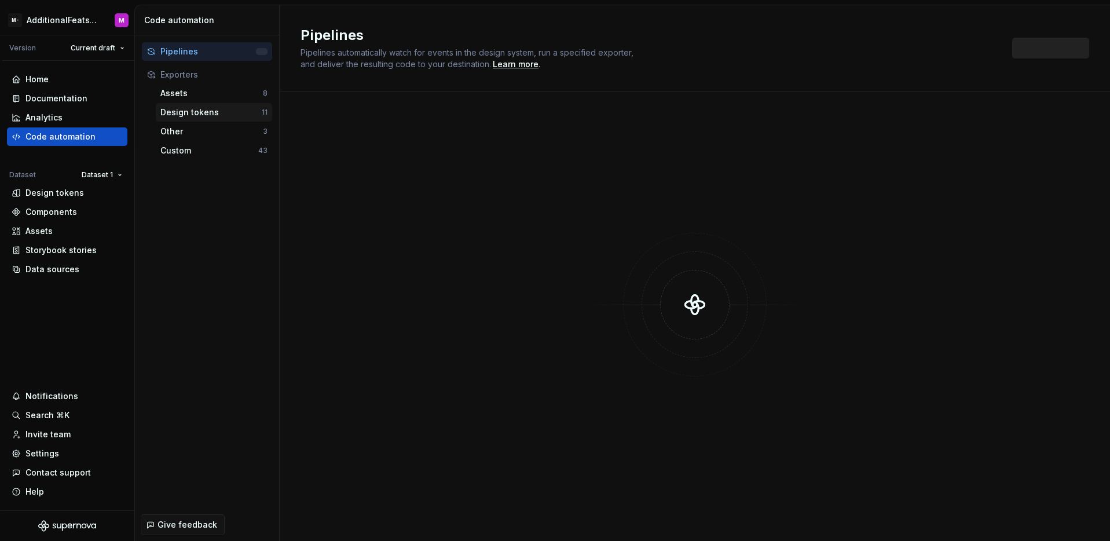
click at [182, 107] on div "Design tokens" at bounding box center [210, 113] width 101 height 12
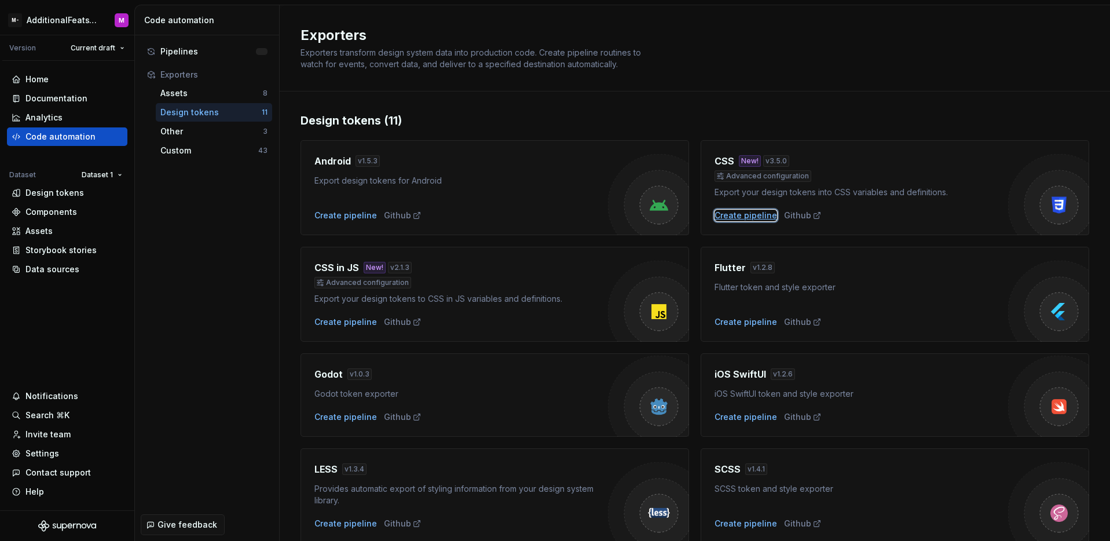
click at [729, 215] on div "Create pipeline" at bounding box center [746, 216] width 63 height 12
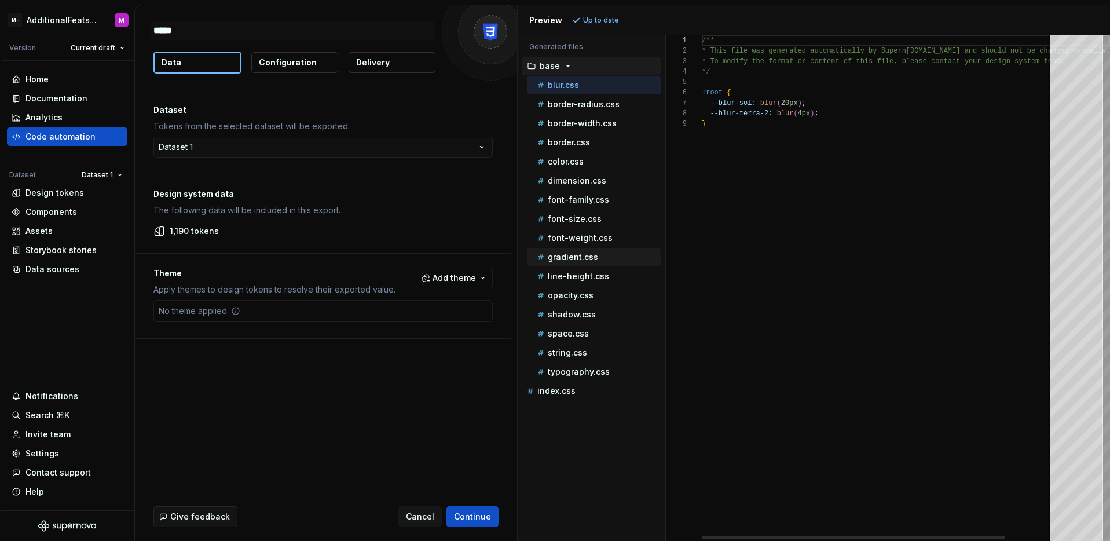
type textarea "*"
click at [581, 236] on p "font-weight.css" at bounding box center [580, 237] width 65 height 9
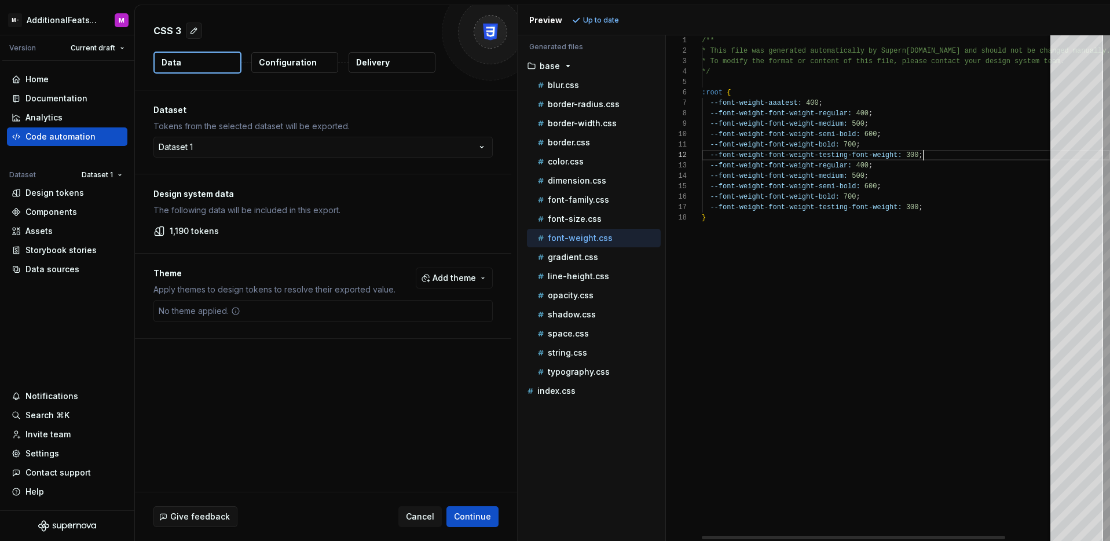
scroll to position [0, 159]
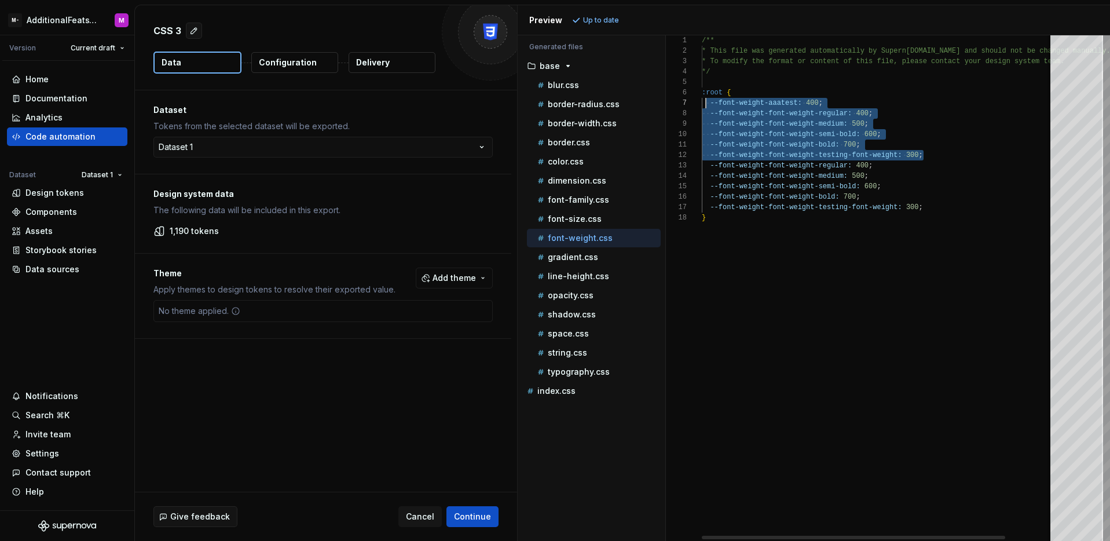
drag, startPoint x: 933, startPoint y: 154, endPoint x: 704, endPoint y: 102, distance: 235.2
click at [704, 102] on div "/** * This file was generated automatically by Supern [DOMAIN_NAME] and should …" at bounding box center [906, 288] width 408 height 506
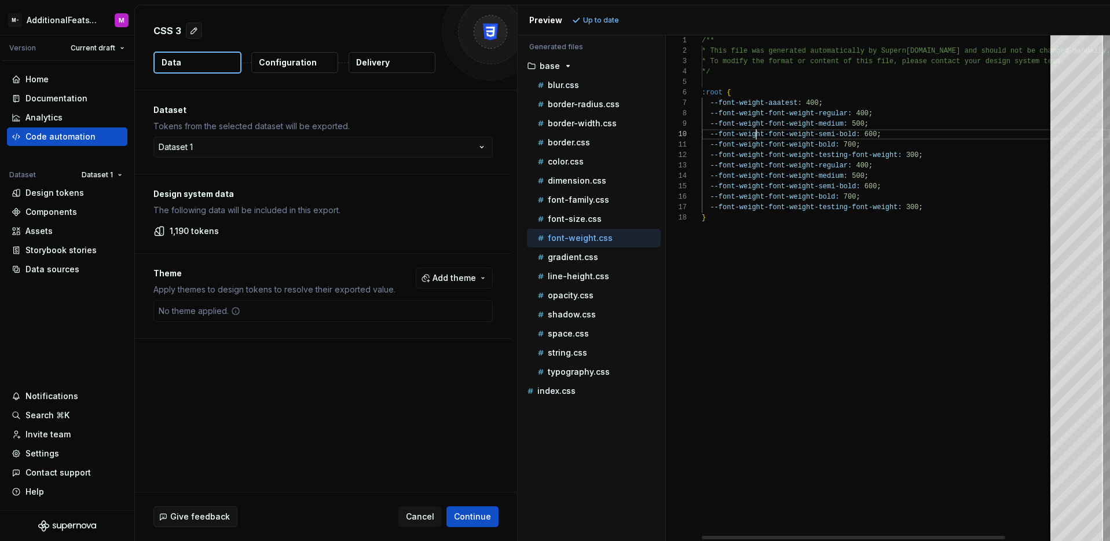
click at [756, 133] on div "/** * This file was generated automatically by Supern [DOMAIN_NAME] and should …" at bounding box center [906, 288] width 408 height 506
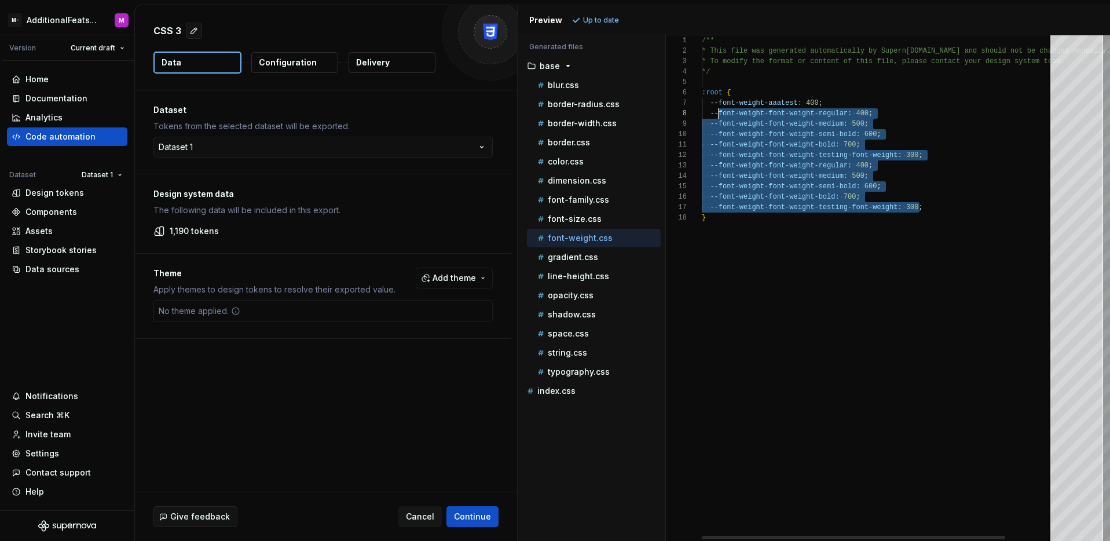
scroll to position [63, 0]
drag, startPoint x: 921, startPoint y: 206, endPoint x: 698, endPoint y: 104, distance: 244.6
click at [702, 104] on div "/** * This file was generated automatically by Supern [DOMAIN_NAME] and should …" at bounding box center [906, 288] width 408 height 506
type textarea "**********"
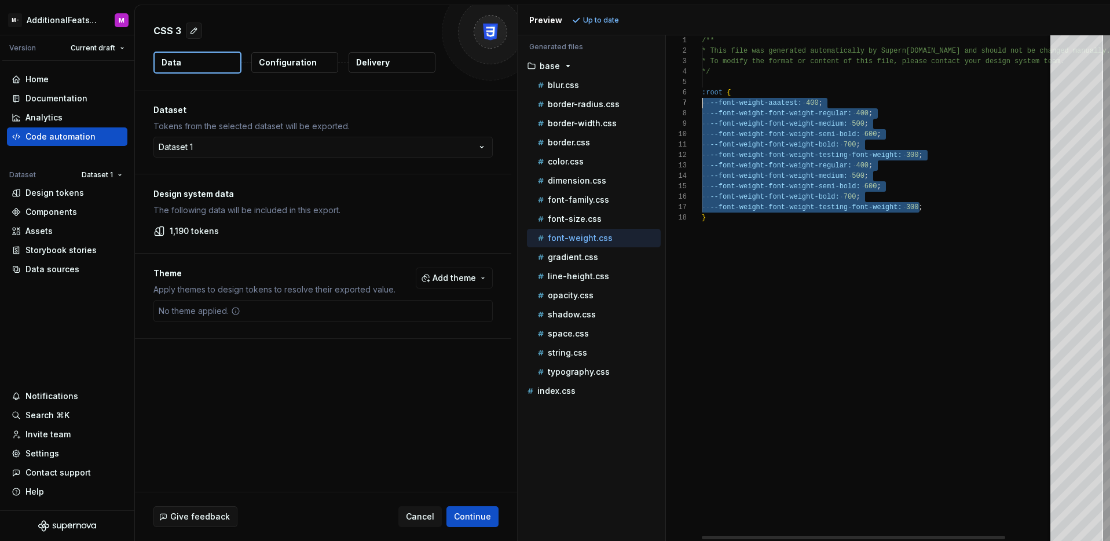
click at [773, 140] on div "/** * This file was generated automatically by Supern [DOMAIN_NAME] and should …" at bounding box center [906, 288] width 408 height 506
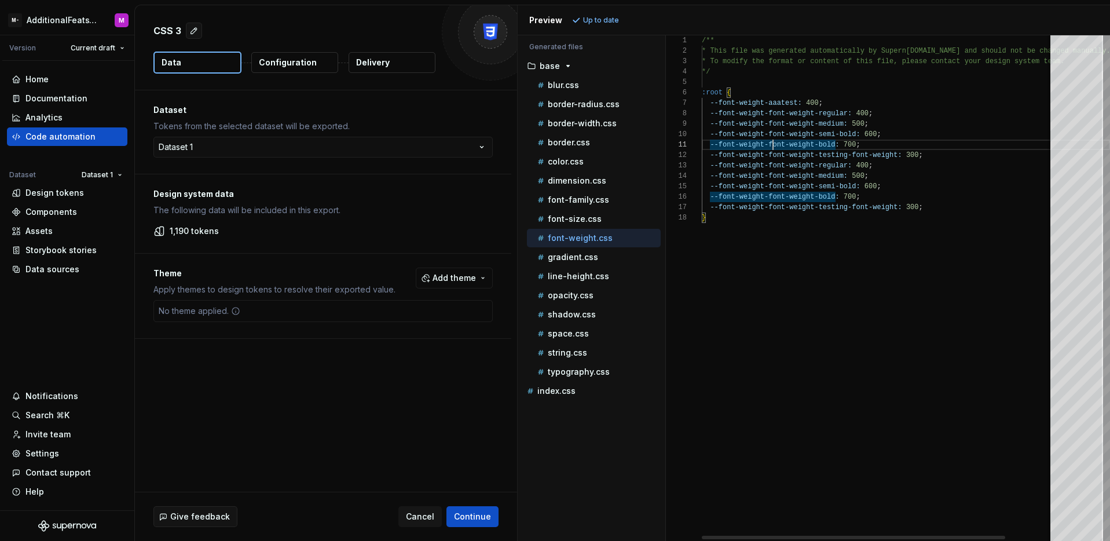
scroll to position [63, 221]
click at [931, 206] on div "/** * This file was generated automatically by Supern [DOMAIN_NAME] and should …" at bounding box center [906, 288] width 408 height 506
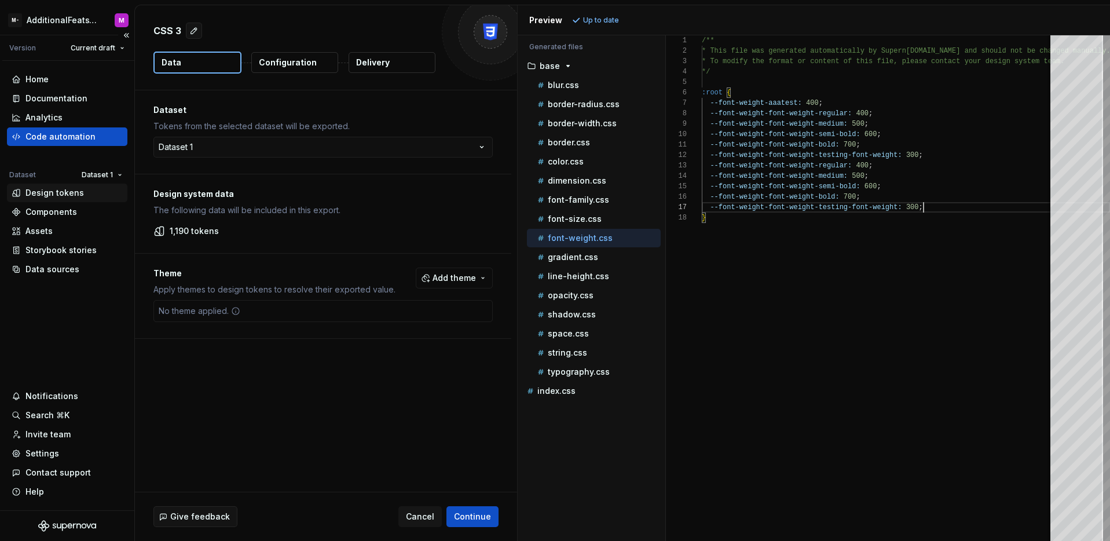
click at [63, 199] on div "Design tokens" at bounding box center [67, 193] width 120 height 19
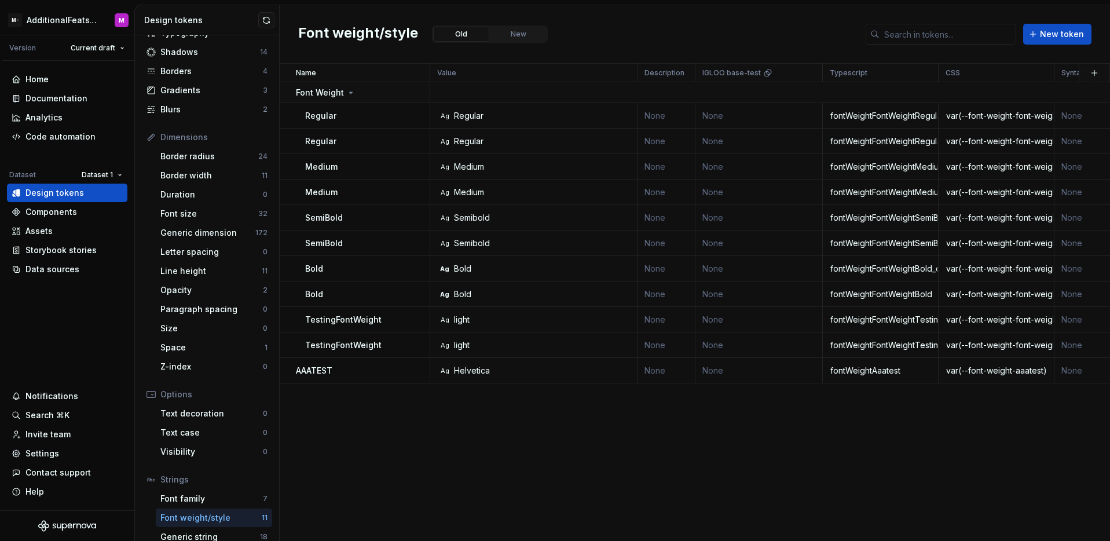
scroll to position [93, 0]
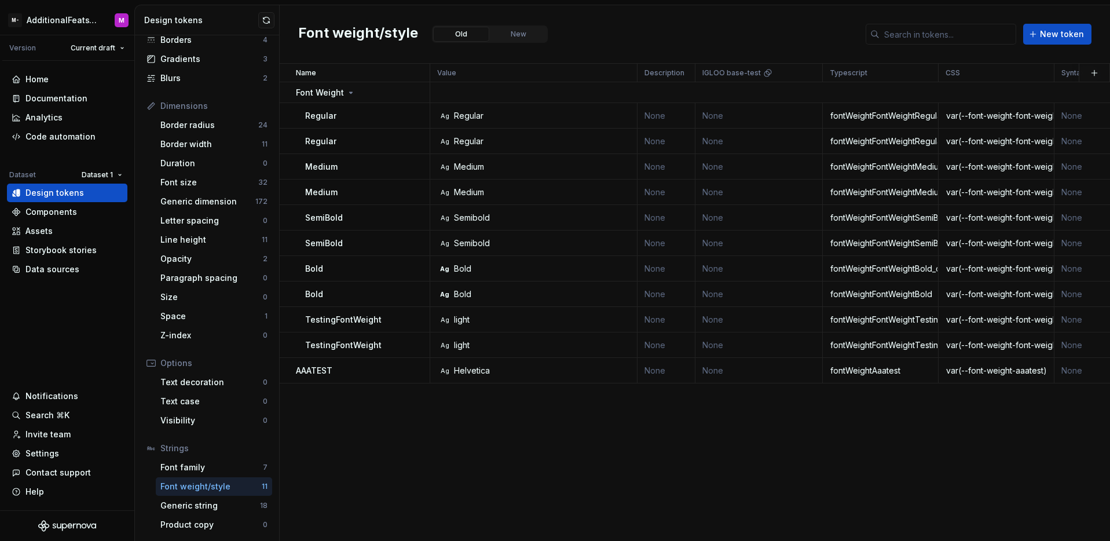
click at [228, 486] on div "Font weight/style" at bounding box center [210, 487] width 101 height 12
click at [424, 427] on div "Name Value Description IGLOO base-test Typescript CSS Syntax: Android Light Dar…" at bounding box center [695, 302] width 831 height 477
click at [1051, 40] on button "New token" at bounding box center [1057, 34] width 68 height 21
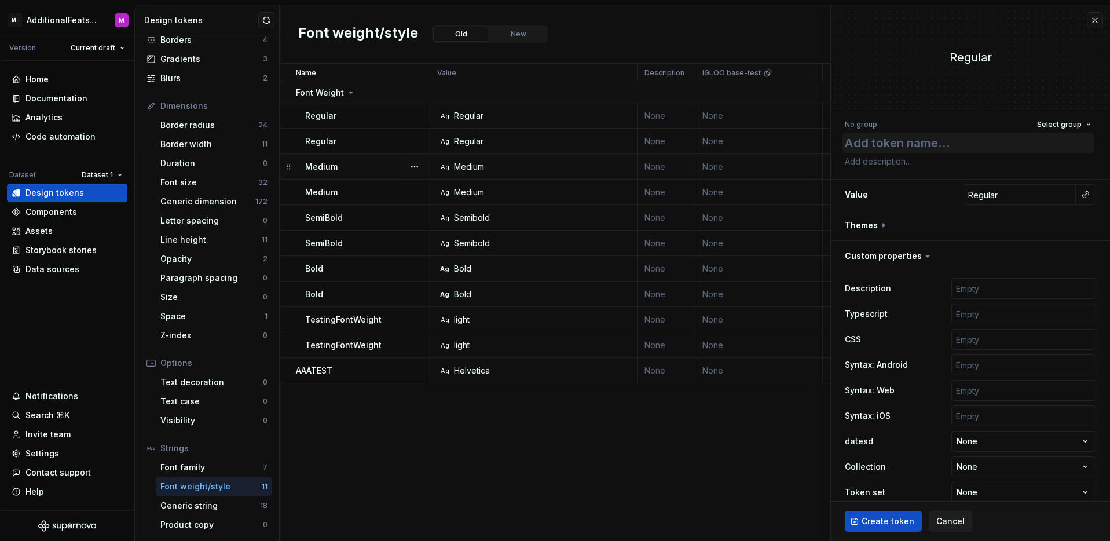
click at [872, 144] on textarea at bounding box center [968, 143] width 251 height 21
type textarea "*"
type textarea "s"
type textarea "*"
type textarea "so"
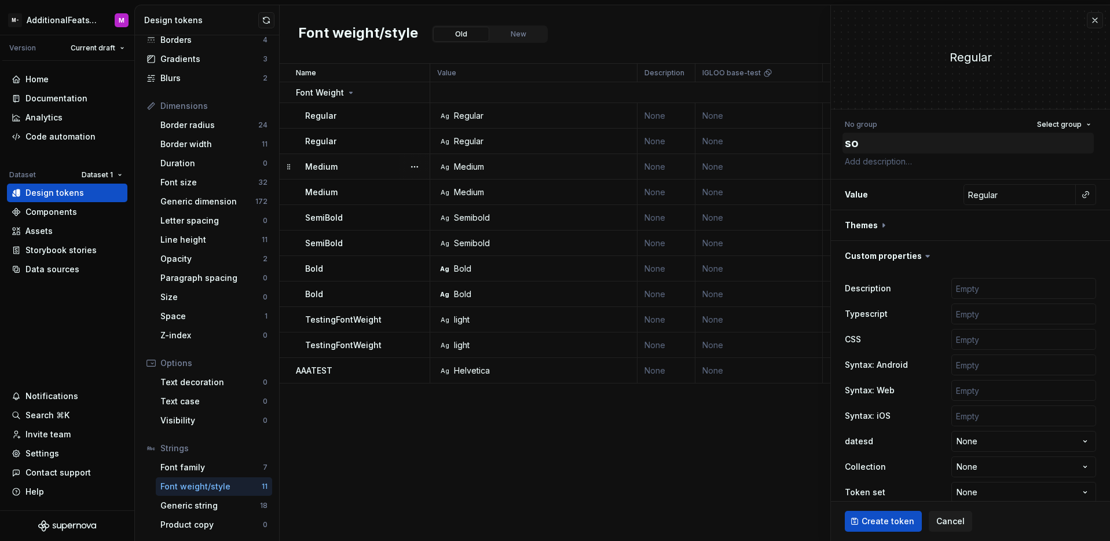
type textarea "*"
type textarea "sol"
type textarea "*"
type textarea "sol-"
type textarea "*"
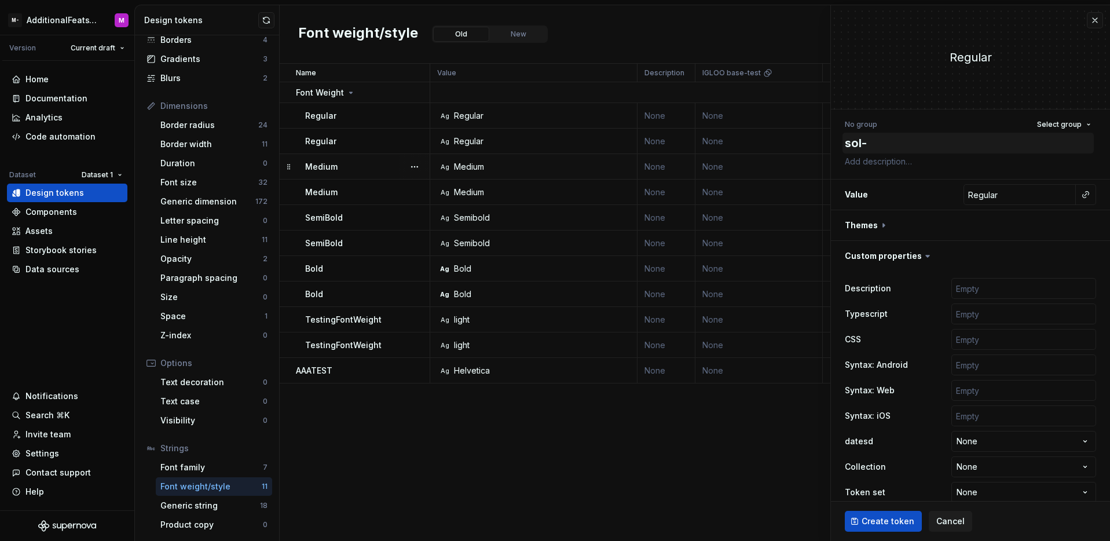
type textarea "sol-l"
type textarea "*"
type textarea "sol-lu"
type textarea "*"
type textarea "sol-[PERSON_NAME]"
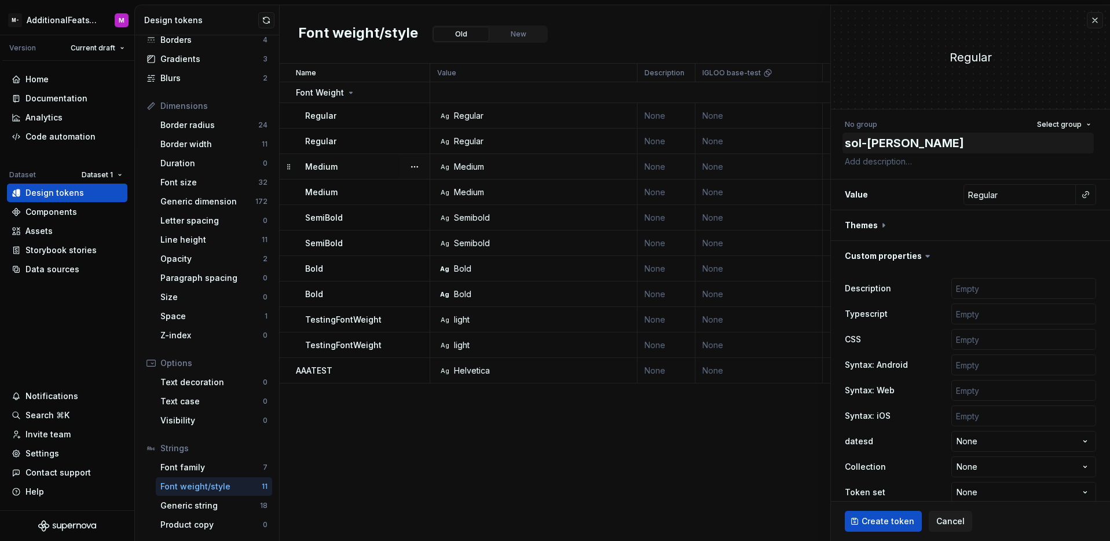
type textarea "*"
type textarea "sol-luna-"
type textarea "*"
type textarea "sol-luna-te"
type textarea "*"
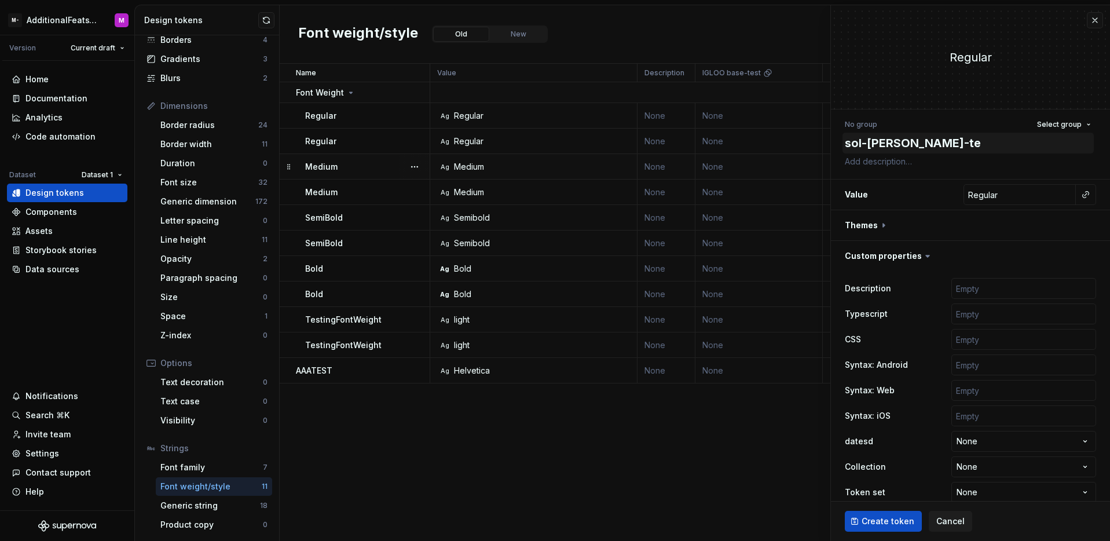
type textarea "sol-luna-ter"
type textarea "*"
type textarea "sol-luna-terr"
type textarea "*"
type textarea "sol-luna-terra"
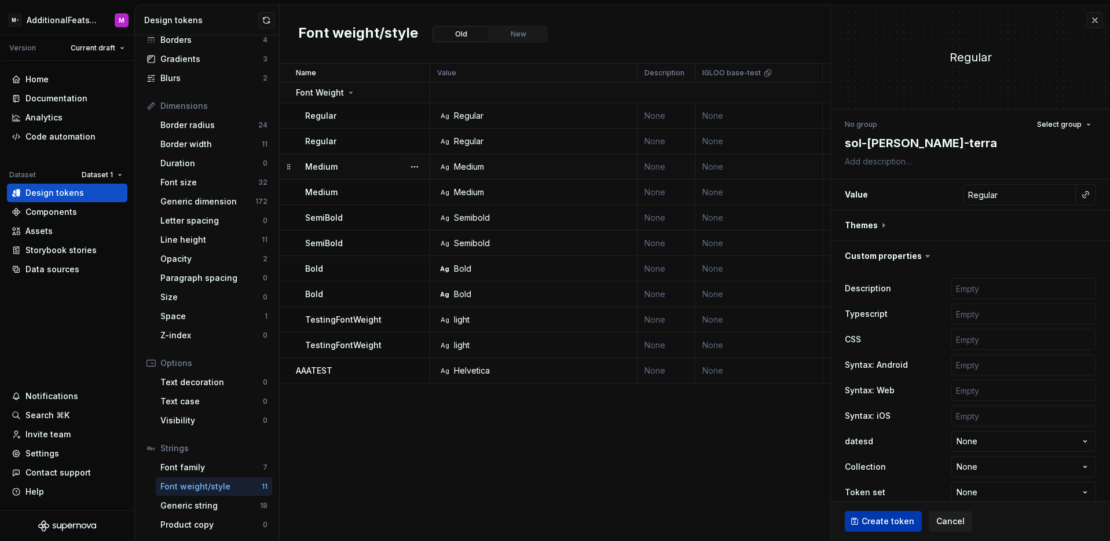
click at [881, 518] on span "Create token" at bounding box center [888, 521] width 53 height 12
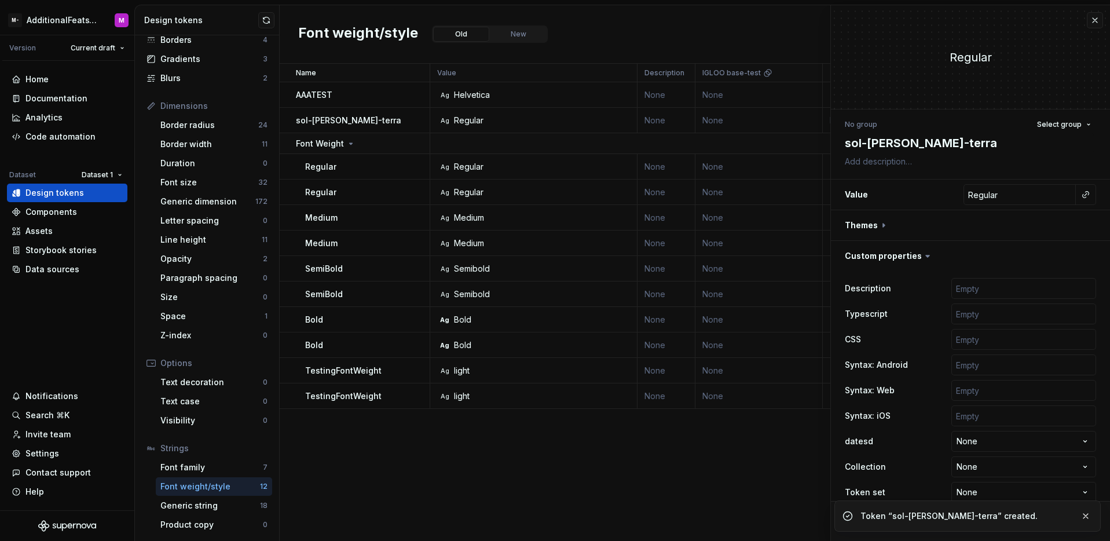
type textarea "*"
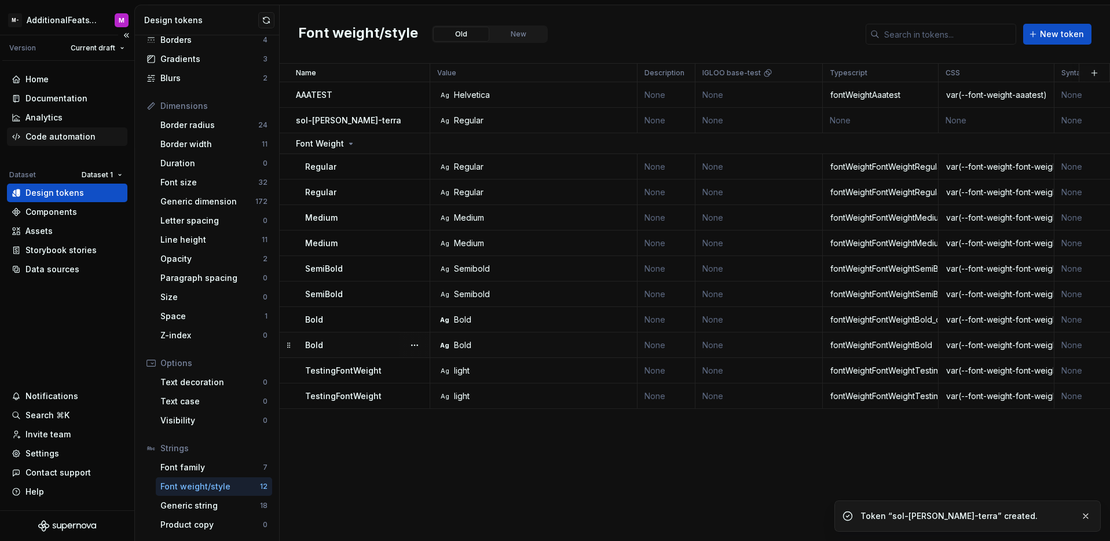
click at [79, 133] on div "Code automation" at bounding box center [60, 137] width 70 height 12
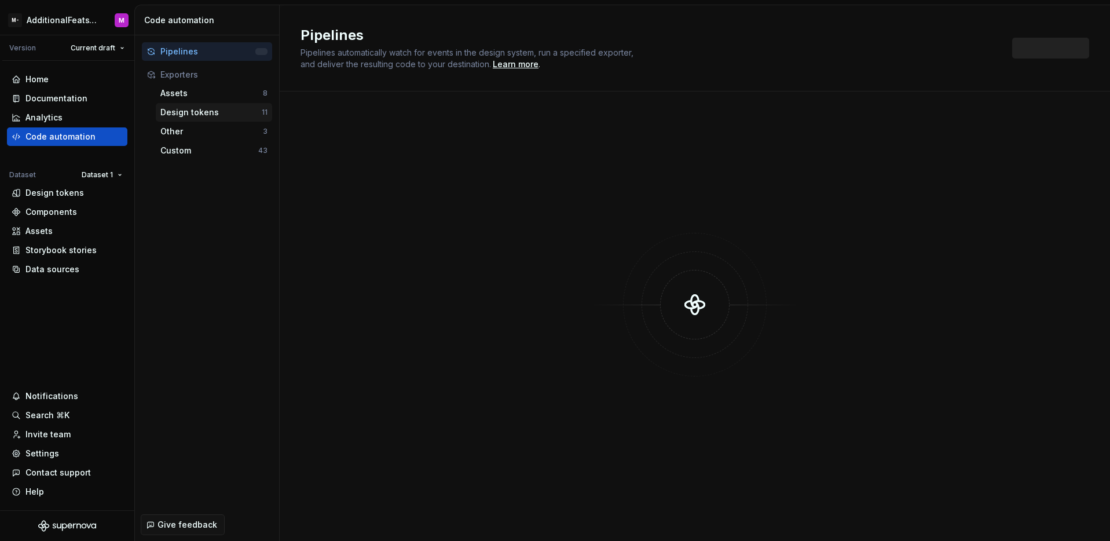
click at [220, 112] on div "Design tokens" at bounding box center [210, 113] width 101 height 12
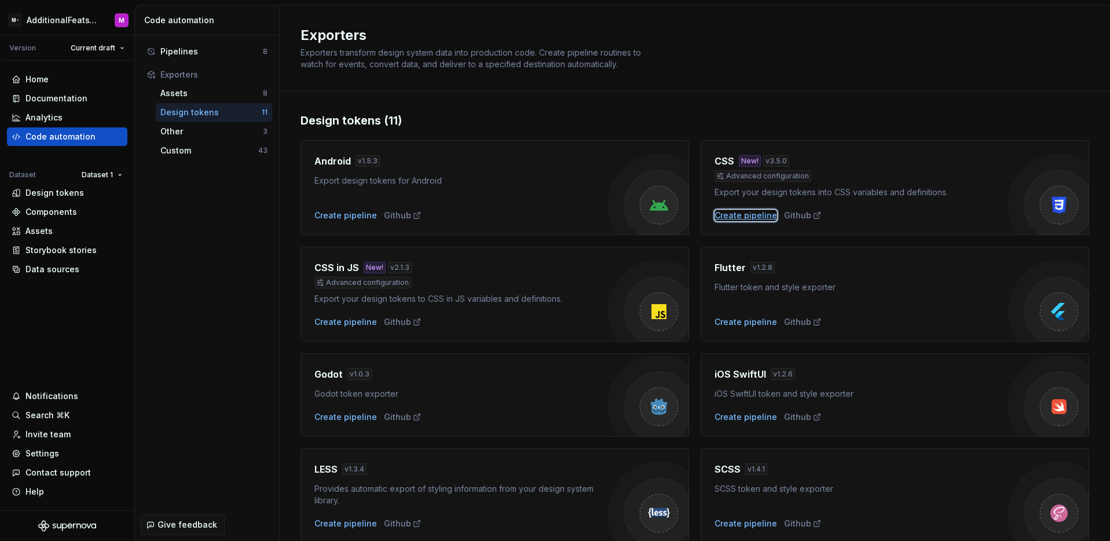
click at [722, 214] on div "Create pipeline" at bounding box center [746, 216] width 63 height 12
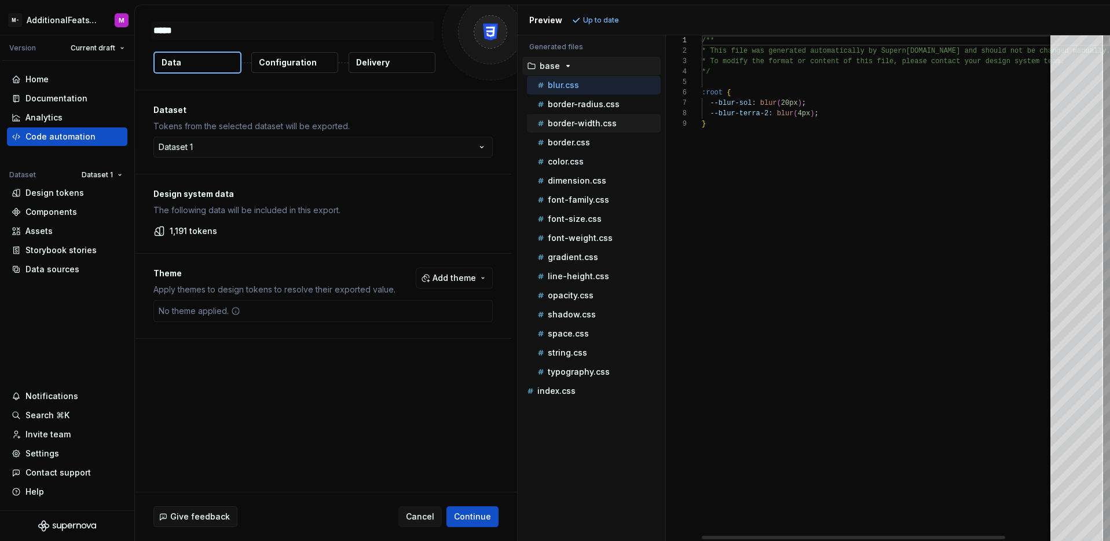
type textarea "*"
click at [594, 235] on p "font-weight.css" at bounding box center [580, 237] width 65 height 9
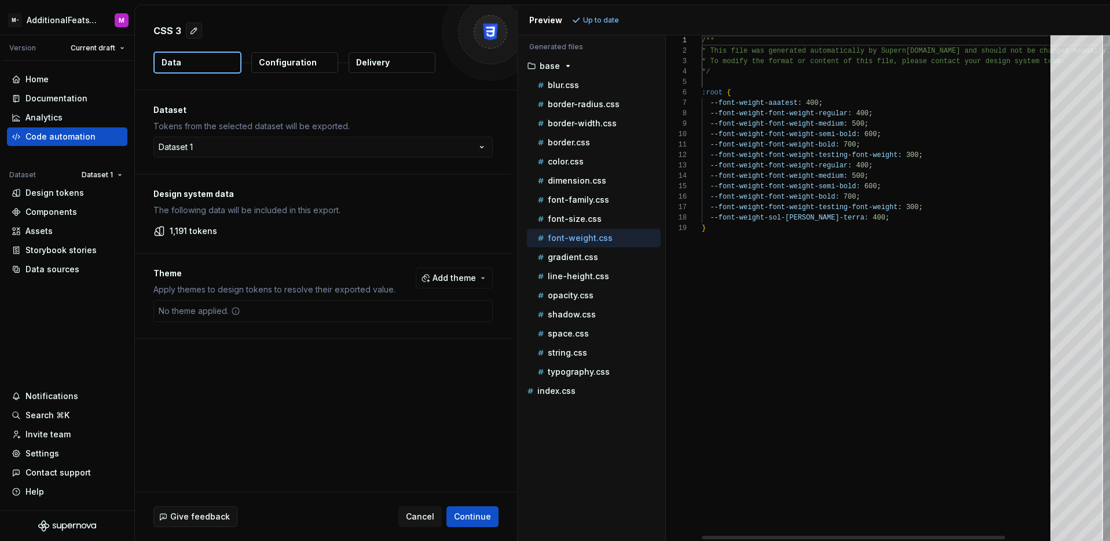
type textarea "**********"
drag, startPoint x: 851, startPoint y: 218, endPoint x: 708, endPoint y: 215, distance: 143.6
click at [708, 215] on div "/** * This file was generated automatically by Supern ova.io and should not be …" at bounding box center [906, 288] width 408 height 506
click at [76, 138] on div "Code automation" at bounding box center [60, 137] width 70 height 12
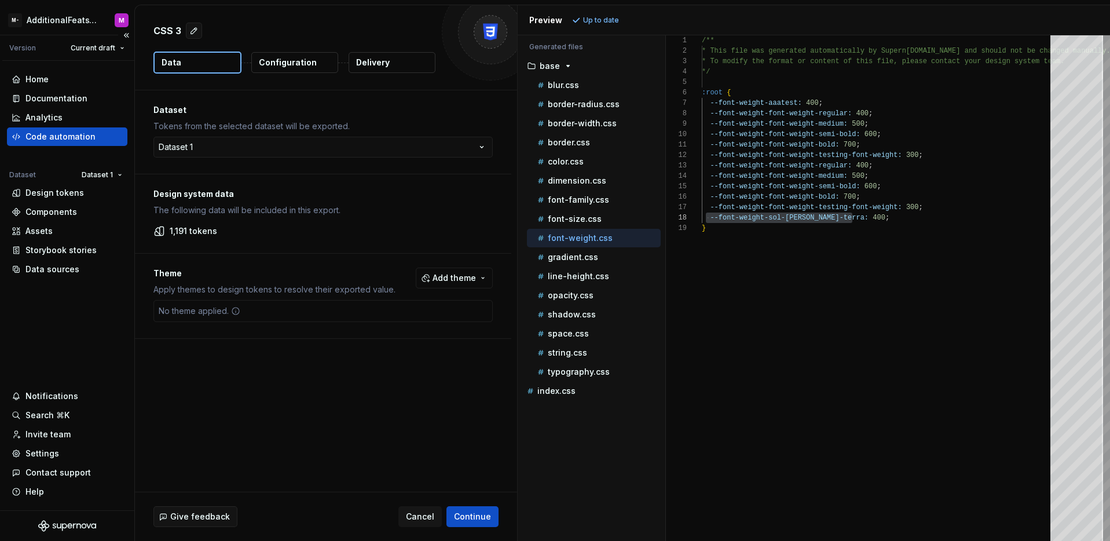
click at [76, 138] on div "Code automation" at bounding box center [60, 137] width 70 height 12
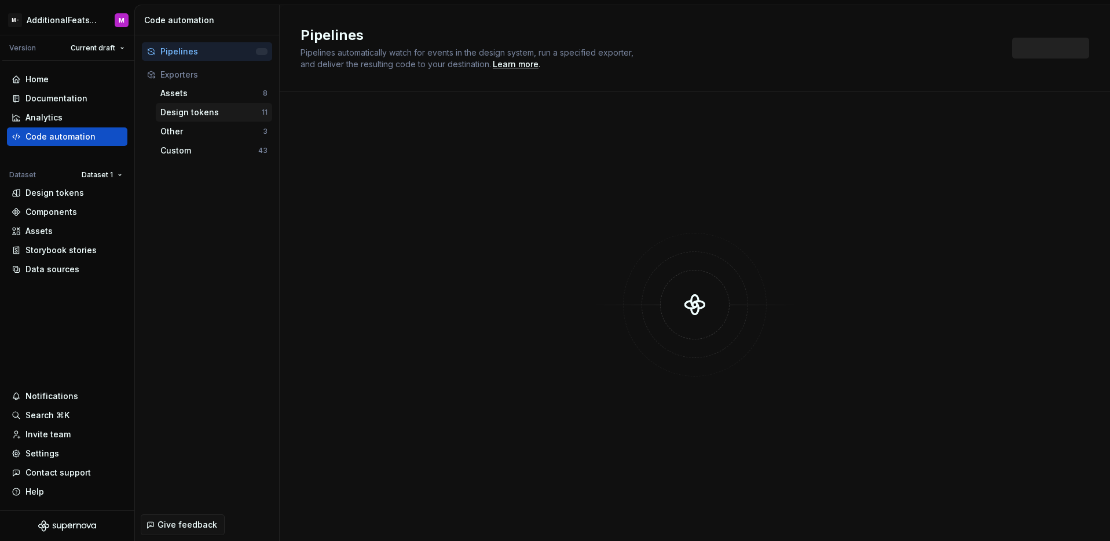
click at [206, 111] on div "Design tokens" at bounding box center [210, 113] width 101 height 12
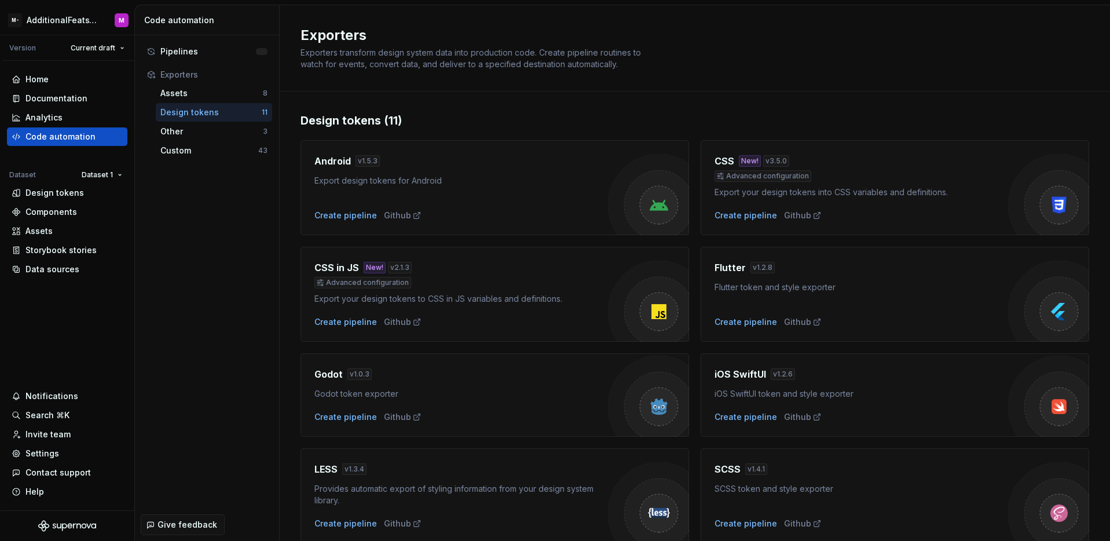
scroll to position [259, 0]
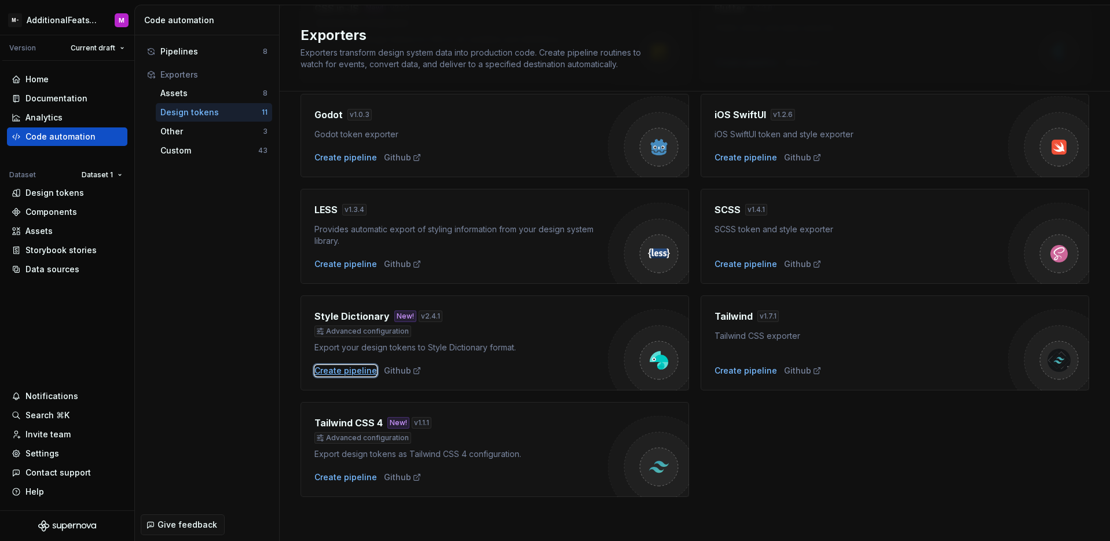
click at [342, 372] on div "Create pipeline" at bounding box center [345, 371] width 63 height 12
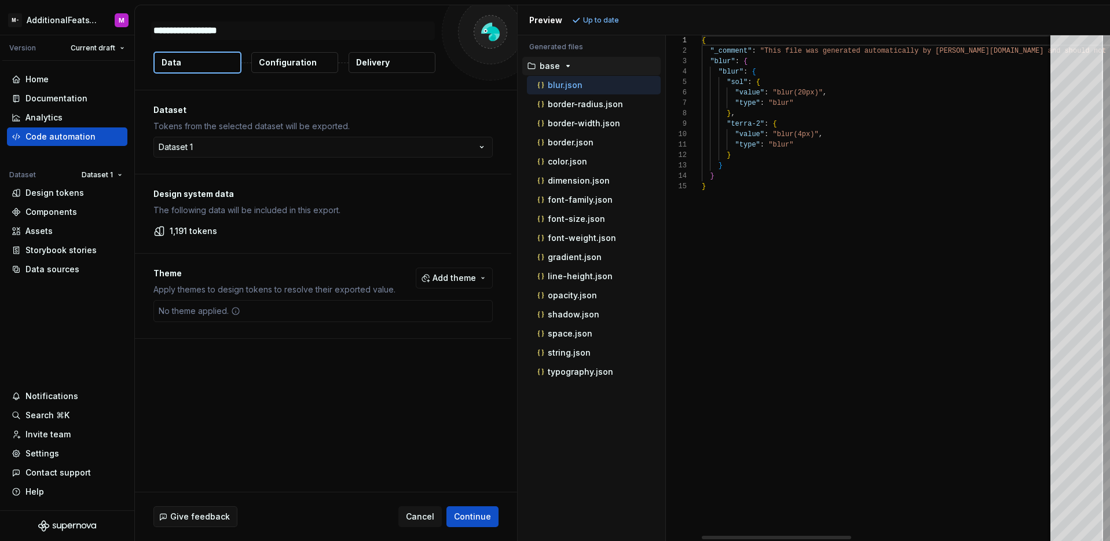
type textarea "*"
click at [609, 243] on div "font-weight.json" at bounding box center [598, 238] width 126 height 12
type textarea "**********"
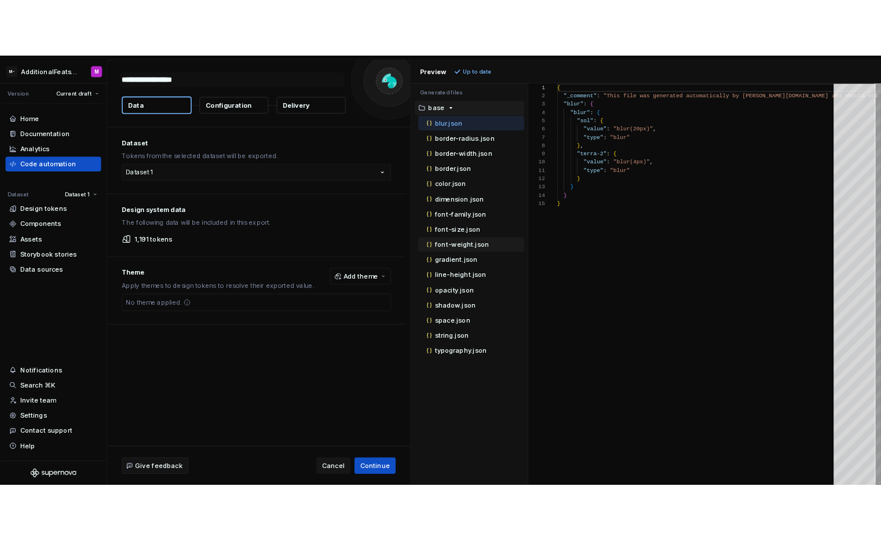
scroll to position [104, 0]
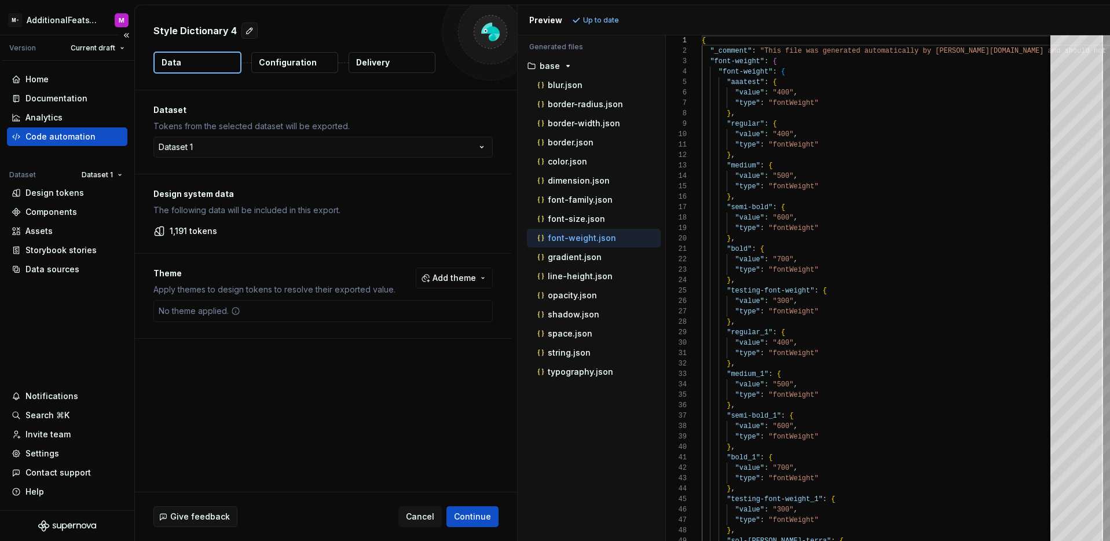
click at [59, 133] on div "Code automation" at bounding box center [60, 137] width 70 height 12
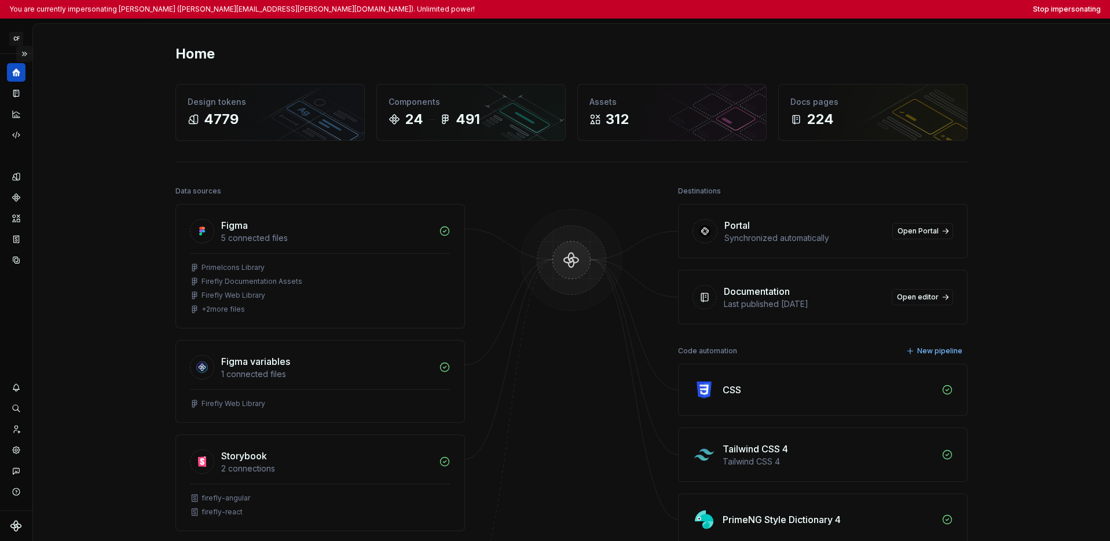
click at [31, 56] on button "Expand sidebar" at bounding box center [24, 54] width 16 height 16
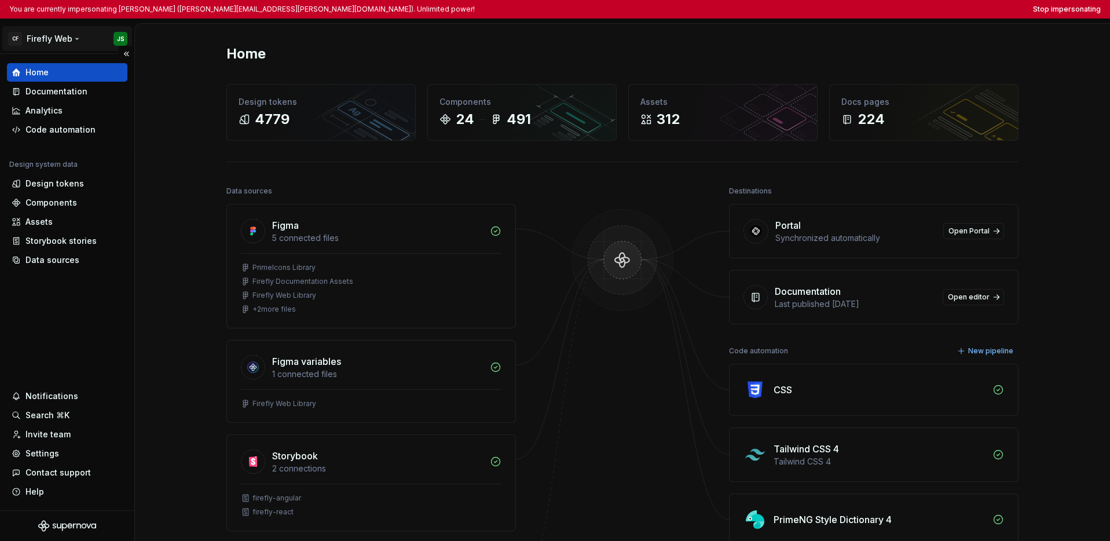
click at [39, 45] on html "You are currently impersonating [PERSON_NAME] ([PERSON_NAME][EMAIL_ADDRESS][PER…" at bounding box center [555, 270] width 1110 height 541
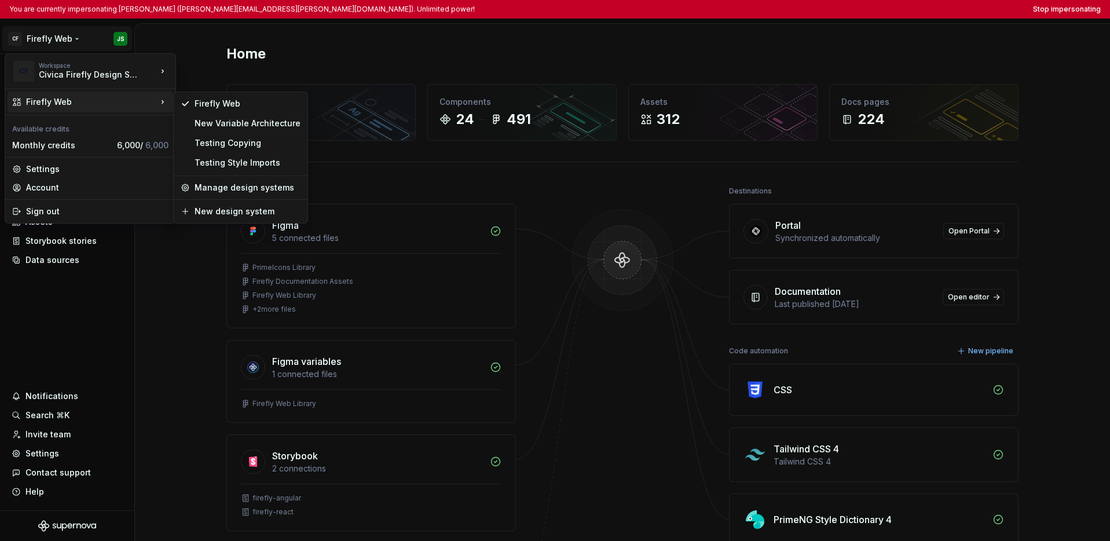
click at [55, 311] on html "You are currently impersonating [PERSON_NAME] ([PERSON_NAME][EMAIL_ADDRESS][PER…" at bounding box center [555, 270] width 1110 height 541
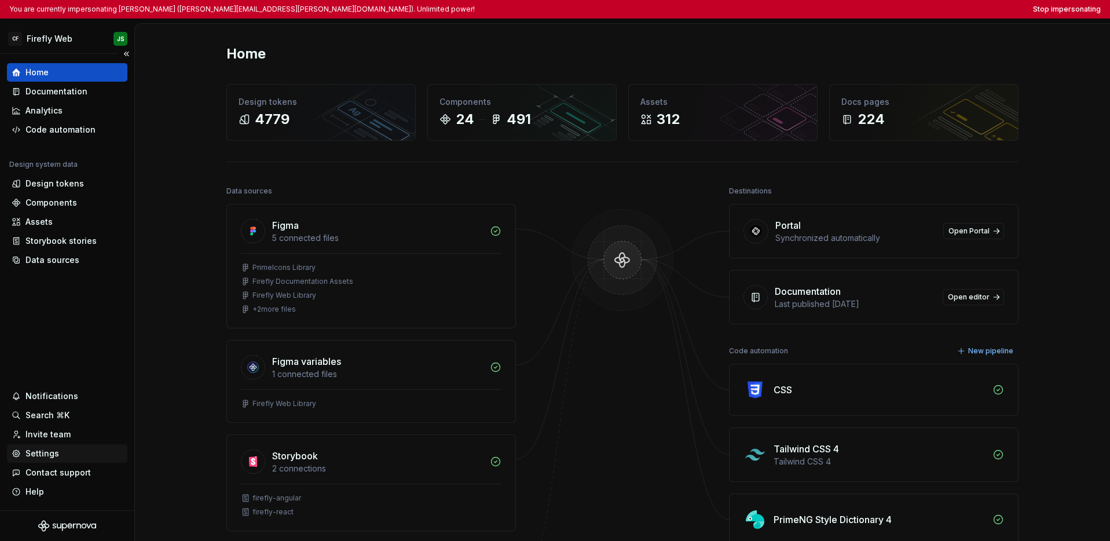
click at [64, 448] on div "Settings" at bounding box center [67, 454] width 111 height 12
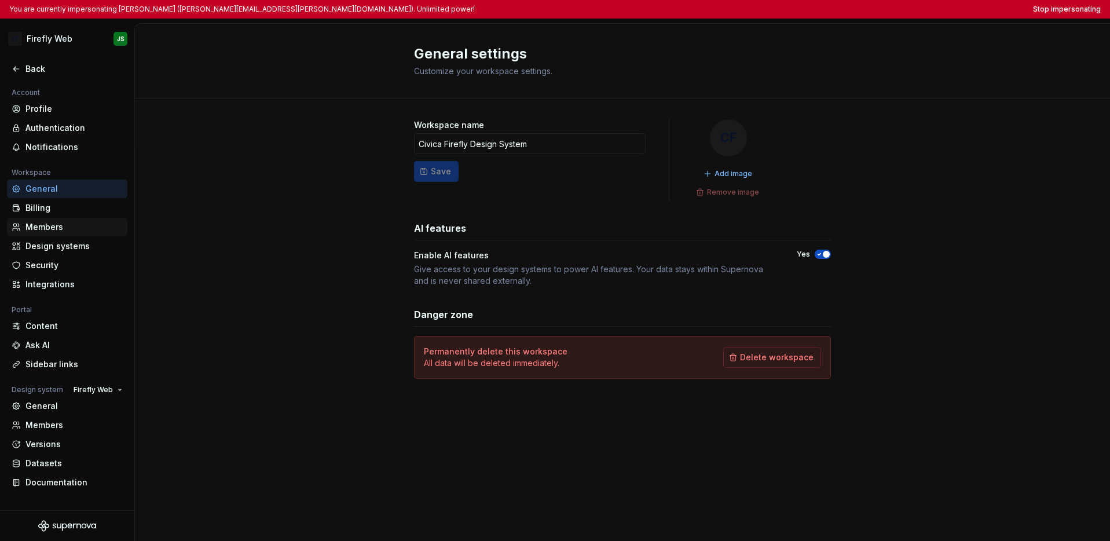
click at [60, 228] on div "Members" at bounding box center [73, 227] width 97 height 12
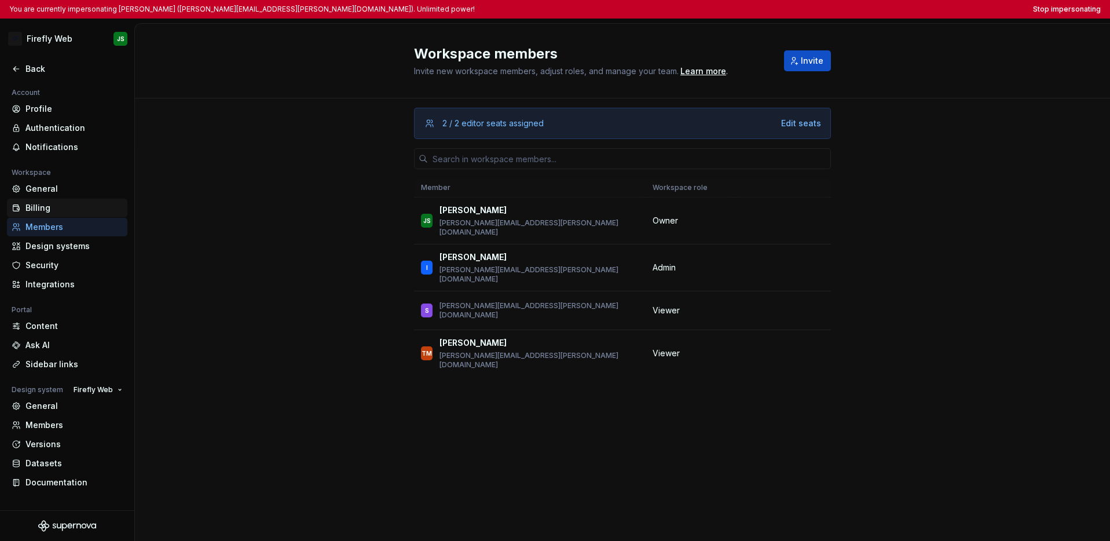
click at [60, 204] on div "Billing" at bounding box center [73, 208] width 97 height 12
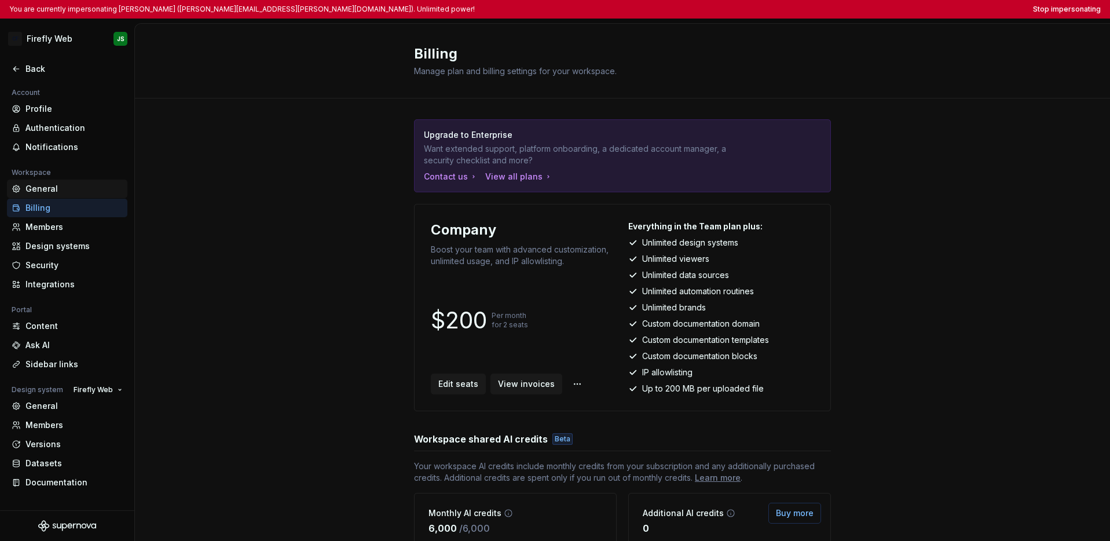
click at [47, 187] on div "General" at bounding box center [73, 189] width 97 height 12
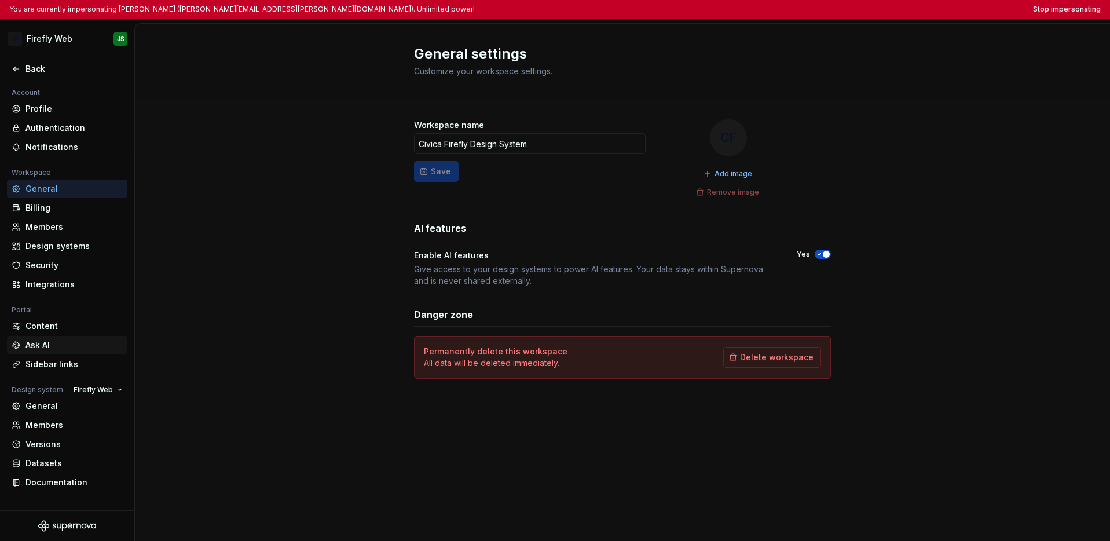
click at [73, 339] on div "Ask AI" at bounding box center [73, 345] width 97 height 12
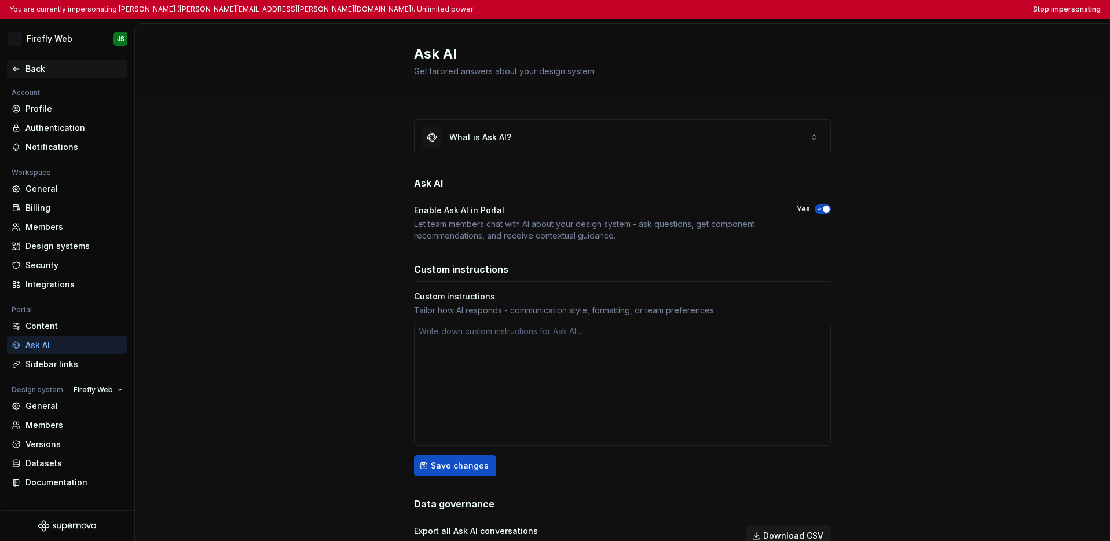
click at [40, 61] on div "Back" at bounding box center [67, 69] width 120 height 19
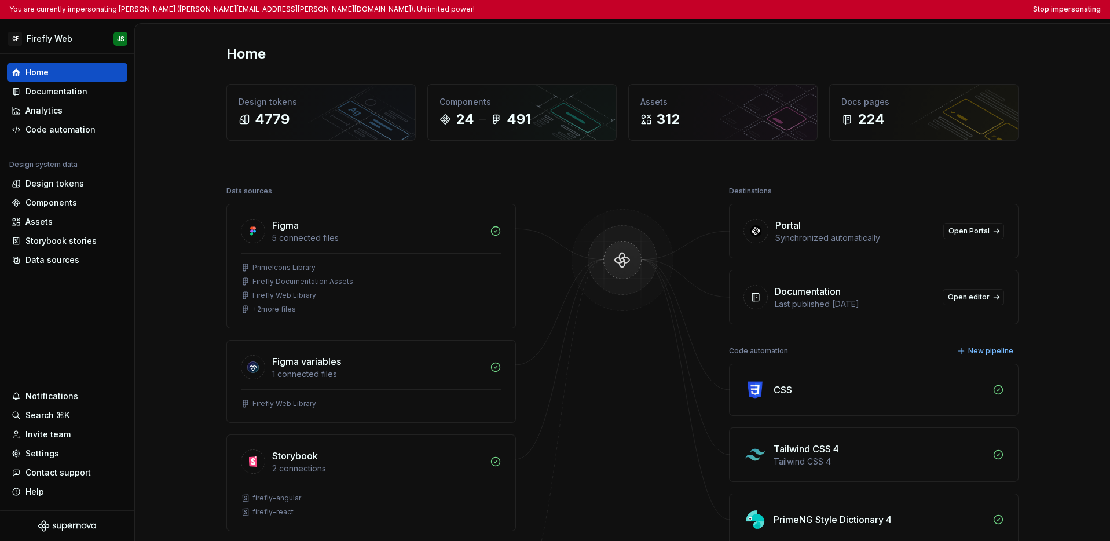
click at [341, 49] on div "Home" at bounding box center [622, 54] width 792 height 19
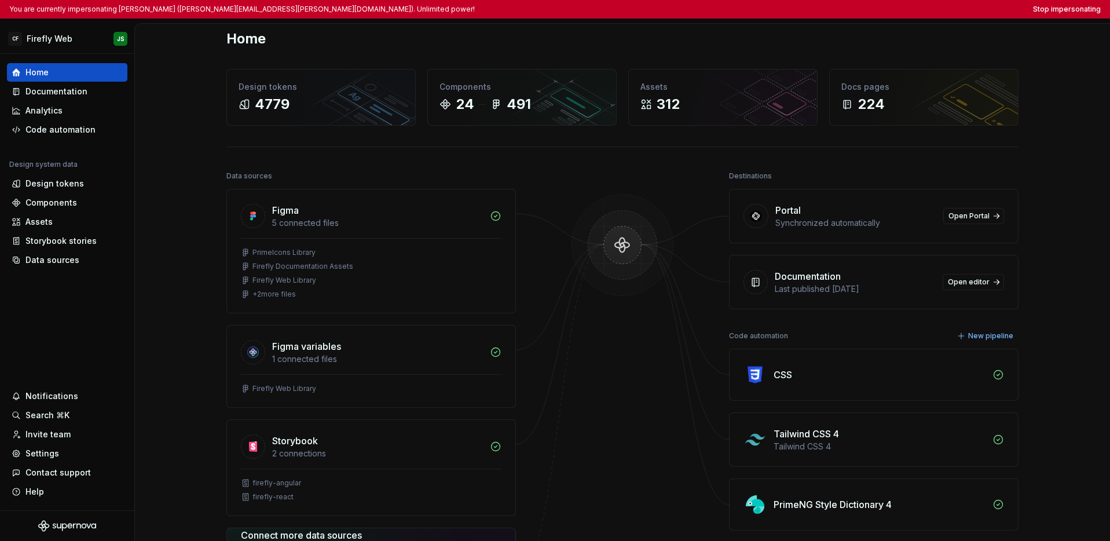
scroll to position [23, 0]
